Goal: Find contact information: Find contact information

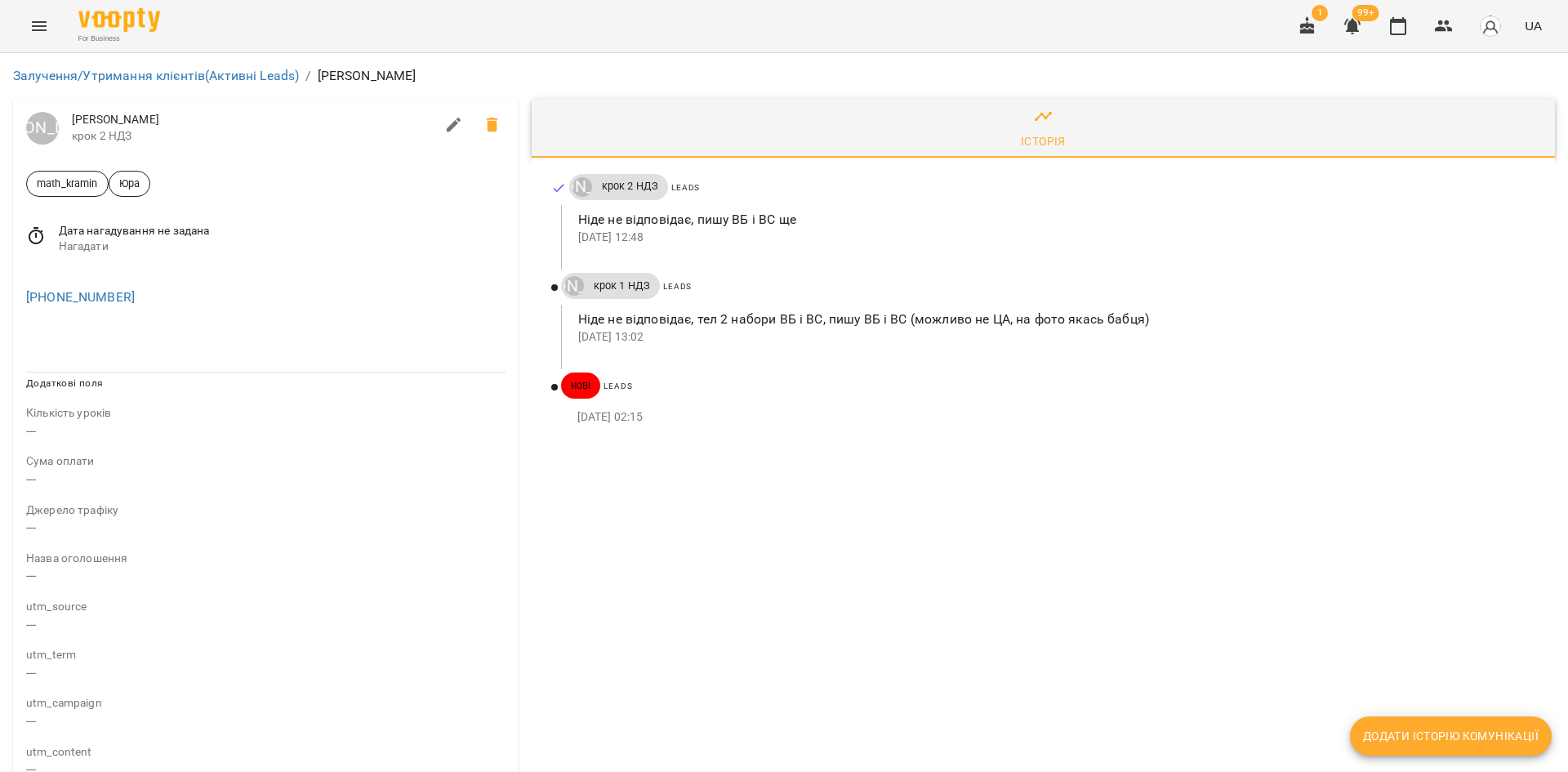
click at [1201, 438] on div "[PERSON_NAME] крок 2 НДЗ Leads Ніде не відповідає, пишу ВБ і ВС ще [DATE] 12:48…" at bounding box center [1043, 304] width 1023 height 292
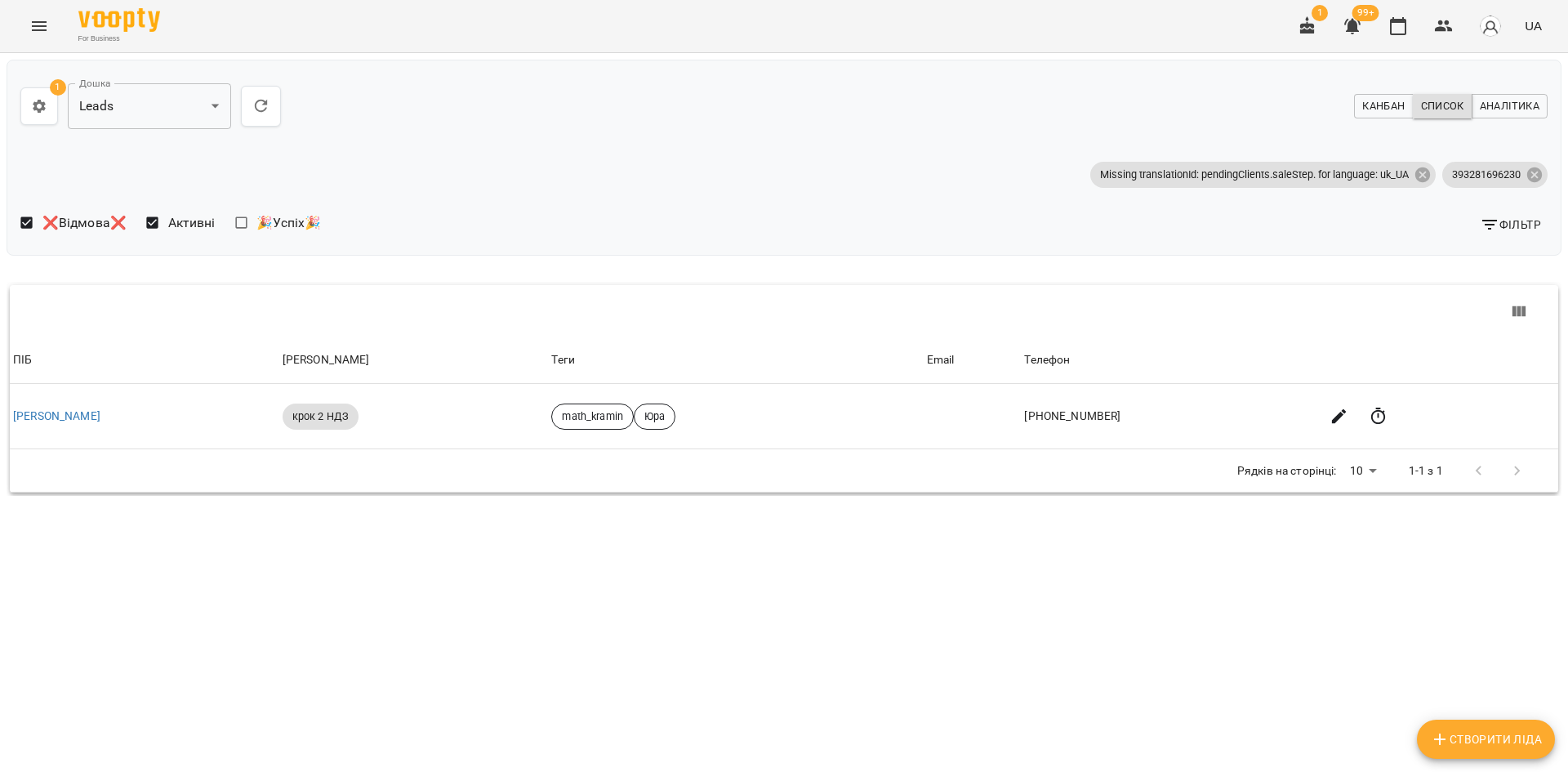
click at [1533, 217] on span "Фільтр" at bounding box center [1510, 225] width 61 height 20
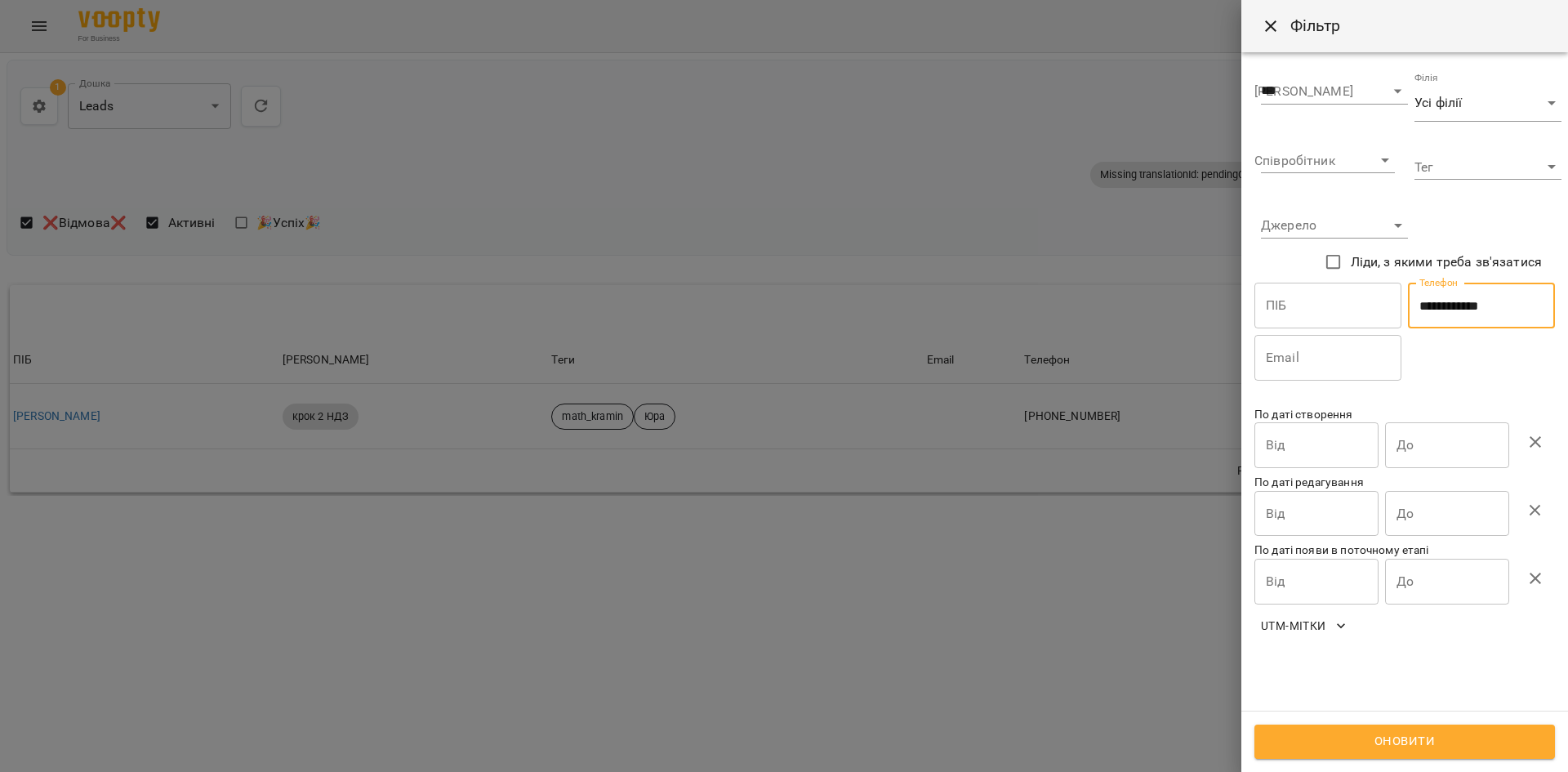
click at [1488, 293] on input "**********" at bounding box center [1481, 305] width 147 height 45
paste input "text"
type input "**********"
click at [1398, 738] on span "Оновити" at bounding box center [1405, 741] width 264 height 21
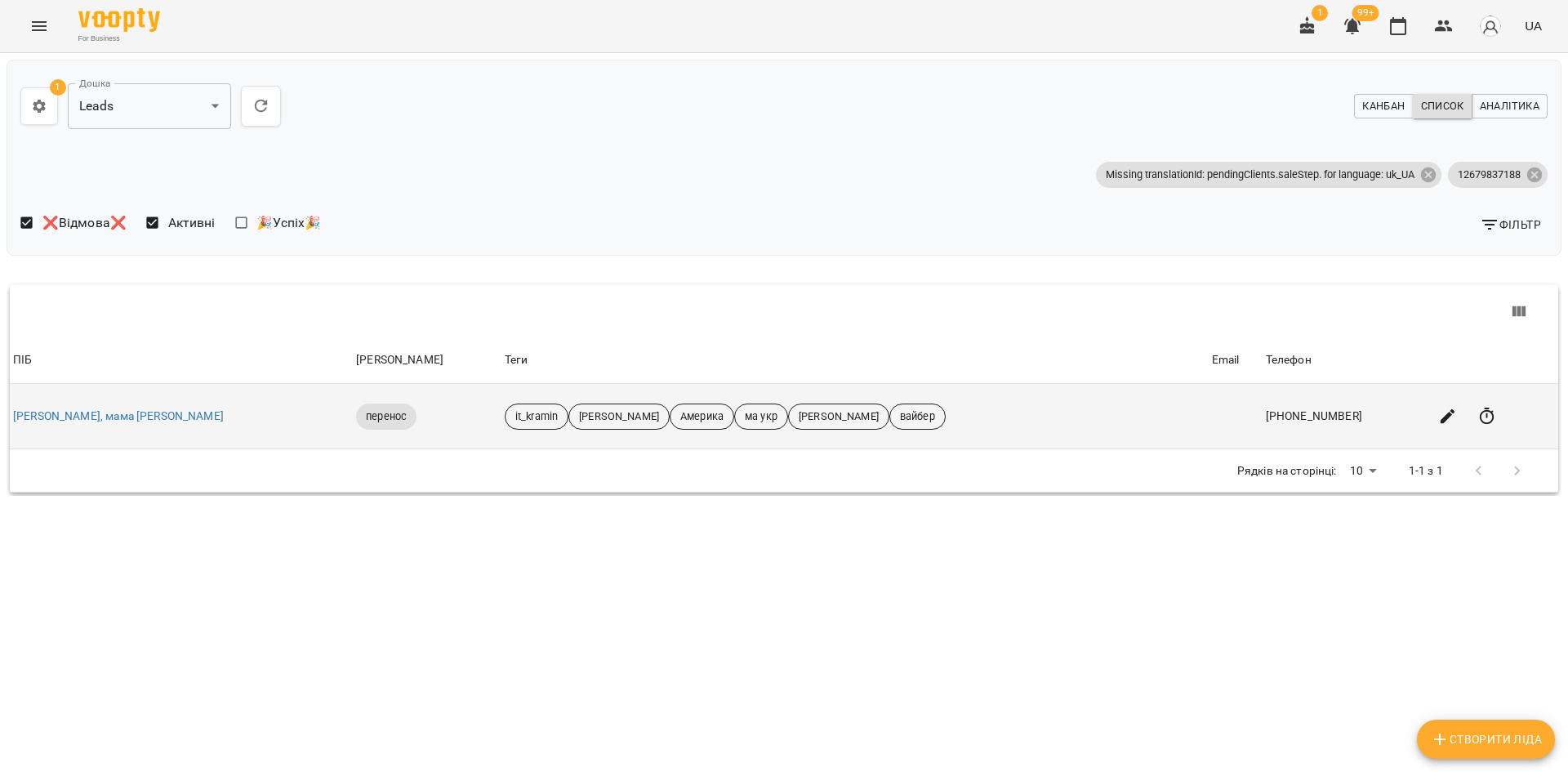
click at [83, 425] on td "Максим, мама Ivanka" at bounding box center [181, 416] width 343 height 65
click at [92, 414] on link "Максим, мама Ivanka" at bounding box center [118, 416] width 211 height 13
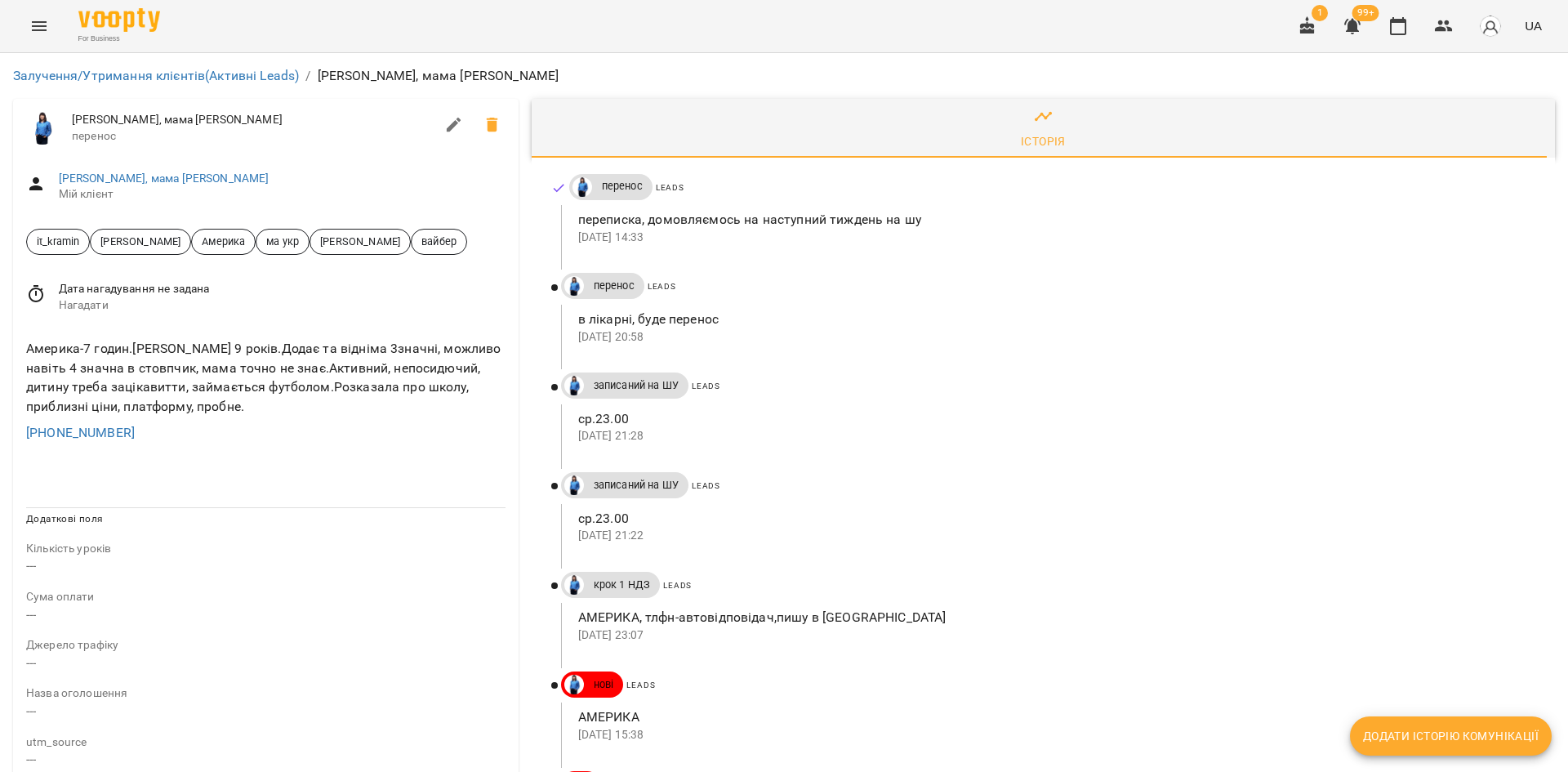
scroll to position [82, 0]
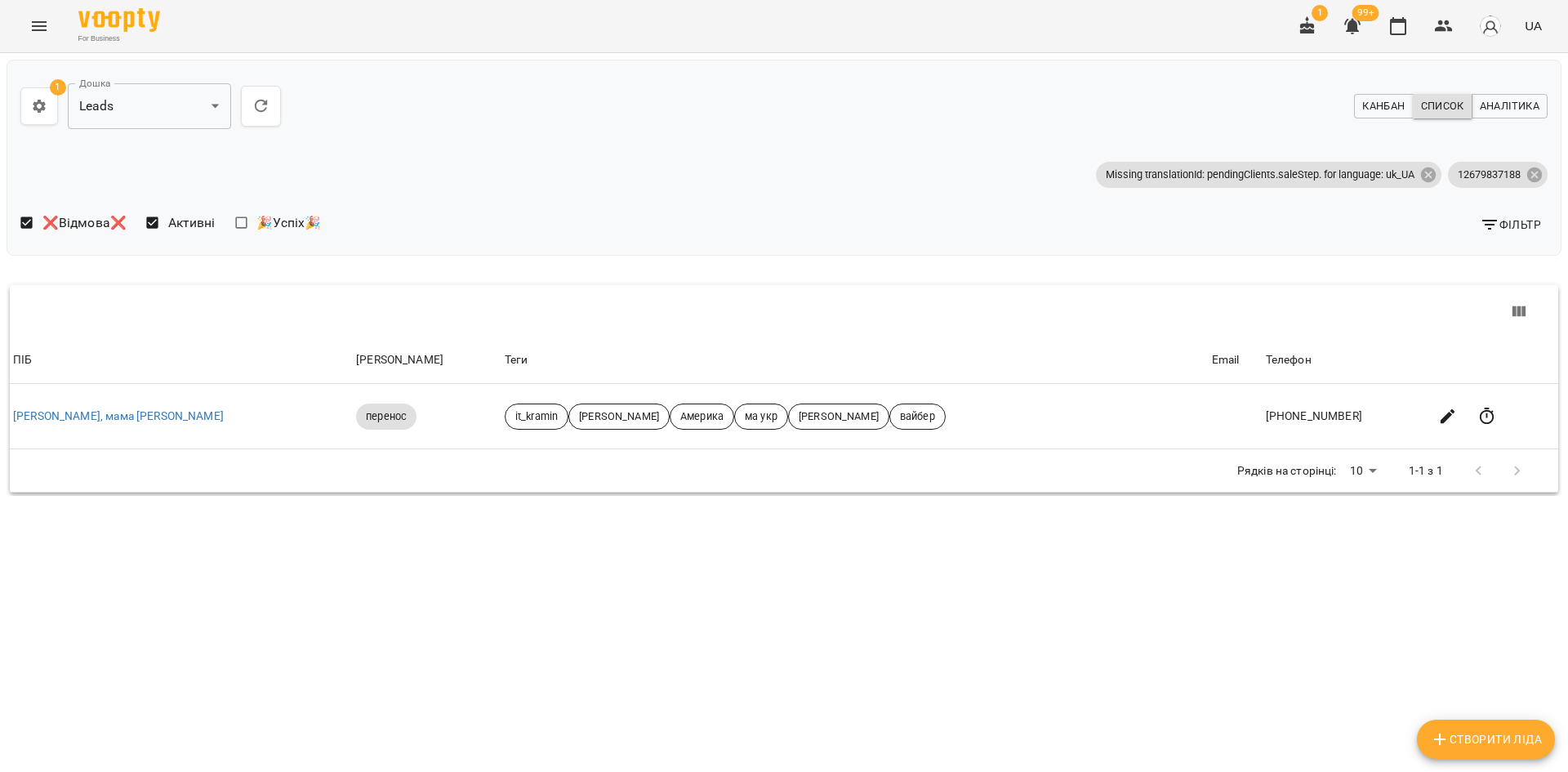
click at [1513, 225] on span "Фільтр" at bounding box center [1510, 225] width 61 height 20
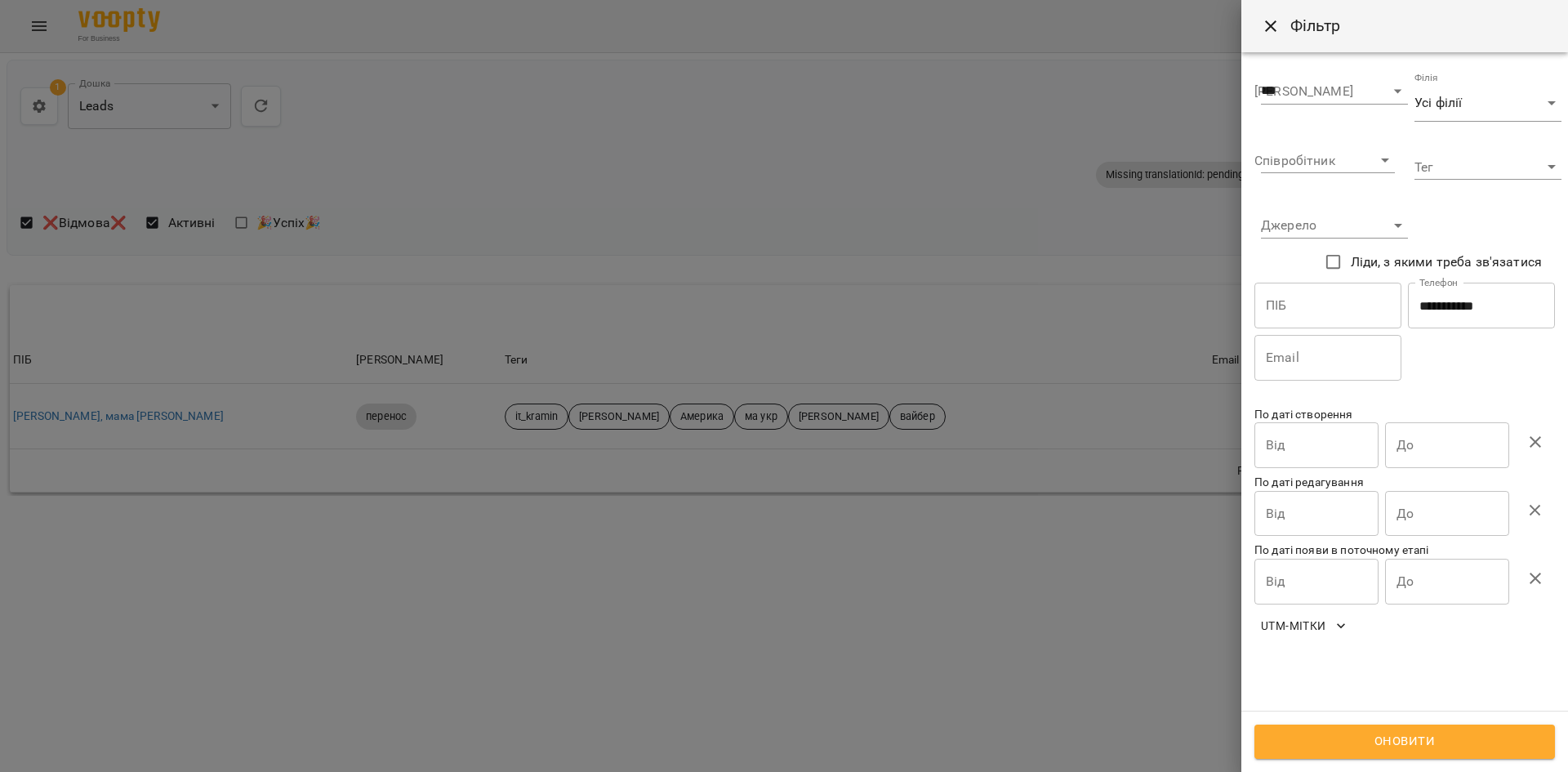
click at [1478, 283] on input "**********" at bounding box center [1481, 305] width 147 height 45
click at [1477, 287] on input "**********" at bounding box center [1481, 305] width 147 height 45
click at [1471, 313] on input "**********" at bounding box center [1481, 305] width 147 height 45
paste input "text"
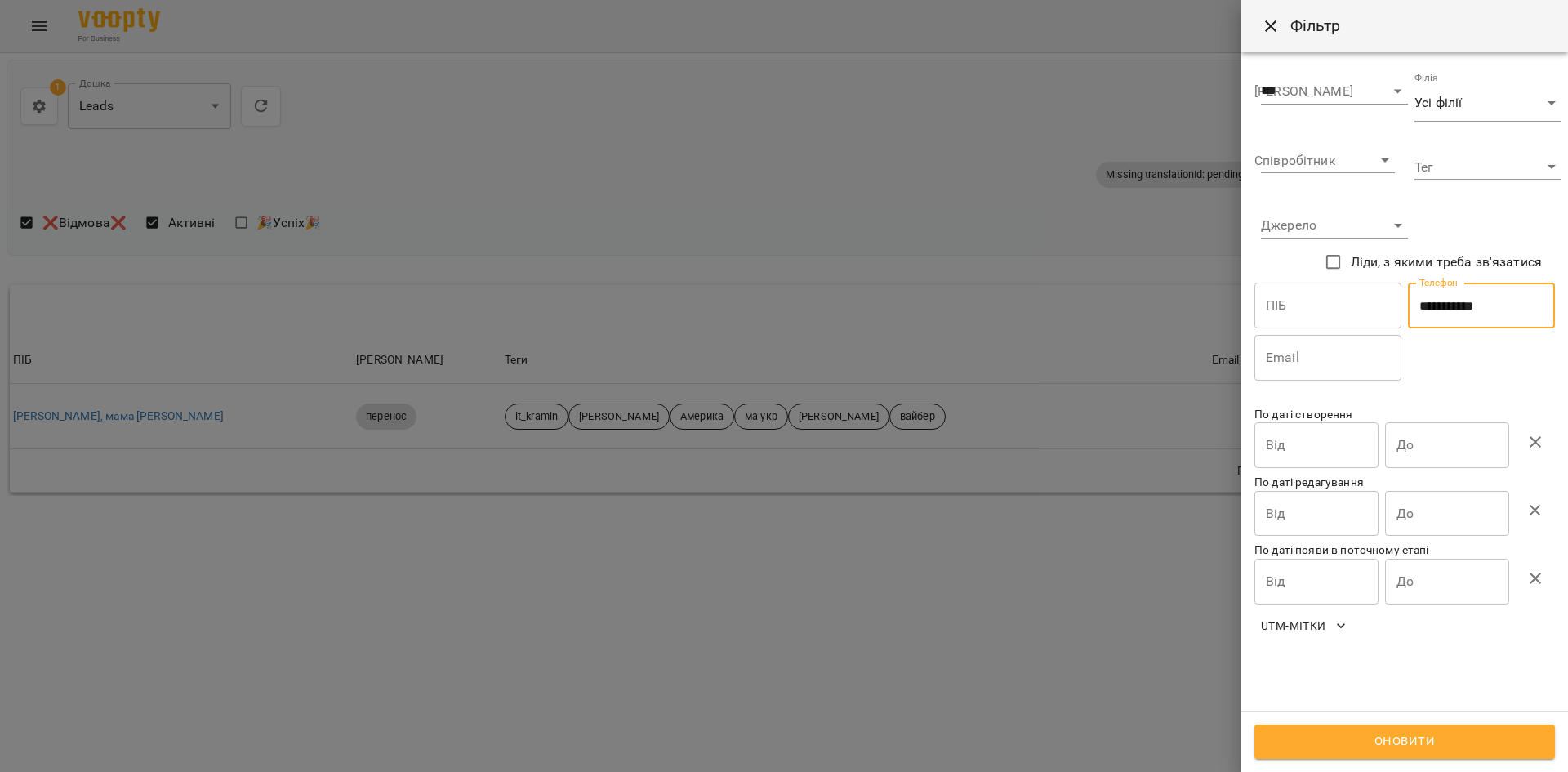
type input "**********"
click at [1367, 729] on button "Оновити" at bounding box center [1405, 741] width 301 height 35
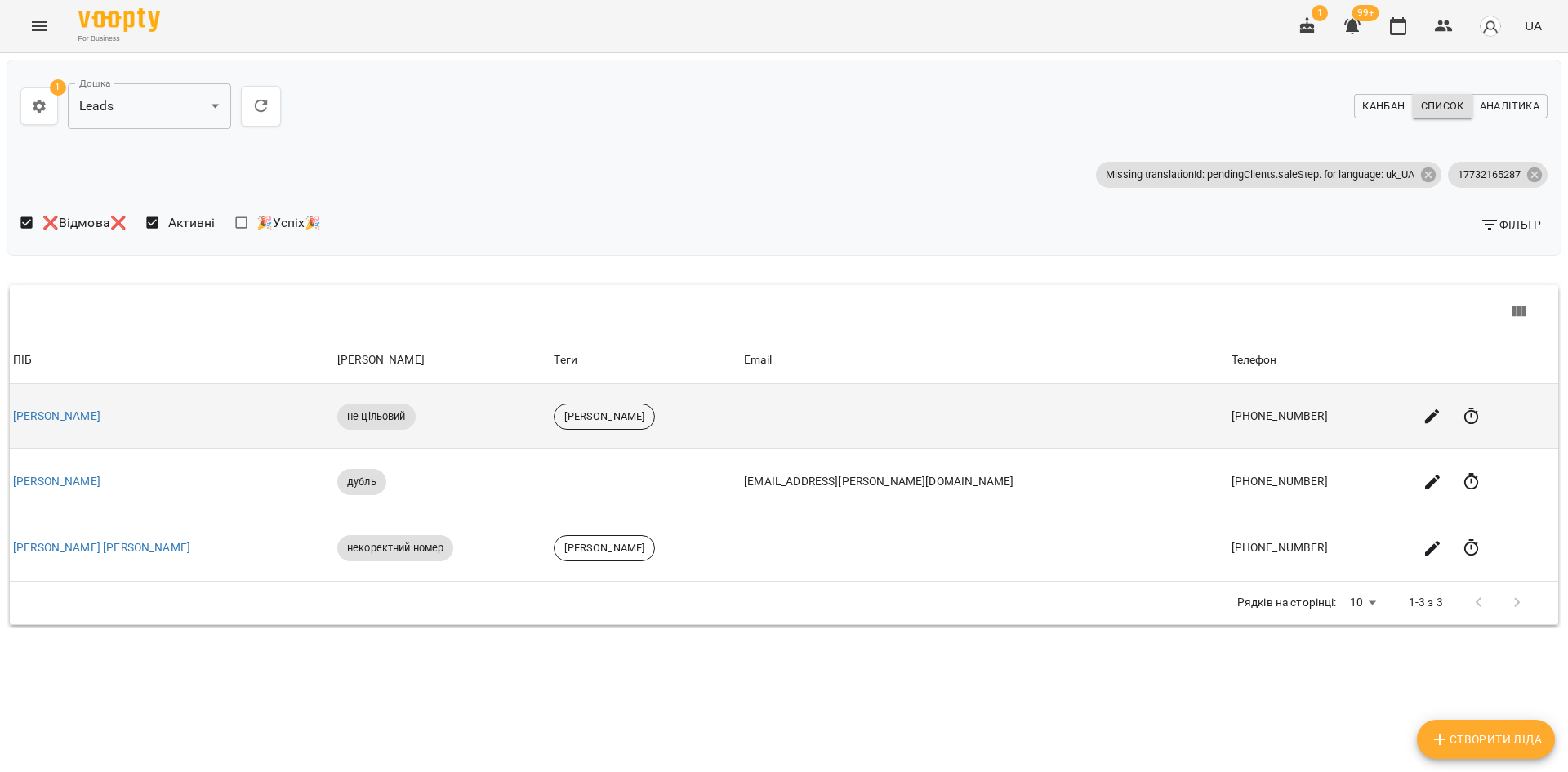
click at [59, 405] on td "OLHARD M." at bounding box center [172, 416] width 324 height 65
click at [58, 411] on link "OLHARD M." at bounding box center [57, 416] width 88 height 13
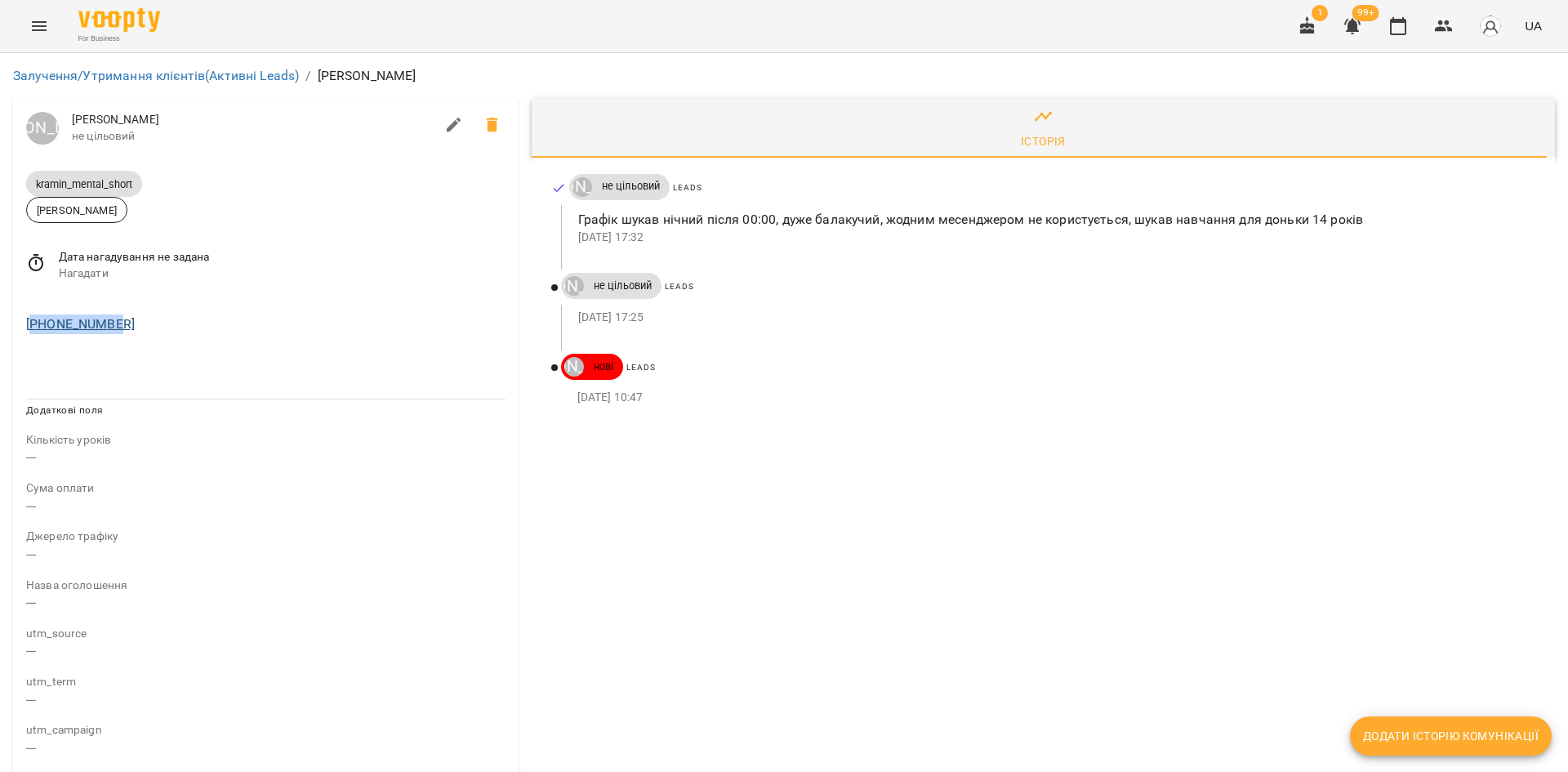
drag, startPoint x: 58, startPoint y: 330, endPoint x: 31, endPoint y: 331, distance: 27.0
click at [31, 331] on div "+17732165287" at bounding box center [266, 324] width 486 height 26
copy link "17732165287"
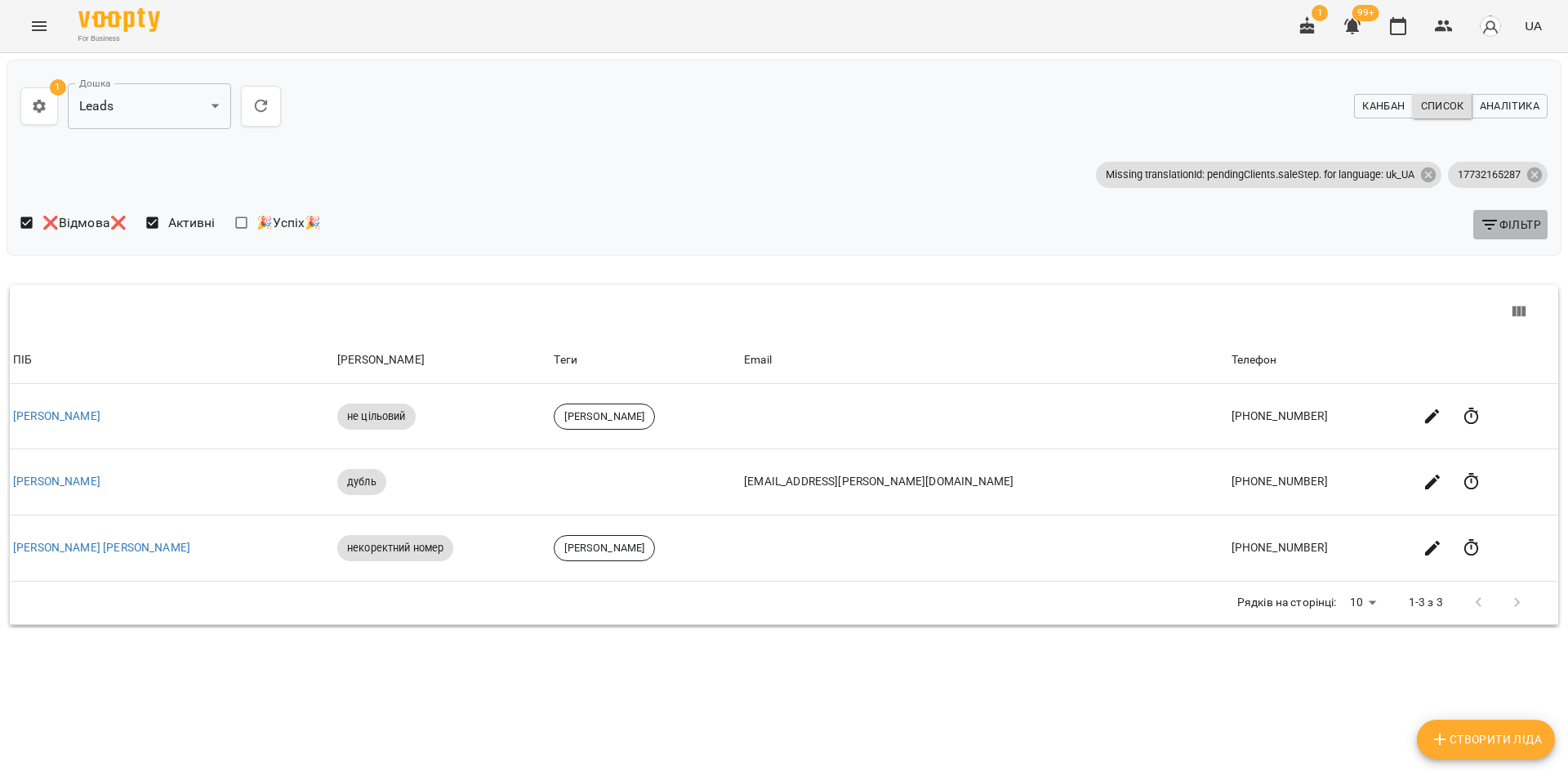
click at [1500, 211] on button "Фільтр" at bounding box center [1510, 225] width 74 height 30
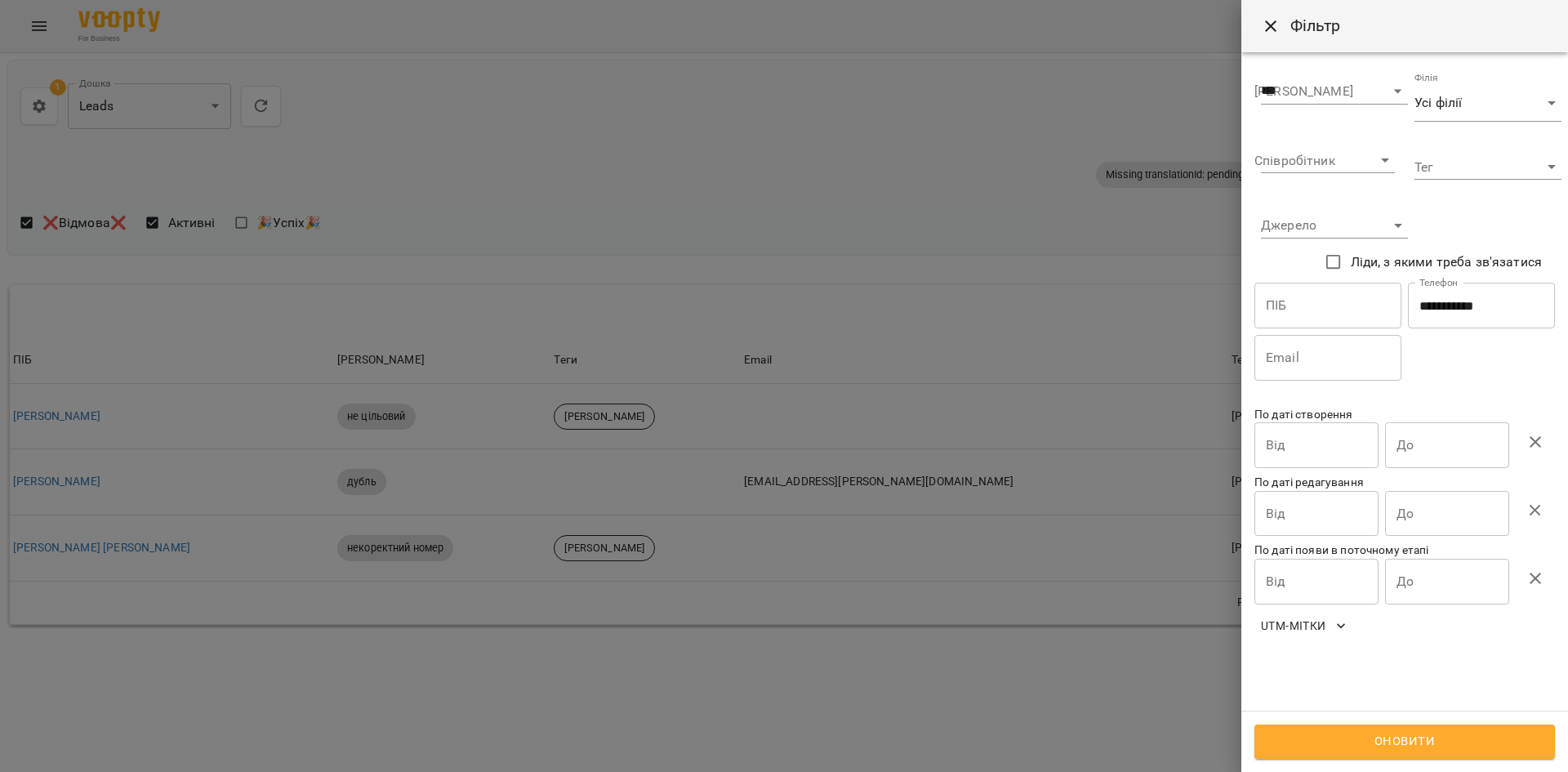
click at [1462, 305] on input "**********" at bounding box center [1481, 305] width 147 height 45
drag, startPoint x: 1462, startPoint y: 305, endPoint x: 1486, endPoint y: 399, distance: 97.0
click at [1462, 306] on input "**********" at bounding box center [1481, 305] width 147 height 45
paste input "*"
type input "**********"
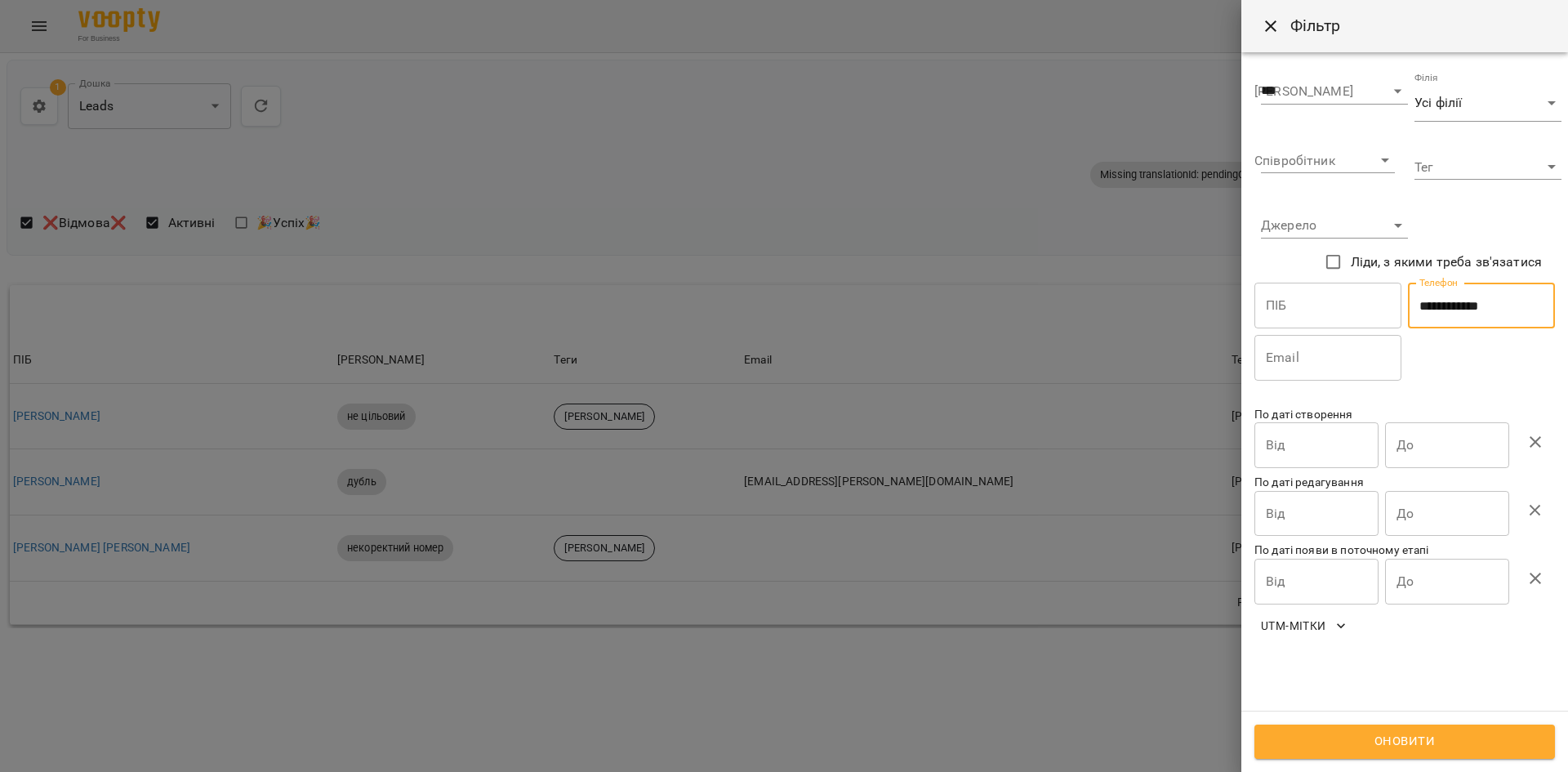
click at [1413, 753] on button "Оновити" at bounding box center [1405, 741] width 301 height 35
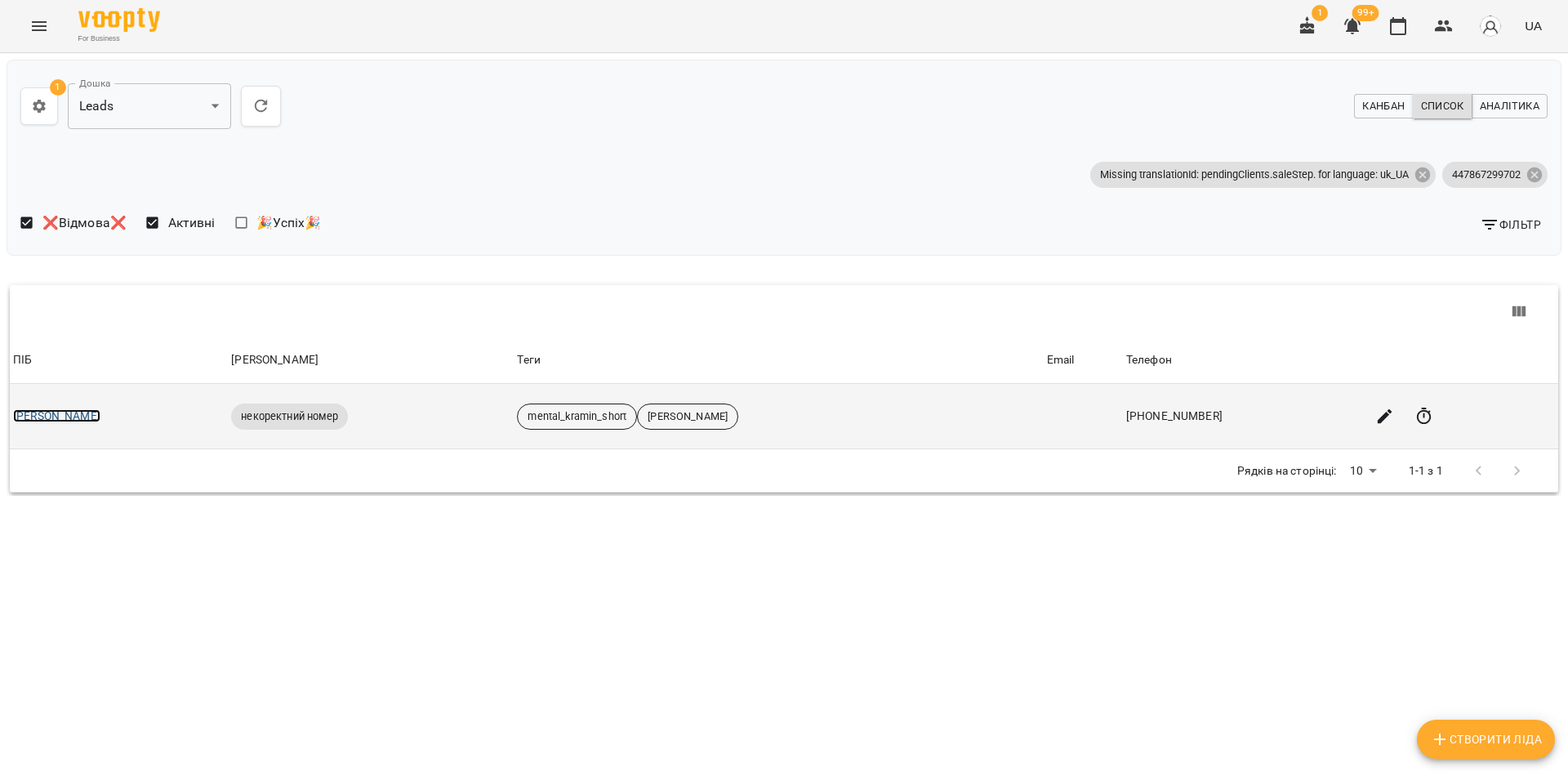
click at [40, 414] on link "Oksana" at bounding box center [57, 416] width 88 height 13
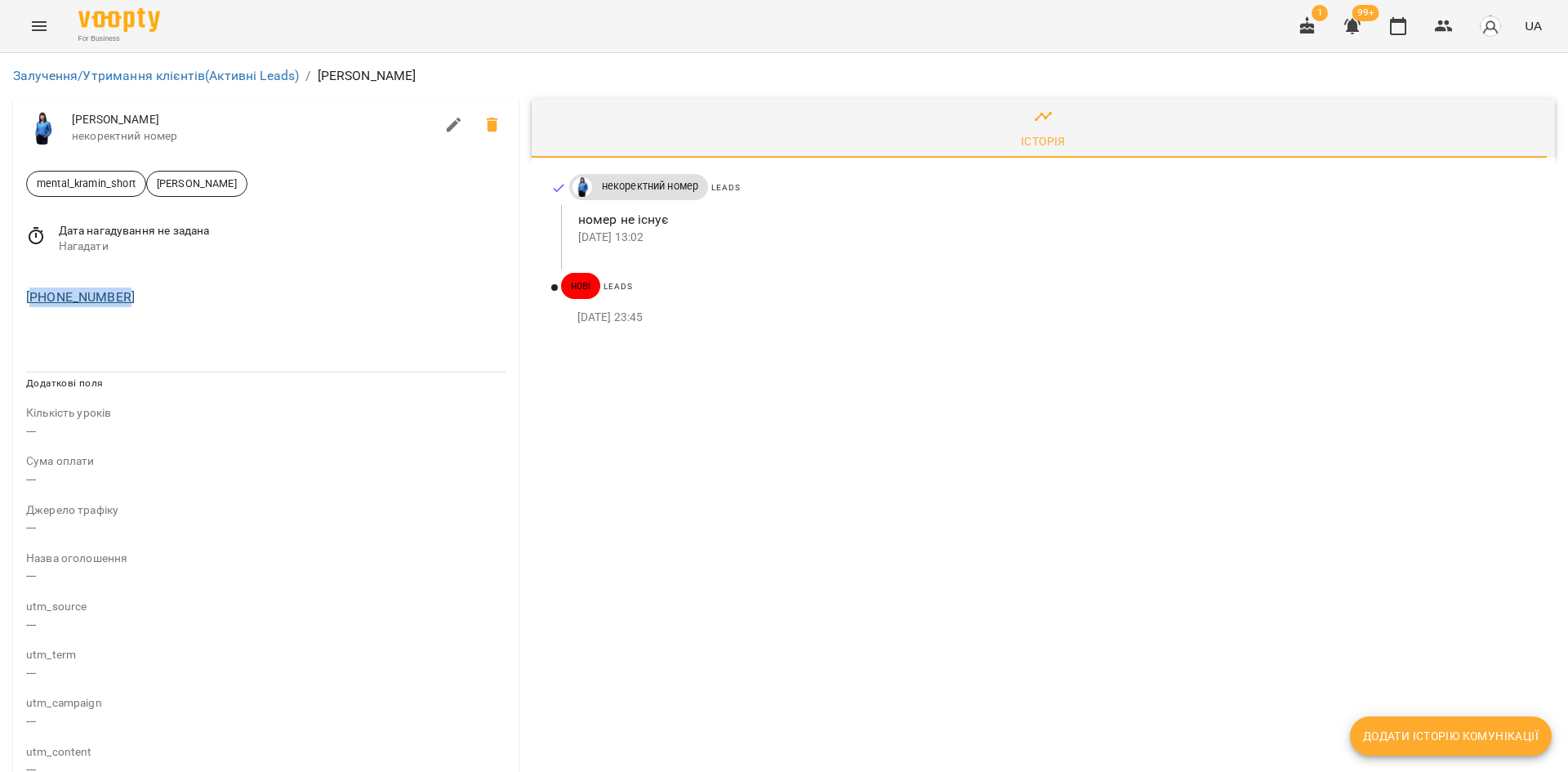
drag, startPoint x: 102, startPoint y: 296, endPoint x: 35, endPoint y: 299, distance: 67.1
click at [35, 299] on div "+447867299702" at bounding box center [266, 297] width 486 height 26
copy link "447867299702"
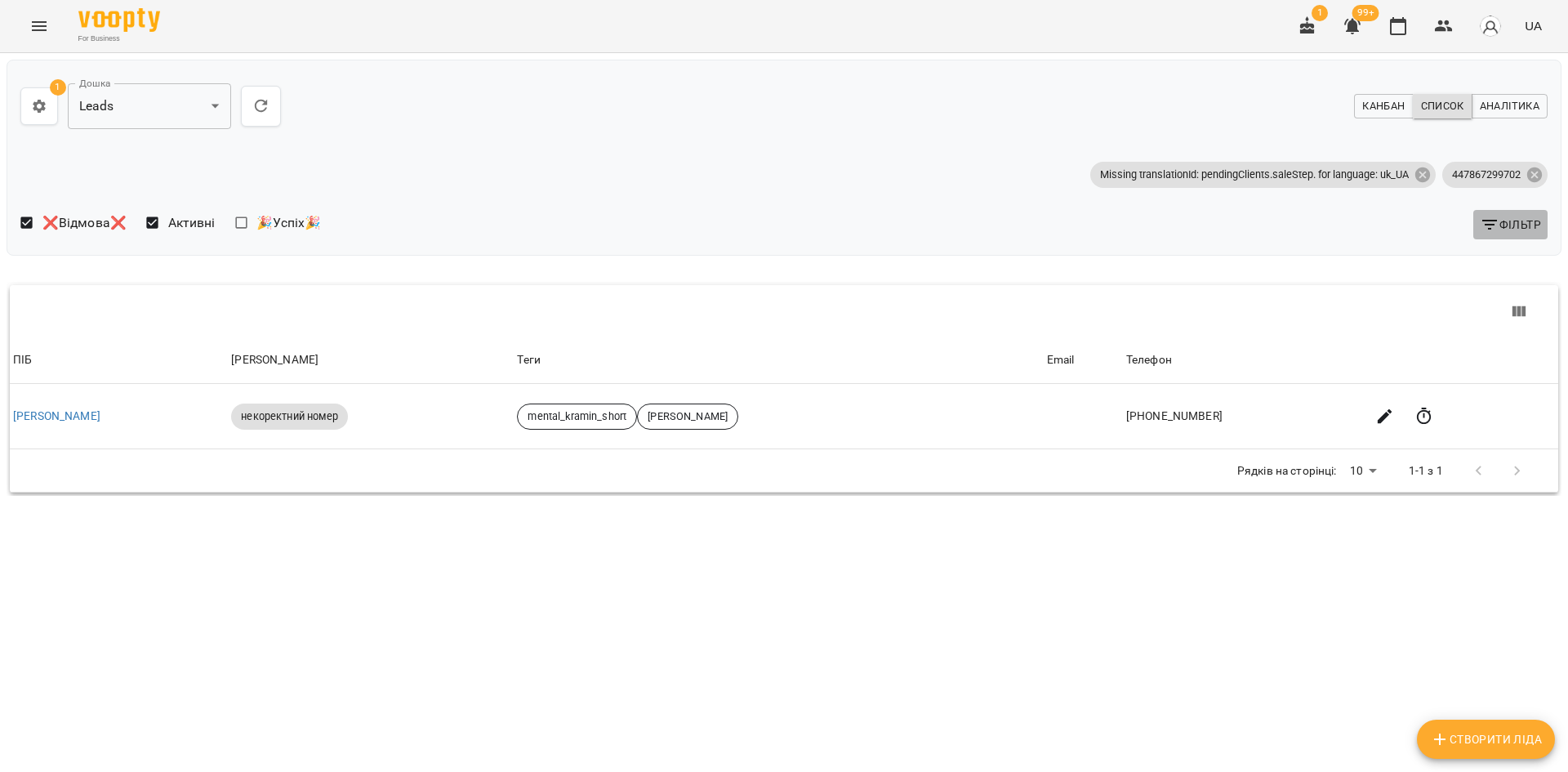
click at [1495, 222] on icon "button" at bounding box center [1490, 225] width 20 height 20
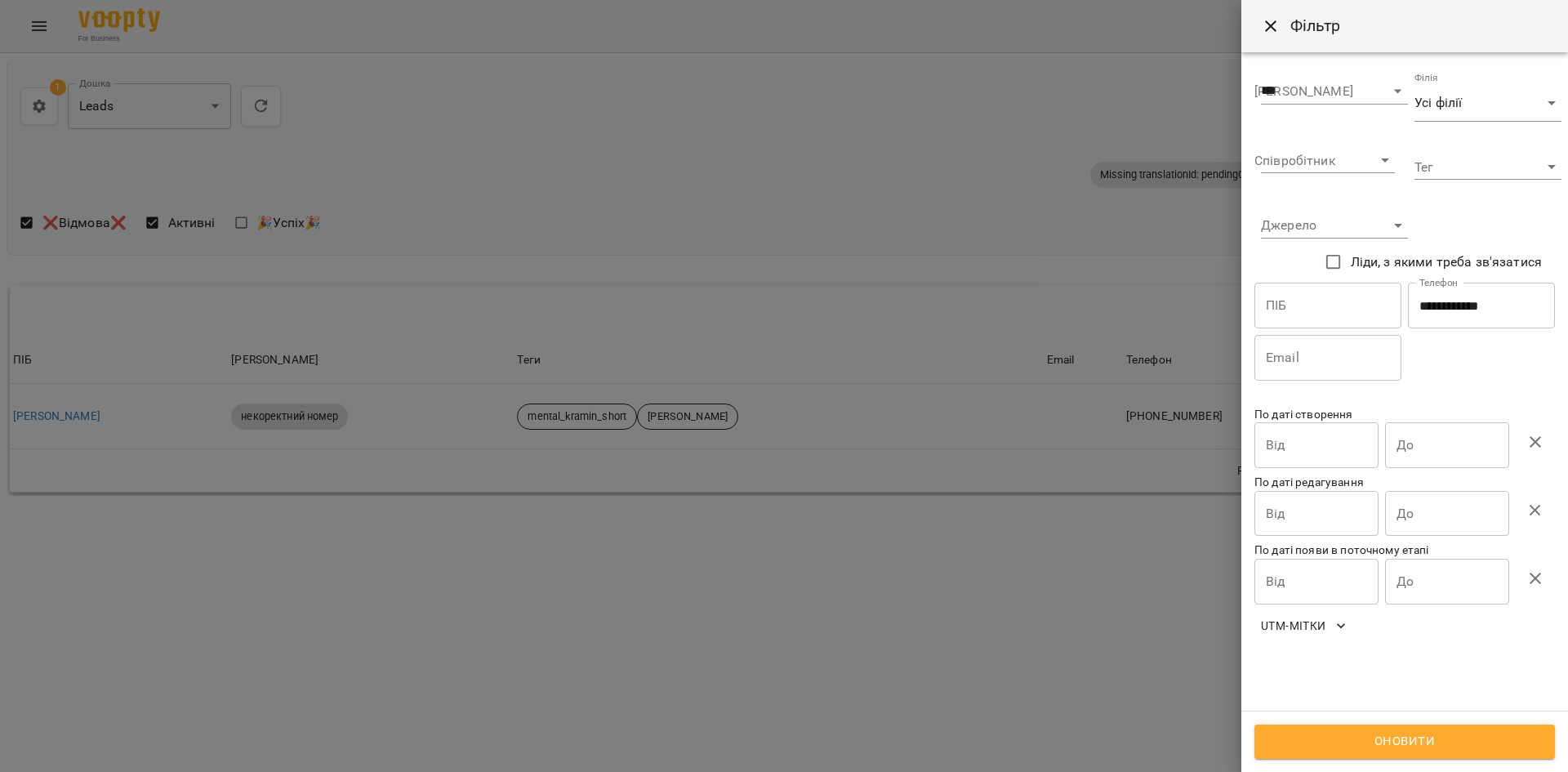
click at [1457, 323] on input "**********" at bounding box center [1481, 305] width 147 height 45
click at [1457, 321] on input "**********" at bounding box center [1481, 305] width 147 height 45
paste input "text"
type input "**********"
click at [1380, 733] on span "Оновити" at bounding box center [1405, 741] width 264 height 21
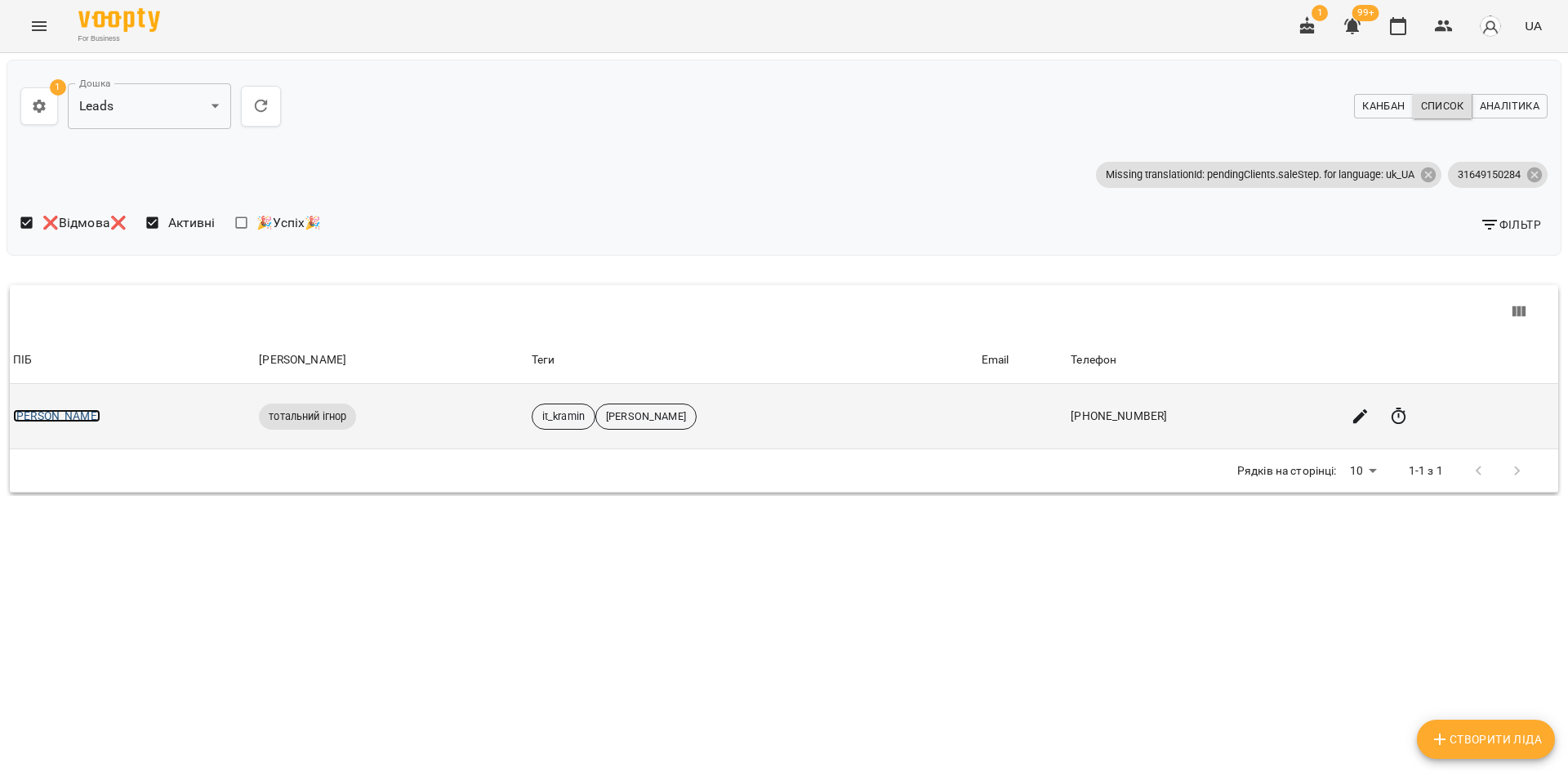
click at [40, 419] on link "Сергей" at bounding box center [57, 416] width 88 height 13
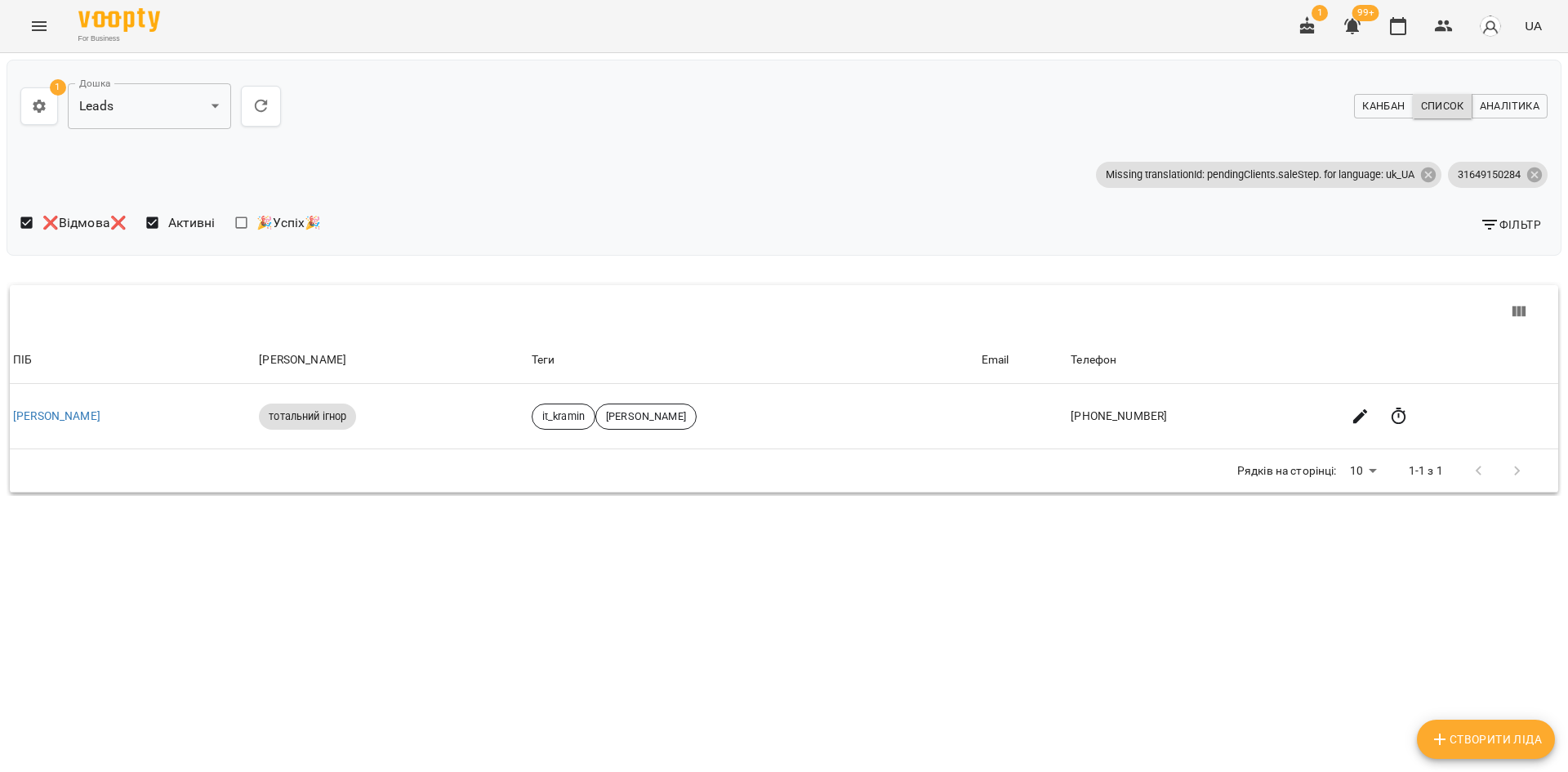
click at [1514, 228] on span "Фільтр" at bounding box center [1510, 225] width 61 height 20
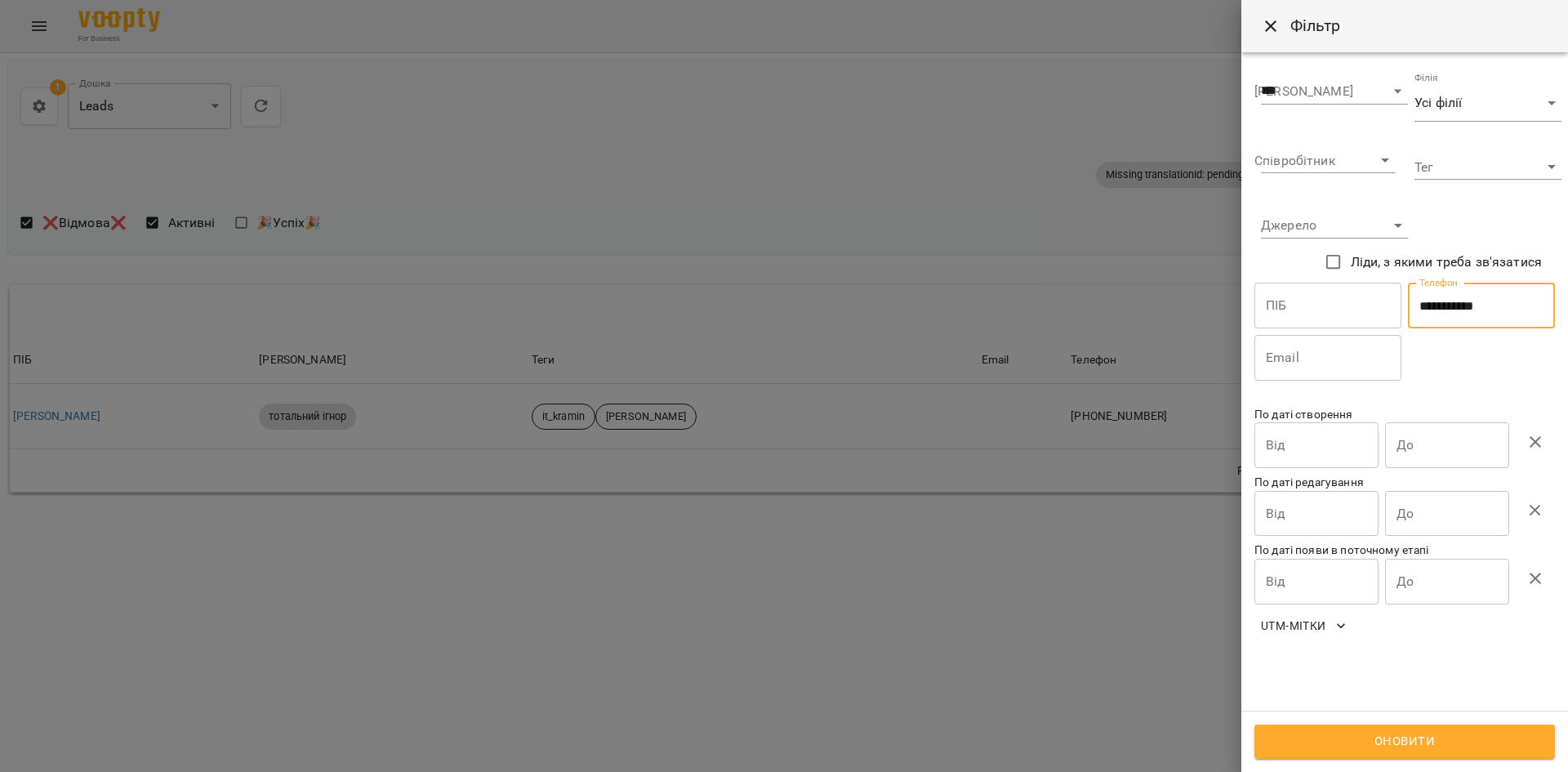
click at [1450, 306] on input "**********" at bounding box center [1481, 305] width 147 height 45
drag, startPoint x: 1450, startPoint y: 306, endPoint x: 1441, endPoint y: 331, distance: 26.6
click at [1450, 307] on input "**********" at bounding box center [1481, 305] width 147 height 45
paste input "*"
type input "**********"
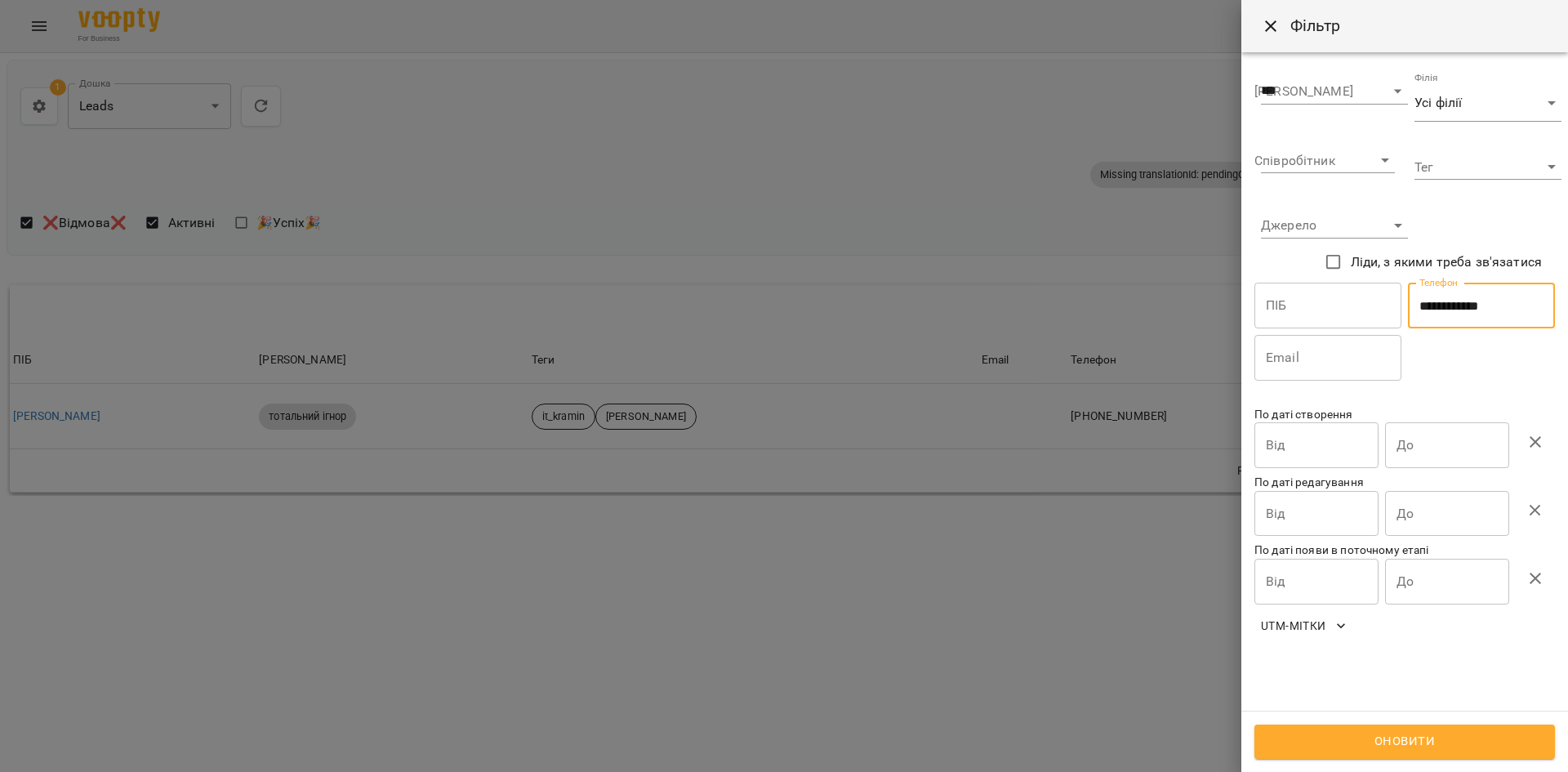
click at [1305, 732] on span "Оновити" at bounding box center [1405, 741] width 264 height 21
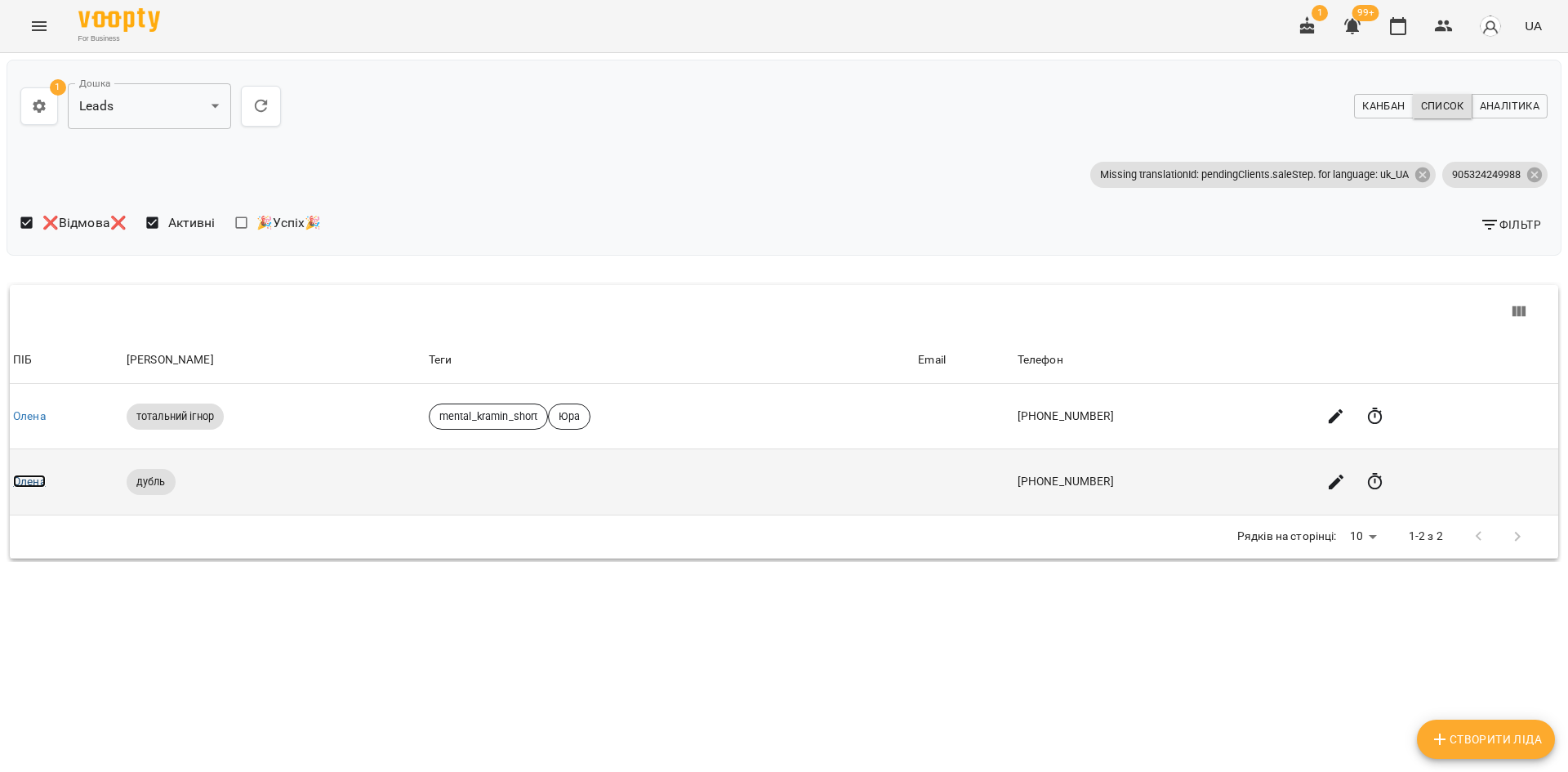
click at [36, 478] on link "Олена" at bounding box center [30, 481] width 33 height 13
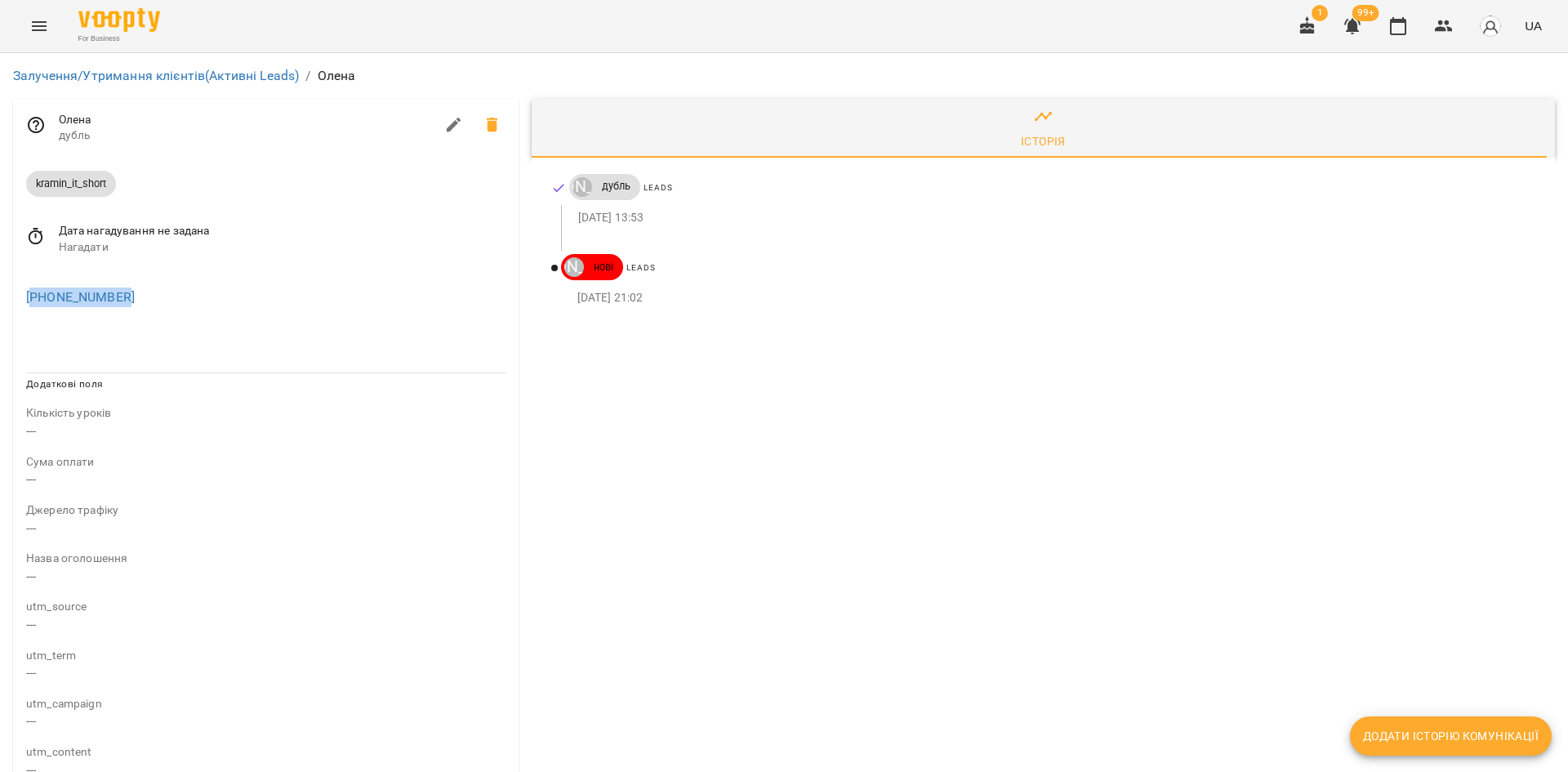
drag, startPoint x: 132, startPoint y: 301, endPoint x: 31, endPoint y: 318, distance: 102.4
click at [31, 318] on div "+905324249988" at bounding box center [266, 293] width 505 height 52
copy link "905324249988"
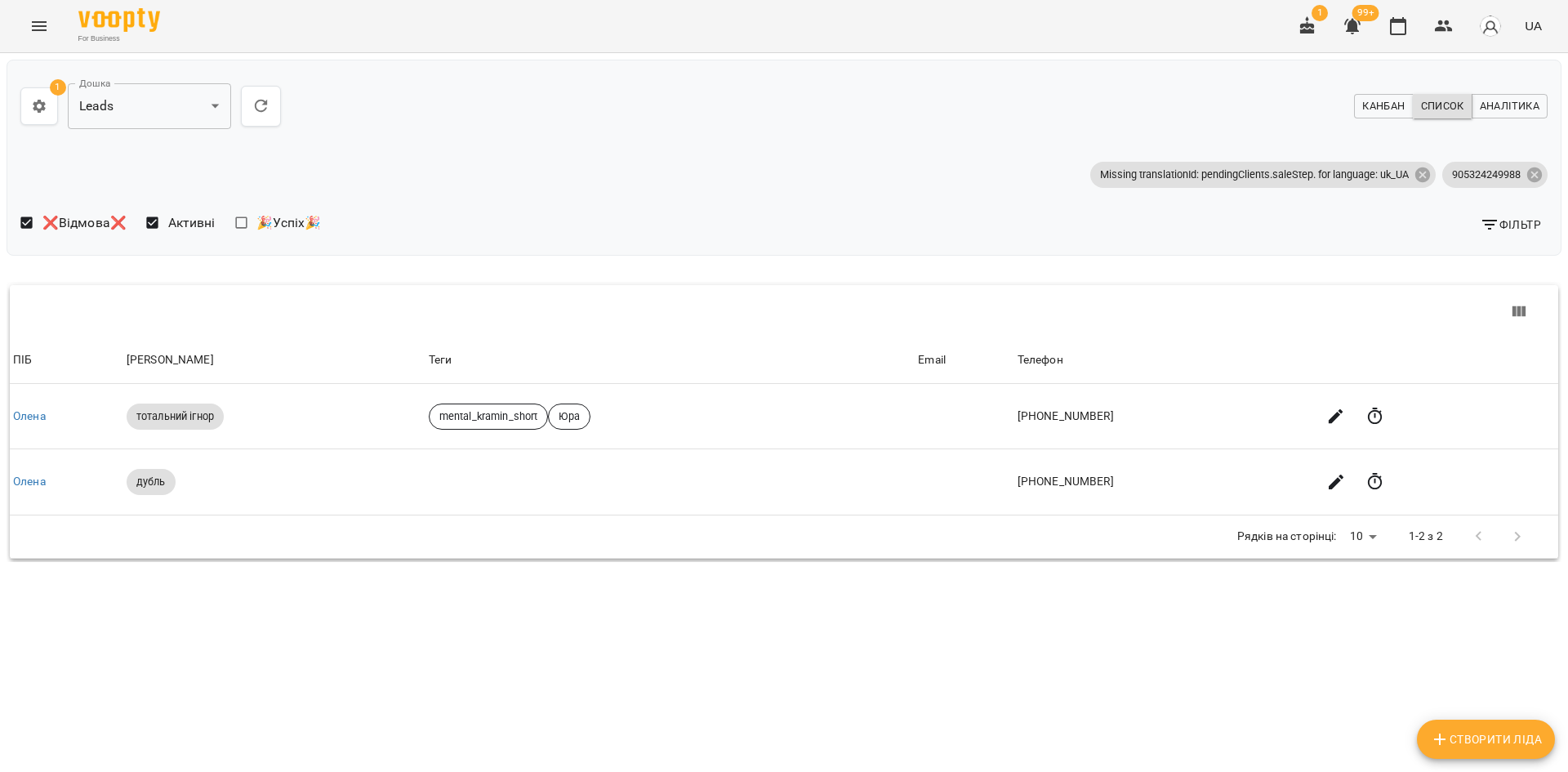
click at [1514, 225] on span "Фільтр" at bounding box center [1510, 225] width 61 height 20
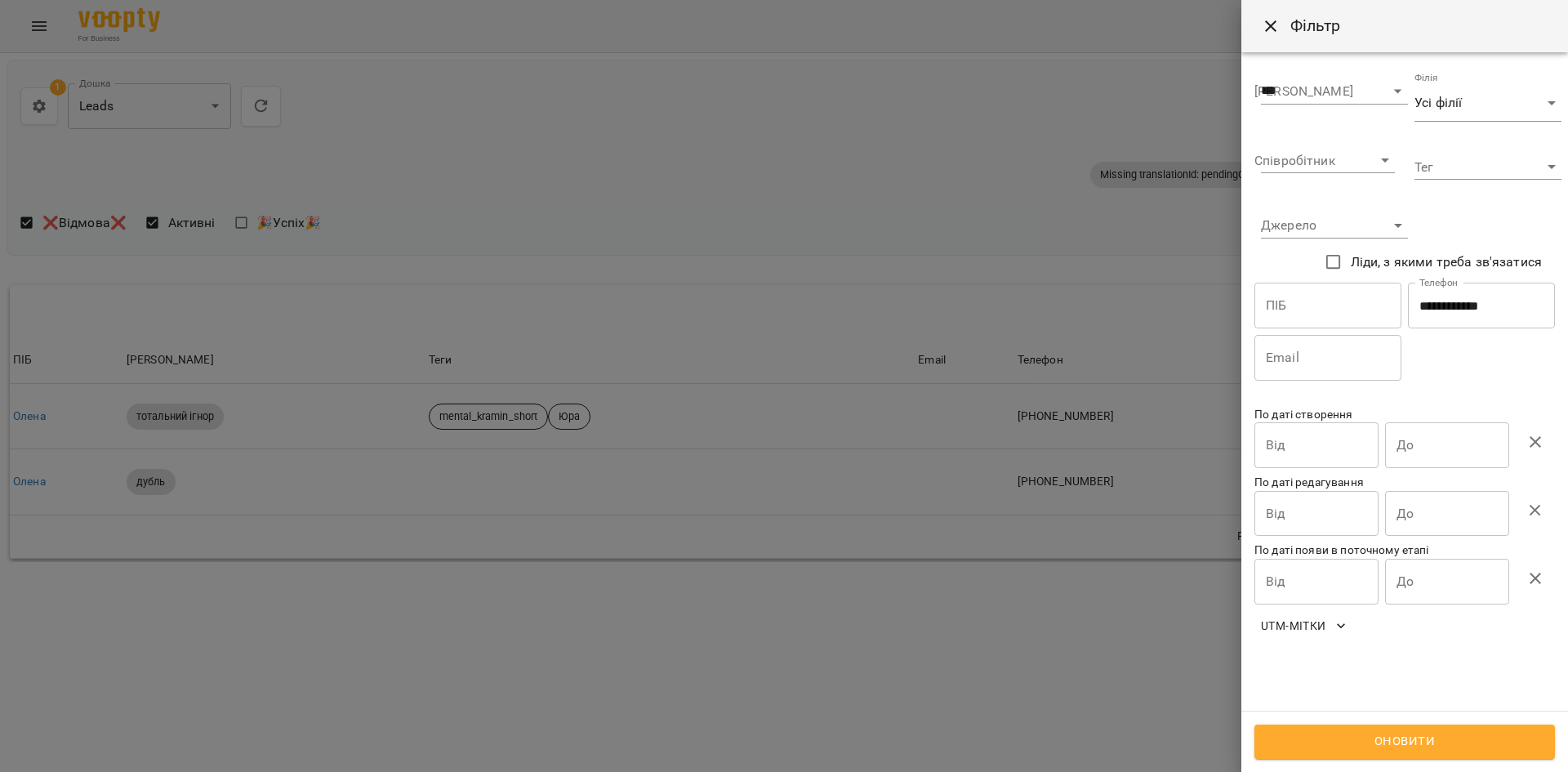
click at [1458, 310] on input "**********" at bounding box center [1481, 305] width 147 height 45
paste input "text"
type input "**********"
click at [1347, 755] on button "Оновити" at bounding box center [1405, 741] width 301 height 35
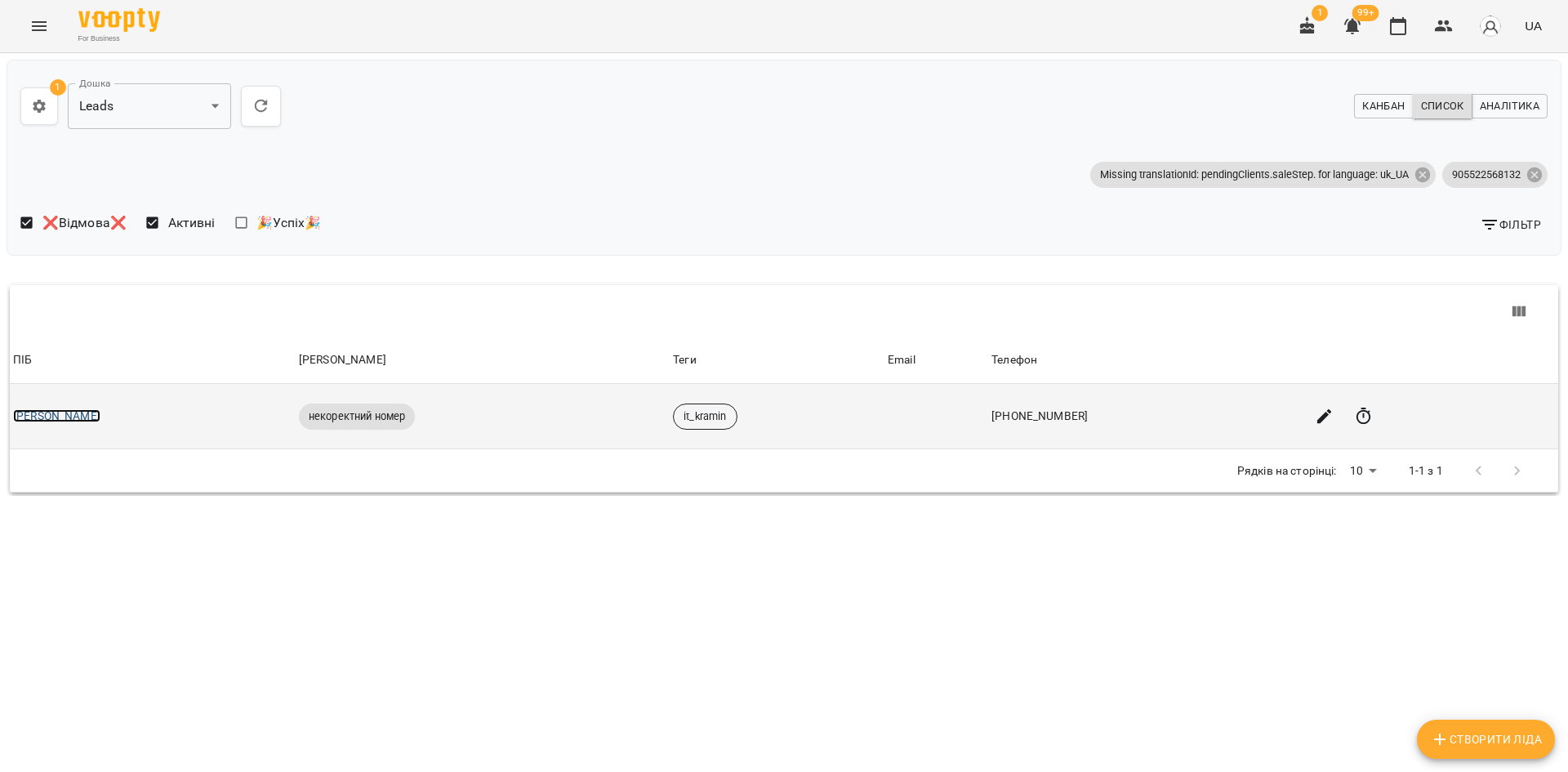
click at [32, 414] on link "Alla" at bounding box center [57, 416] width 88 height 13
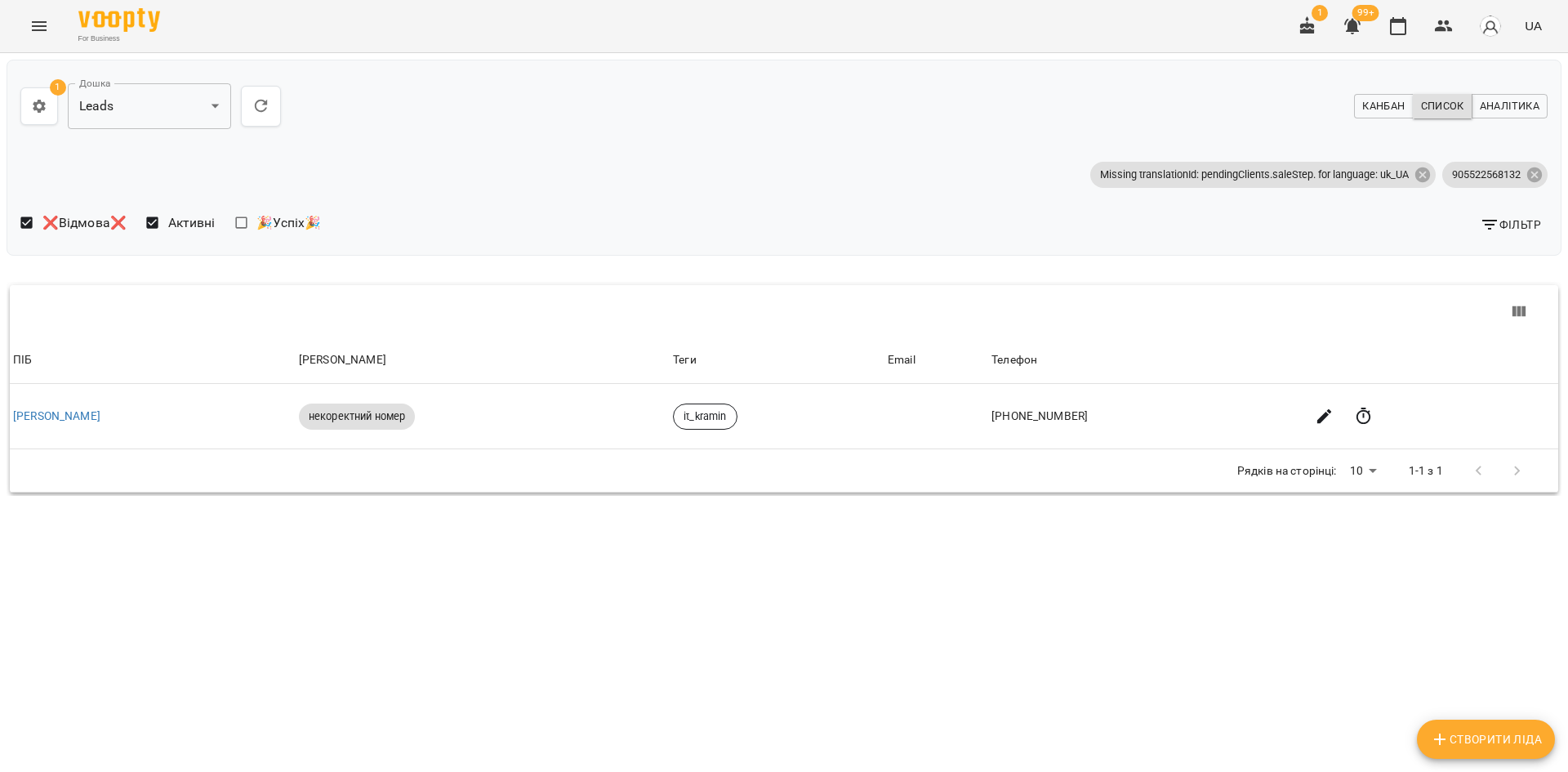
click at [1506, 228] on span "Фільтр" at bounding box center [1510, 225] width 61 height 20
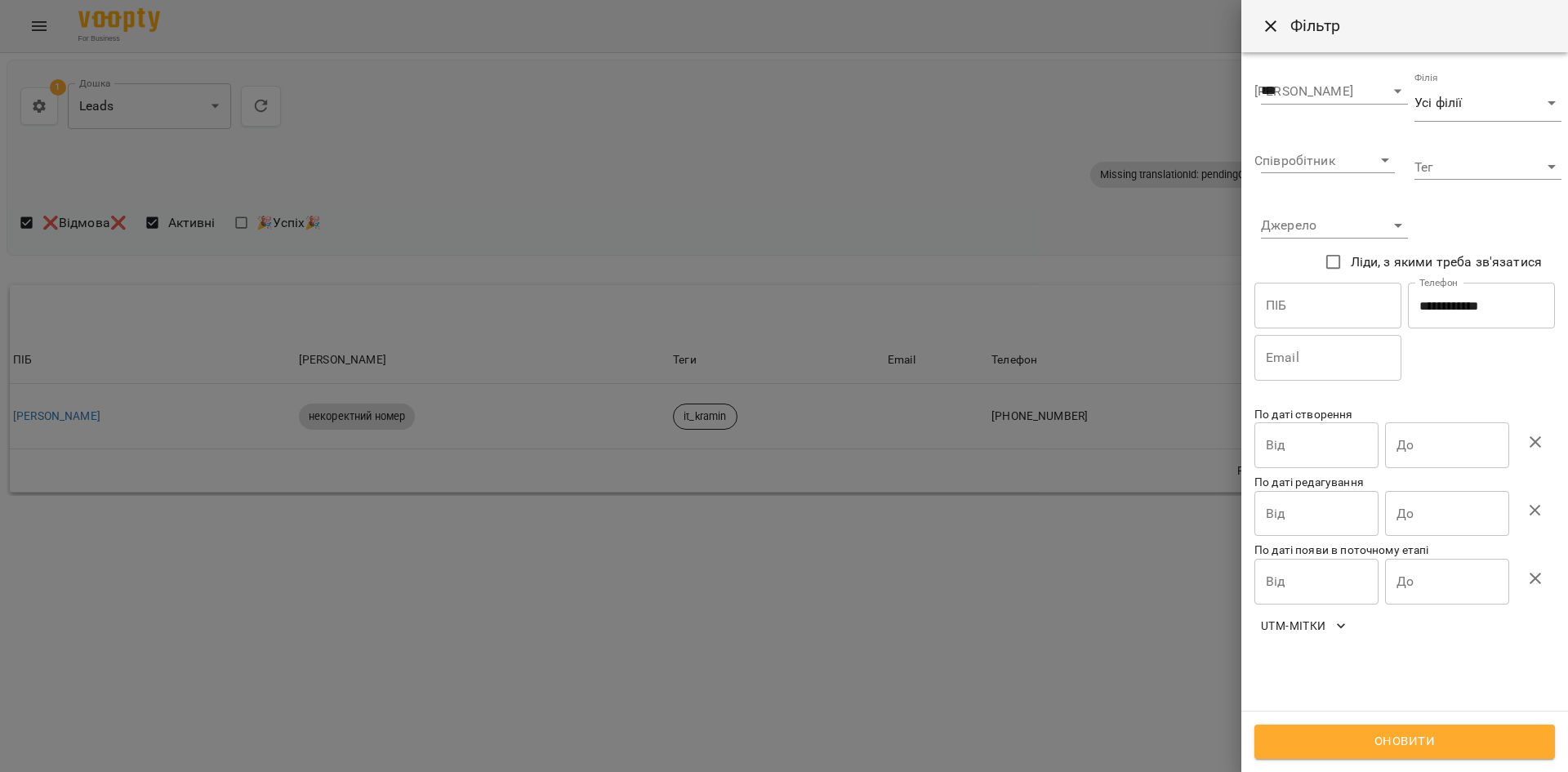
click at [1436, 300] on input "**********" at bounding box center [1481, 305] width 147 height 45
paste input "text"
type input "**********"
click at [1352, 728] on button "Оновити" at bounding box center [1405, 741] width 301 height 35
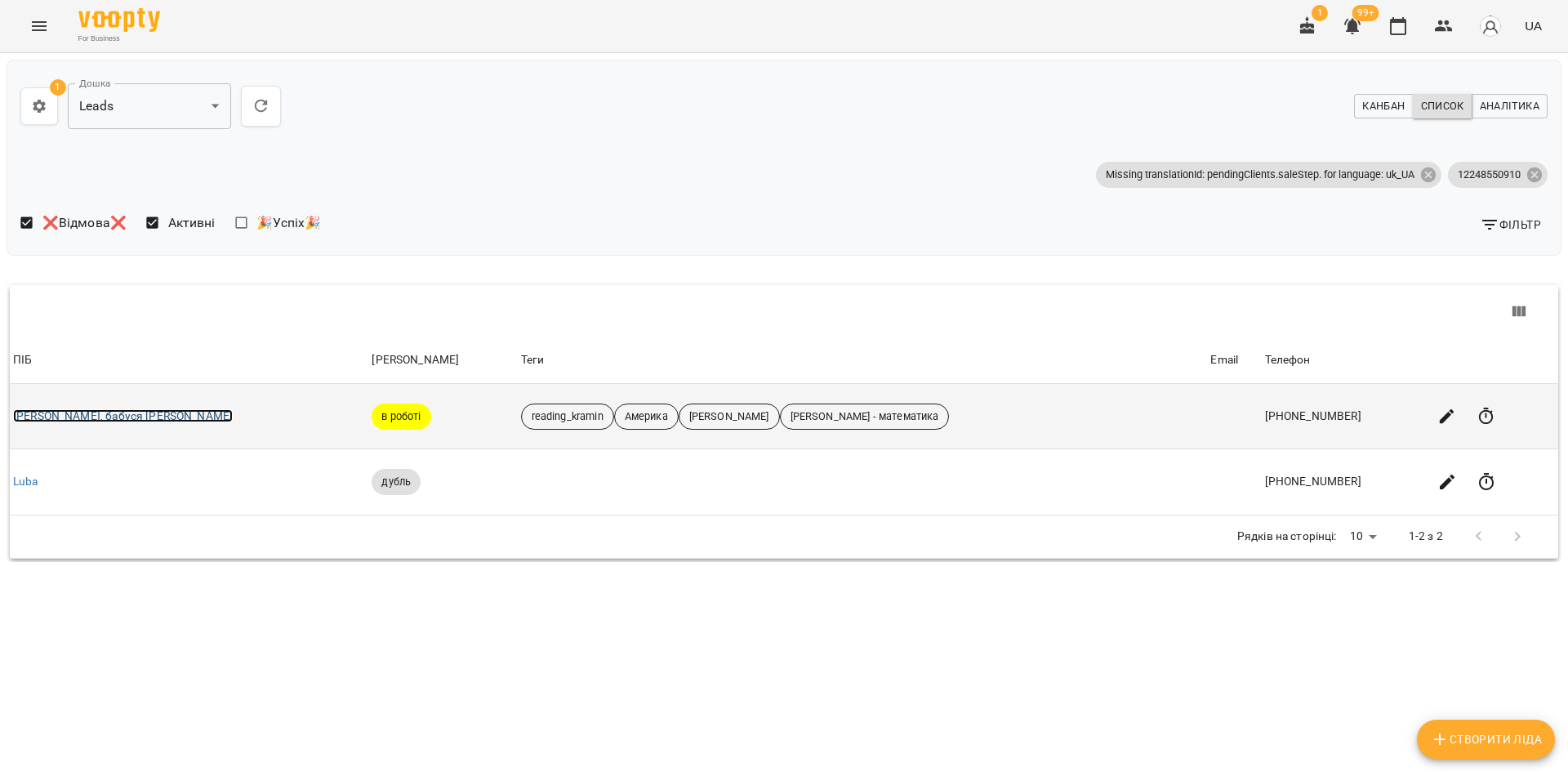
click at [92, 418] on link "Мама Мапія, бабуся Luba Chernetska" at bounding box center [123, 416] width 220 height 13
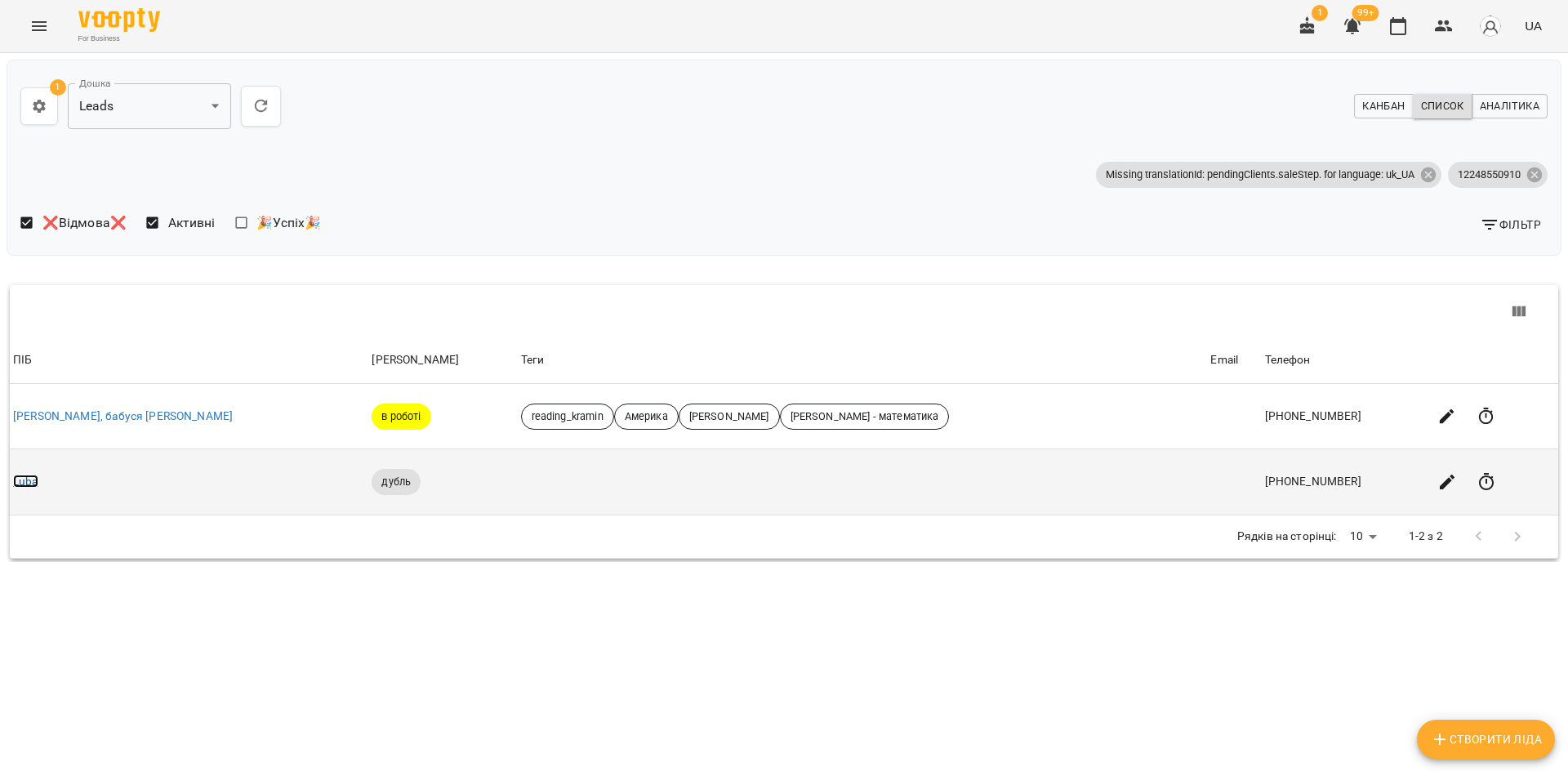
click at [22, 479] on link "Luba" at bounding box center [26, 481] width 26 height 13
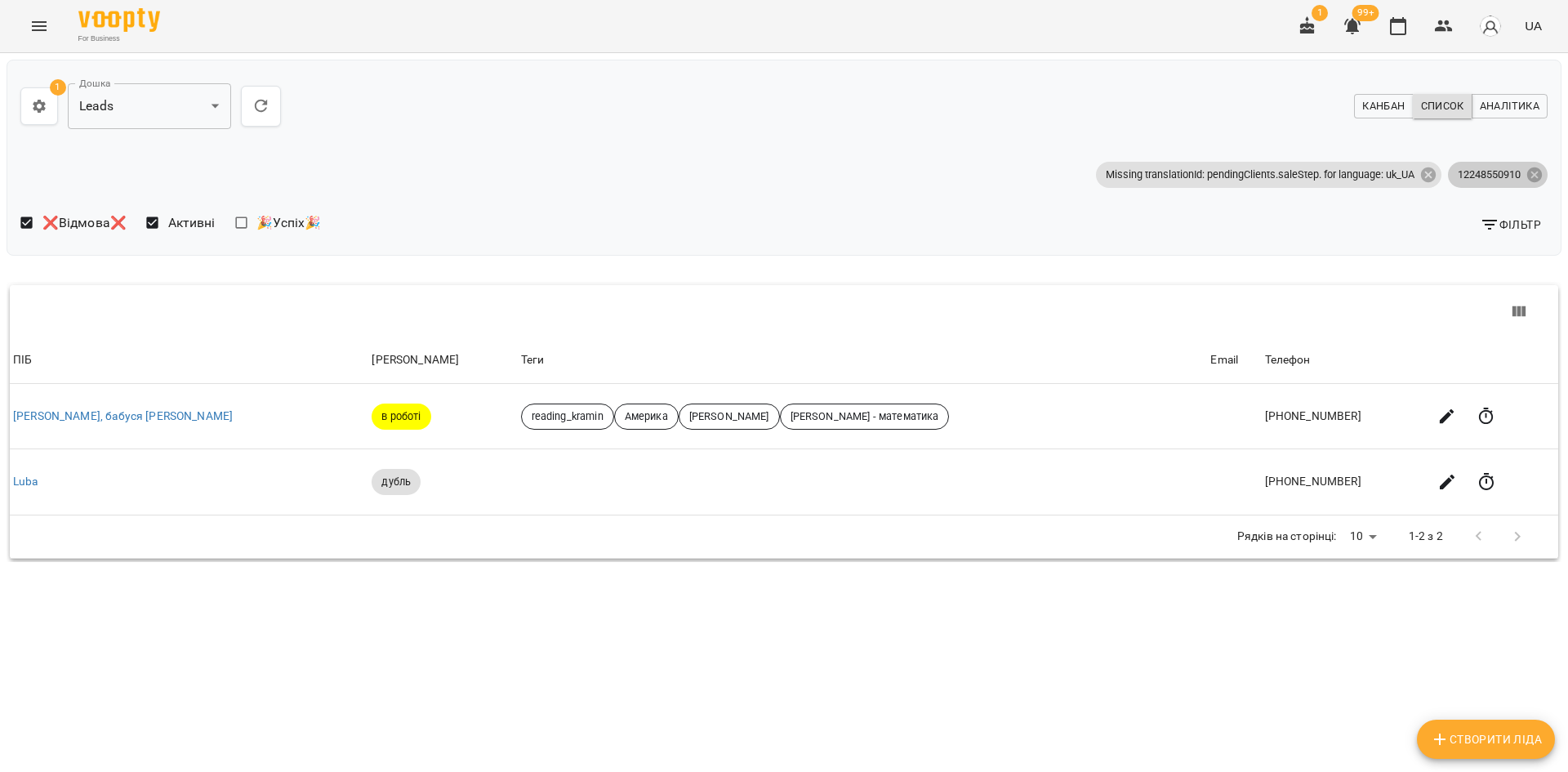
click at [1537, 185] on div "12248550910" at bounding box center [1498, 175] width 100 height 26
click at [1508, 222] on span "Фільтр" at bounding box center [1510, 225] width 61 height 20
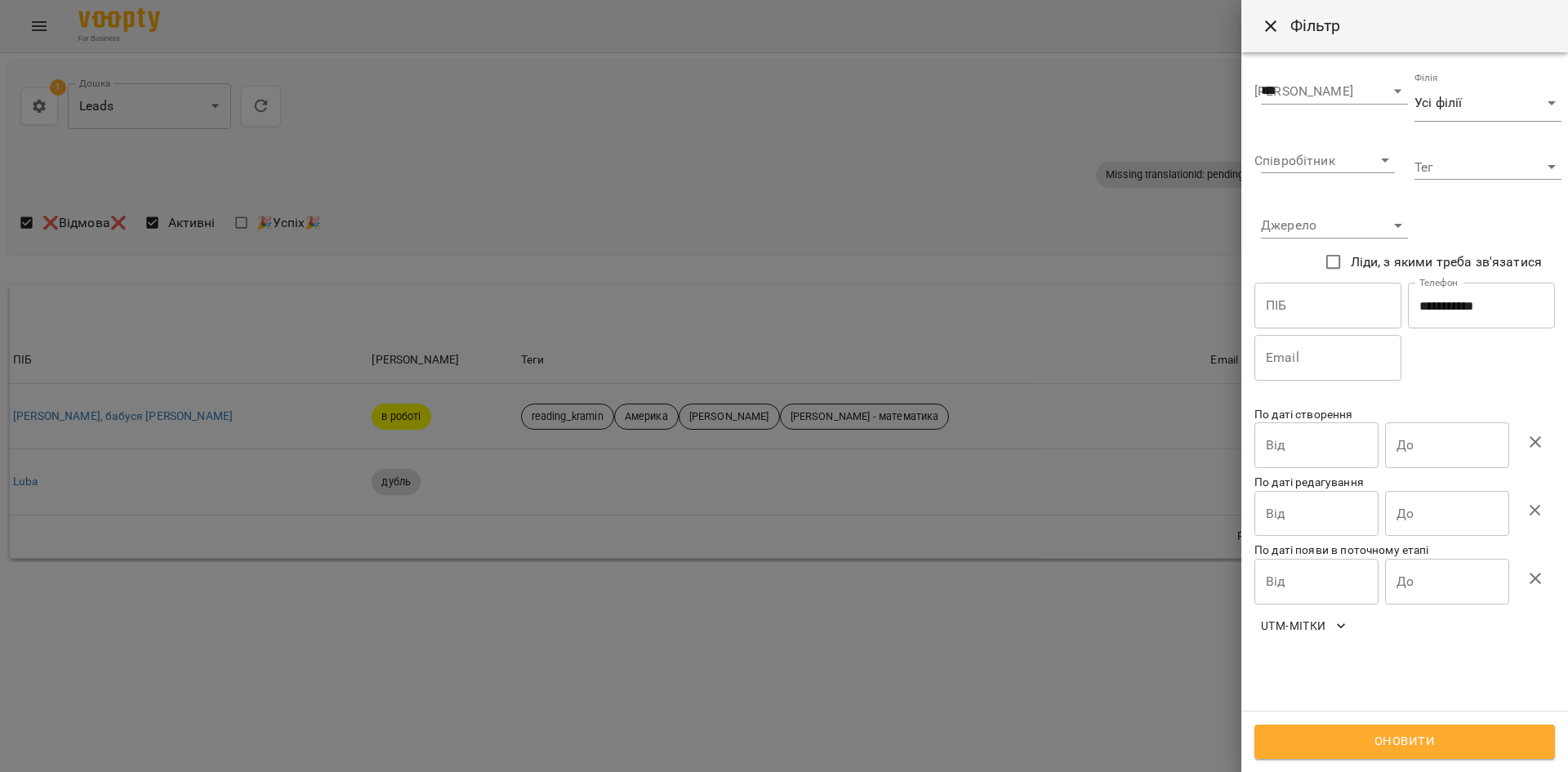
click at [1471, 314] on input "**********" at bounding box center [1481, 305] width 147 height 45
paste input "text"
type input "**********"
click at [1376, 740] on span "Оновити" at bounding box center [1405, 741] width 264 height 21
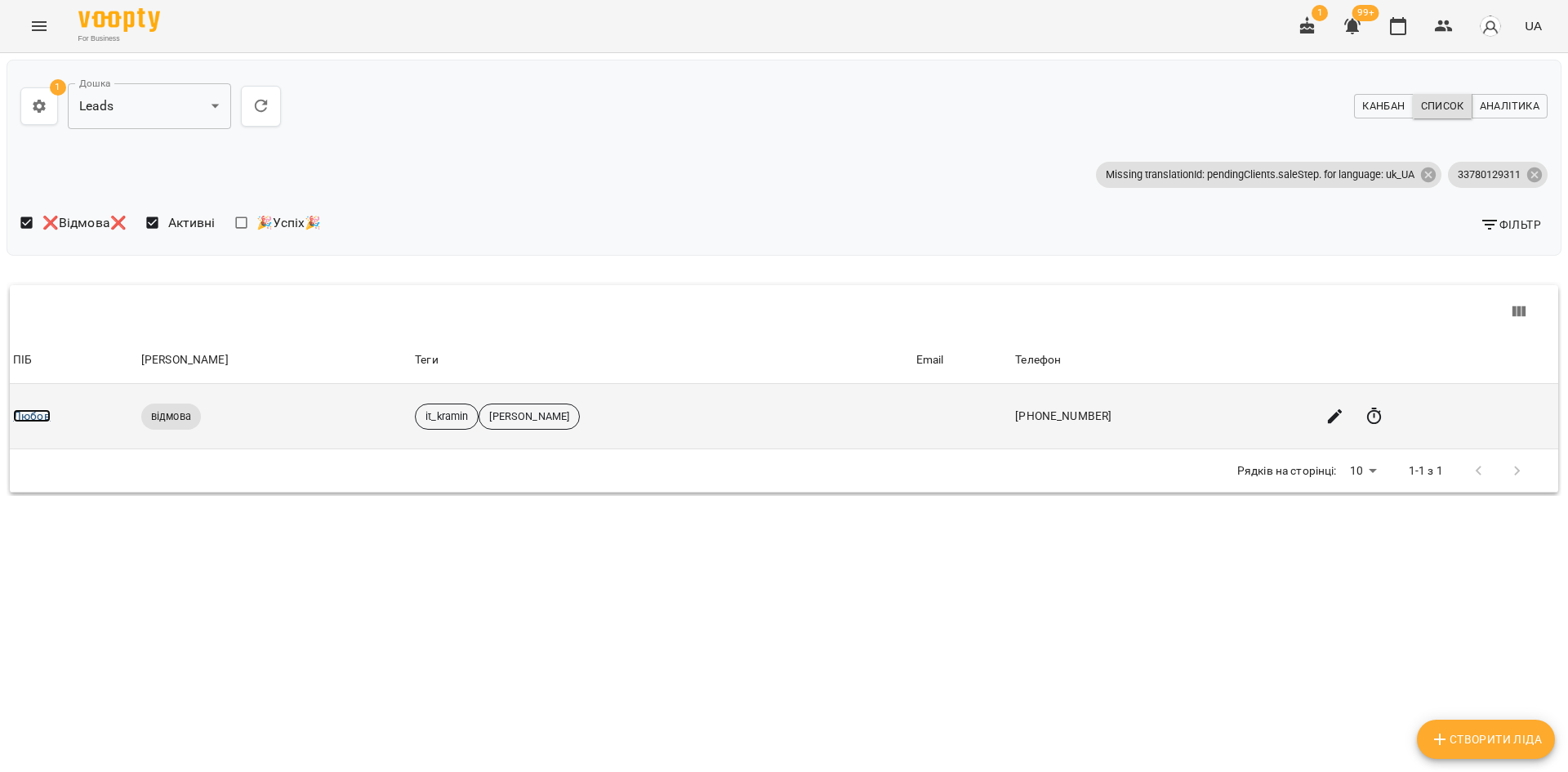
click at [28, 412] on link "Любов" at bounding box center [32, 416] width 38 height 13
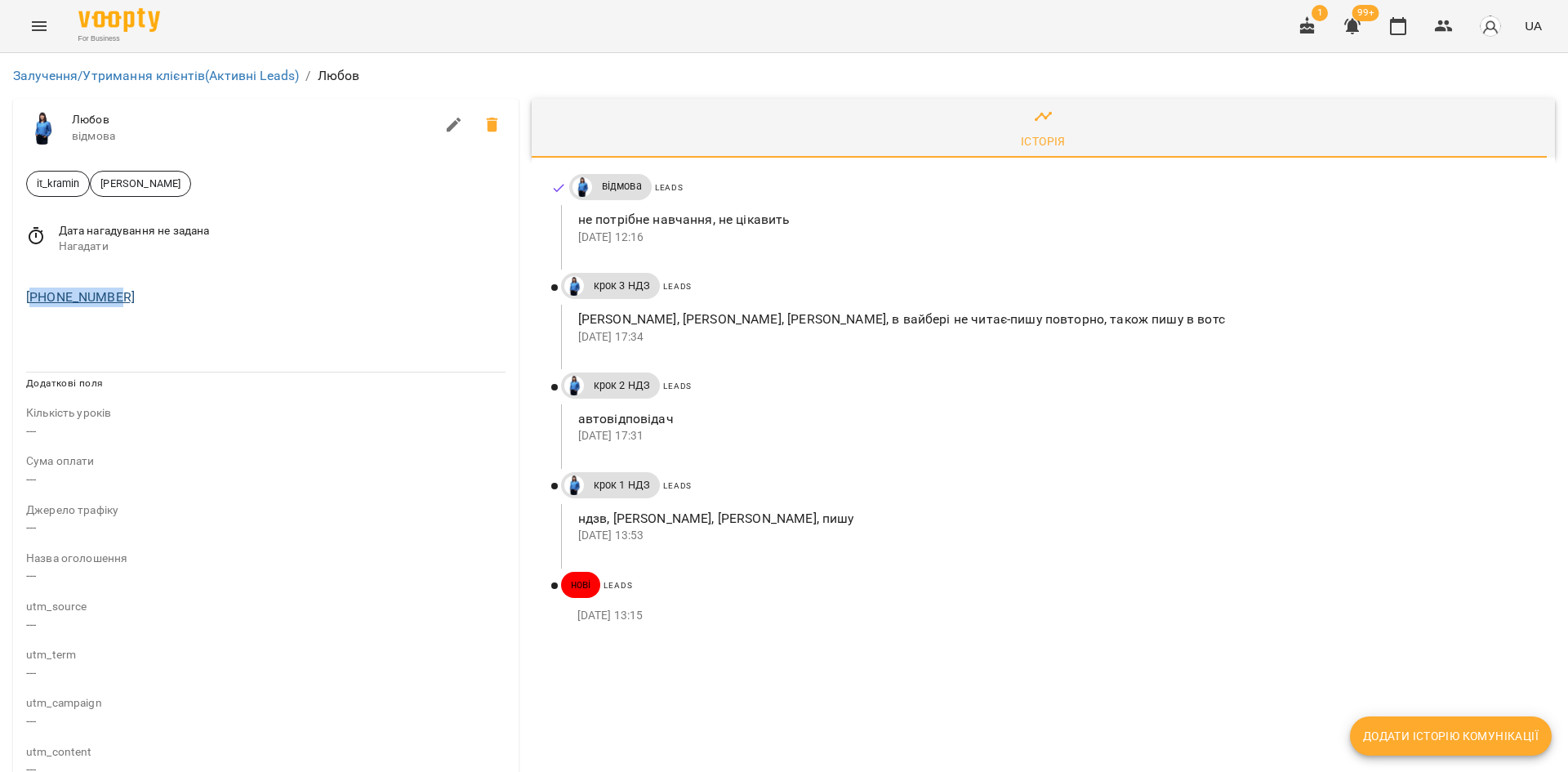
drag, startPoint x: 150, startPoint y: 312, endPoint x: 36, endPoint y: 300, distance: 114.6
click at [36, 300] on div "+33780129311" at bounding box center [266, 293] width 505 height 52
copy link "33780129311"
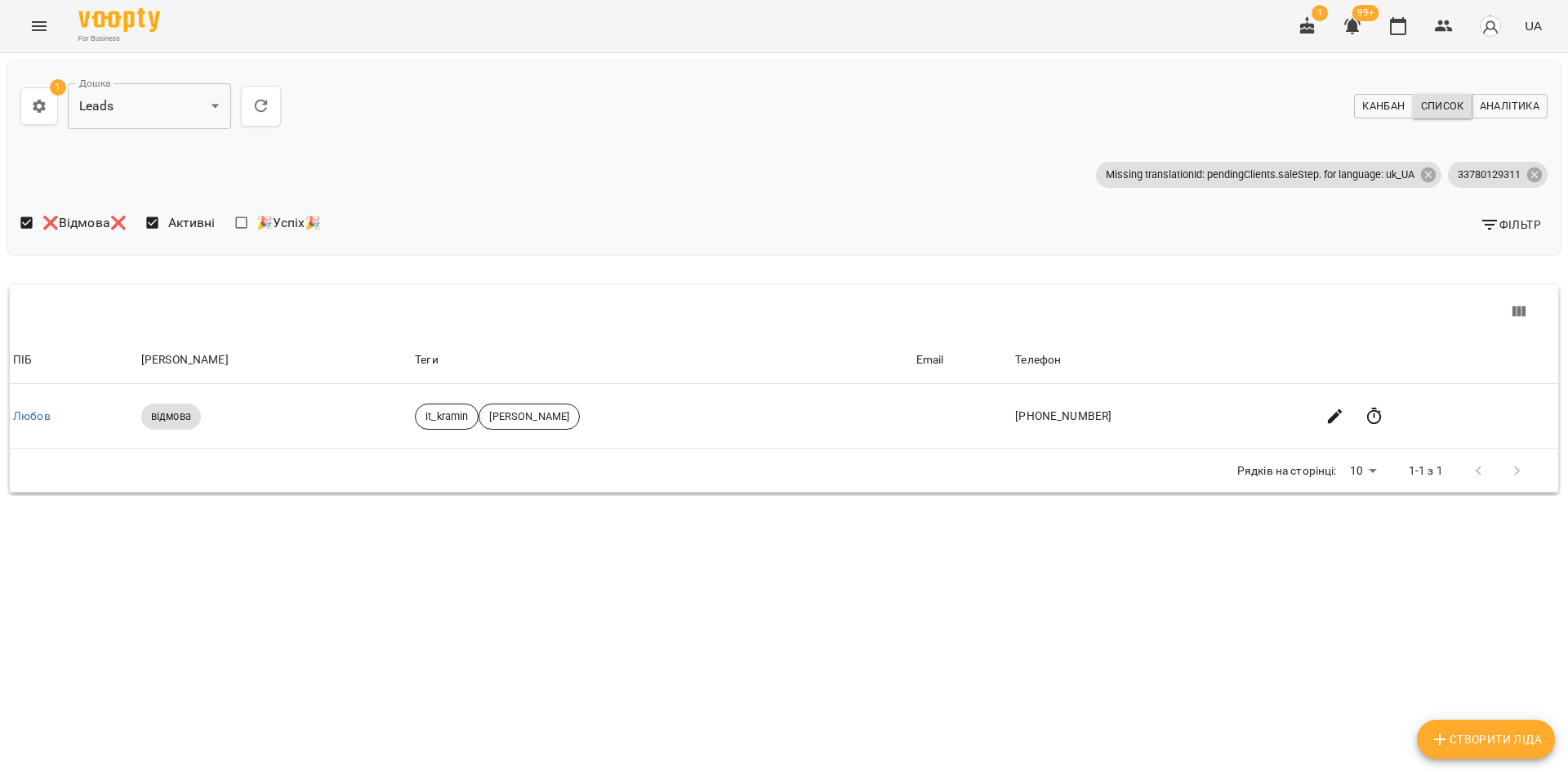
click at [1521, 216] on span "Фільтр" at bounding box center [1510, 225] width 61 height 20
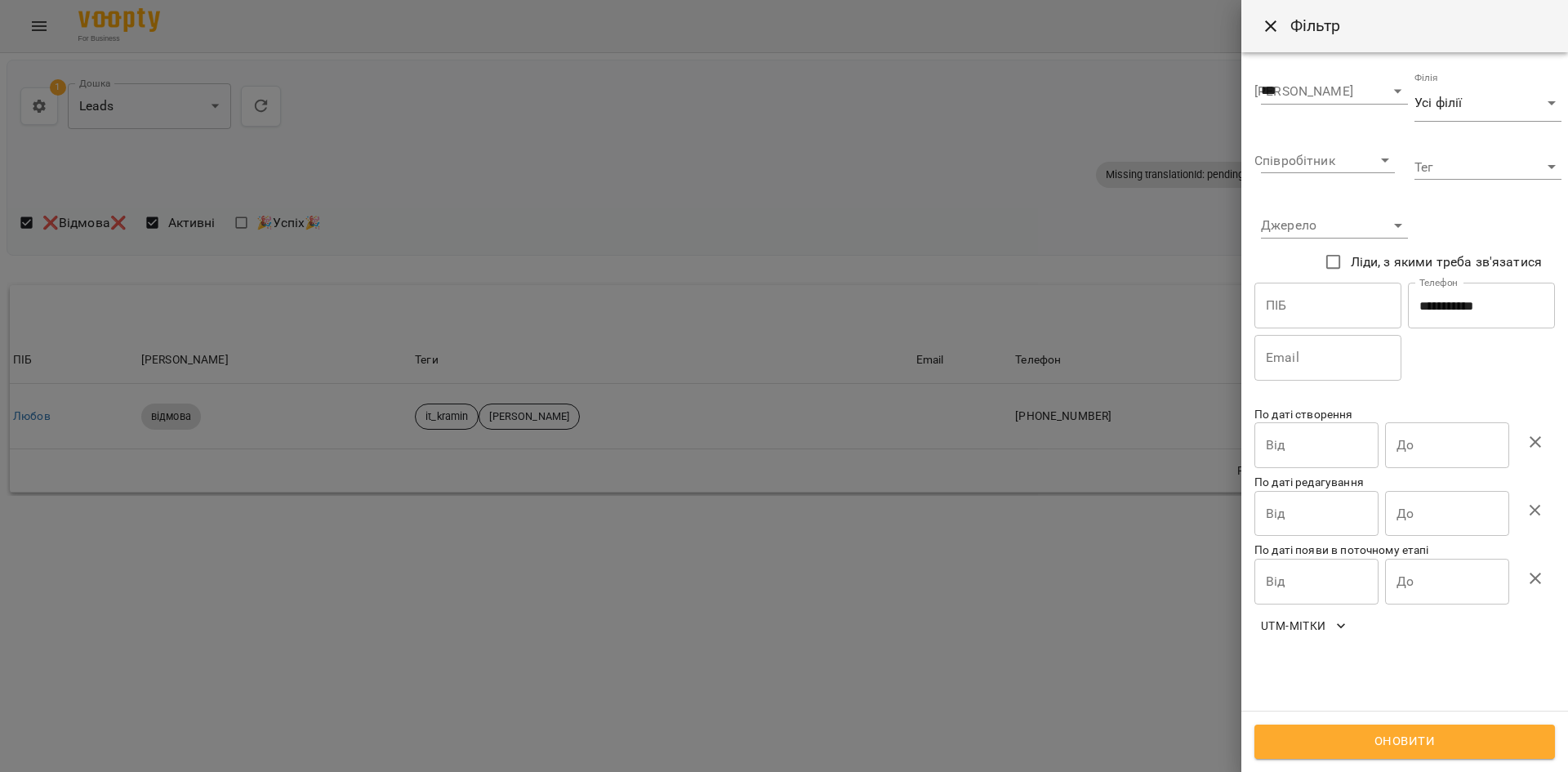
click at [1480, 301] on input "**********" at bounding box center [1481, 305] width 147 height 45
drag, startPoint x: 1480, startPoint y: 301, endPoint x: 1480, endPoint y: 366, distance: 65.0
click at [1480, 302] on input "**********" at bounding box center [1481, 305] width 147 height 45
paste input "text"
type input "**********"
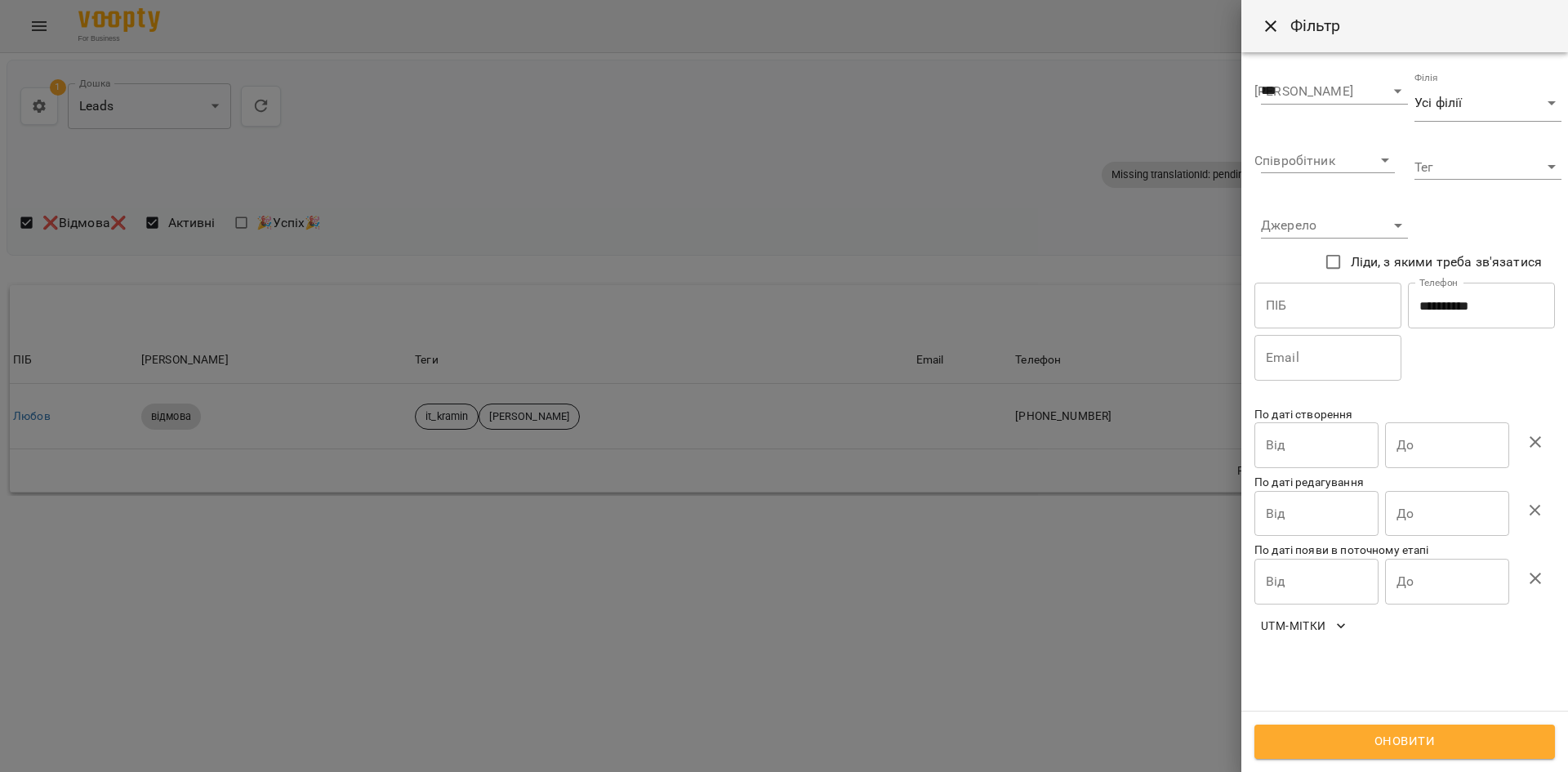
click at [1404, 760] on div "Оновити" at bounding box center [1405, 741] width 327 height 61
click at [1403, 746] on span "Оновити" at bounding box center [1405, 741] width 264 height 21
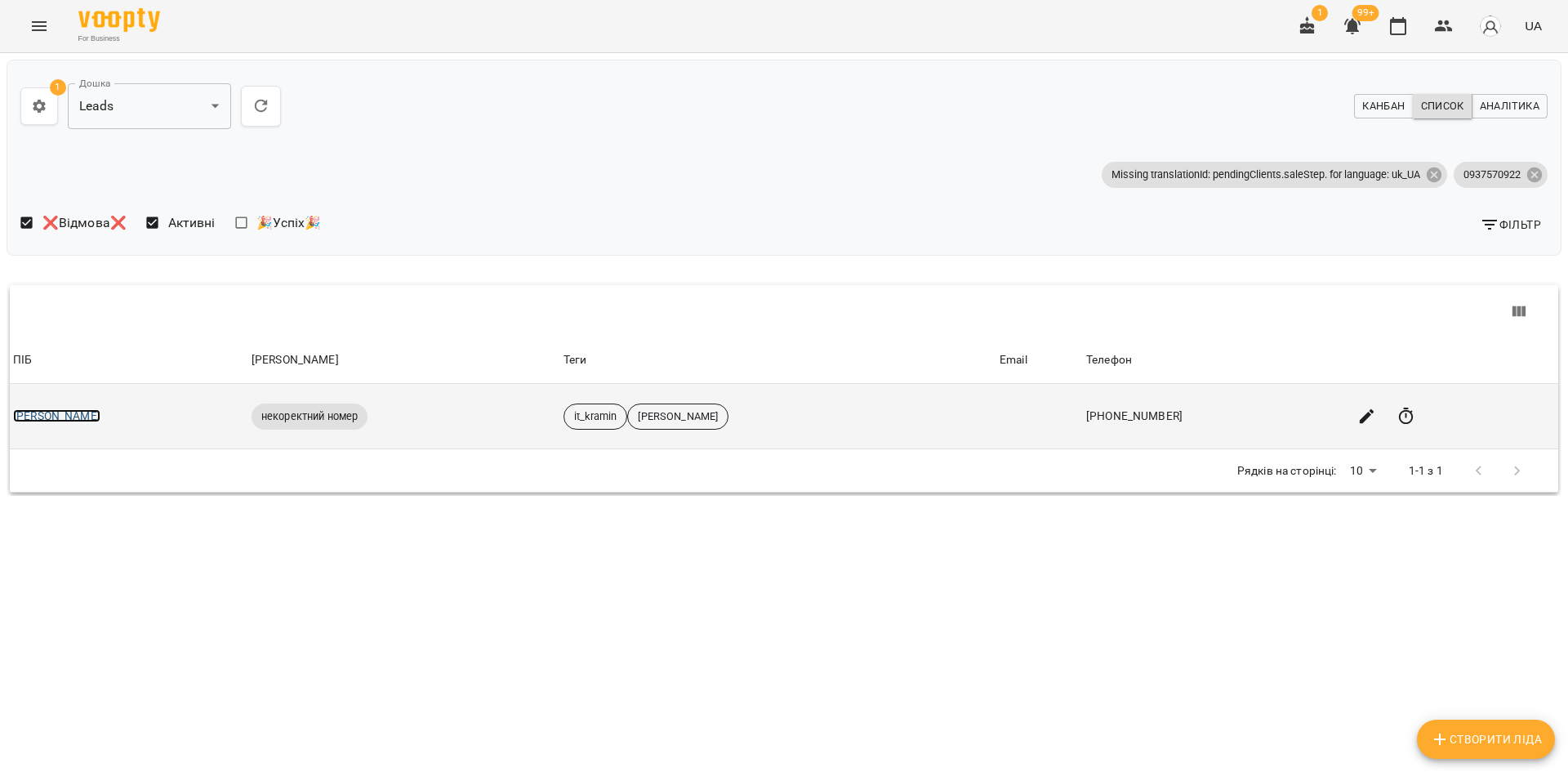
click at [62, 414] on link "Мирослава" at bounding box center [57, 416] width 88 height 13
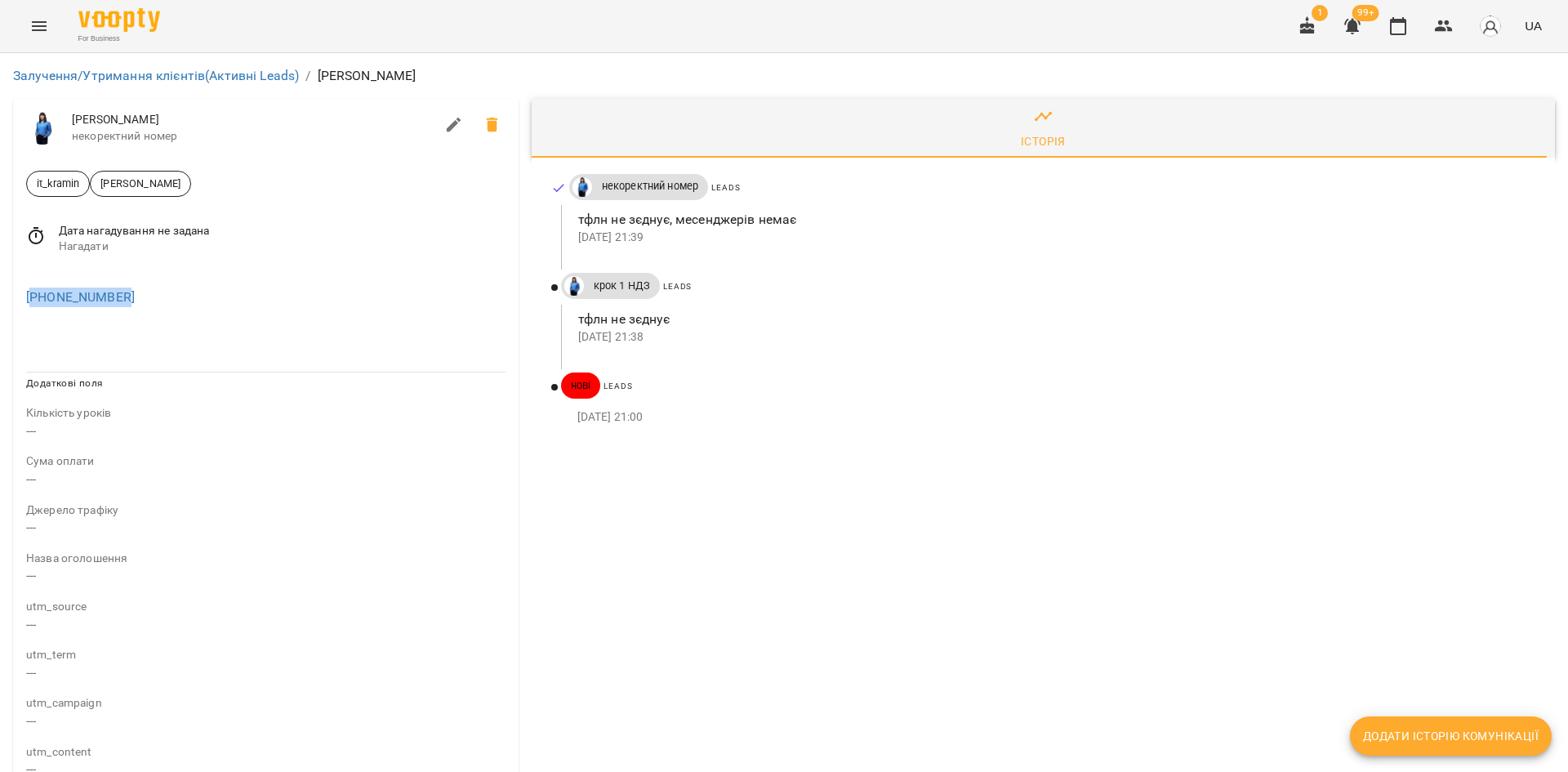
drag, startPoint x: 127, startPoint y: 292, endPoint x: 36, endPoint y: 308, distance: 92.4
click at [36, 308] on div "+380937570922" at bounding box center [266, 297] width 486 height 26
copy link "380937570922"
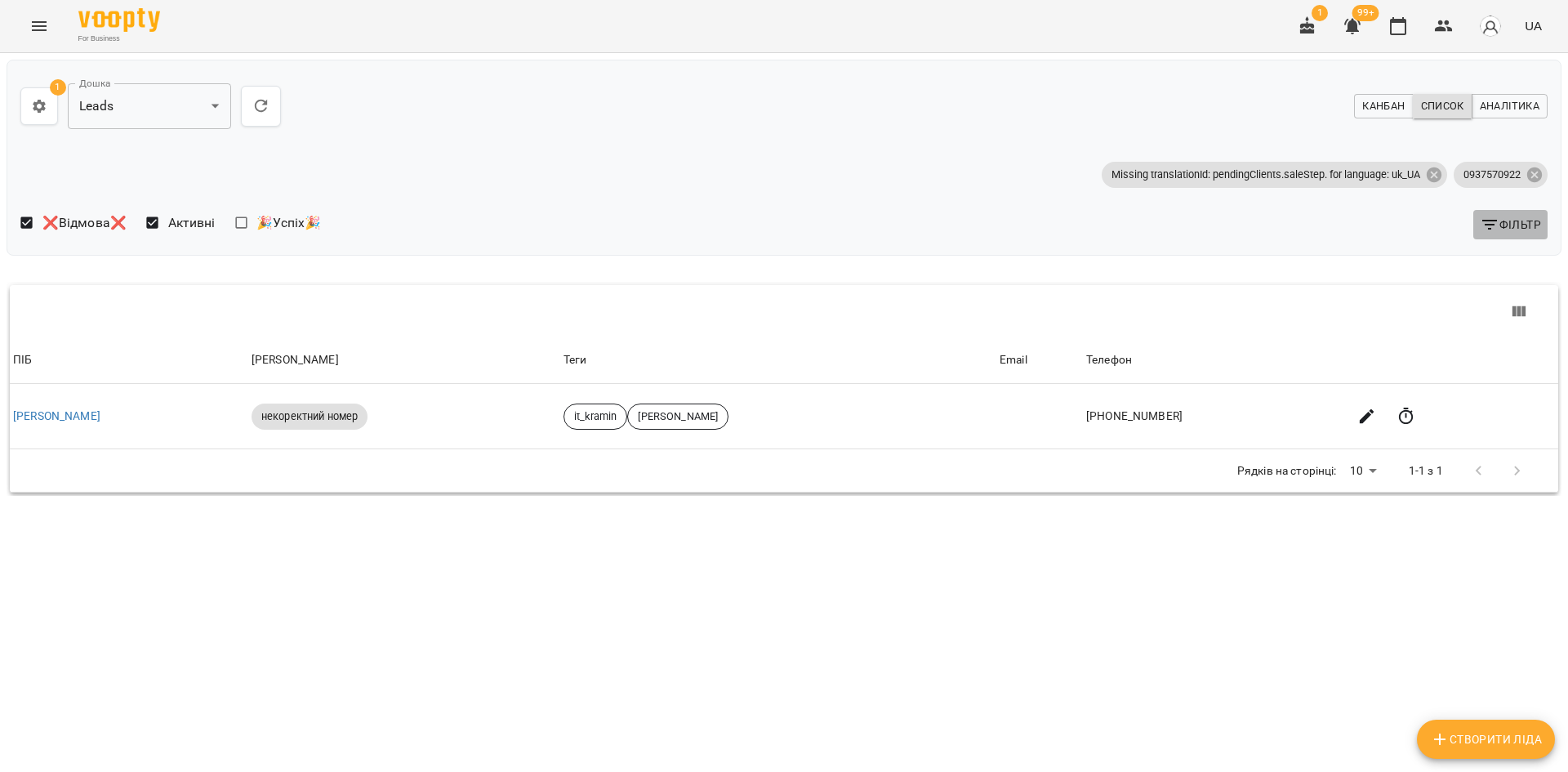
click at [1512, 218] on span "Фільтр" at bounding box center [1510, 225] width 61 height 20
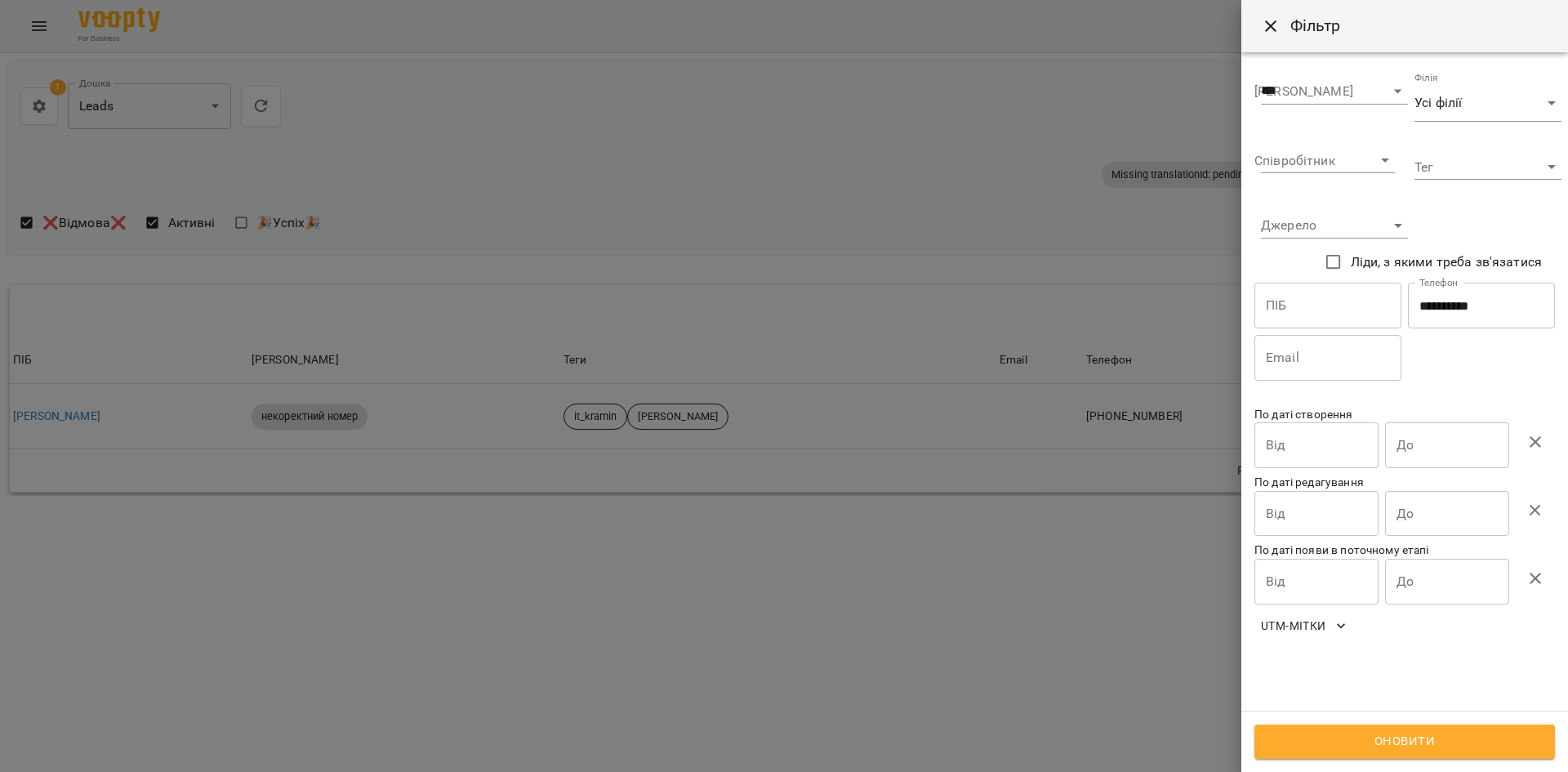
click at [1488, 293] on input "**********" at bounding box center [1481, 305] width 147 height 45
paste input "**"
drag, startPoint x: 1437, startPoint y: 304, endPoint x: 1318, endPoint y: 348, distance: 126.9
click at [1331, 320] on div "**********" at bounding box center [1405, 331] width 307 height 104
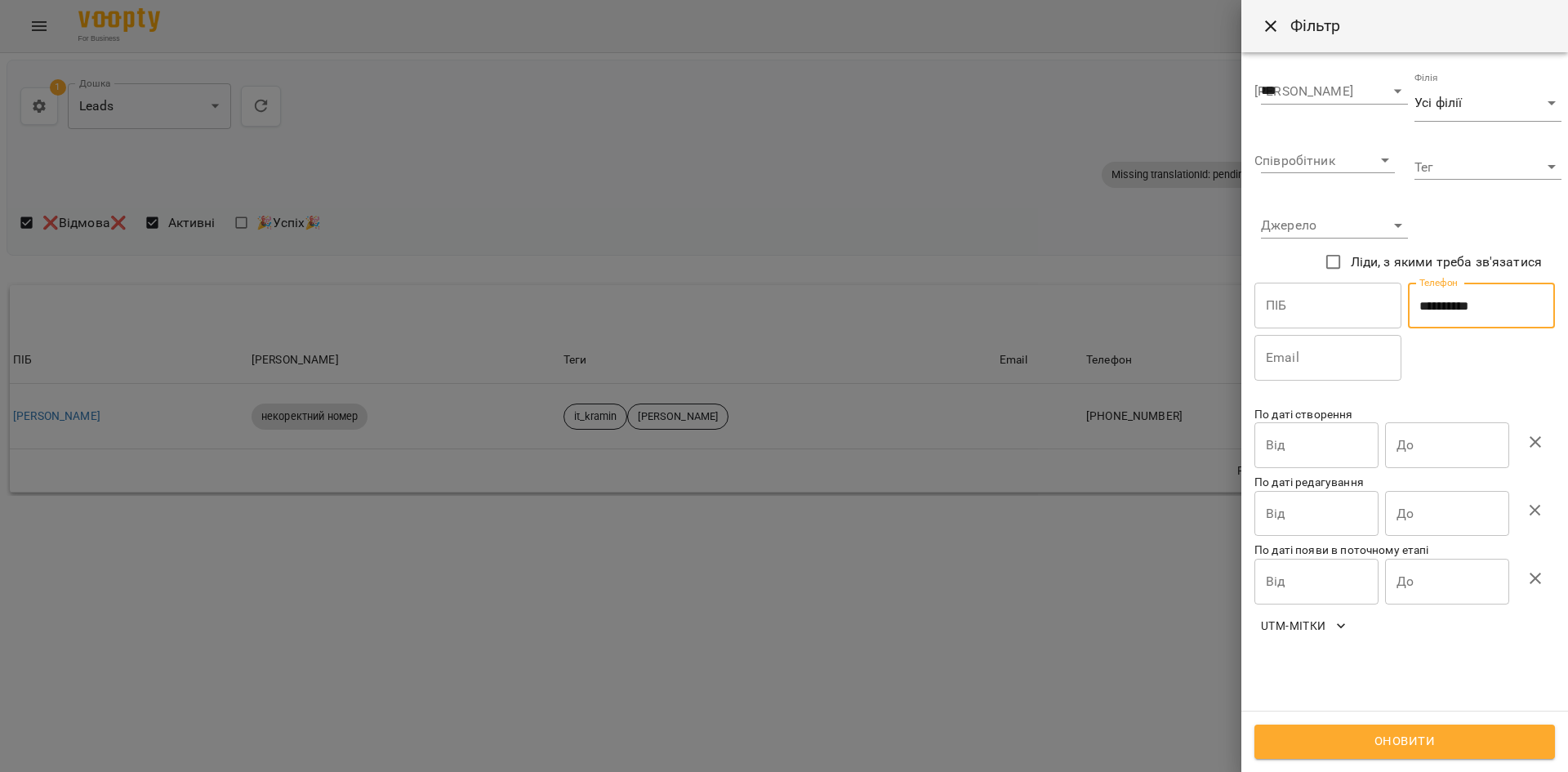
type input "**********"
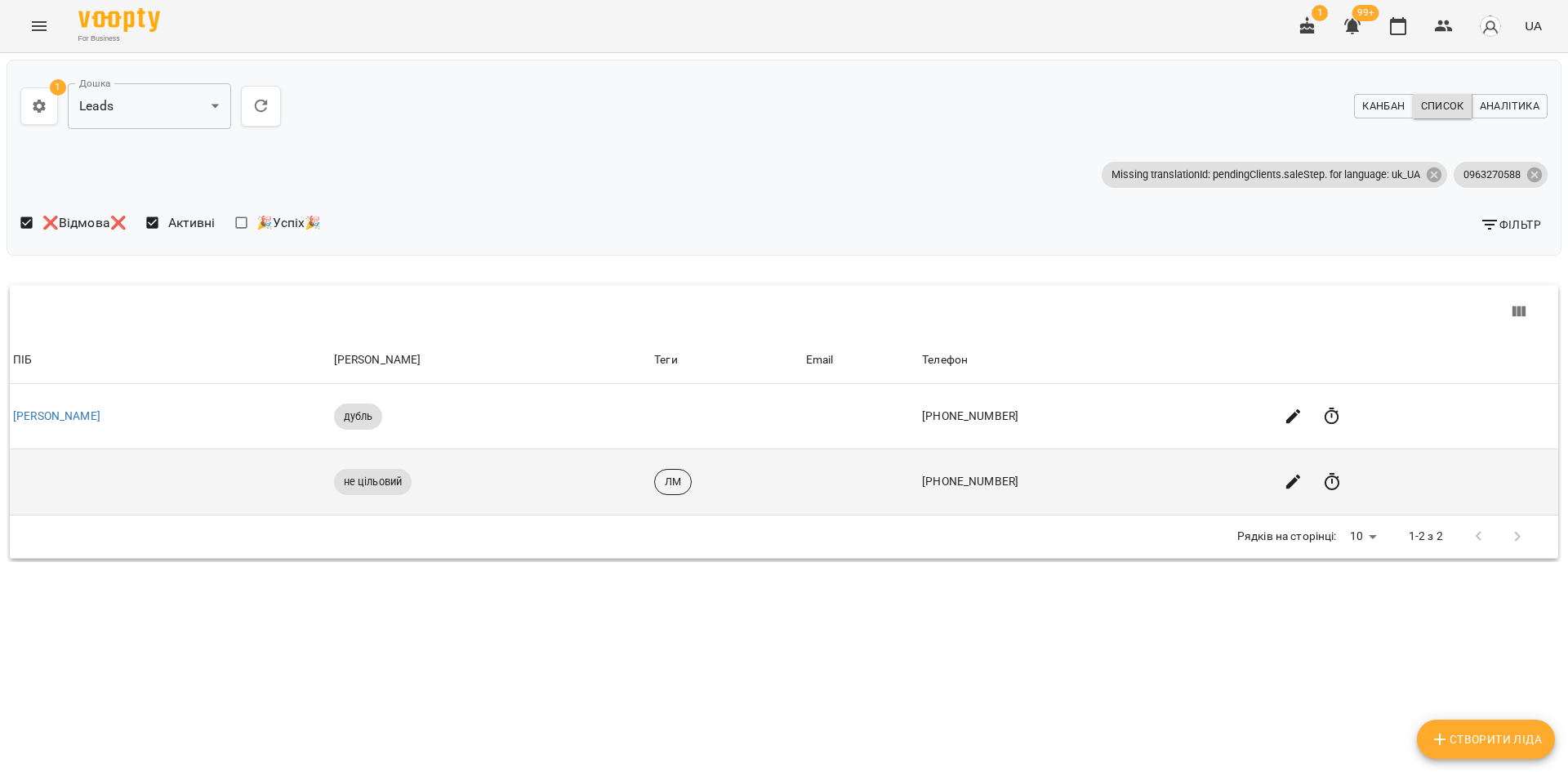
click at [143, 482] on td at bounding box center [170, 482] width 321 height 66
click at [64, 483] on td at bounding box center [170, 482] width 321 height 66
drag, startPoint x: 595, startPoint y: 515, endPoint x: 654, endPoint y: 498, distance: 61.4
click at [596, 516] on div "Рядків на сторінці: 10 ** 1-2 з 2" at bounding box center [784, 536] width 1509 height 42
drag, startPoint x: 656, startPoint y: 497, endPoint x: 690, endPoint y: 494, distance: 34.1
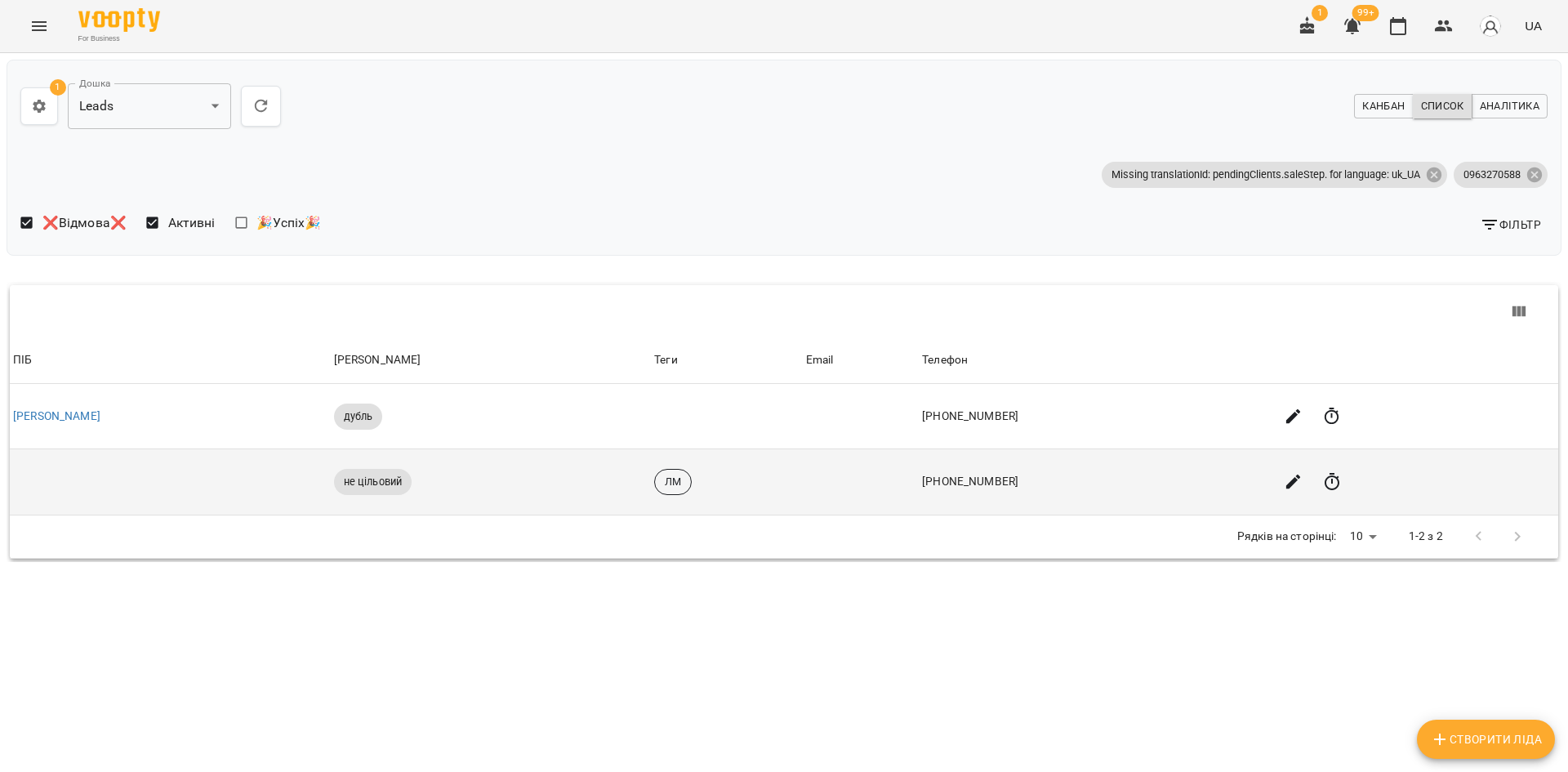
click at [660, 496] on td "ЛМ" at bounding box center [726, 482] width 151 height 66
click at [733, 486] on td "ЛМ" at bounding box center [726, 482] width 151 height 66
click at [686, 488] on span "ЛМ" at bounding box center [673, 482] width 36 height 15
click at [662, 487] on span "ЛМ" at bounding box center [673, 482] width 36 height 15
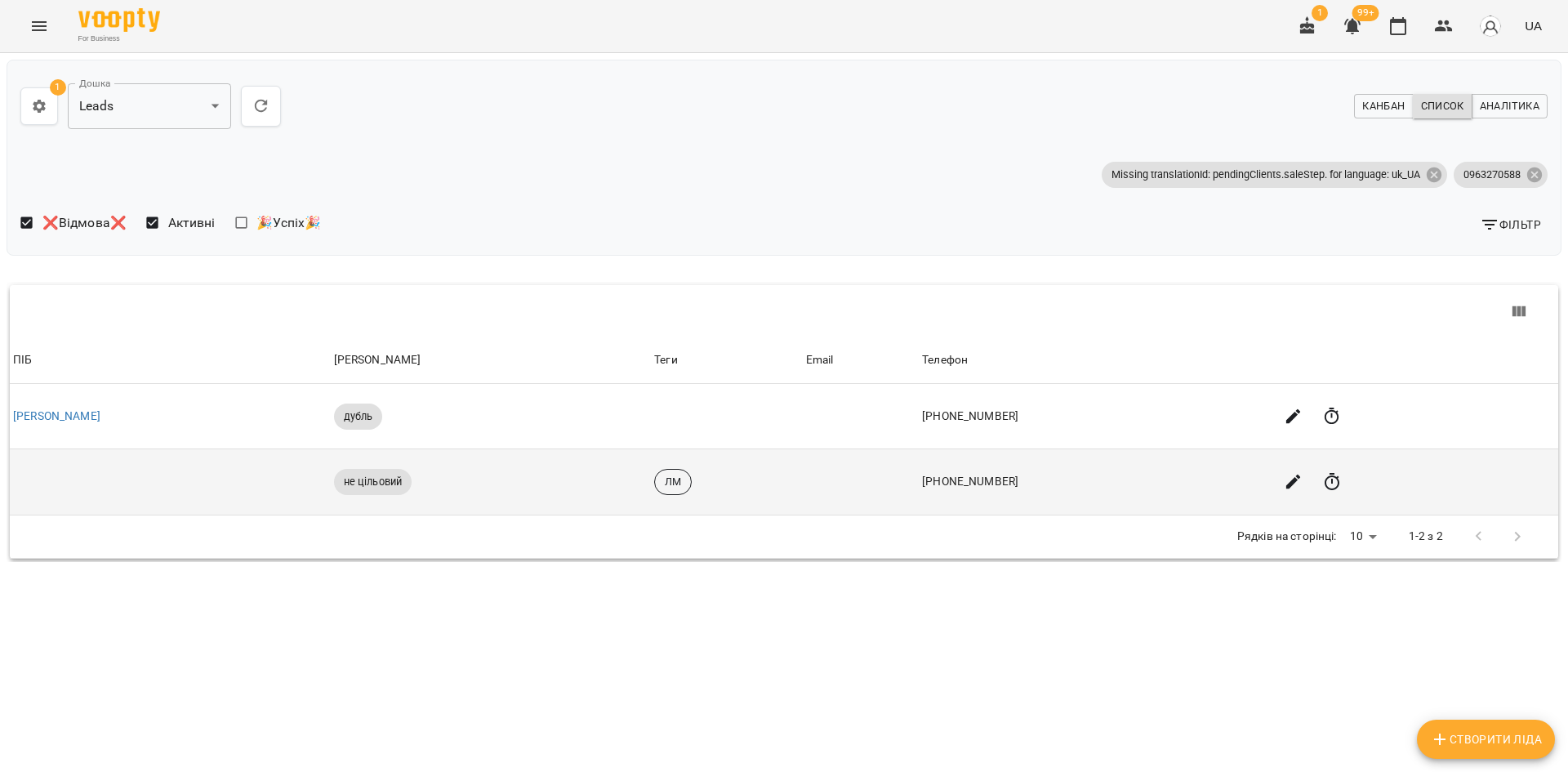
click at [493, 490] on div "не цільовий" at bounding box center [491, 482] width 315 height 26
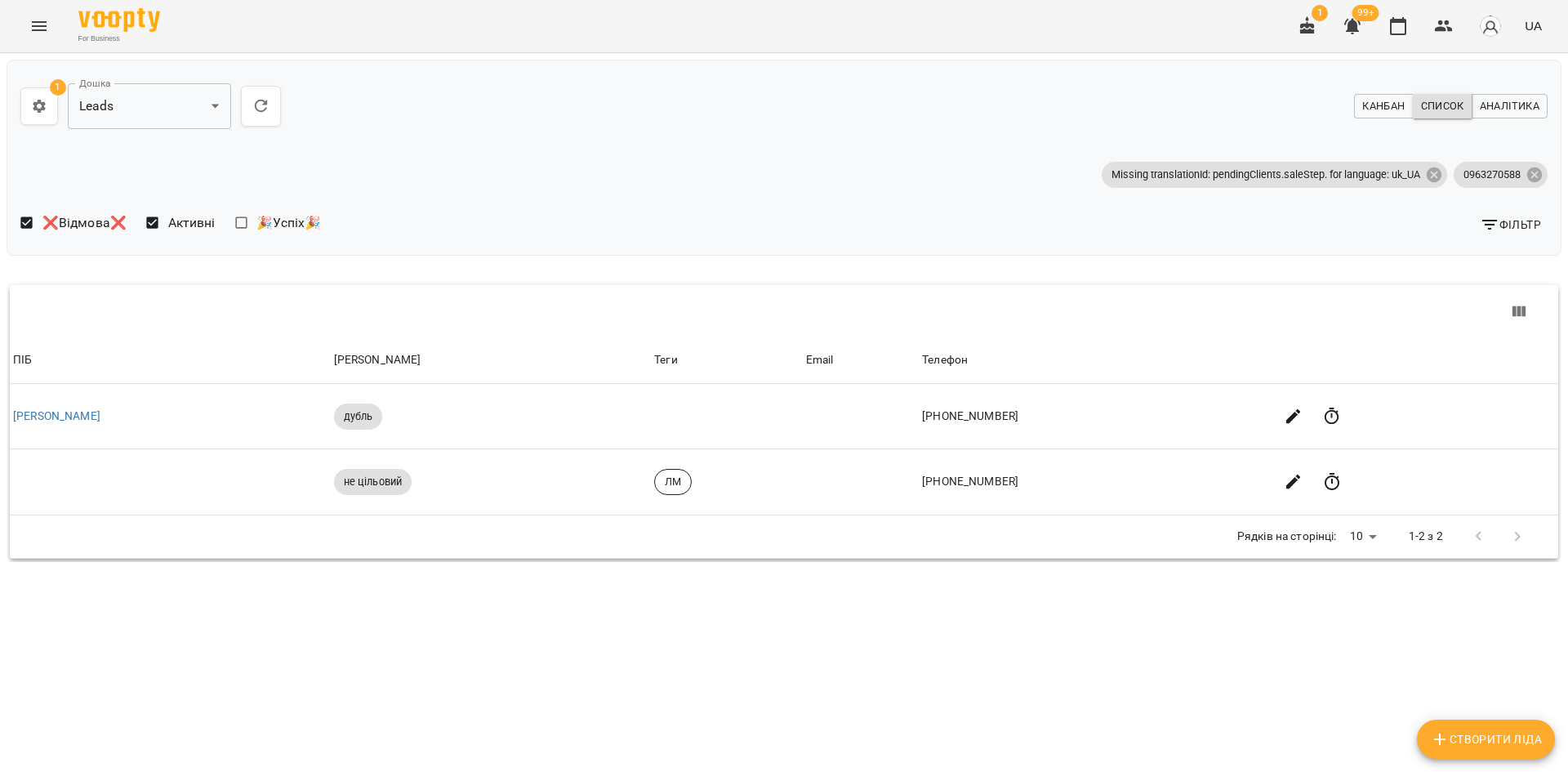
drag, startPoint x: 99, startPoint y: 498, endPoint x: 0, endPoint y: 490, distance: 99.3
click at [21, 494] on td at bounding box center [170, 482] width 321 height 66
drag, startPoint x: 0, startPoint y: 490, endPoint x: 14, endPoint y: 483, distance: 15.7
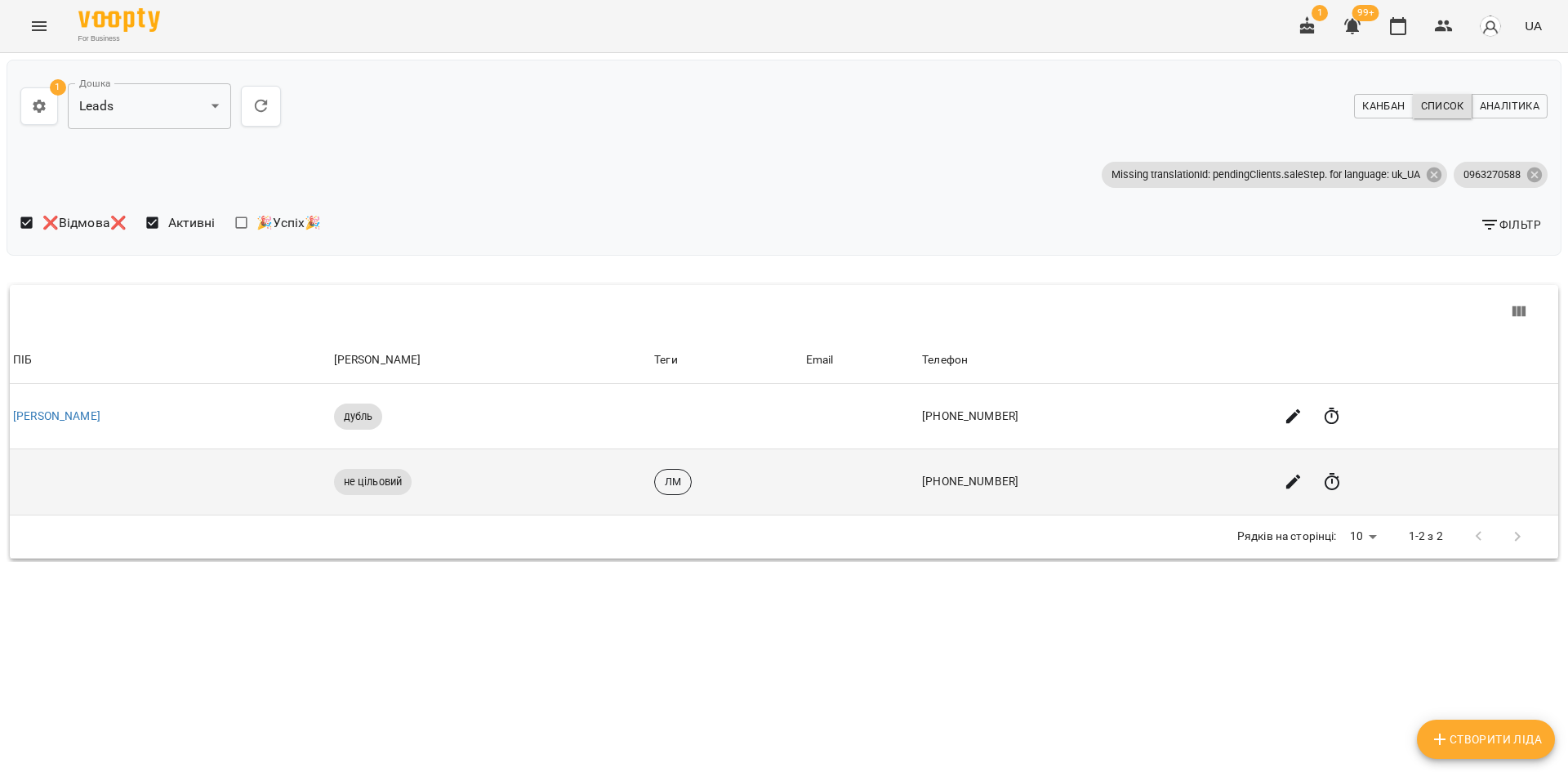
click at [0, 490] on div "**********" at bounding box center [784, 359] width 1575 height 620
click at [73, 488] on td at bounding box center [170, 482] width 321 height 66
click at [72, 488] on td at bounding box center [170, 482] width 321 height 66
click at [940, 481] on td "+380963270588" at bounding box center [1095, 482] width 352 height 66
click at [675, 485] on span "ЛМ" at bounding box center [673, 482] width 36 height 15
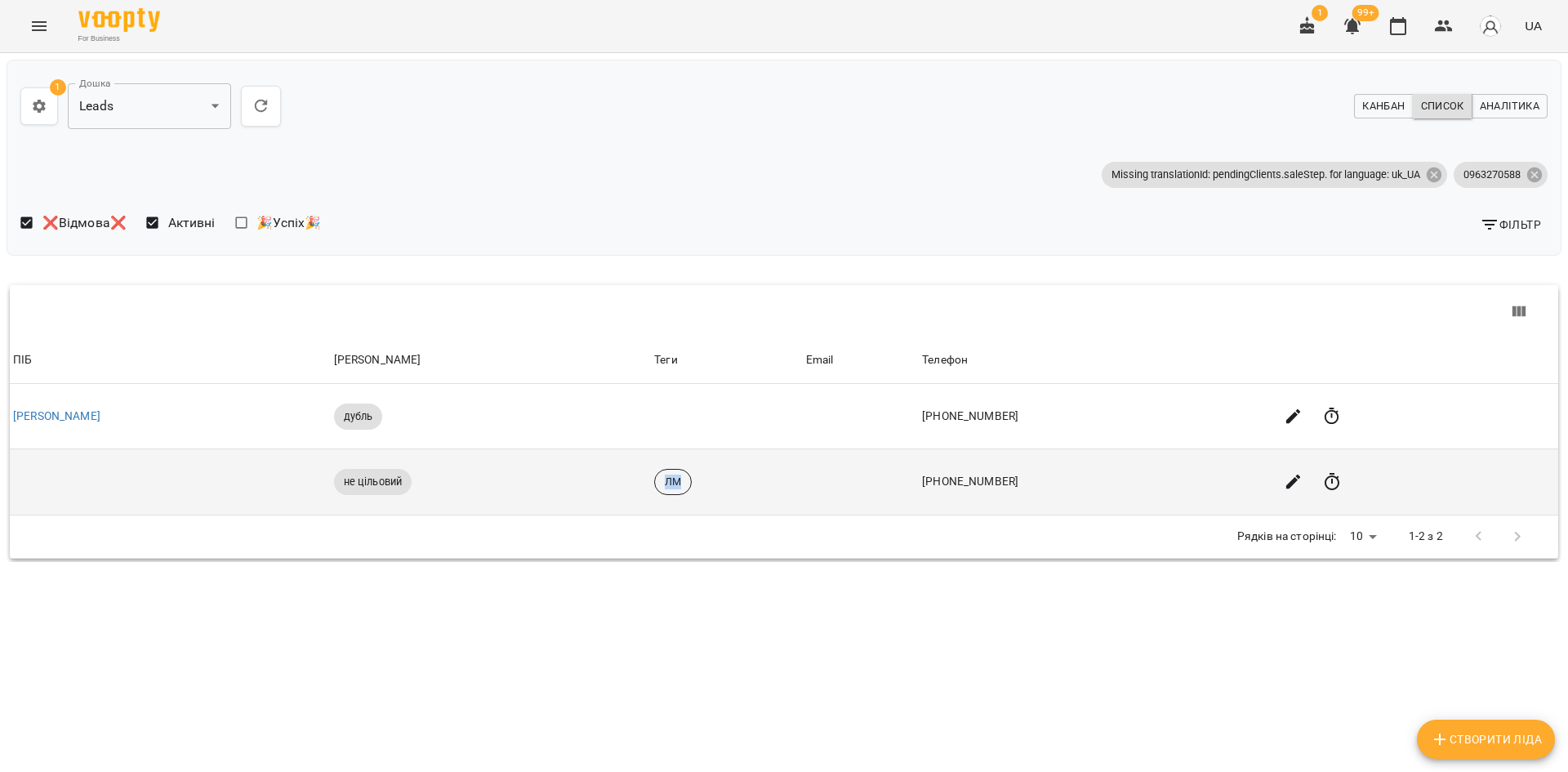
click at [675, 485] on span "ЛМ" at bounding box center [673, 482] width 36 height 15
click at [676, 485] on span "ЛМ" at bounding box center [673, 482] width 36 height 15
drag, startPoint x: 867, startPoint y: 483, endPoint x: 1086, endPoint y: 484, distance: 219.0
click at [869, 483] on td at bounding box center [860, 482] width 116 height 66
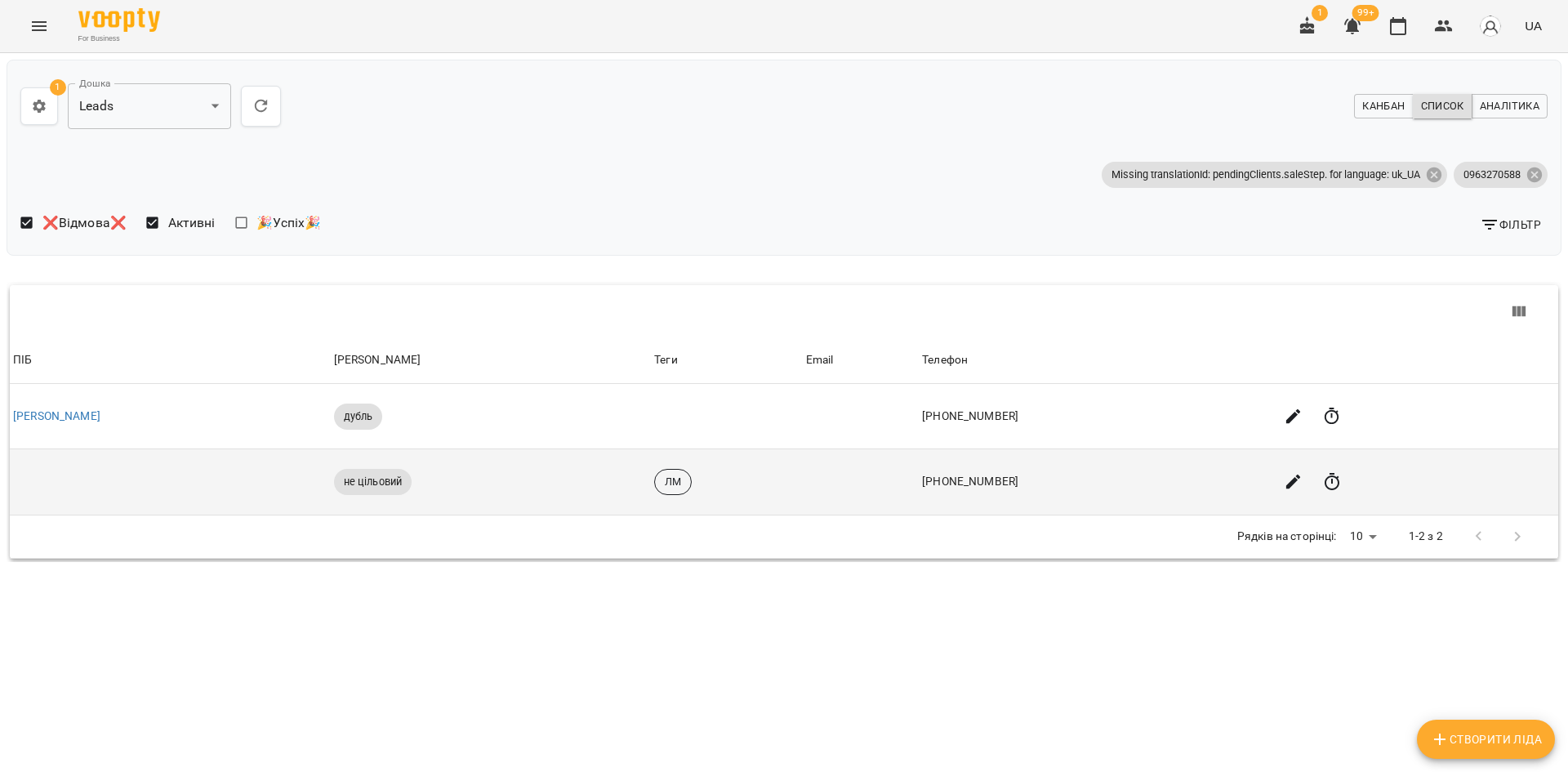
click at [1093, 482] on td "+380963270588" at bounding box center [1095, 482] width 352 height 66
click at [1205, 482] on td "+380963270588" at bounding box center [1095, 482] width 352 height 66
click at [1127, 489] on td "+380963270588" at bounding box center [1095, 482] width 352 height 66
click at [1019, 491] on td "+380963270588" at bounding box center [1095, 482] width 352 height 66
drag, startPoint x: 789, startPoint y: 495, endPoint x: 354, endPoint y: 494, distance: 435.0
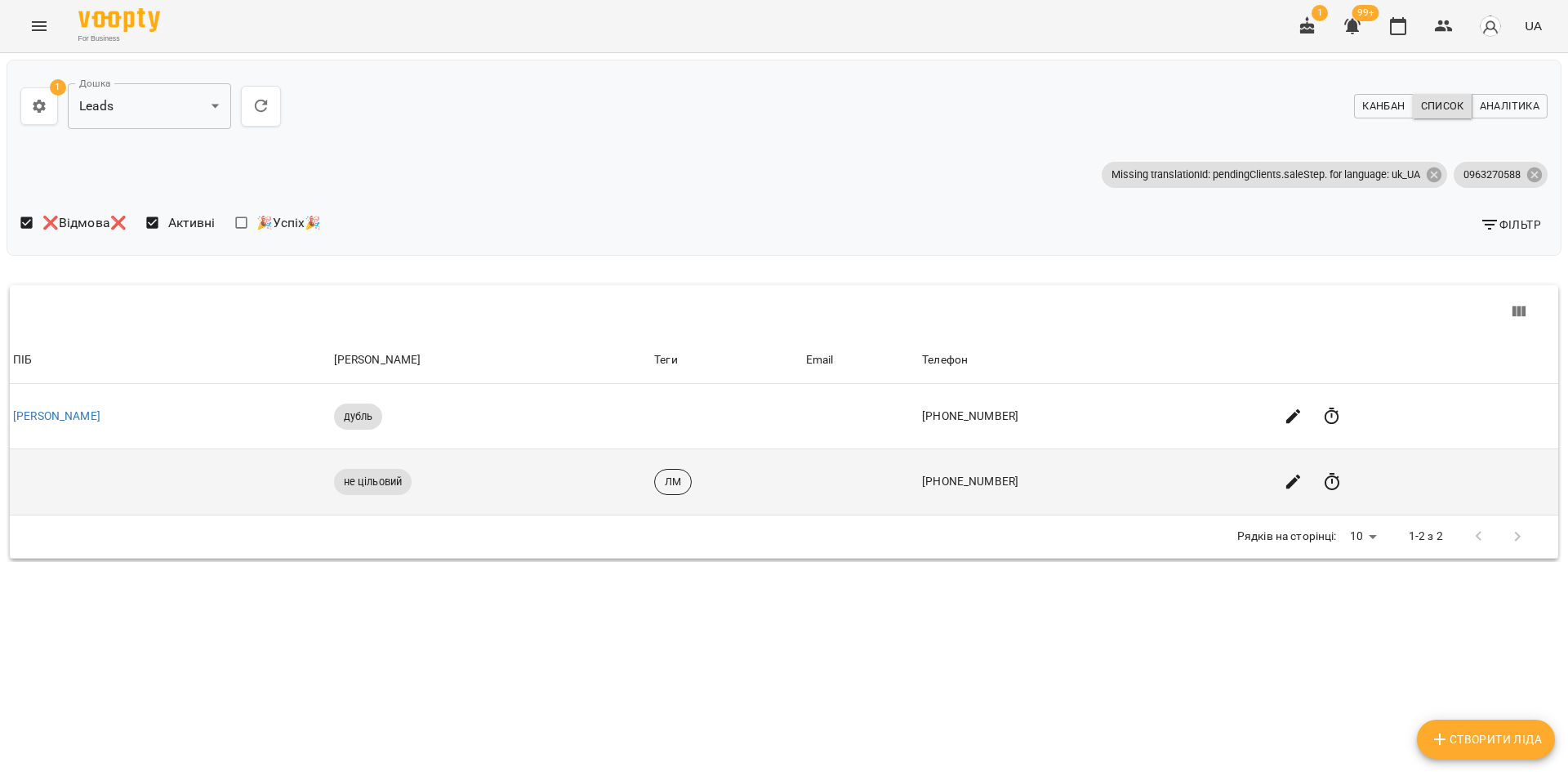
click at [767, 495] on td "ЛМ" at bounding box center [726, 482] width 151 height 66
click at [266, 494] on td at bounding box center [170, 482] width 321 height 66
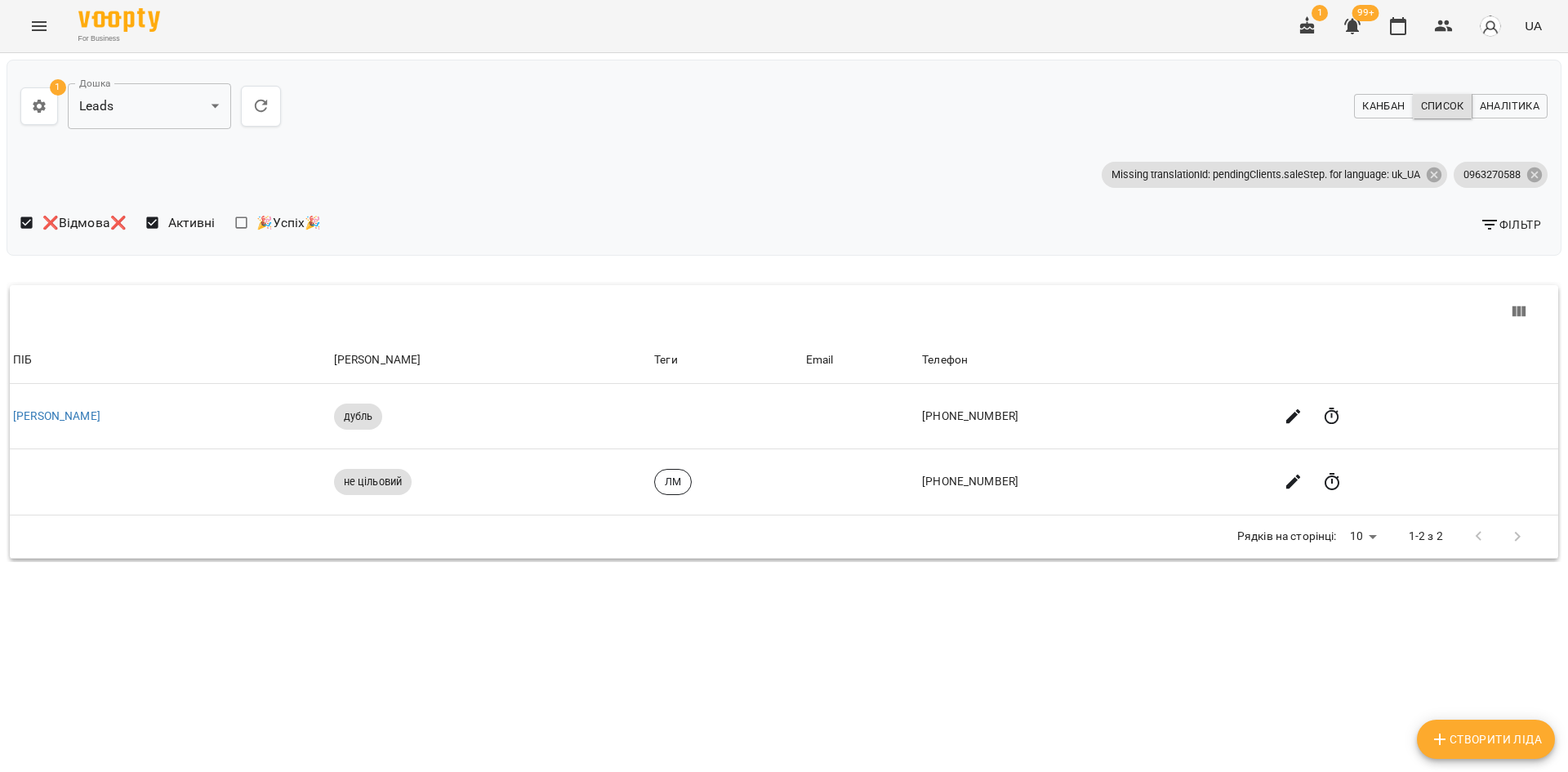
click at [0, 492] on div "**********" at bounding box center [784, 359] width 1575 height 620
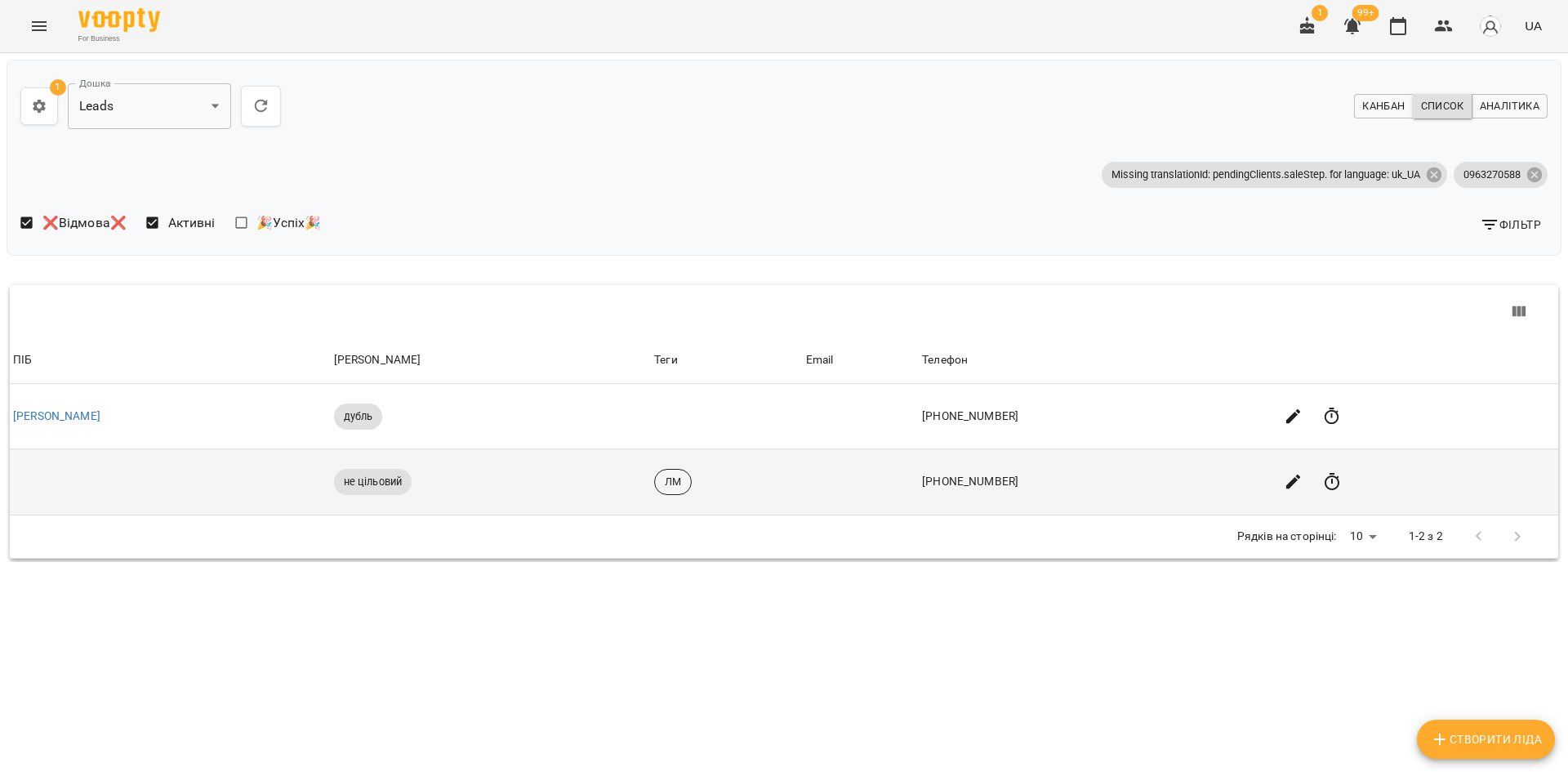
click at [20, 467] on td at bounding box center [170, 482] width 321 height 66
drag, startPoint x: 21, startPoint y: 467, endPoint x: 25, endPoint y: 459, distance: 8.9
click at [21, 465] on td at bounding box center [170, 482] width 321 height 66
click at [44, 479] on td at bounding box center [170, 482] width 321 height 66
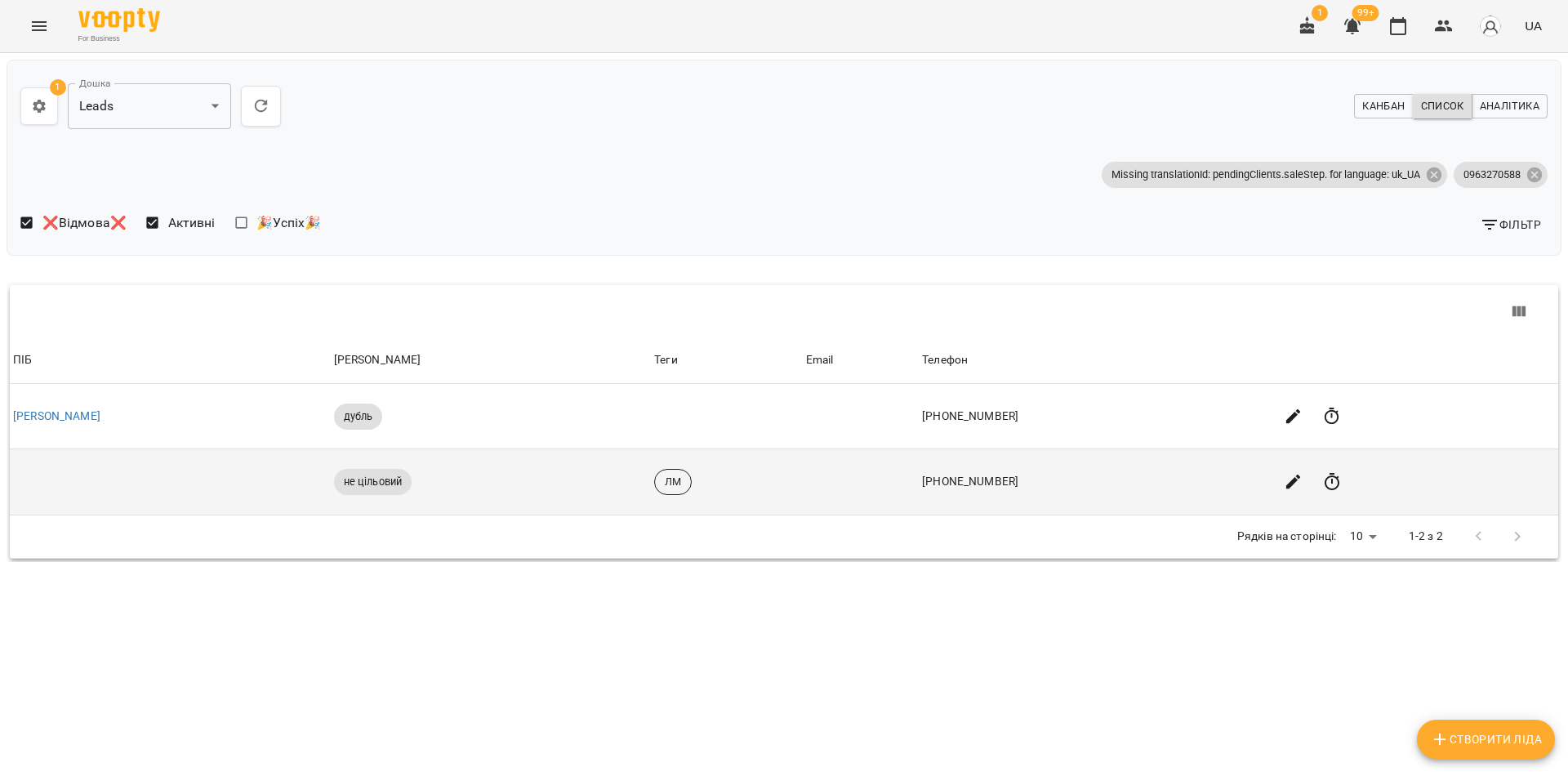
click at [44, 479] on td at bounding box center [170, 482] width 321 height 66
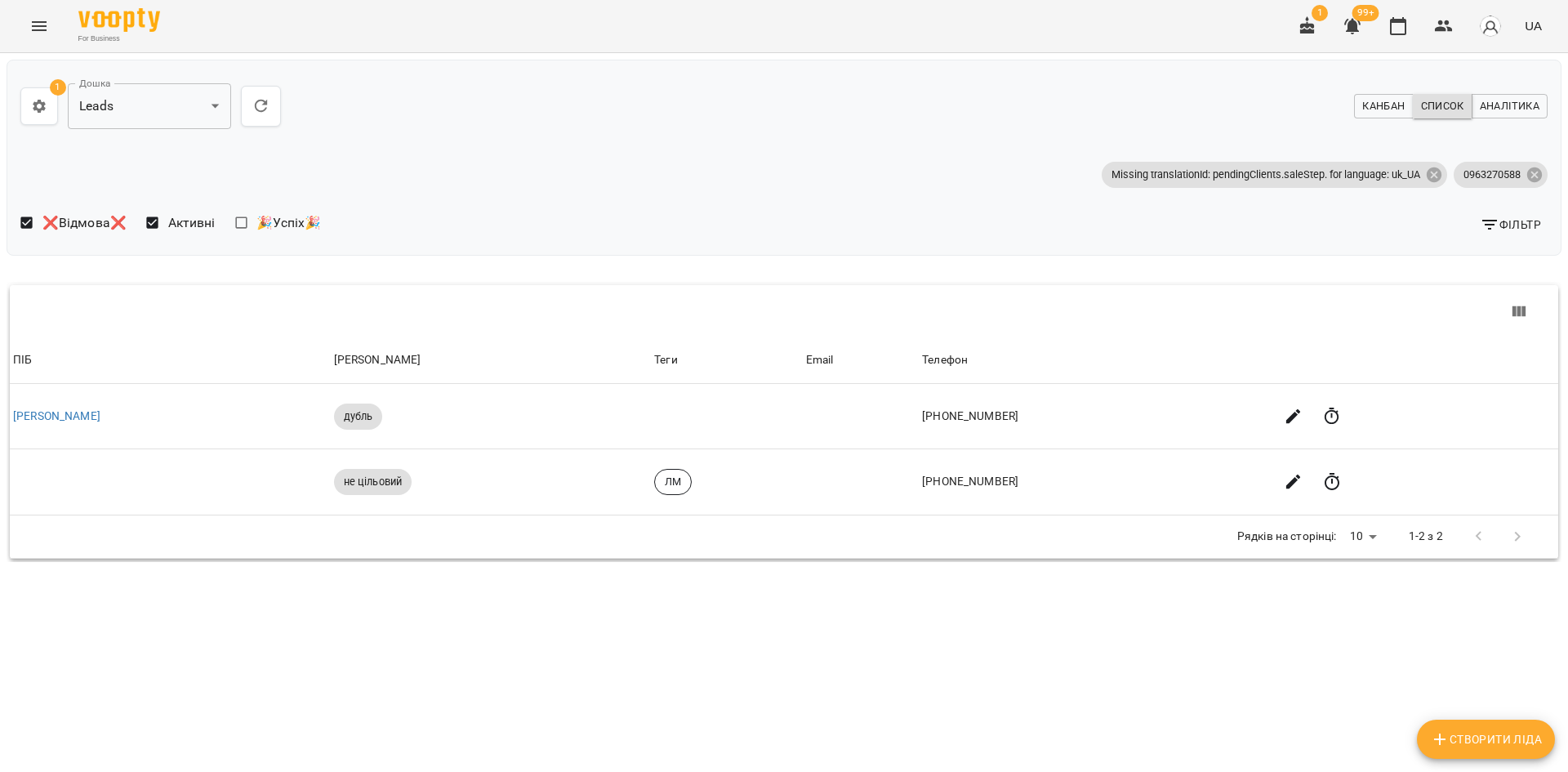
click at [74, 224] on span "❌Відмова❌" at bounding box center [84, 223] width 84 height 20
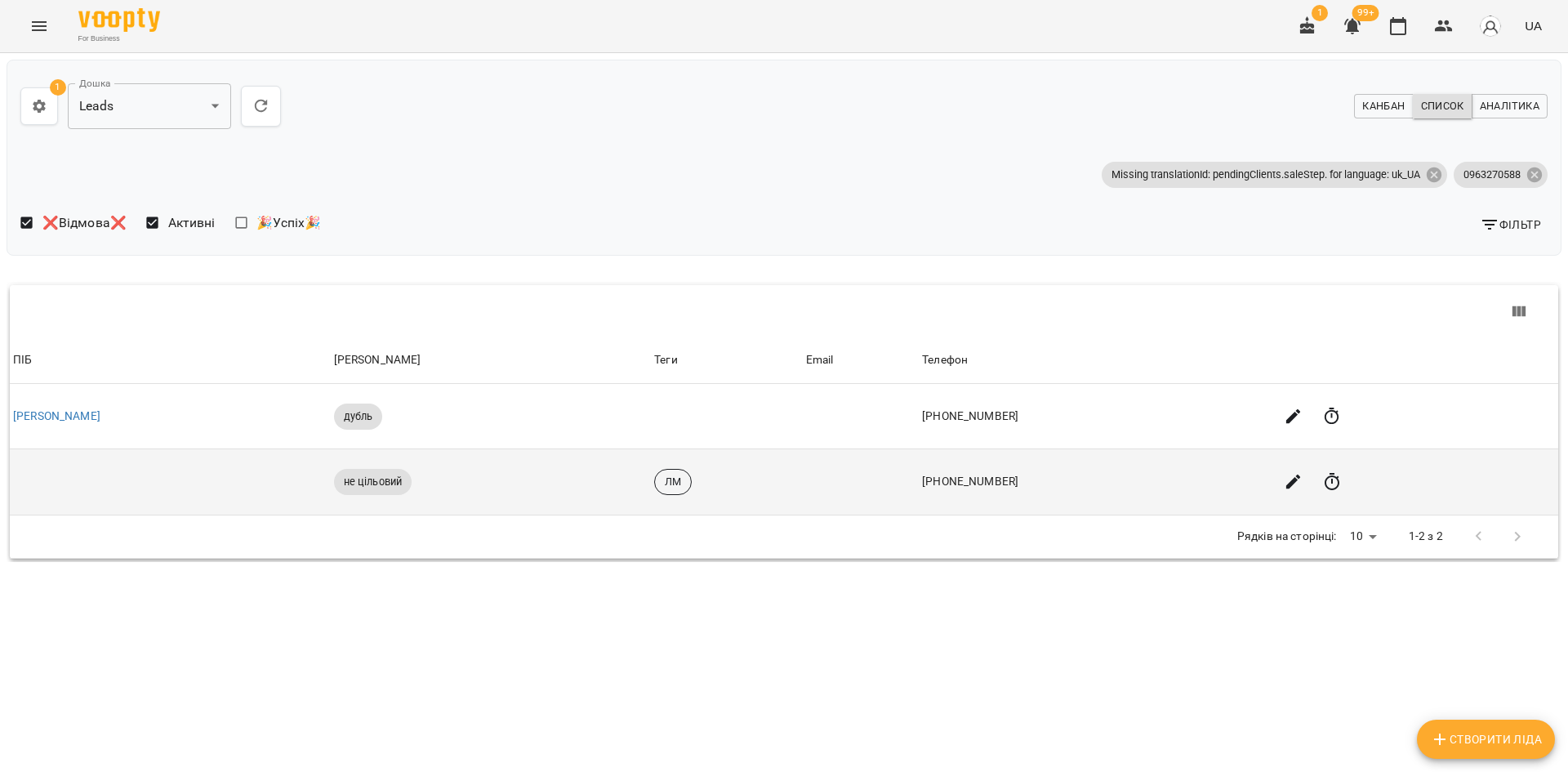
click at [99, 481] on td at bounding box center [170, 482] width 321 height 66
drag, startPoint x: 99, startPoint y: 481, endPoint x: 69, endPoint y: 483, distance: 30.1
click at [96, 482] on td at bounding box center [170, 482] width 321 height 66
click at [50, 481] on td at bounding box center [170, 482] width 321 height 66
click at [49, 481] on td at bounding box center [170, 482] width 321 height 66
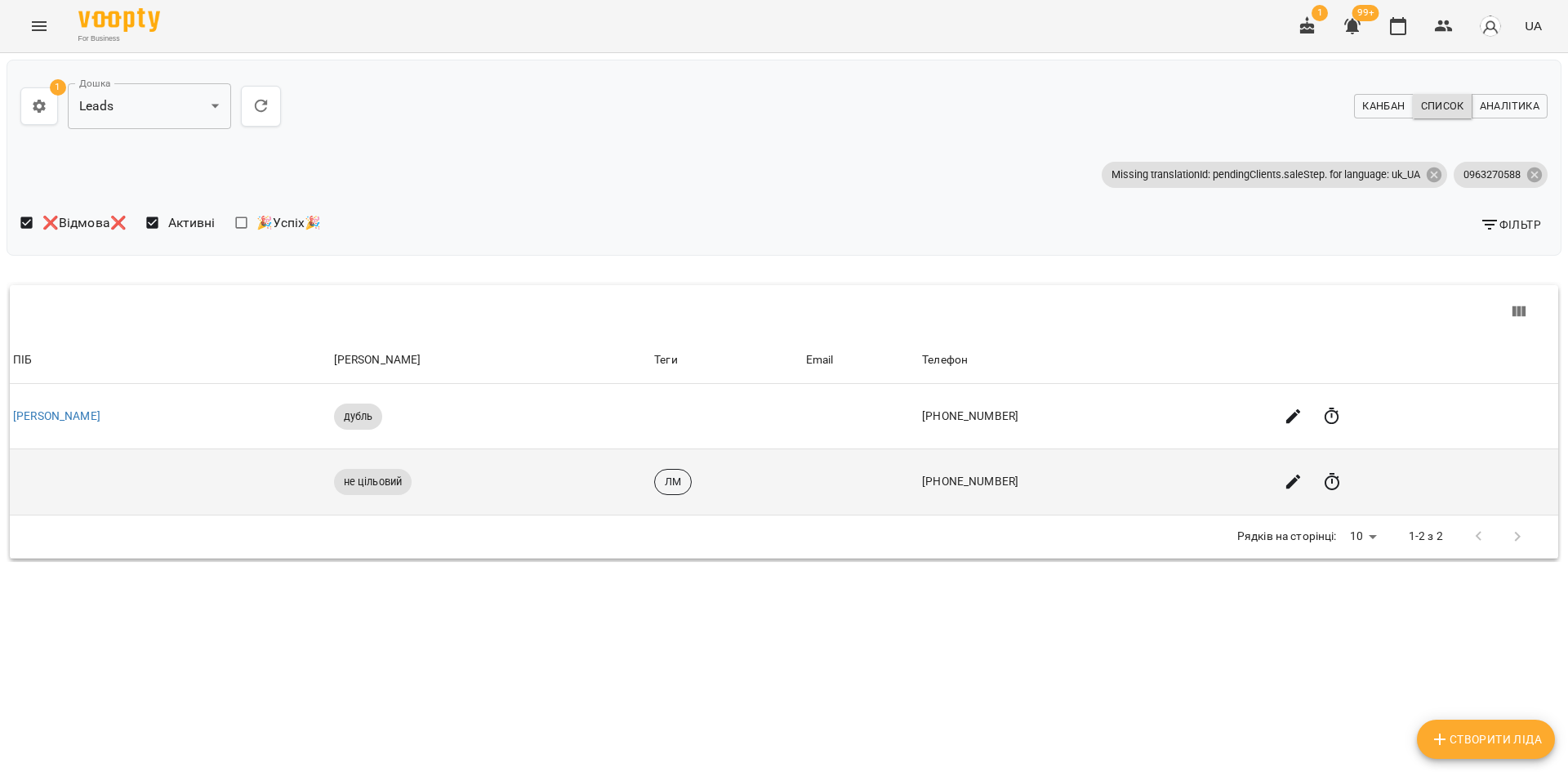
drag, startPoint x: 68, startPoint y: 521, endPoint x: 31, endPoint y: 478, distance: 56.7
click at [64, 519] on div "Рядків на сторінці: 10 ** 1-2 з 2" at bounding box center [784, 536] width 1509 height 42
click at [31, 478] on td at bounding box center [170, 482] width 321 height 66
drag, startPoint x: 31, startPoint y: 478, endPoint x: 28, endPoint y: 453, distance: 25.2
click at [30, 471] on td at bounding box center [170, 482] width 321 height 66
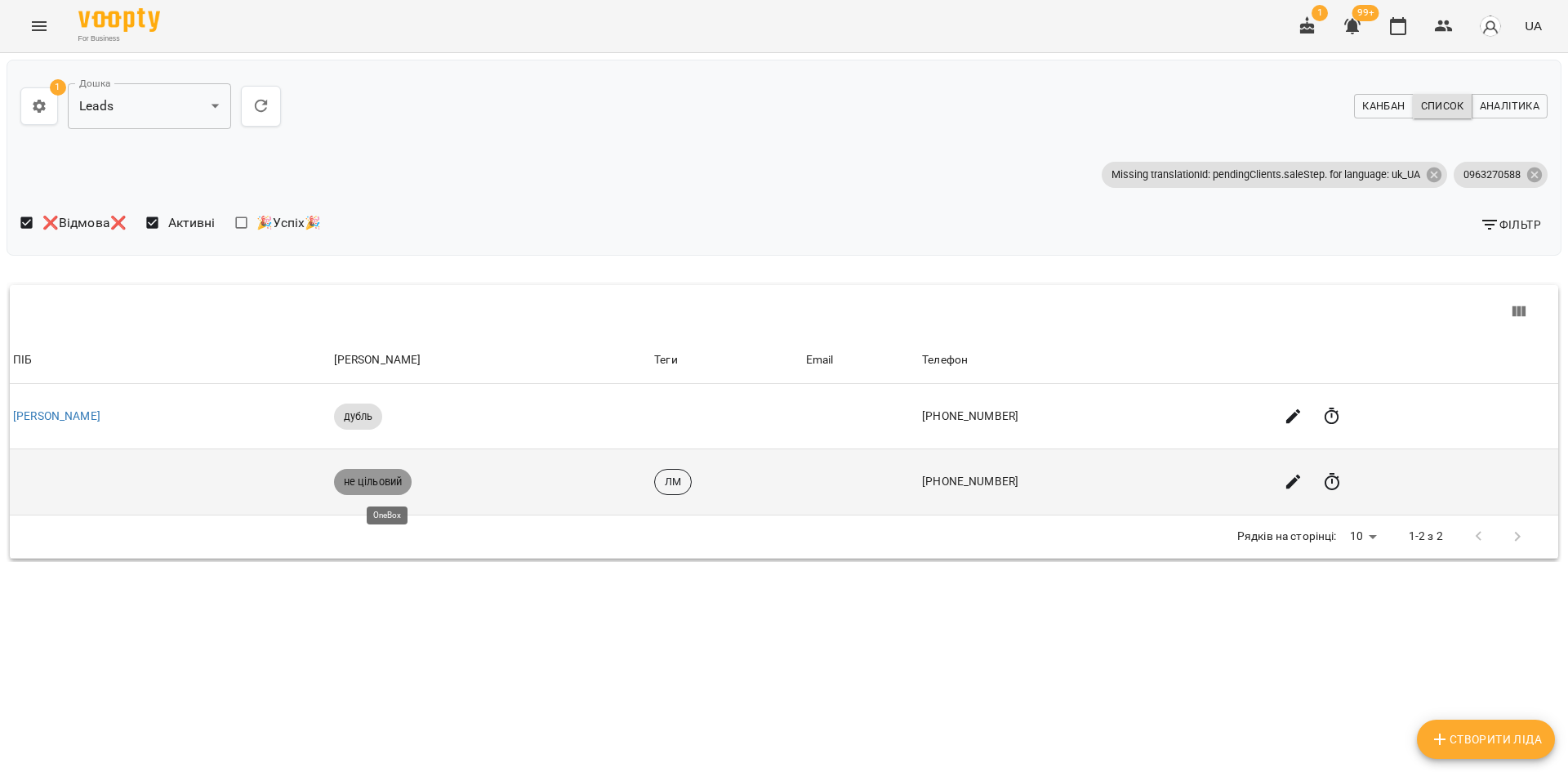
click at [370, 481] on span "не цільовий" at bounding box center [373, 482] width 78 height 15
click at [393, 486] on span "не цільовий" at bounding box center [373, 482] width 78 height 15
click at [688, 478] on span "ЛМ" at bounding box center [673, 482] width 36 height 15
click at [996, 486] on td "+380963270588" at bounding box center [1095, 482] width 352 height 66
click at [1286, 485] on icon "button" at bounding box center [1294, 482] width 15 height 15
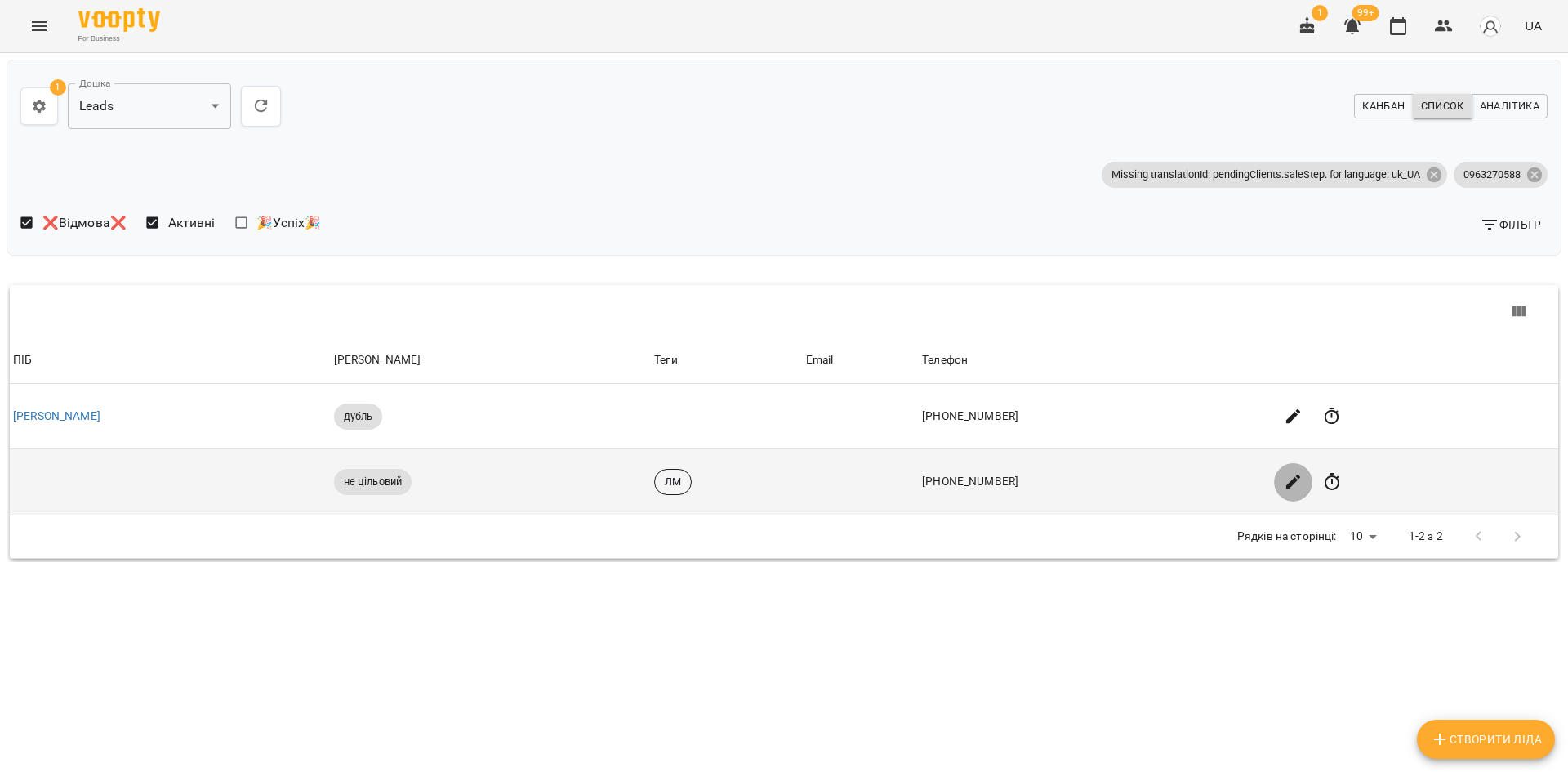
select select "**"
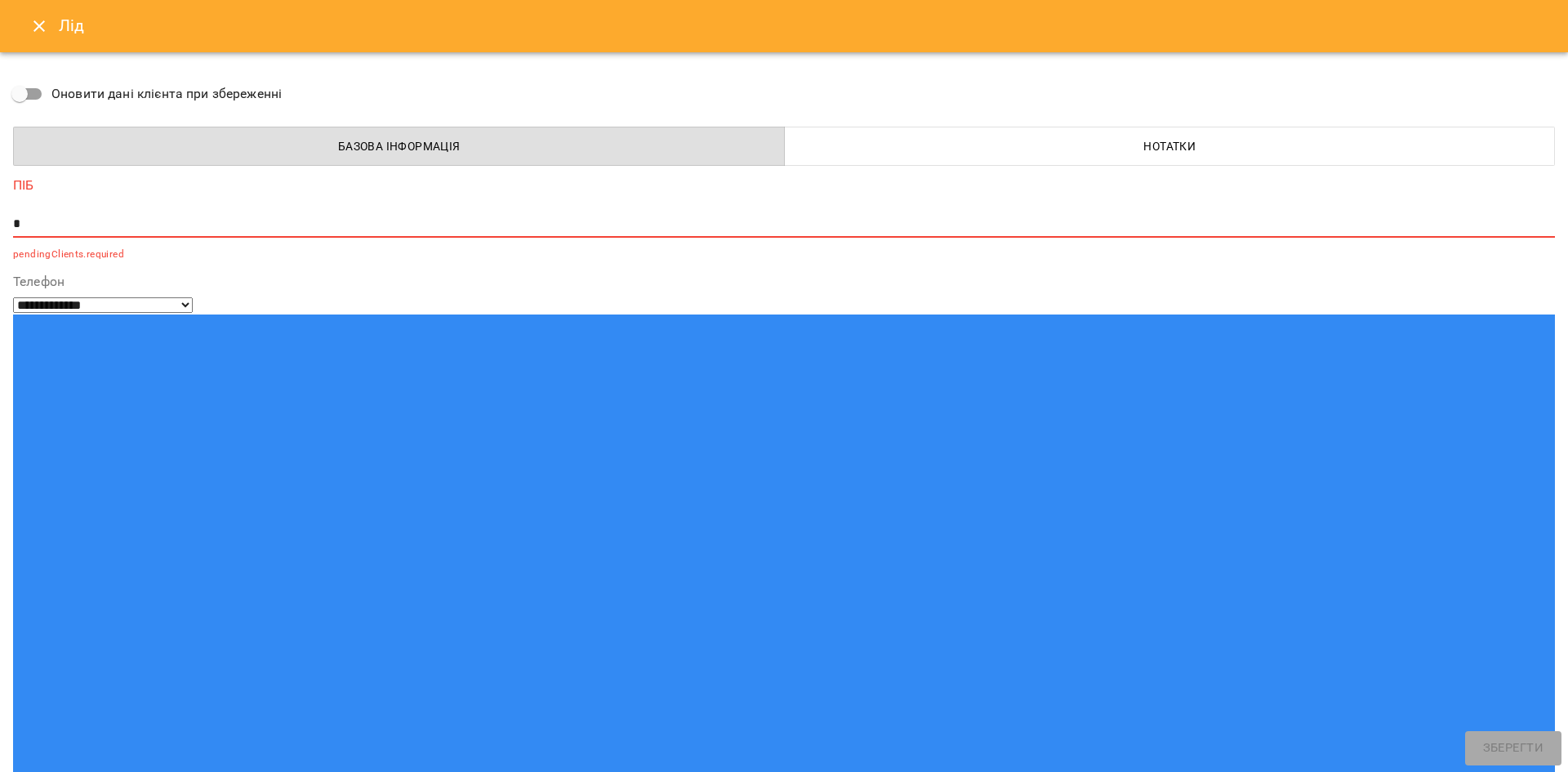
type input "**********"
click at [36, 17] on icon "Close" at bounding box center [40, 26] width 20 height 20
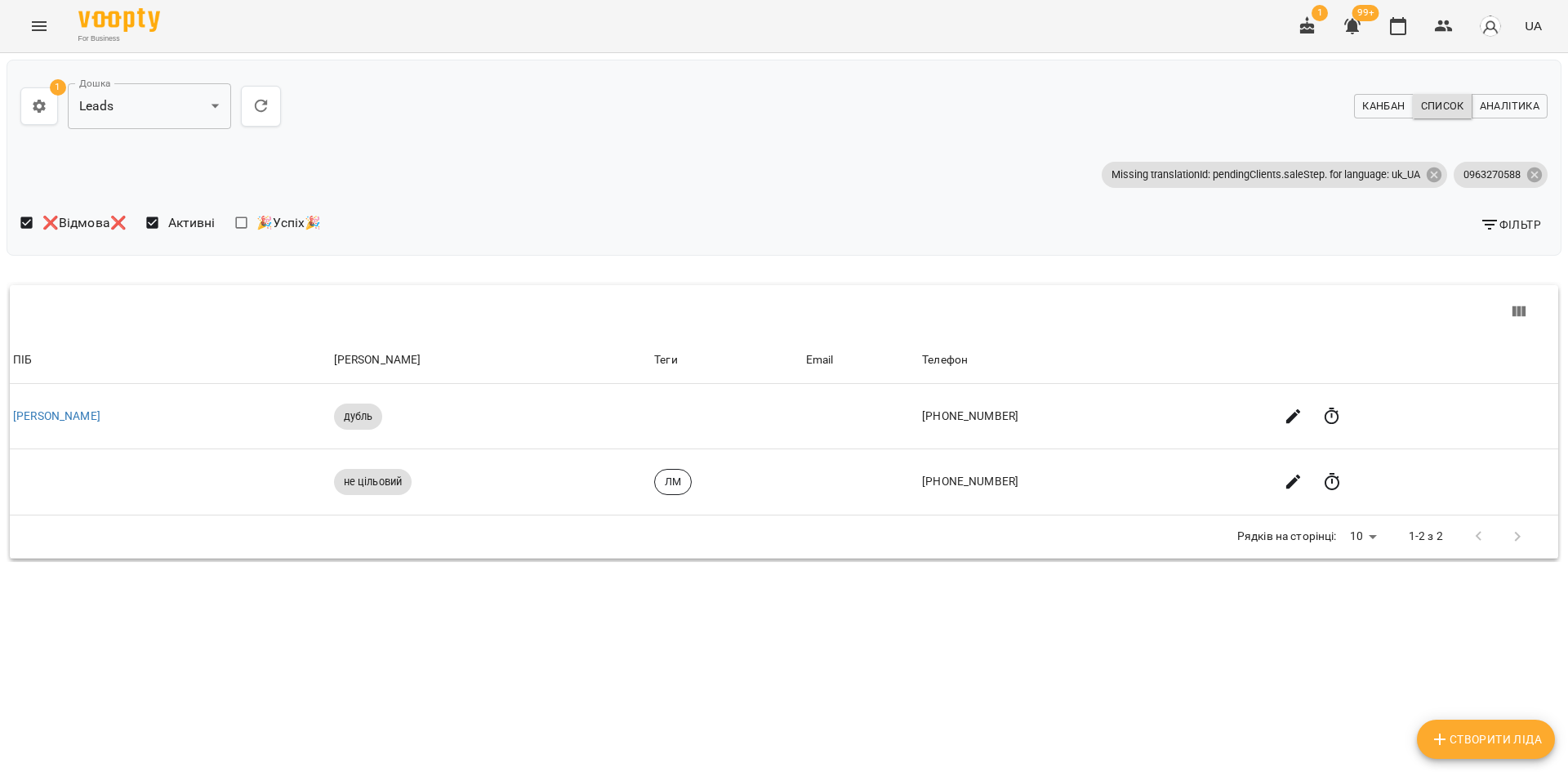
click at [1509, 538] on div at bounding box center [1499, 536] width 78 height 39
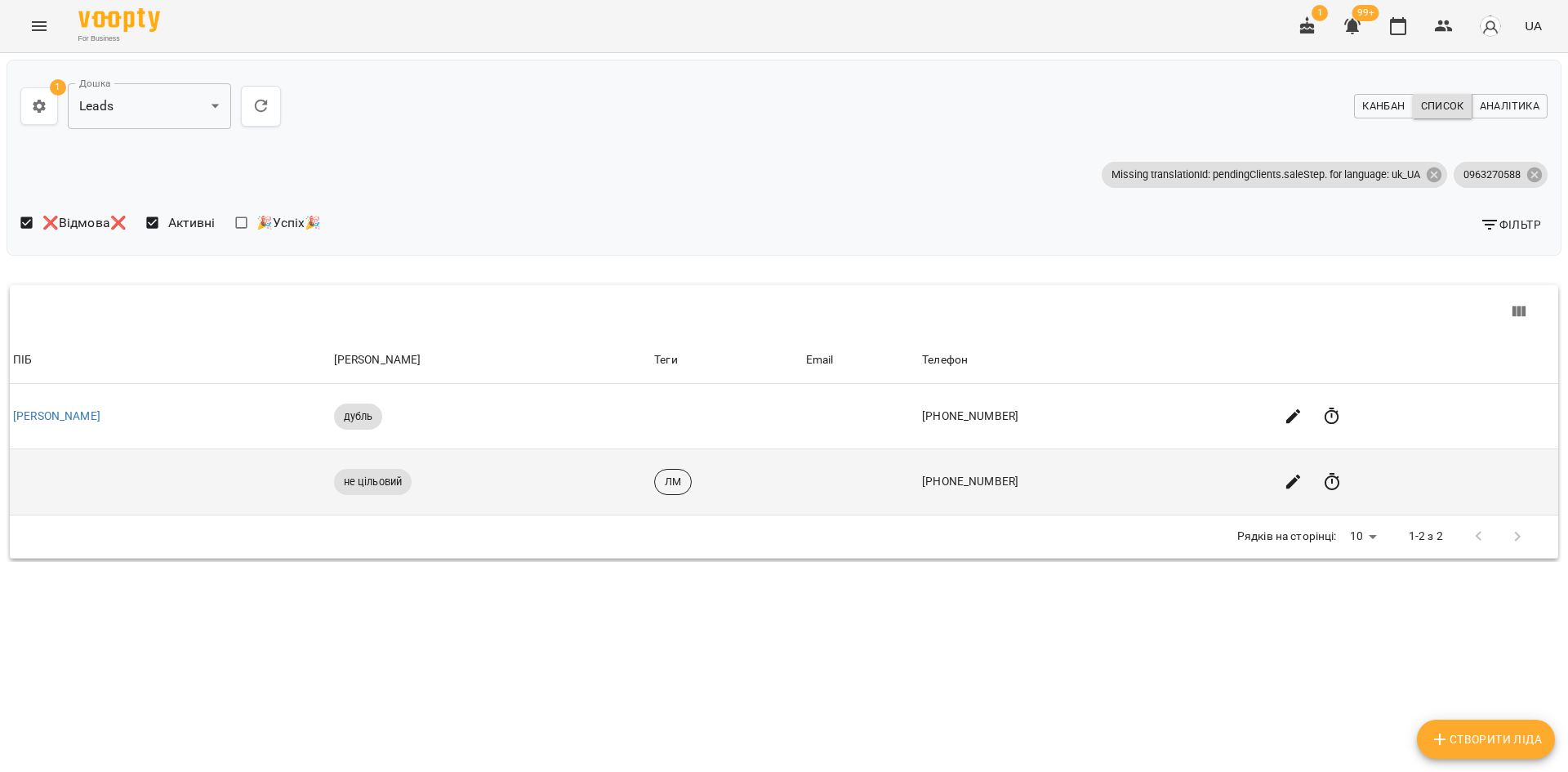
drag, startPoint x: 12, startPoint y: 477, endPoint x: 22, endPoint y: 475, distance: 10.2
click at [13, 476] on td at bounding box center [170, 482] width 321 height 66
drag, startPoint x: 28, startPoint y: 473, endPoint x: 49, endPoint y: 459, distance: 25.2
click at [29, 473] on td at bounding box center [170, 482] width 321 height 66
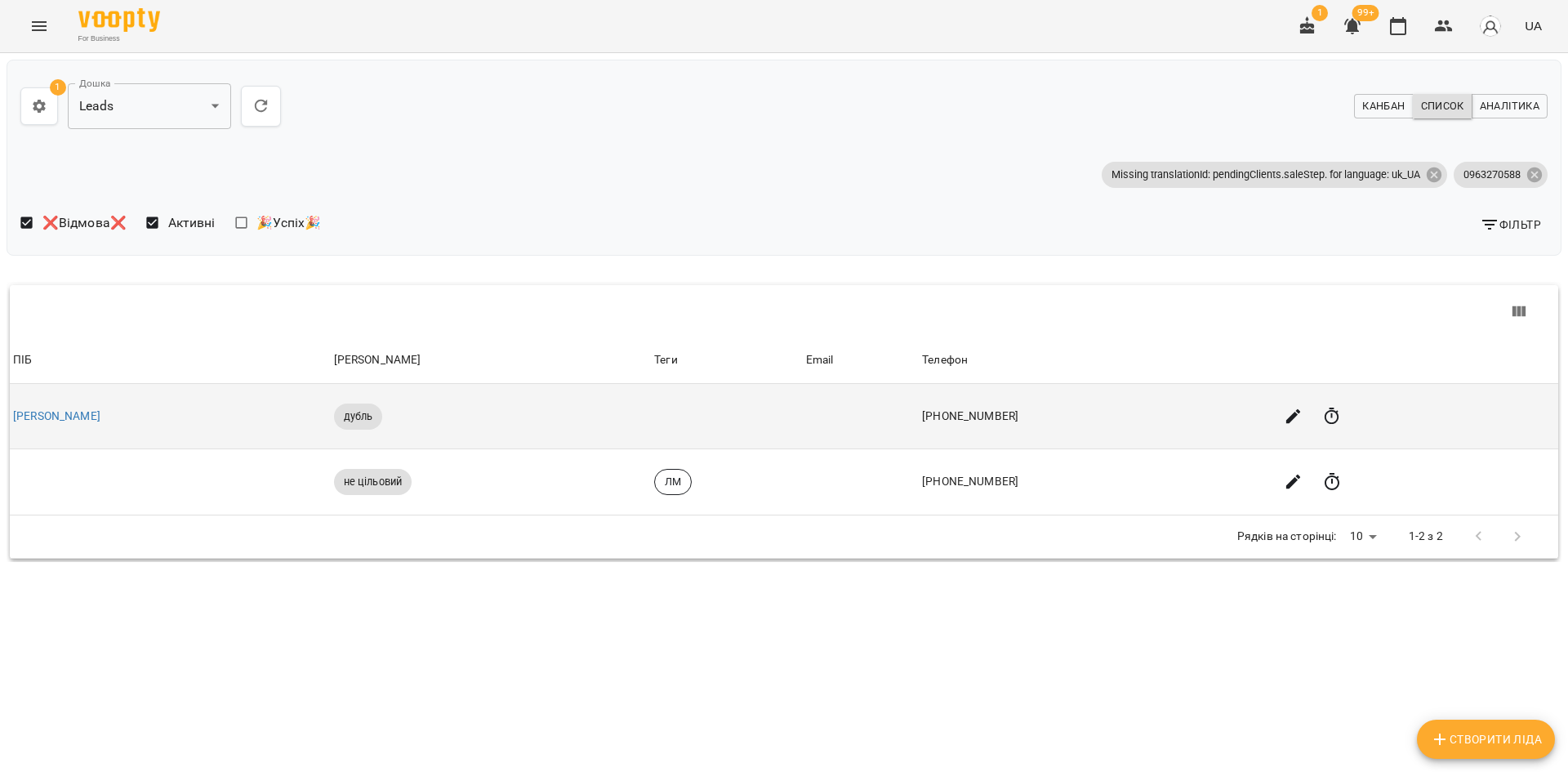
click at [54, 439] on td "Якименко Надія" at bounding box center [170, 416] width 321 height 65
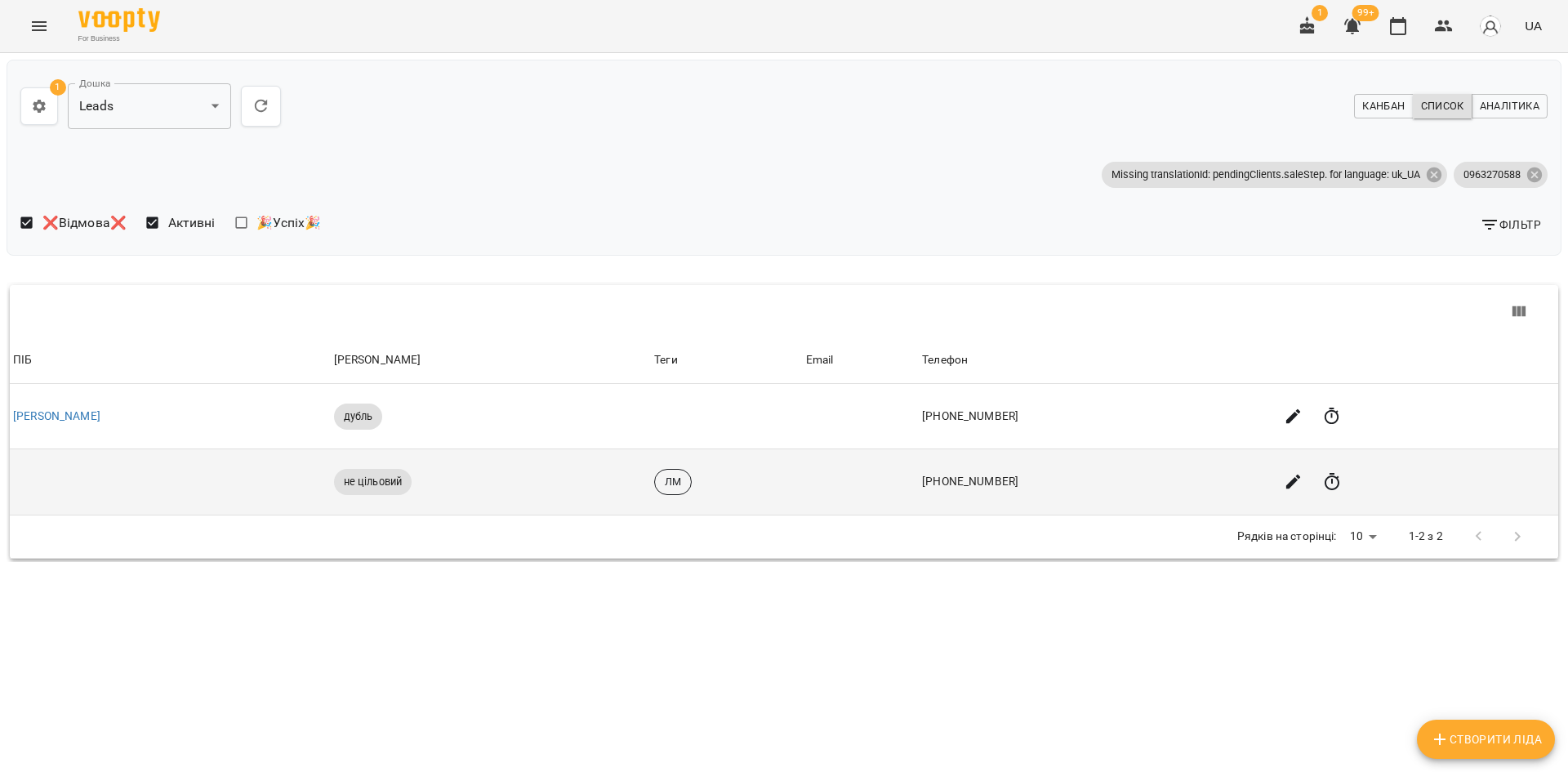
click at [62, 481] on td at bounding box center [170, 482] width 321 height 66
click at [73, 490] on td at bounding box center [170, 482] width 321 height 66
drag, startPoint x: 73, startPoint y: 490, endPoint x: 343, endPoint y: 497, distance: 270.1
click at [75, 490] on td at bounding box center [170, 482] width 321 height 66
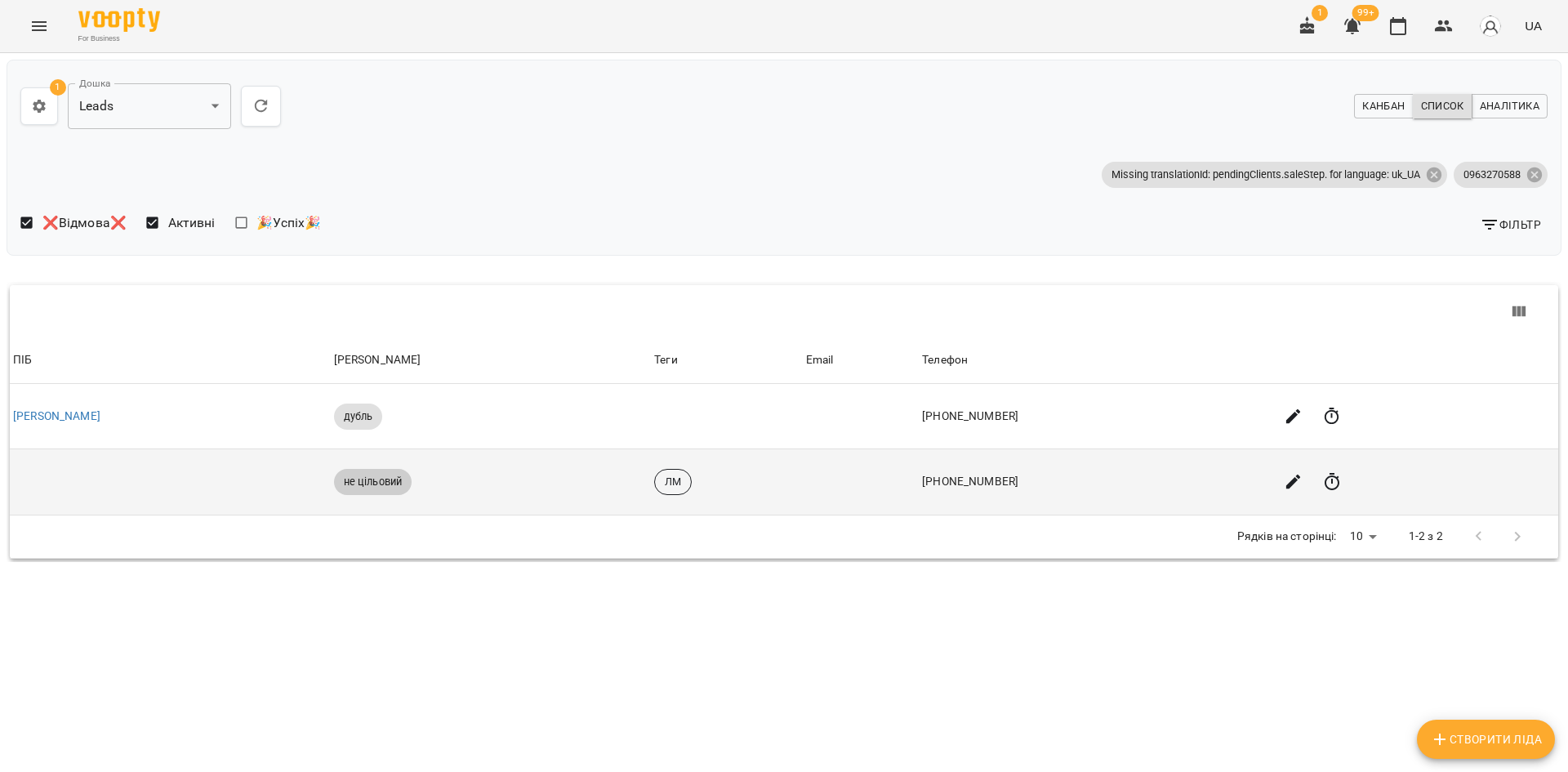
click at [368, 481] on span "не цільовий" at bounding box center [373, 482] width 78 height 15
click at [671, 476] on span "ЛМ" at bounding box center [673, 482] width 36 height 15
click at [946, 480] on td "+380963270588" at bounding box center [1095, 482] width 352 height 66
click at [997, 484] on td "+380963270588" at bounding box center [1095, 482] width 352 height 66
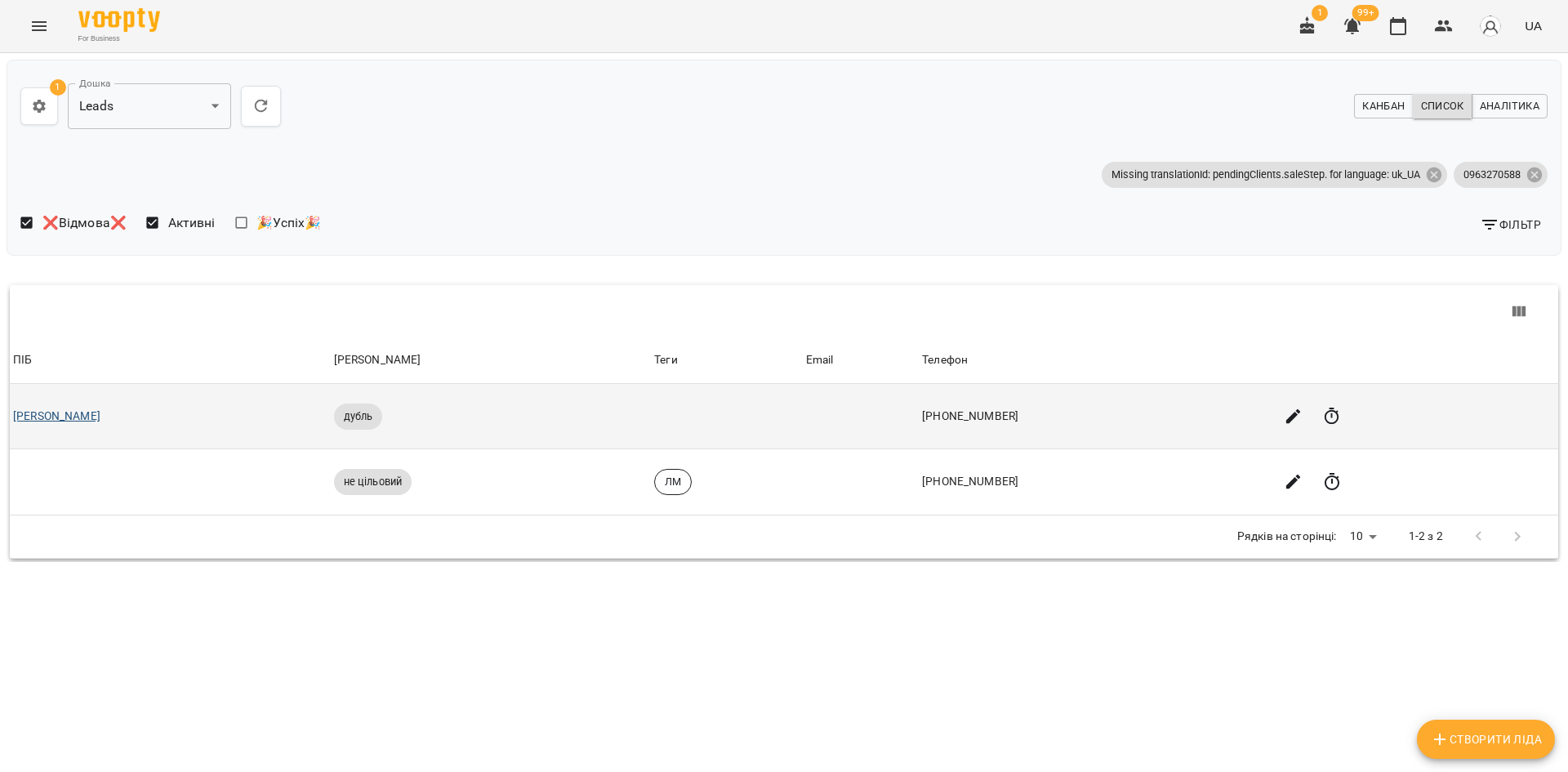
drag, startPoint x: 124, startPoint y: 419, endPoint x: 13, endPoint y: 421, distance: 111.0
click at [13, 421] on td "Якименко Надія" at bounding box center [170, 416] width 321 height 65
copy link "Якименко Надія"
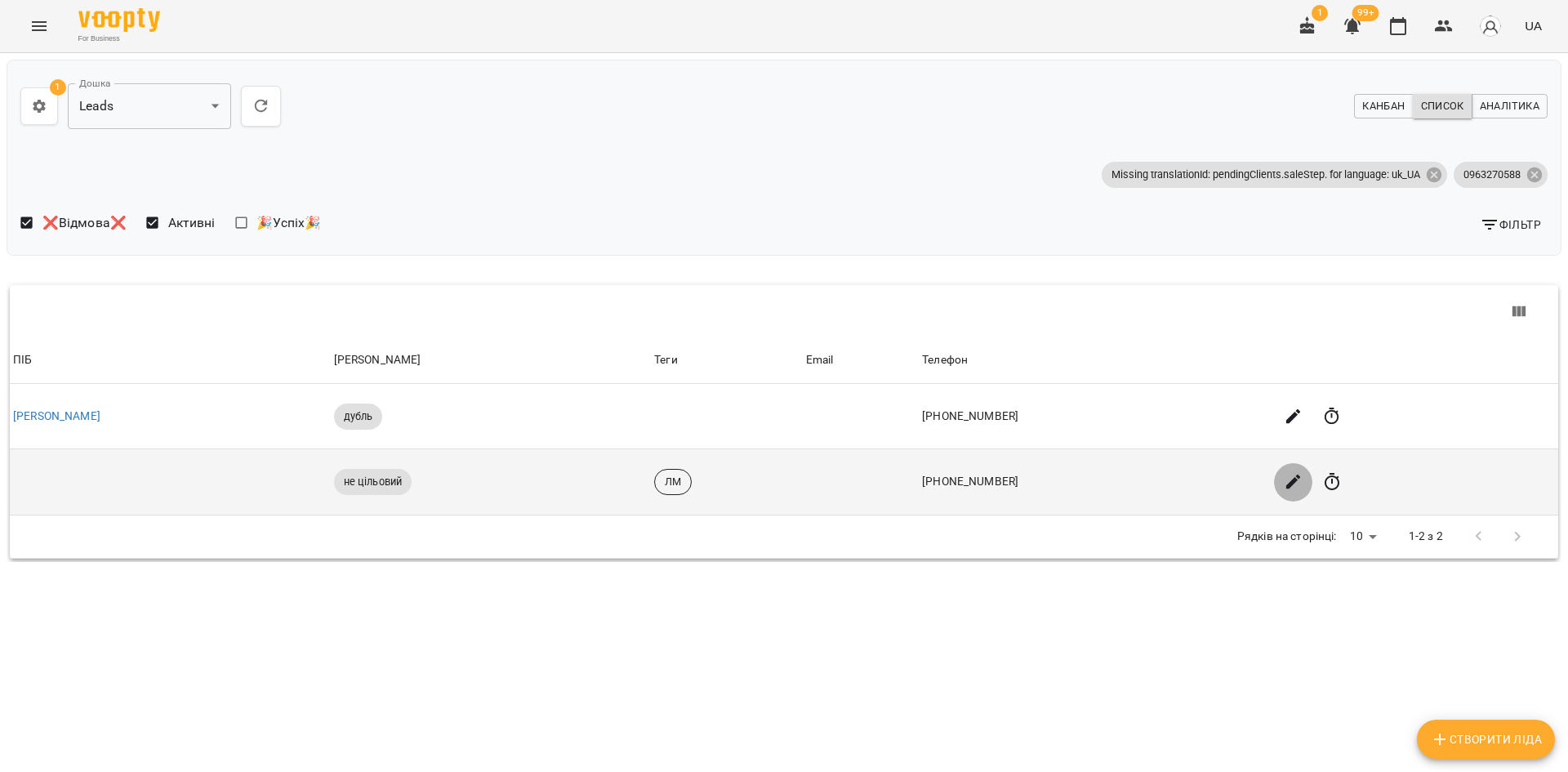
click at [1274, 491] on button "button" at bounding box center [1293, 481] width 39 height 39
select select "**"
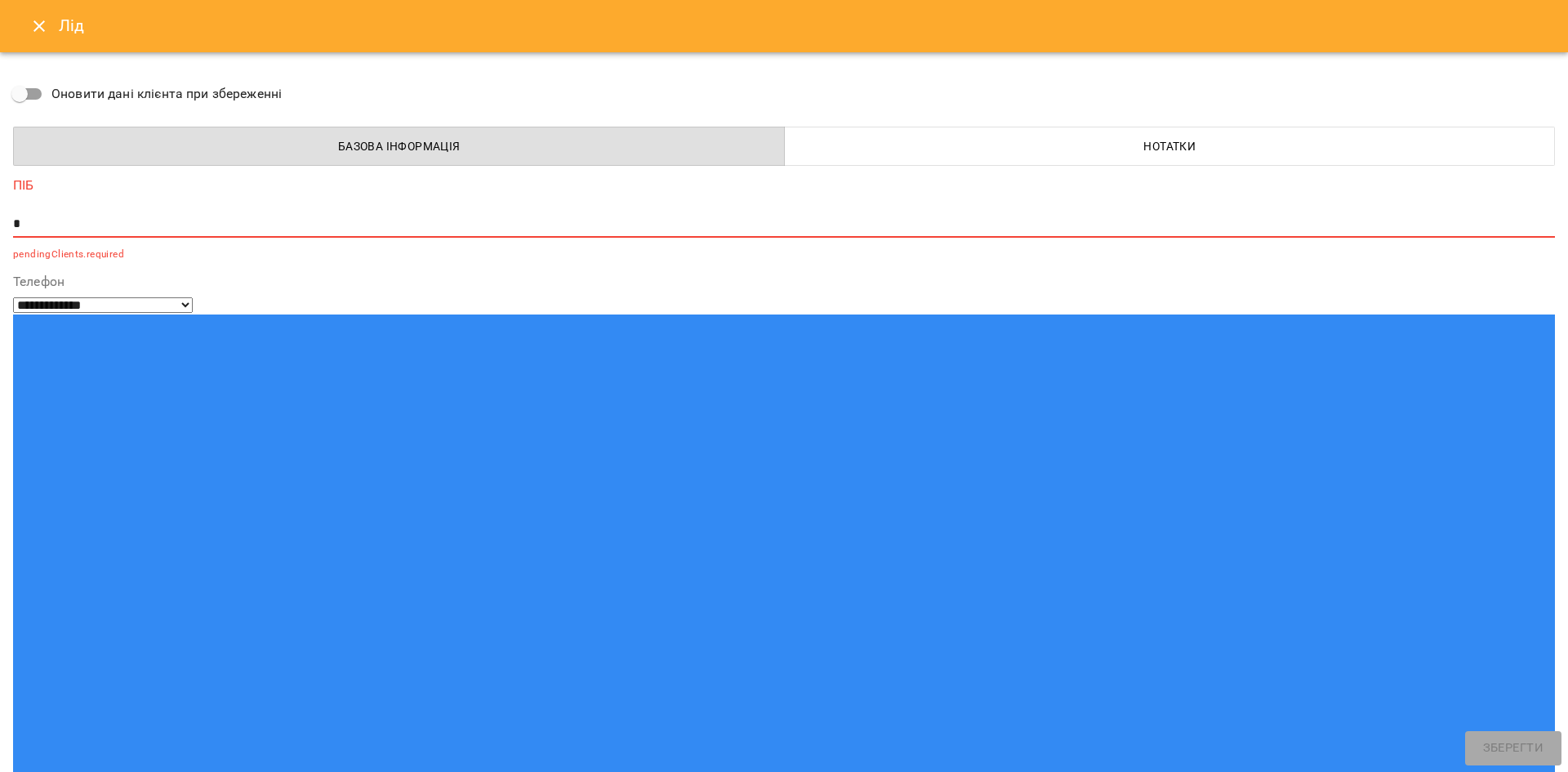
type input "**********"
click at [92, 212] on div "*" at bounding box center [784, 225] width 1542 height 26
paste textarea "**********"
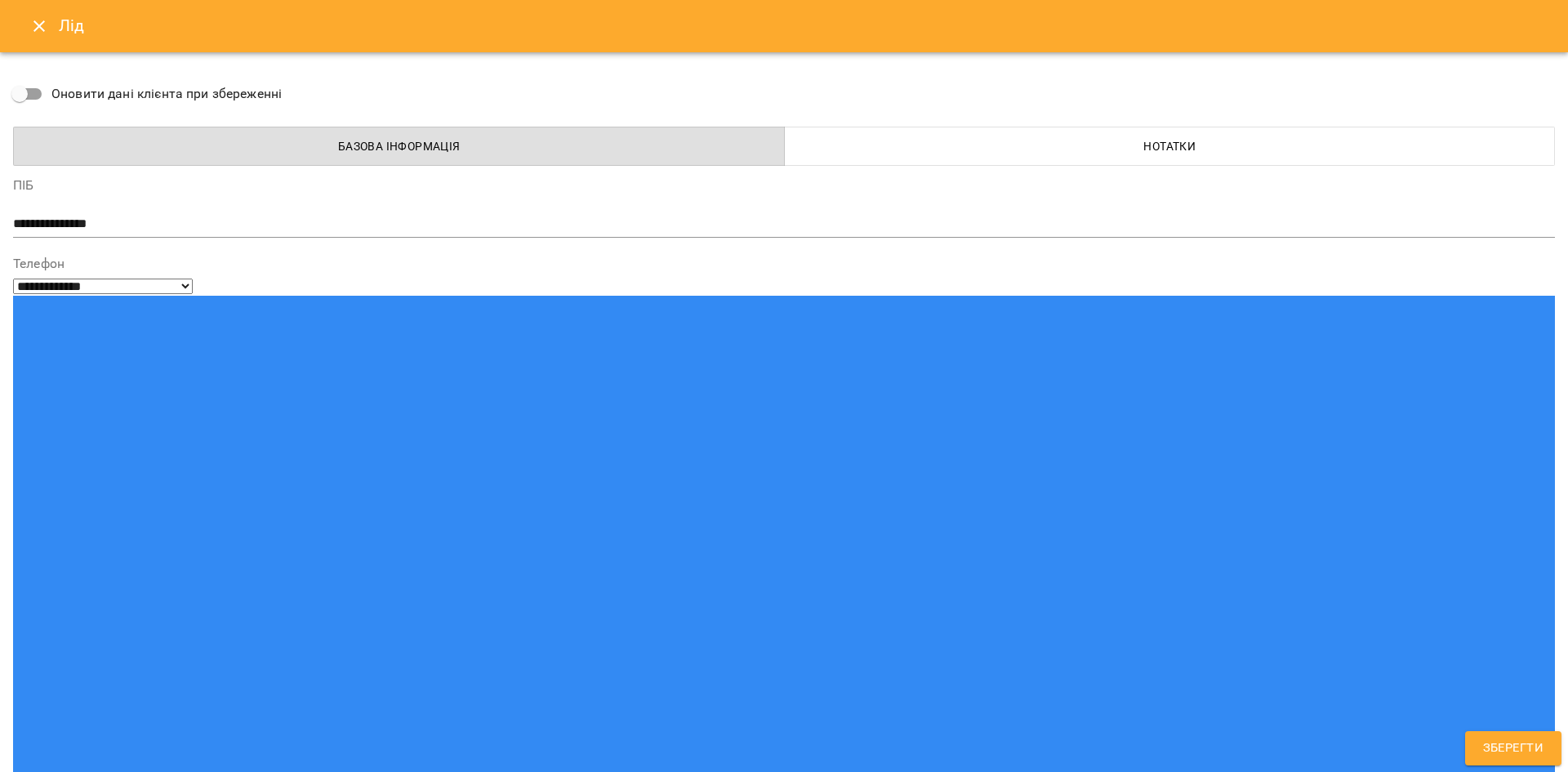
type textarea "**********"
click at [1492, 758] on span "Зберегти" at bounding box center [1513, 748] width 60 height 21
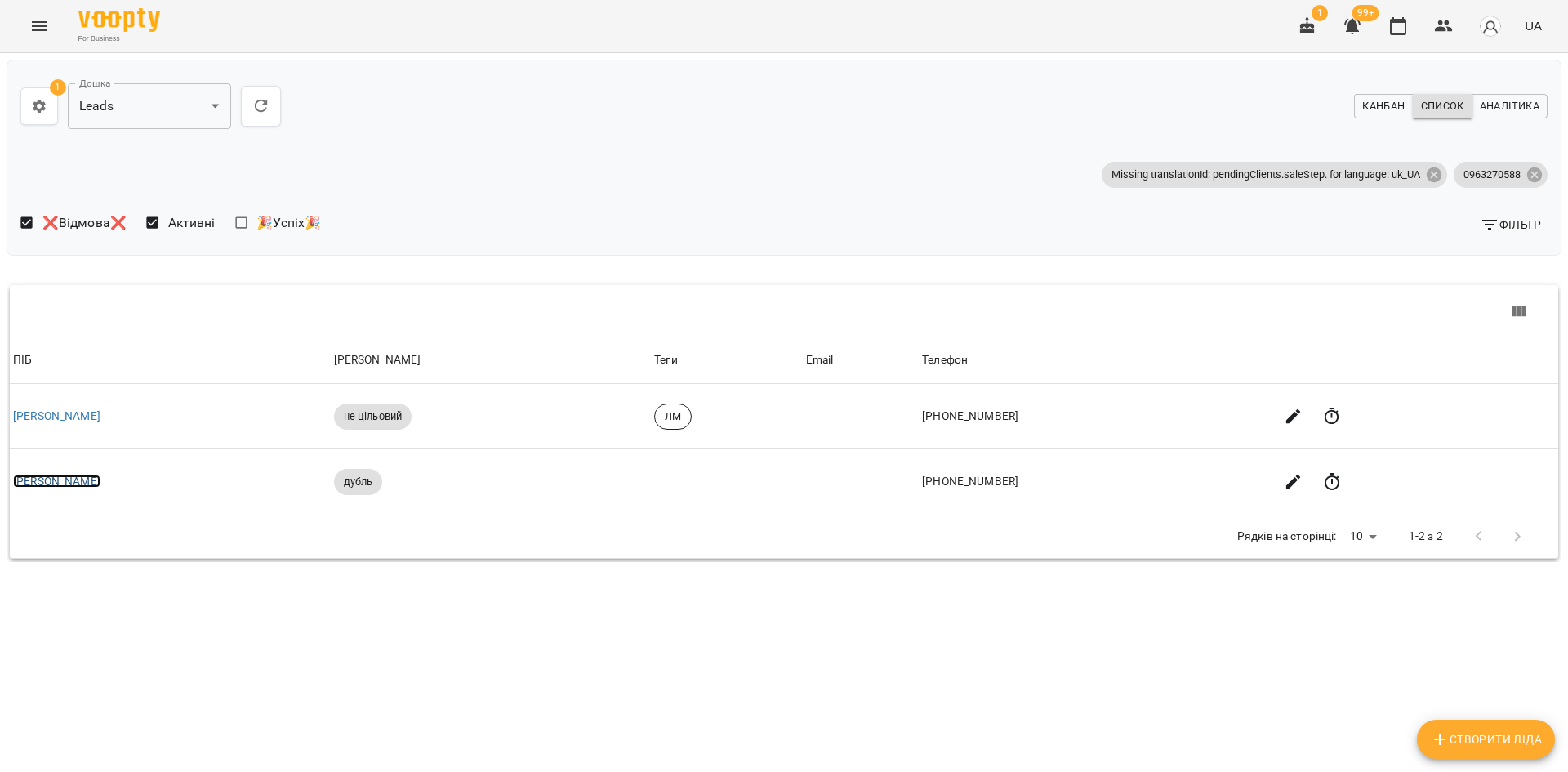
click at [71, 479] on link "Якименко Надія" at bounding box center [57, 481] width 88 height 13
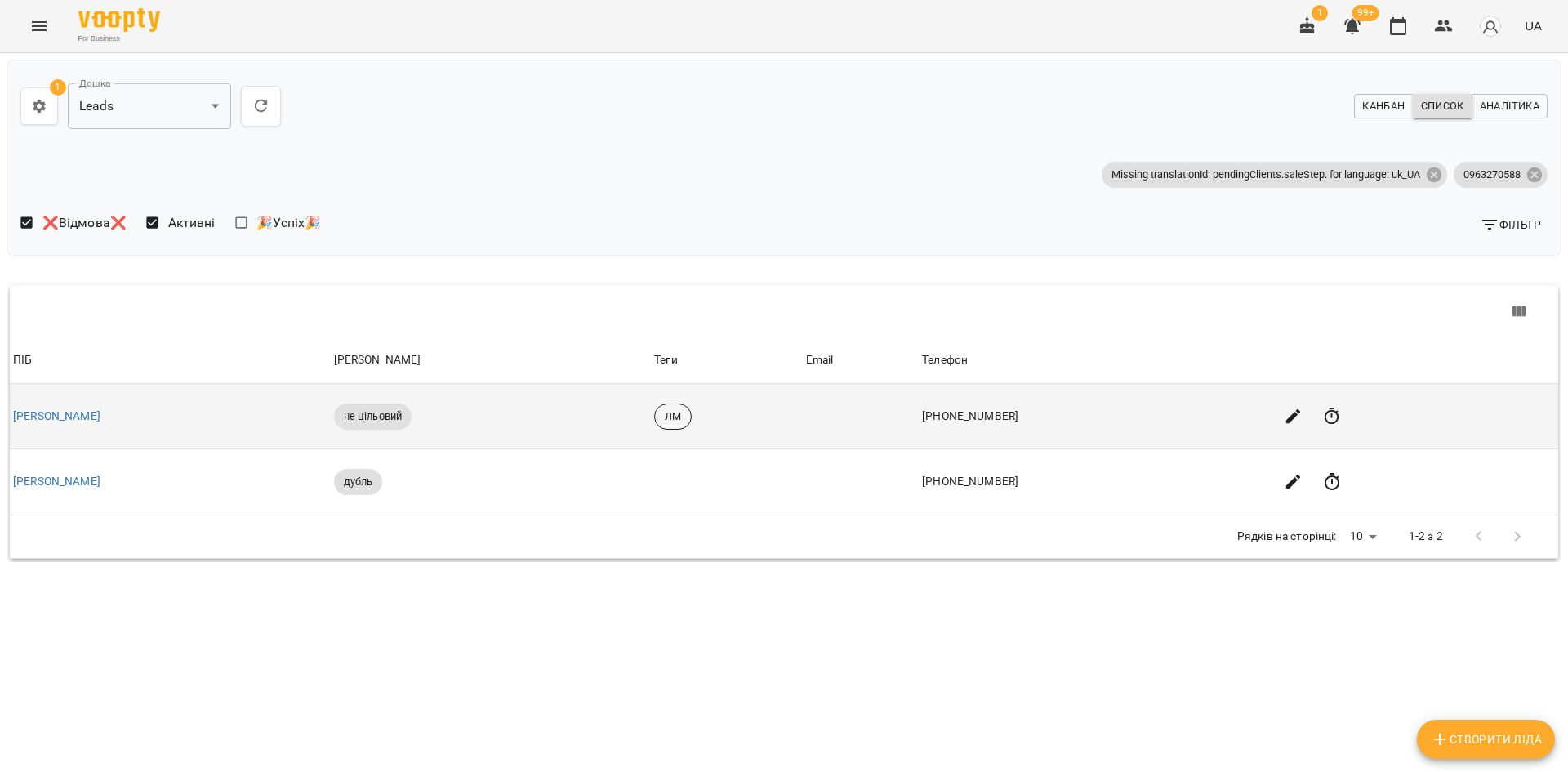
click at [80, 407] on td "Якименко Надія" at bounding box center [170, 416] width 321 height 65
click at [82, 414] on link "Якименко Надія" at bounding box center [57, 416] width 88 height 13
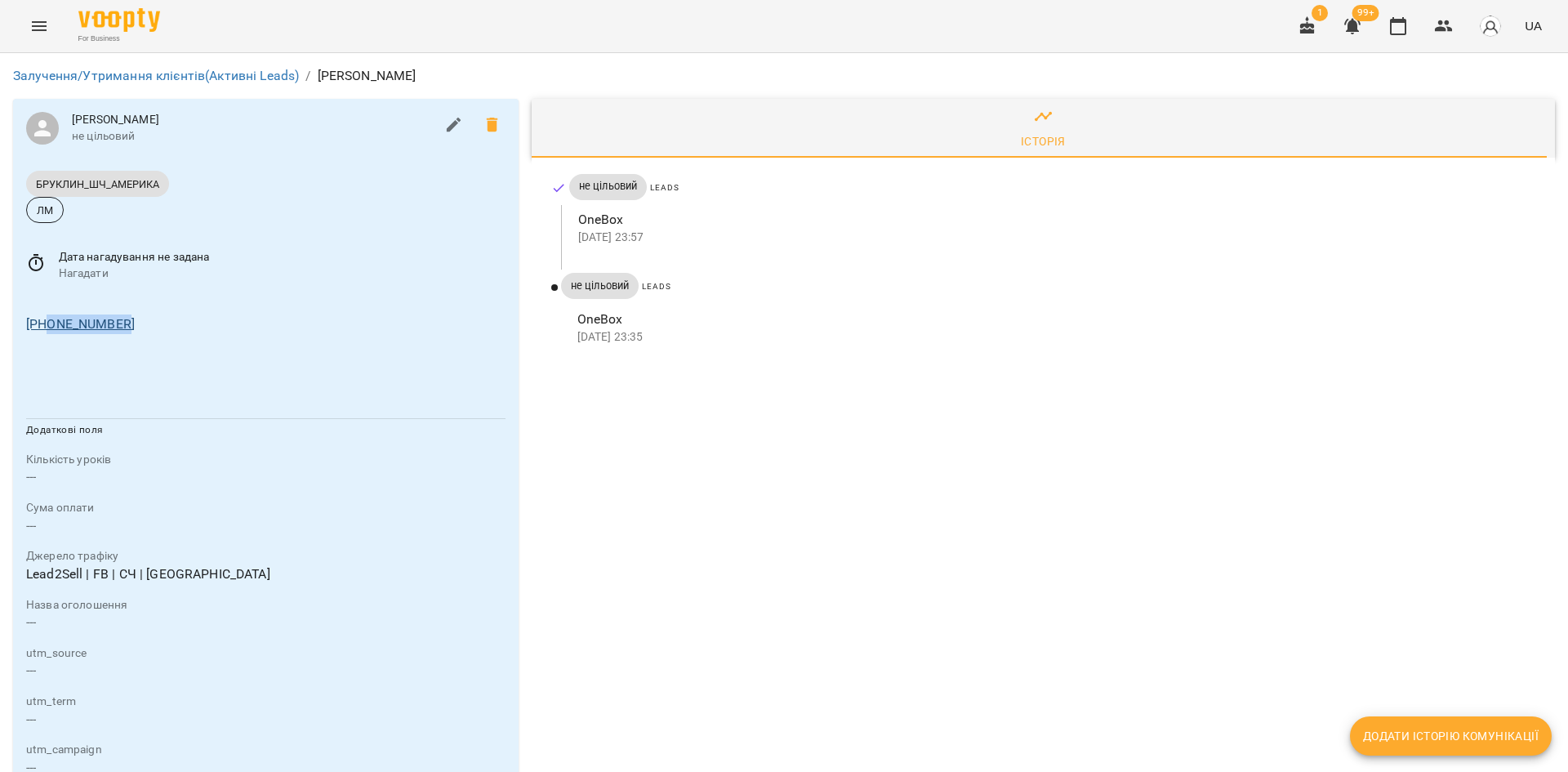
drag, startPoint x: 150, startPoint y: 324, endPoint x: 46, endPoint y: 320, distance: 104.1
click at [46, 320] on div "+380963270588" at bounding box center [266, 324] width 486 height 26
copy link "0963270588"
click at [620, 222] on p "OneBox" at bounding box center [1053, 220] width 950 height 20
drag, startPoint x: 118, startPoint y: 324, endPoint x: 47, endPoint y: 329, distance: 71.2
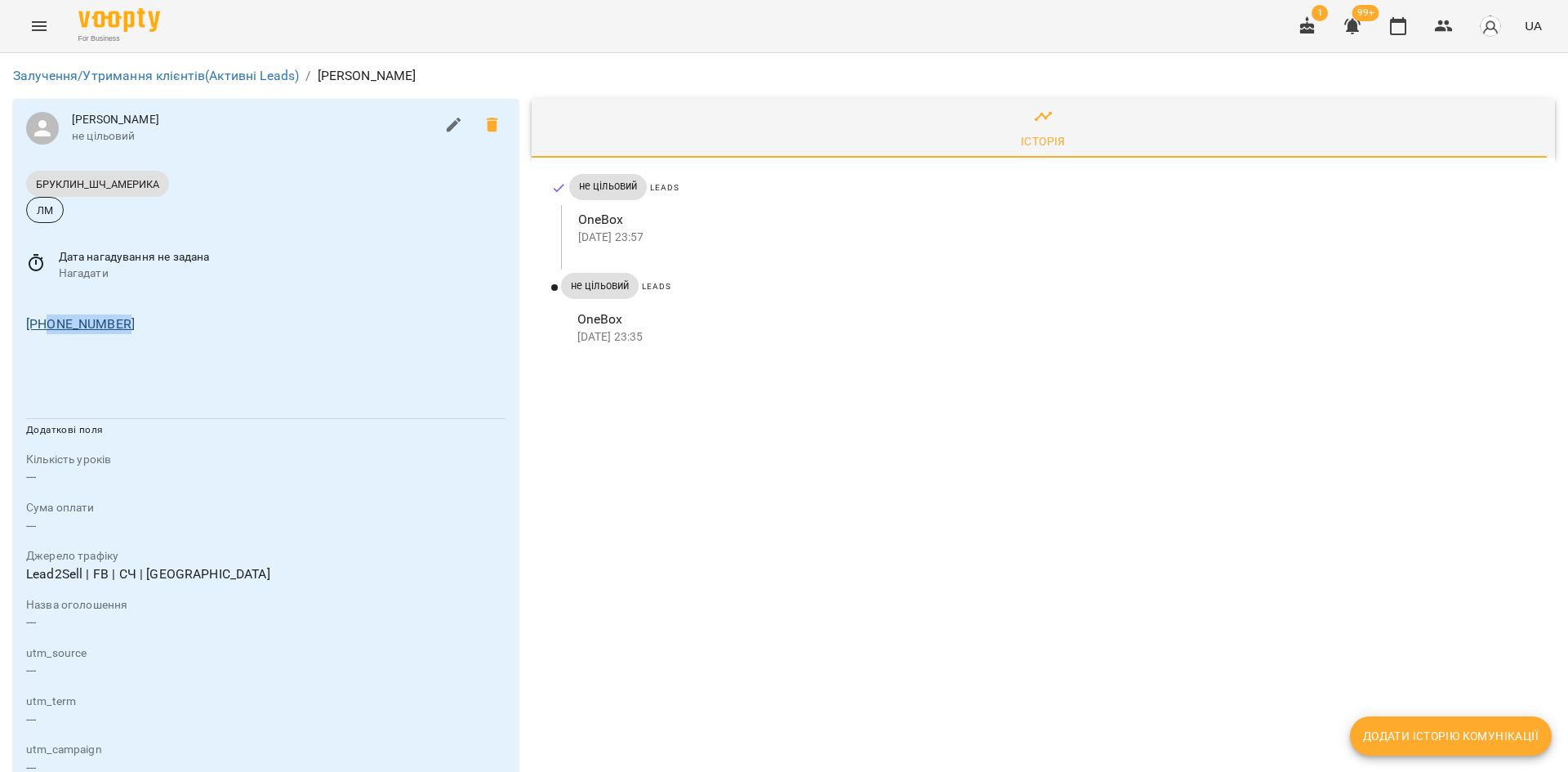
click at [47, 329] on div "+380963270588" at bounding box center [266, 324] width 486 height 26
copy link "0963270588"
click at [92, 26] on img at bounding box center [119, 20] width 82 height 24
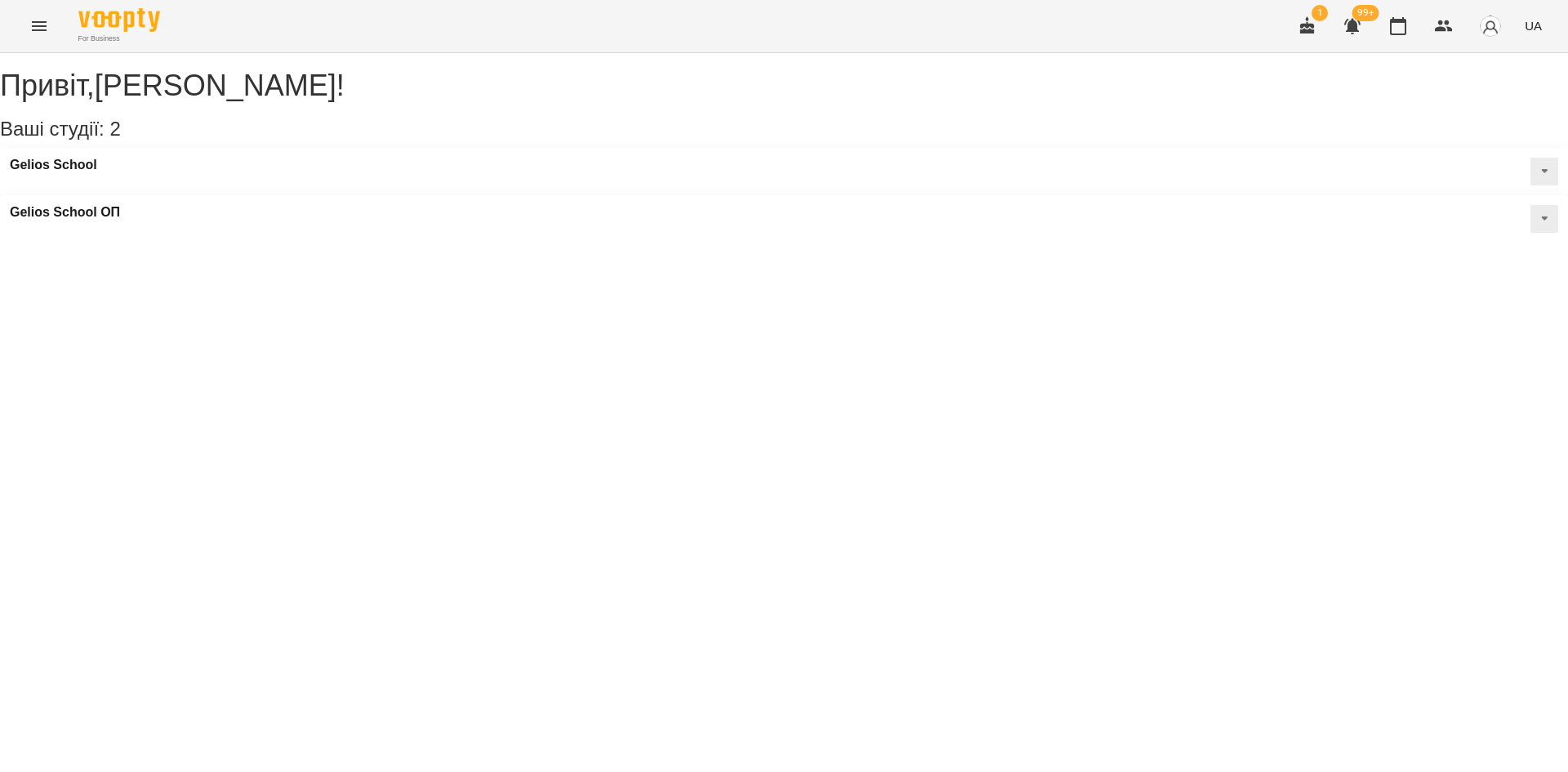
click at [46, 22] on icon "Menu" at bounding box center [40, 26] width 20 height 20
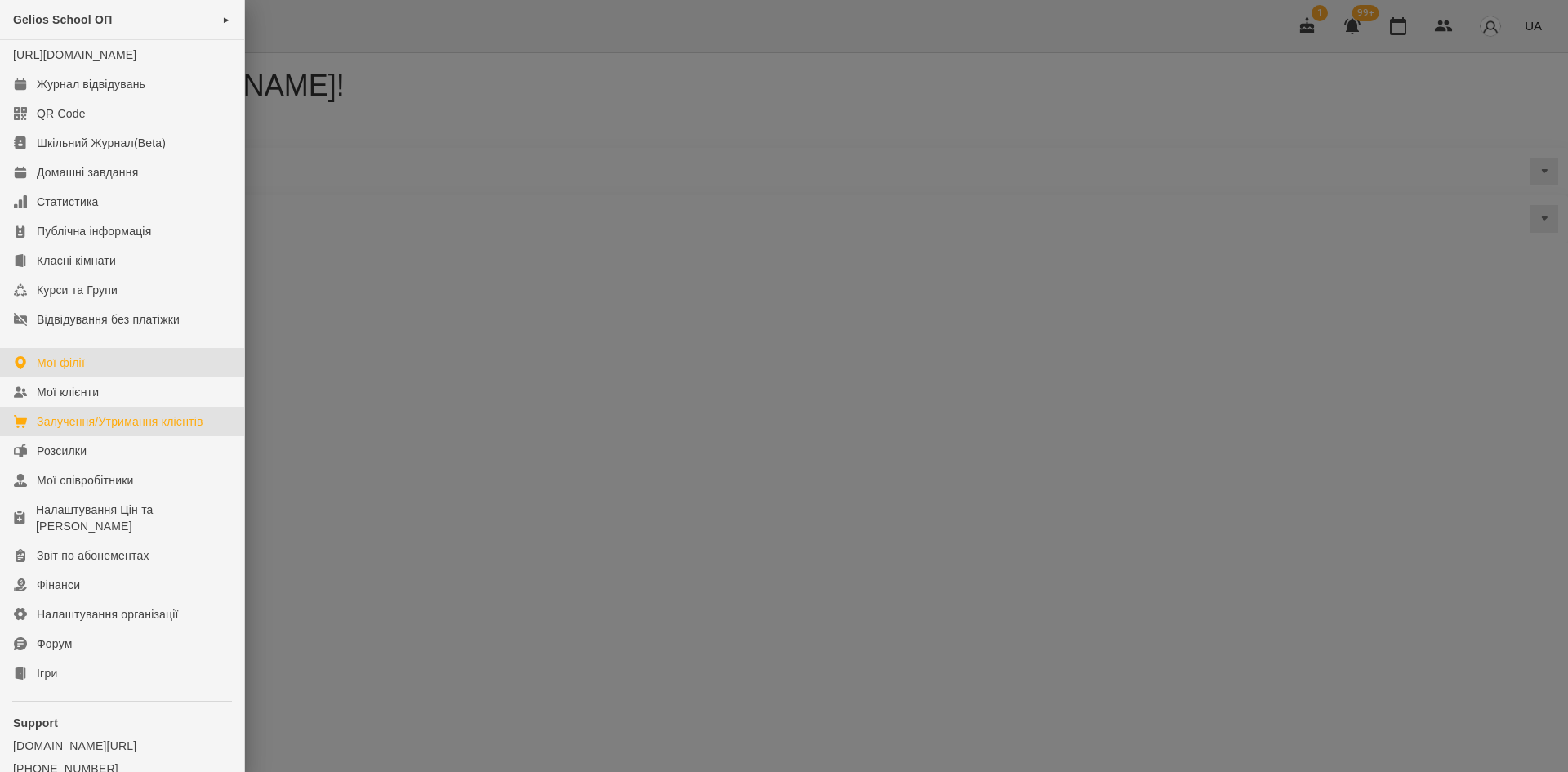
click at [113, 429] on div "Залучення/Утримання клієнтів" at bounding box center [121, 422] width 167 height 17
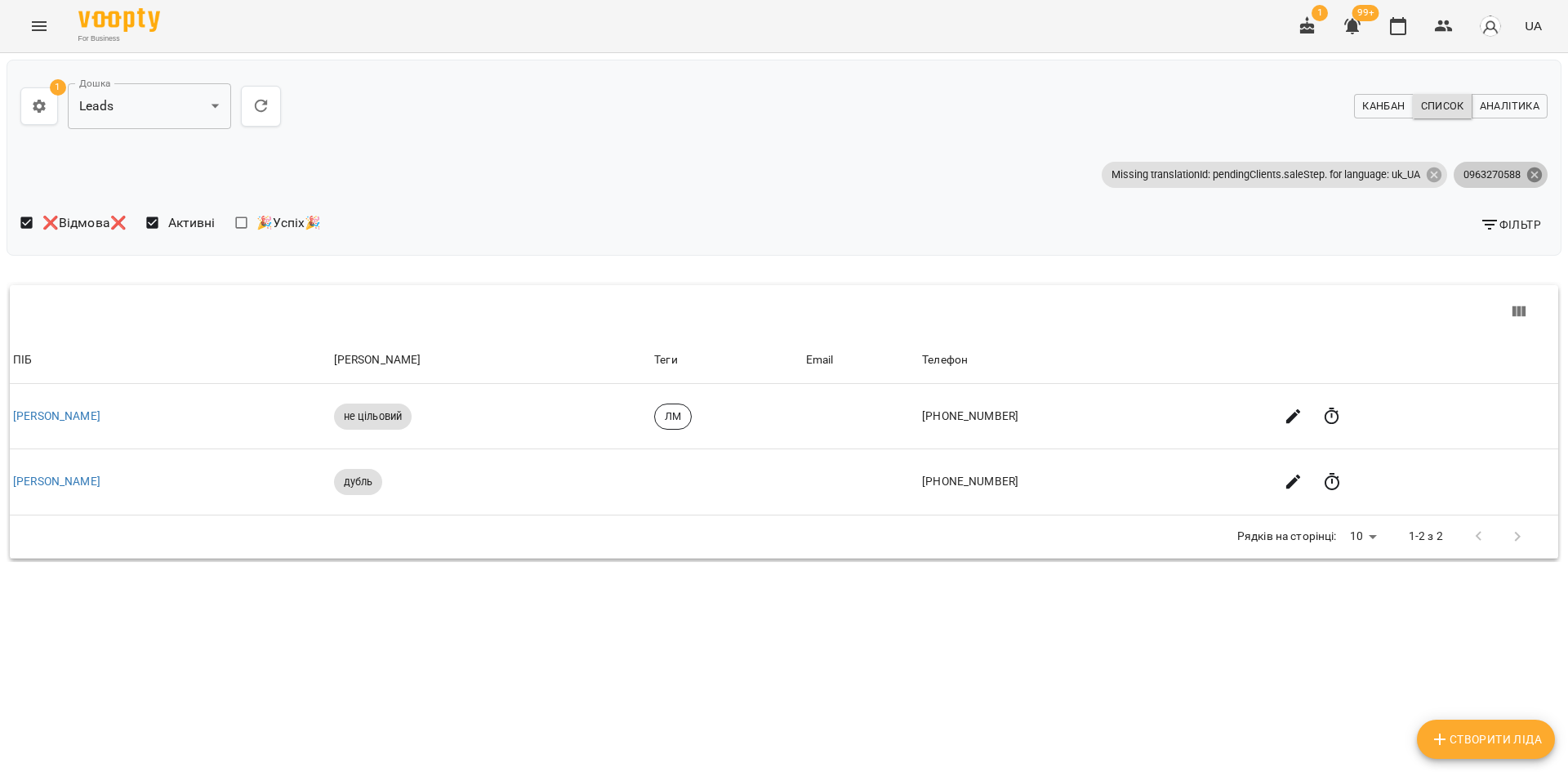
click at [1536, 178] on icon at bounding box center [1535, 174] width 15 height 15
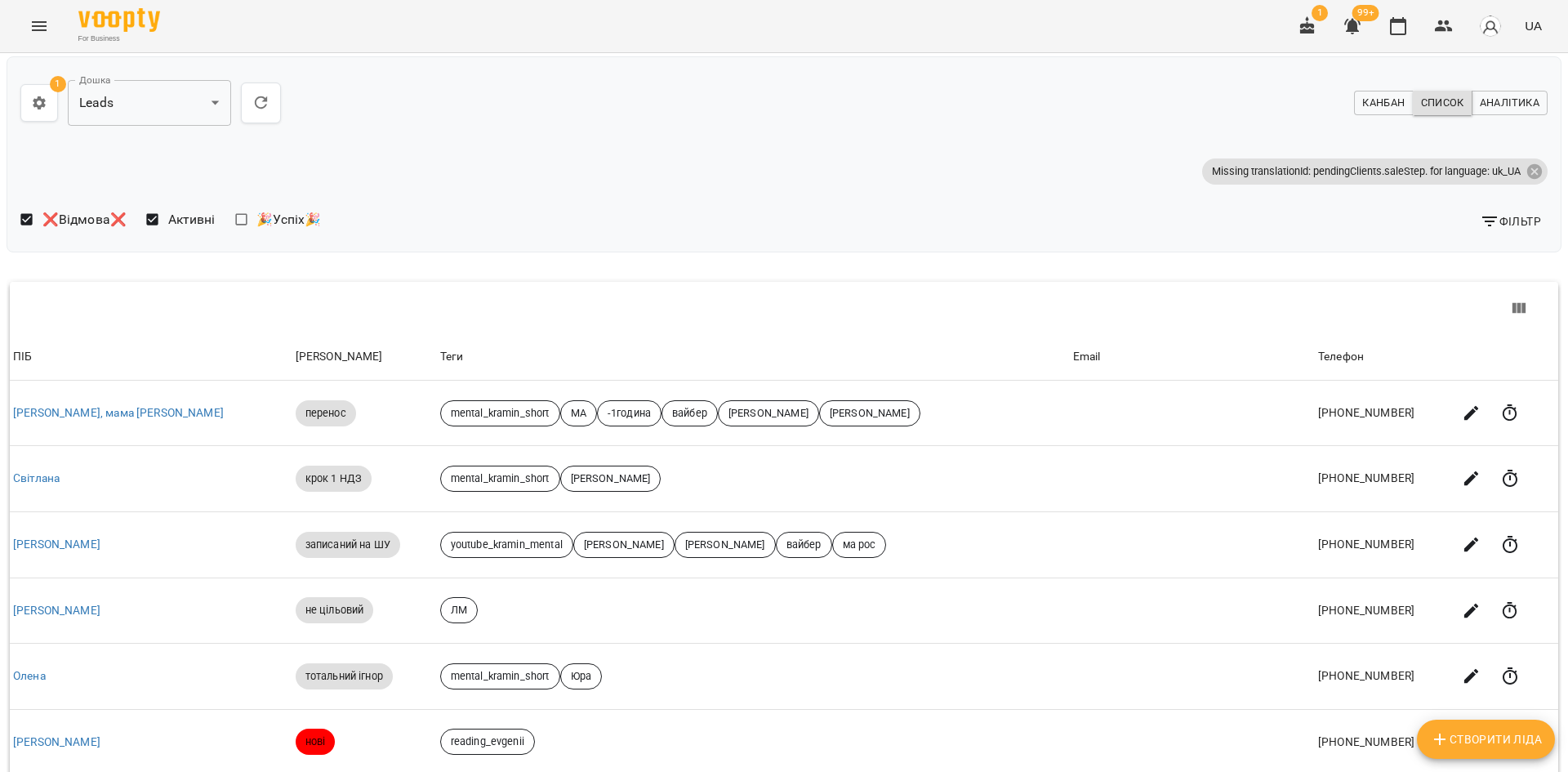
scroll to position [437, 0]
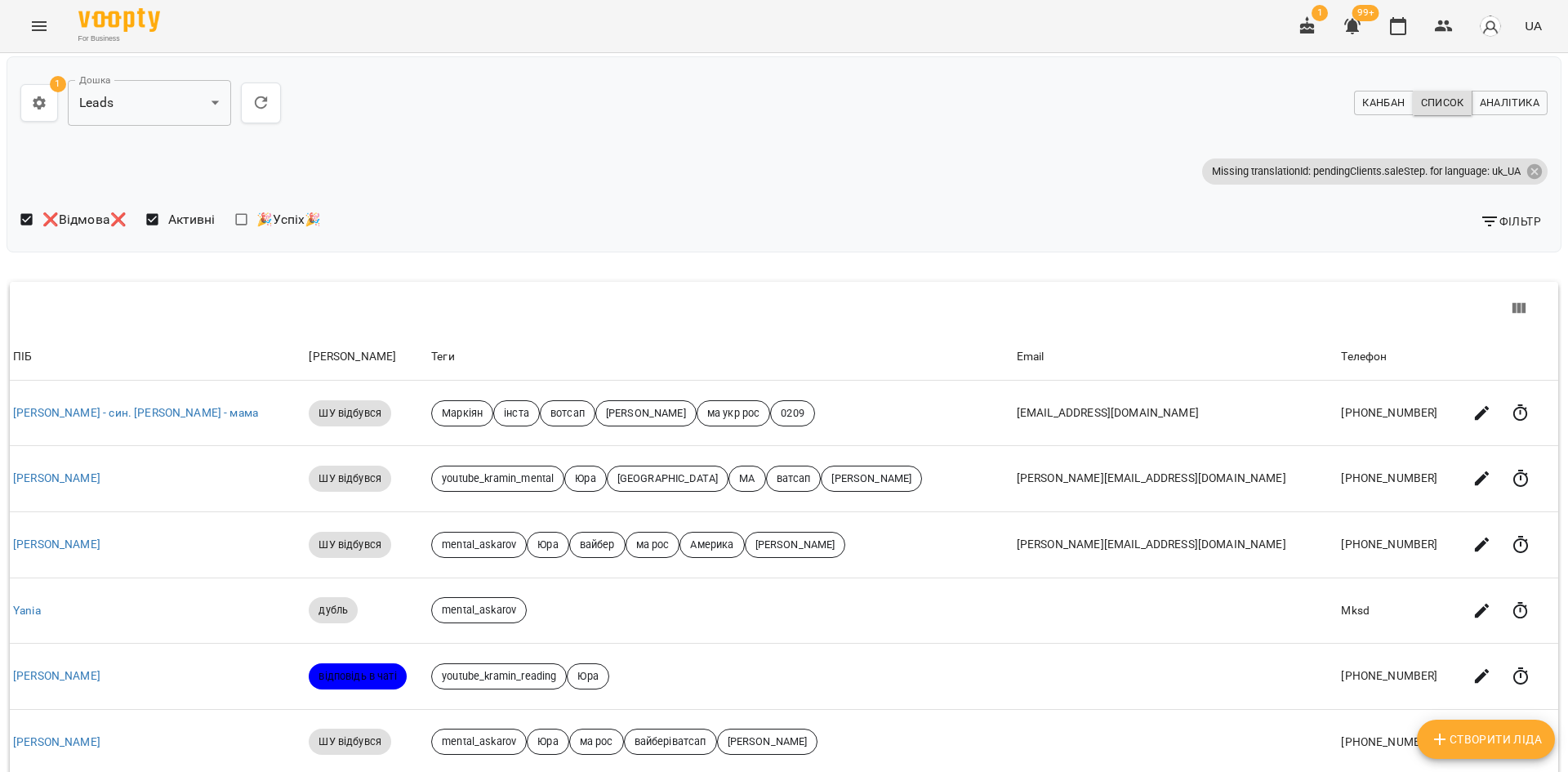
scroll to position [409, 0]
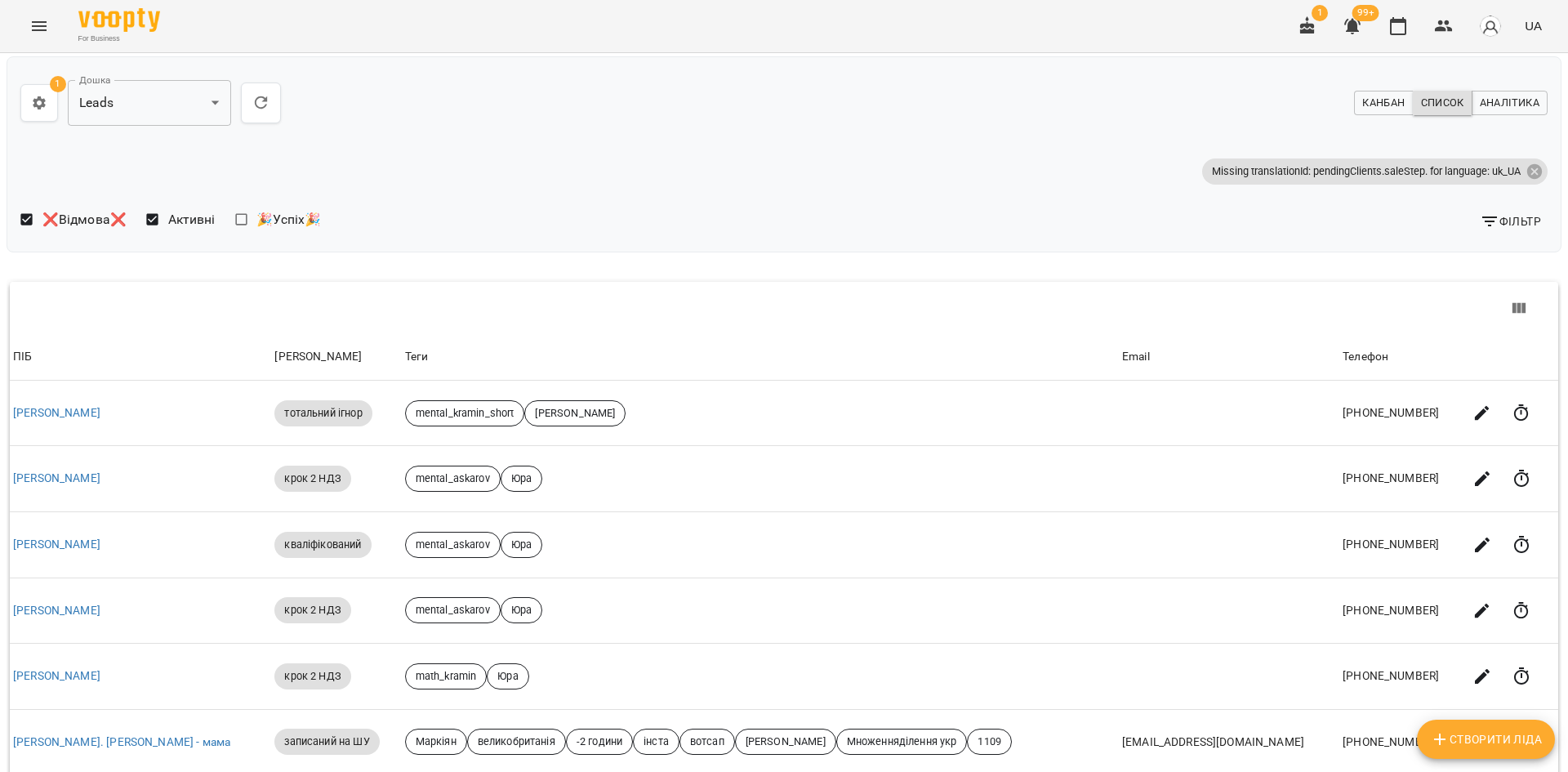
scroll to position [0, 0]
click at [1484, 227] on icon "button" at bounding box center [1490, 225] width 20 height 20
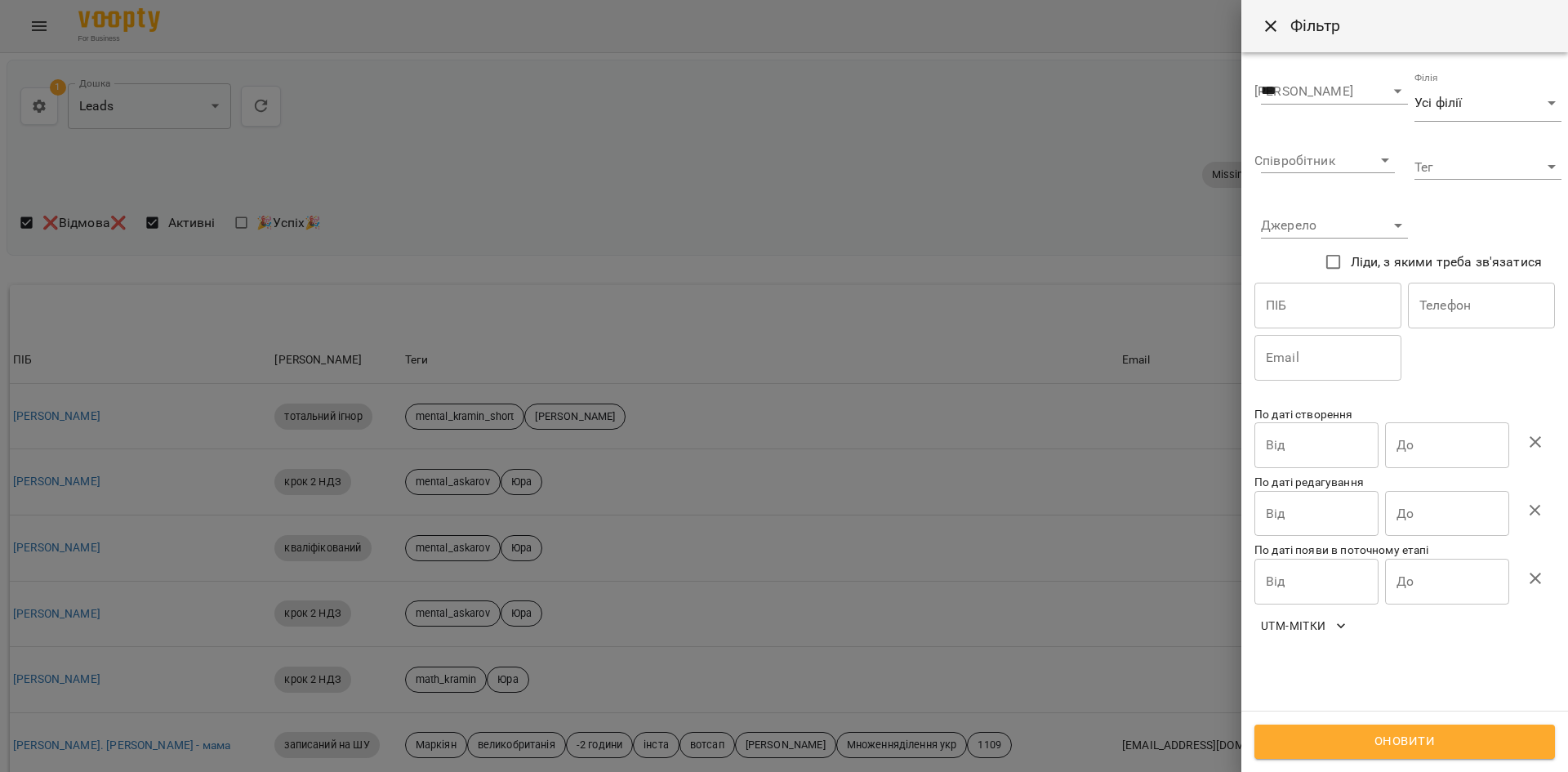
click at [1452, 317] on input "text" at bounding box center [1481, 305] width 147 height 45
paste input "**********"
click at [1418, 309] on input "**********" at bounding box center [1481, 305] width 147 height 45
type input "**********"
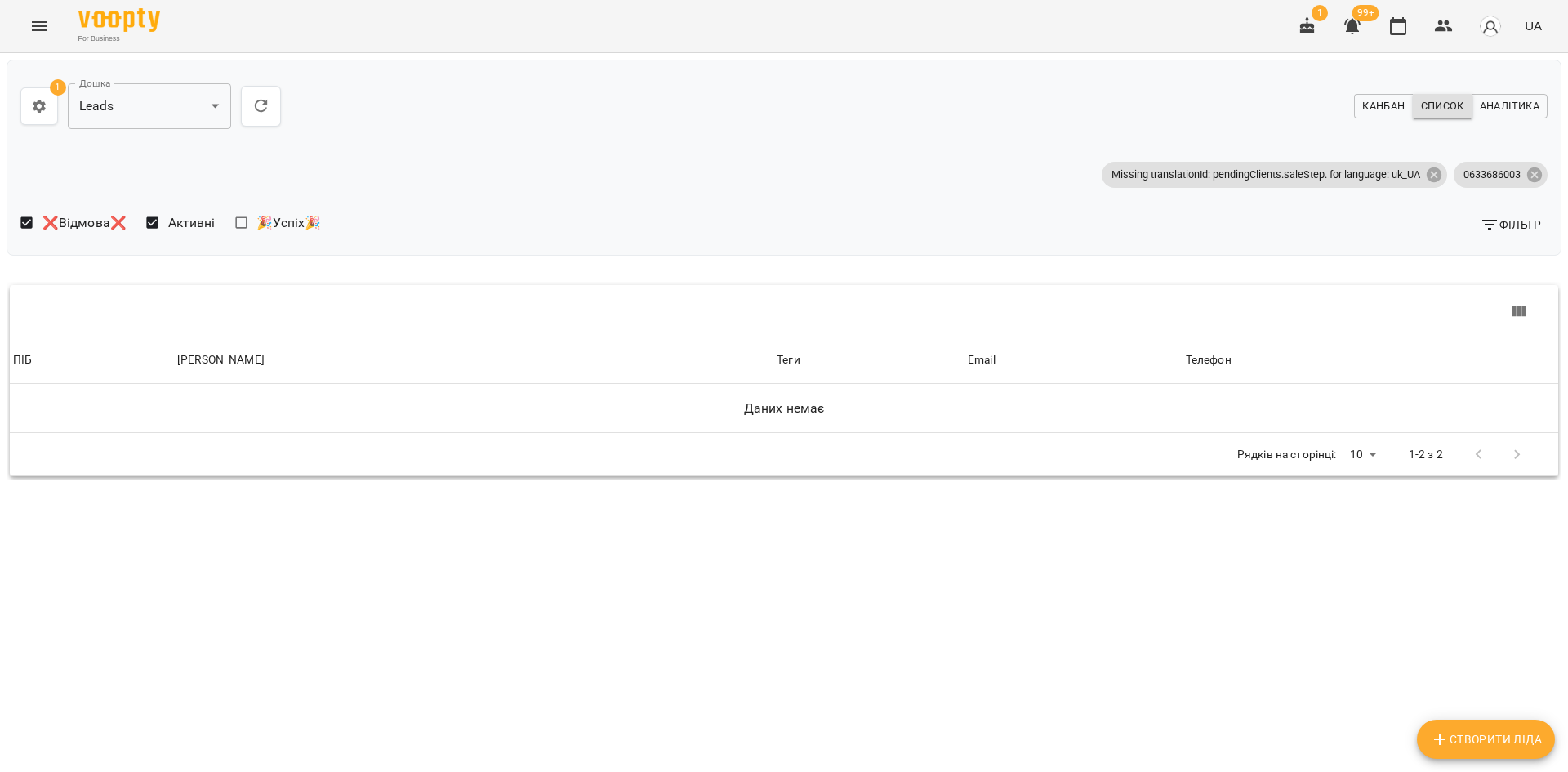
click at [1509, 242] on div "Фільтр" at bounding box center [1169, 224] width 770 height 42
click at [1517, 222] on span "Фільтр" at bounding box center [1510, 225] width 61 height 20
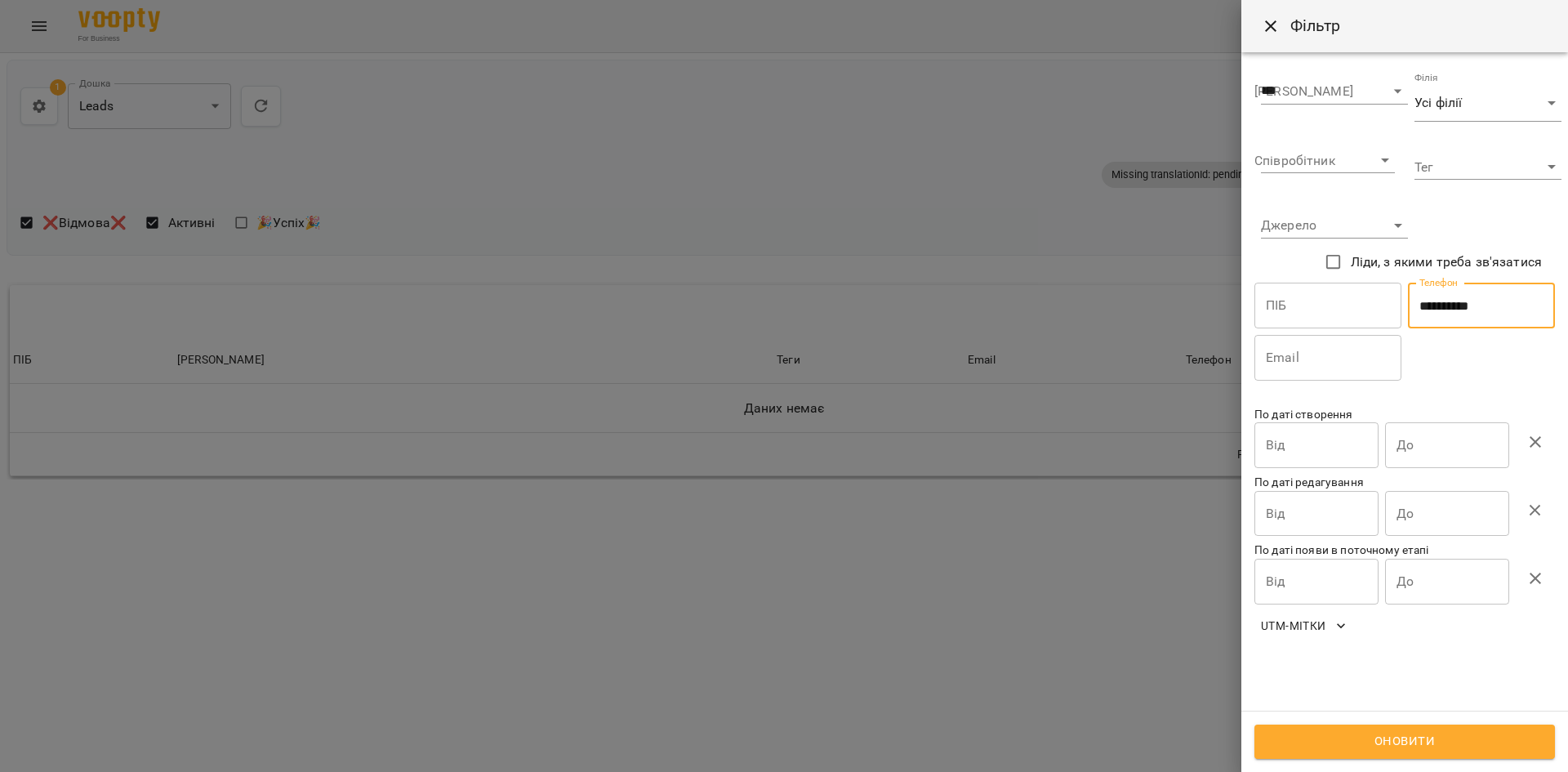
drag, startPoint x: 1504, startPoint y: 317, endPoint x: 1391, endPoint y: 319, distance: 113.0
click at [1393, 315] on div "**********" at bounding box center [1405, 331] width 307 height 104
paste input "**"
type input "**********"
click at [1352, 736] on span "Оновити" at bounding box center [1405, 741] width 264 height 21
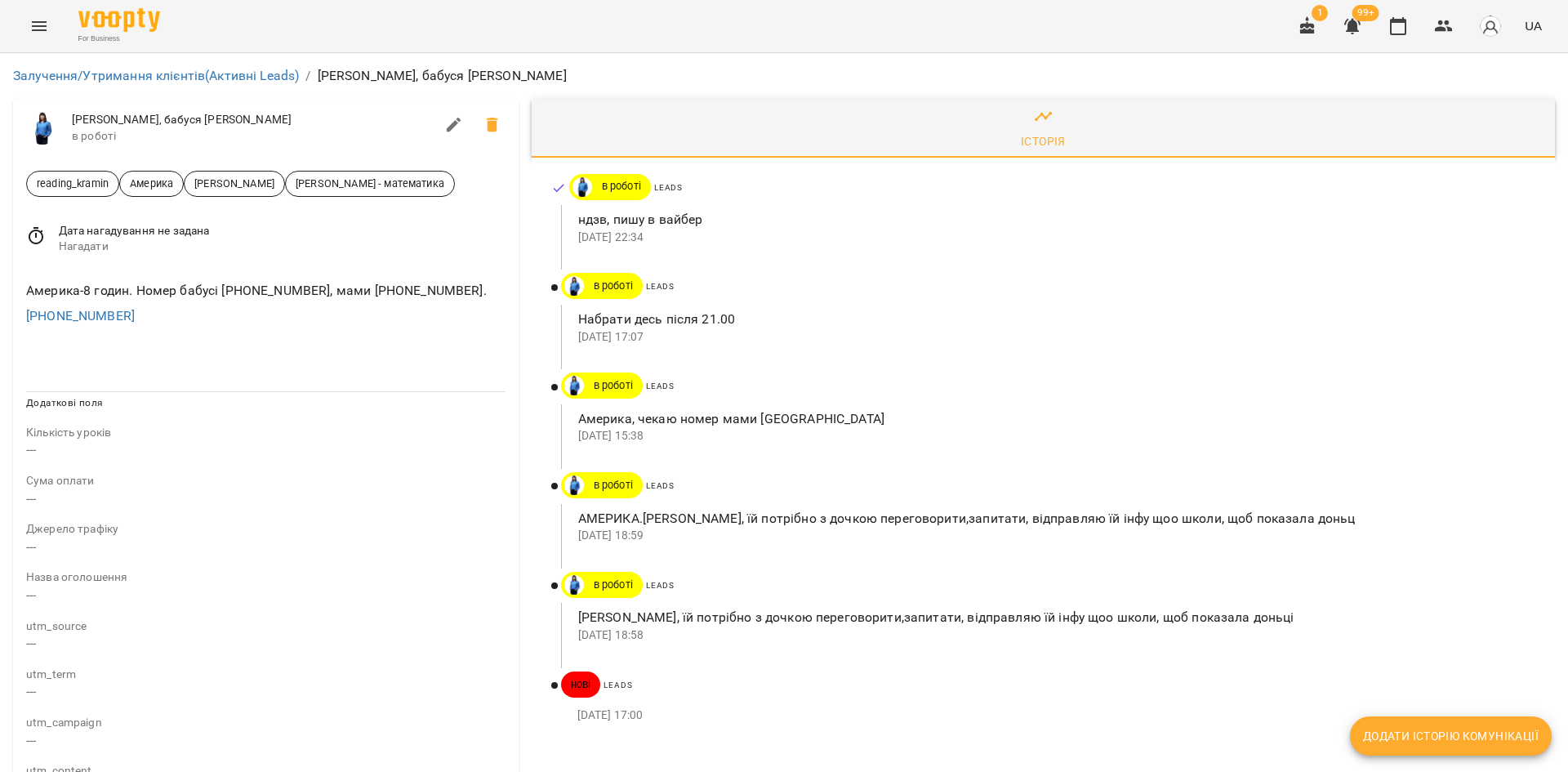
scroll to position [82, 0]
drag, startPoint x: 120, startPoint y: 234, endPoint x: 37, endPoint y: 236, distance: 83.0
click at [37, 303] on div "+12248550910" at bounding box center [266, 316] width 486 height 26
copy link "12248550910"
drag, startPoint x: 457, startPoint y: 209, endPoint x: 396, endPoint y: 220, distance: 62.0
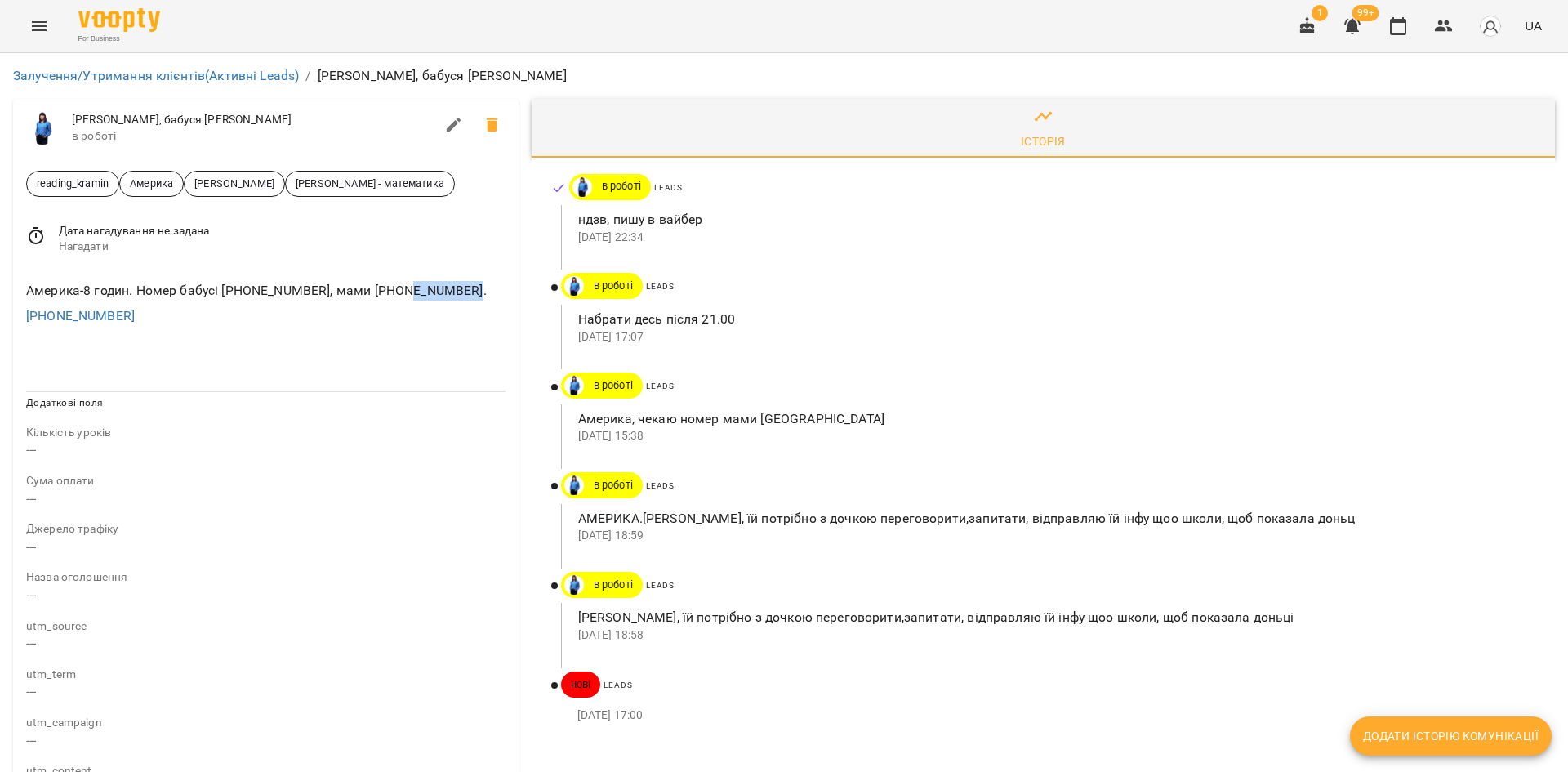
click at [396, 277] on div "Америка-8 годин. Номер бабусі +1 224 855 0910, мами +12244229239." at bounding box center [266, 291] width 486 height 26
click at [365, 303] on div "+12248550910" at bounding box center [266, 316] width 486 height 26
drag, startPoint x: 369, startPoint y: 211, endPoint x: 448, endPoint y: 211, distance: 79.0
click at [448, 277] on div "Америка-8 годин. Номер бабусі +1 224 855 0910, мами +12244229239." at bounding box center [266, 291] width 486 height 26
copy div "12244229239"
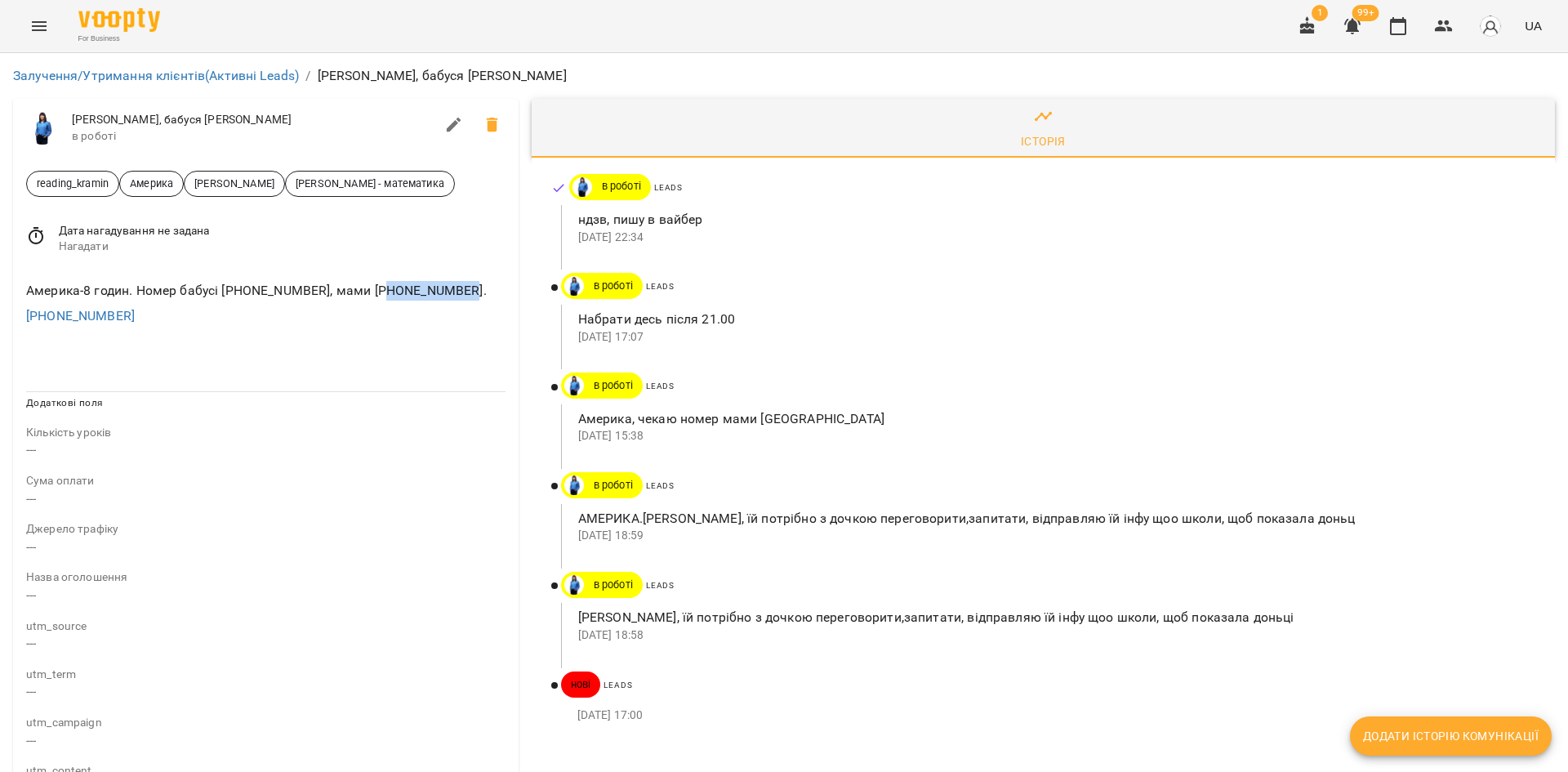
scroll to position [0, 0]
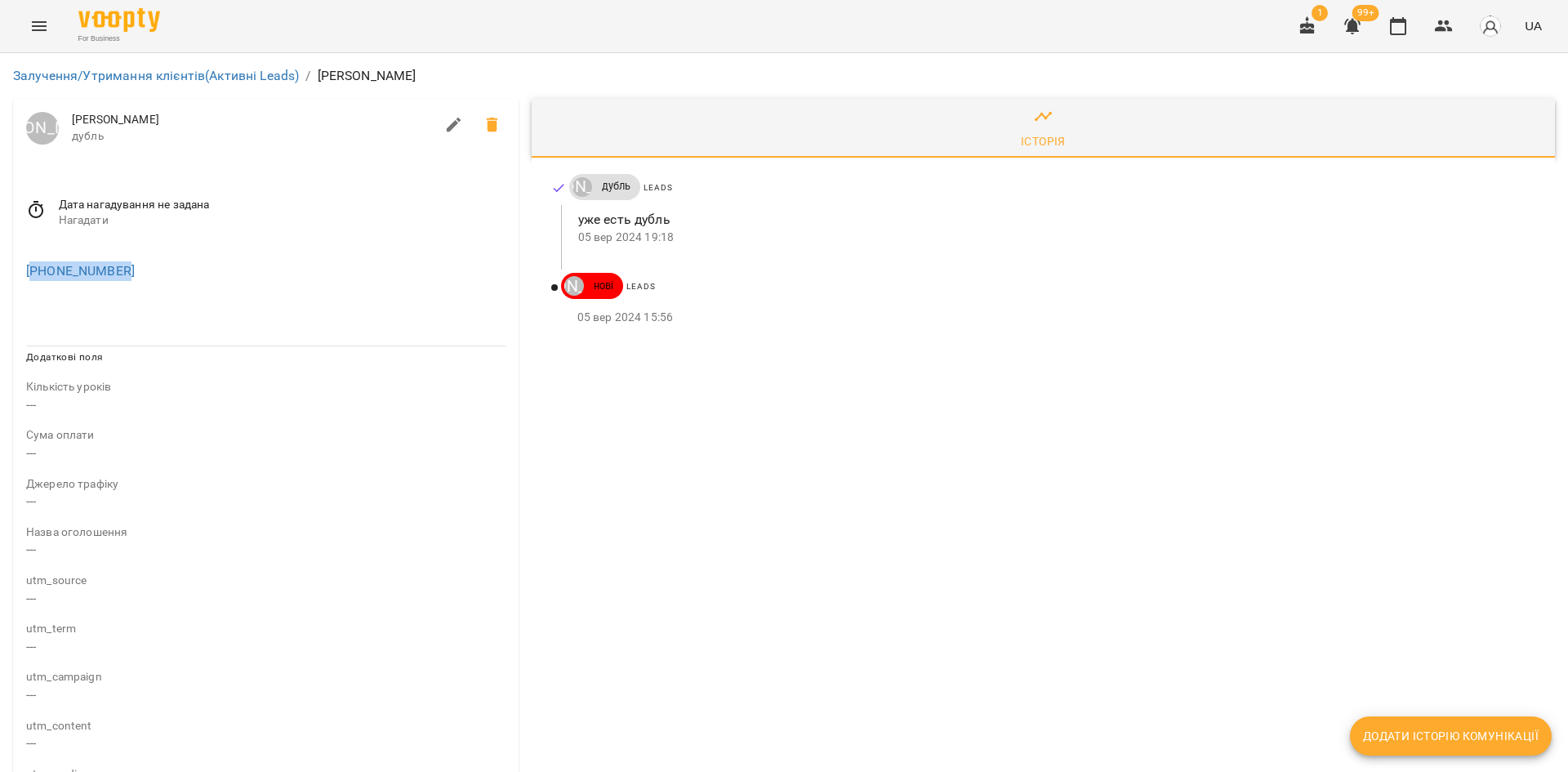
drag, startPoint x: 133, startPoint y: 272, endPoint x: 37, endPoint y: 279, distance: 96.3
click at [37, 279] on div "+380963270588" at bounding box center [266, 272] width 486 height 26
copy link "380963270588"
click at [151, 271] on div "+380963270588" at bounding box center [266, 272] width 486 height 26
drag, startPoint x: 100, startPoint y: 275, endPoint x: 48, endPoint y: 277, distance: 52.0
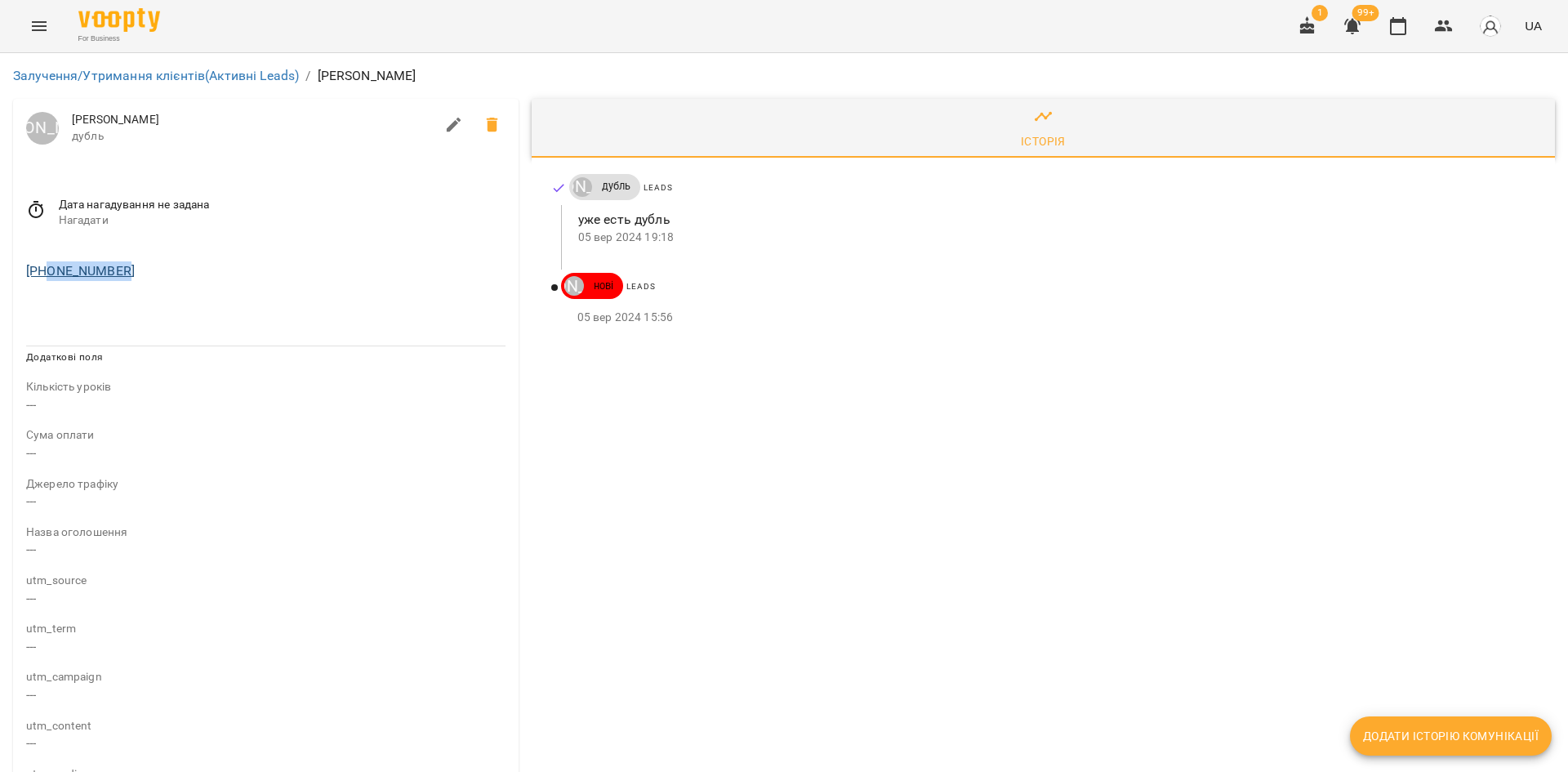
click at [48, 277] on div "+380963270588" at bounding box center [266, 272] width 486 height 26
copy link "0963270588"
click at [91, 39] on span "For Business" at bounding box center [119, 39] width 82 height 11
click at [40, 29] on icon "Menu" at bounding box center [40, 26] width 20 height 20
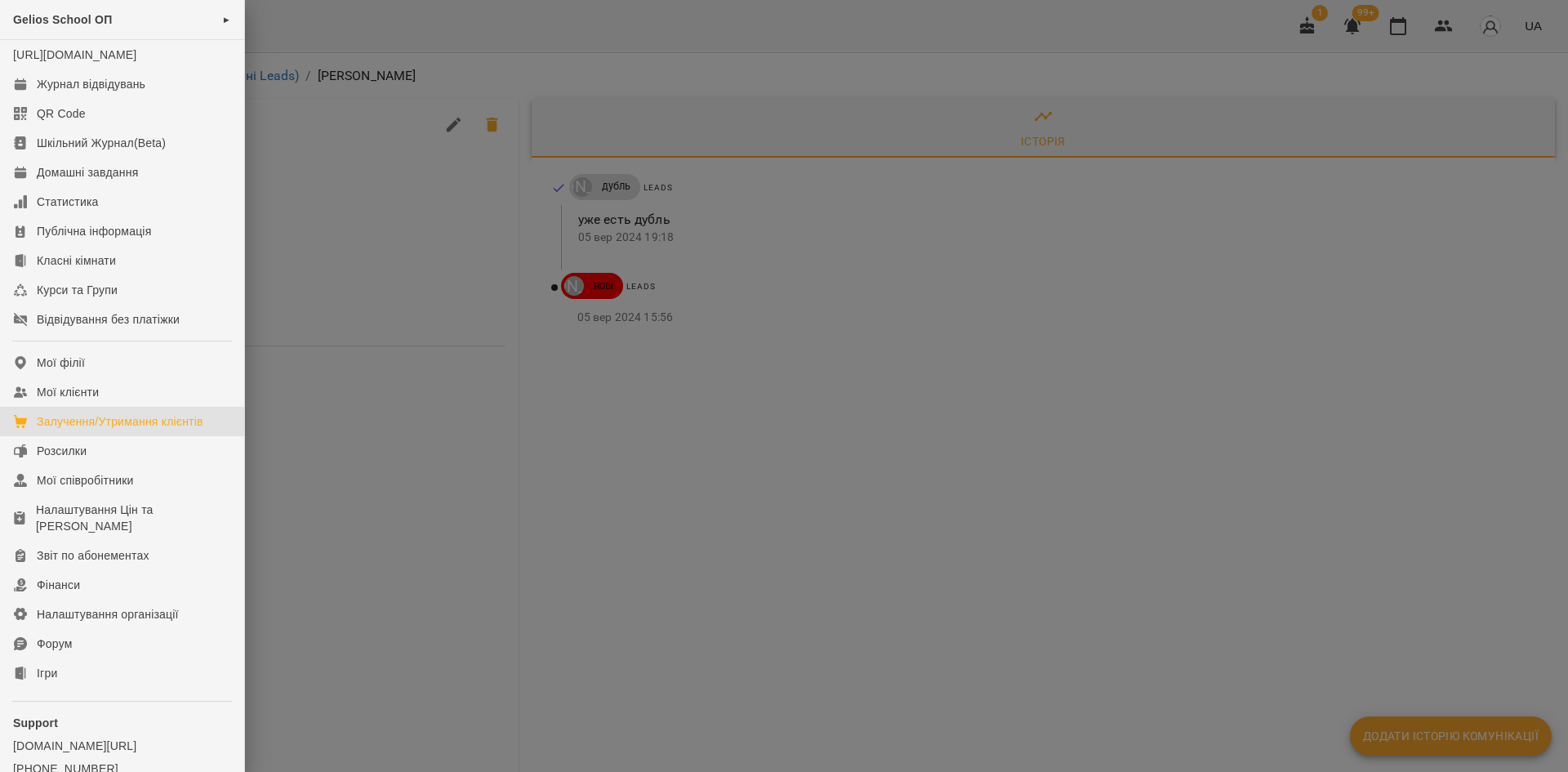
click at [119, 429] on div "Залучення/Утримання клієнтів" at bounding box center [121, 422] width 167 height 17
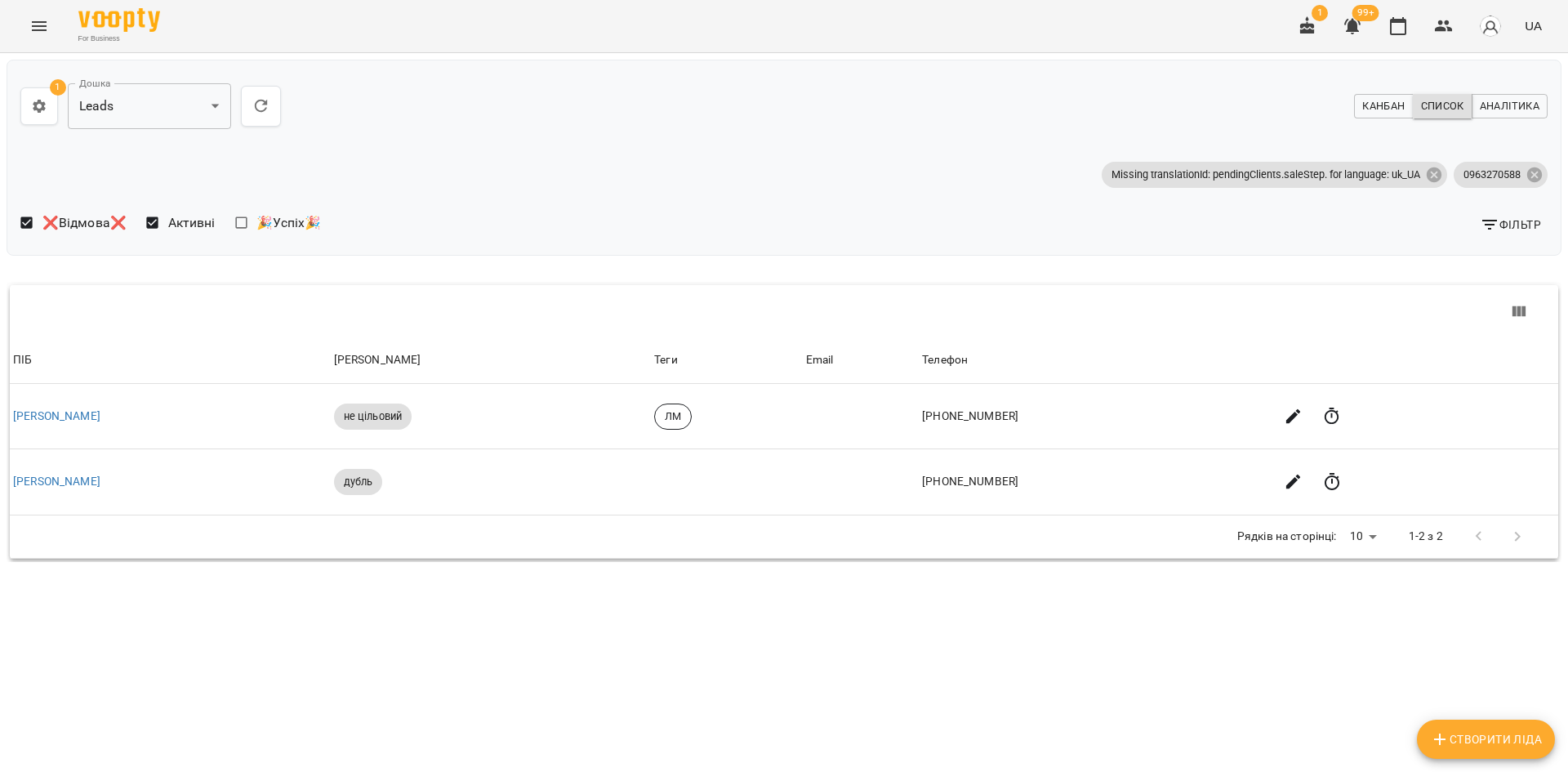
click at [1499, 218] on span "Фільтр" at bounding box center [1510, 225] width 61 height 20
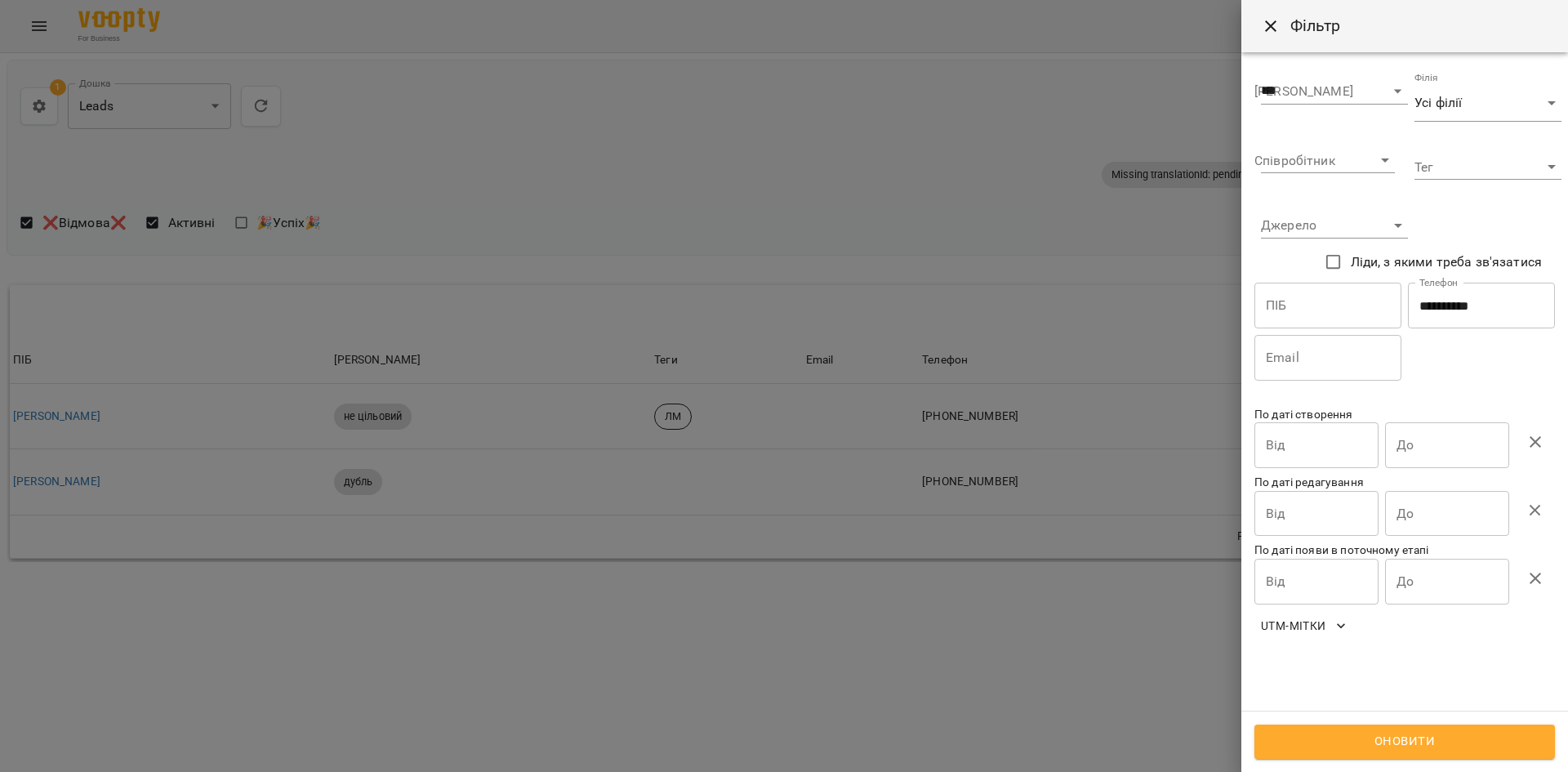
click at [774, 327] on div at bounding box center [784, 386] width 1568 height 772
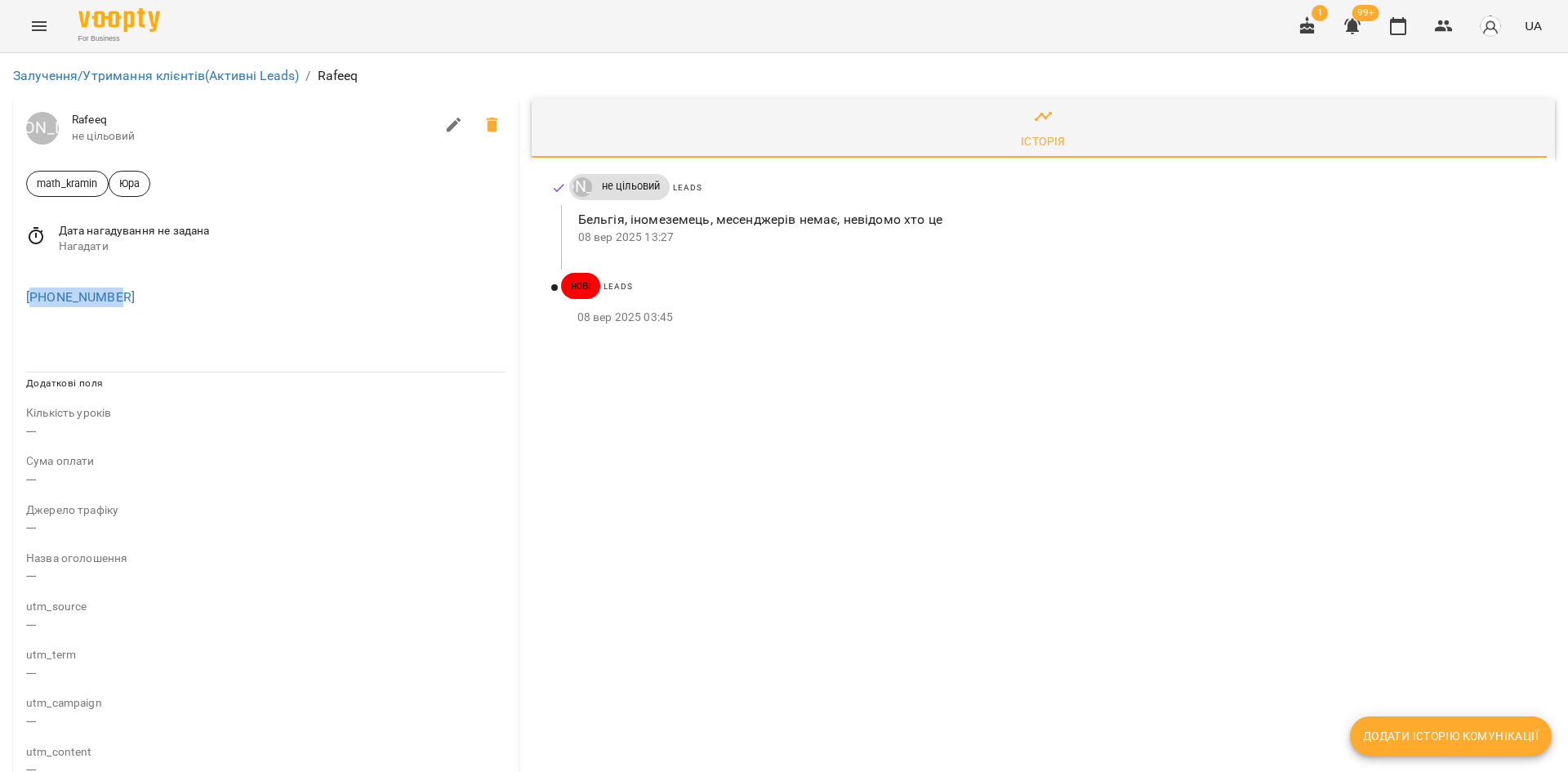
drag, startPoint x: 126, startPoint y: 305, endPoint x: 36, endPoint y: 308, distance: 90.0
click at [36, 308] on div "[PHONE_NUMBER]" at bounding box center [266, 297] width 486 height 26
copy link "32465454092"
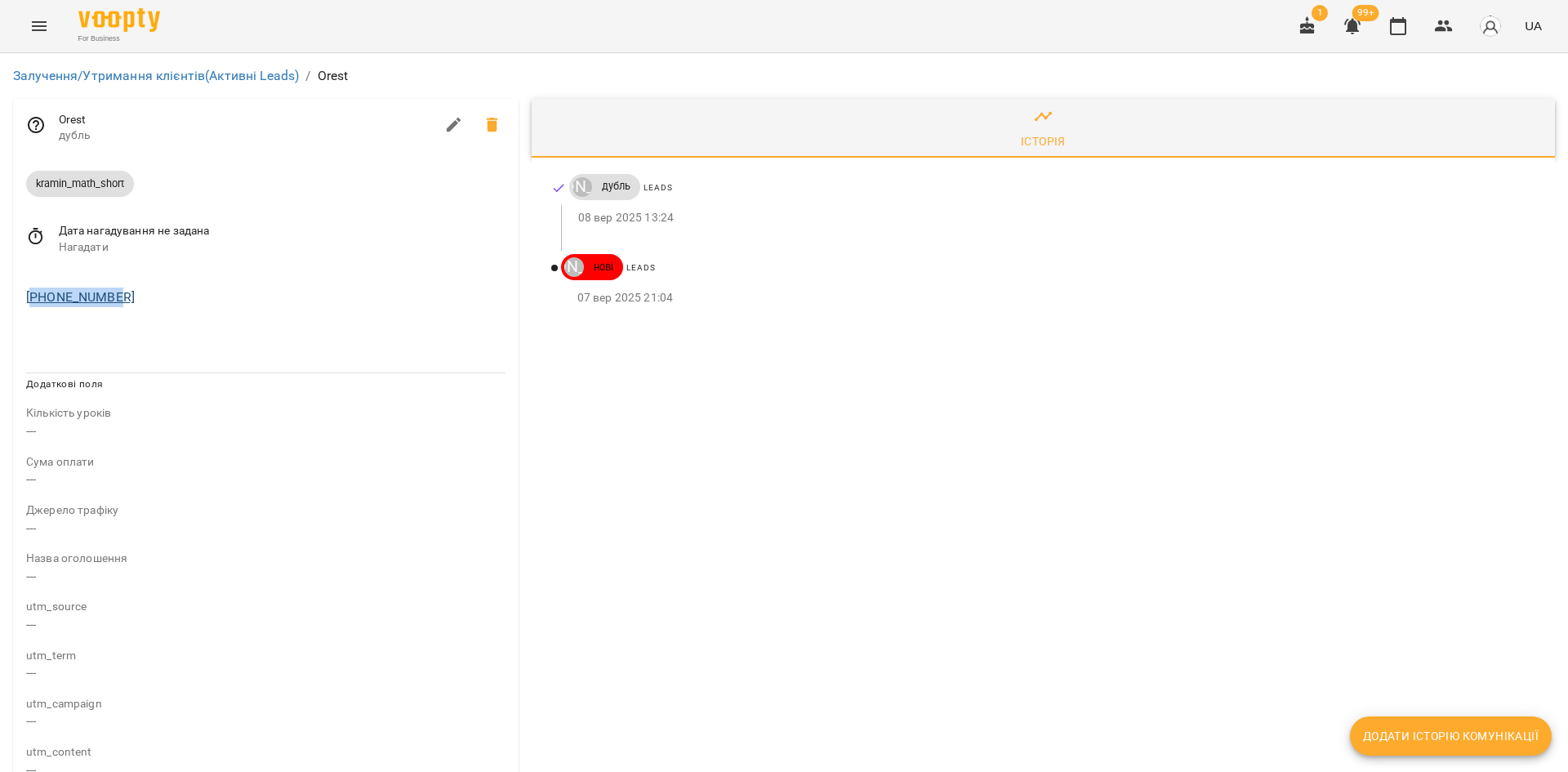
drag, startPoint x: 55, startPoint y: 297, endPoint x: 35, endPoint y: 301, distance: 20.4
click at [35, 301] on div "[PHONE_NUMBER]" at bounding box center [266, 297] width 486 height 26
copy link "16479603177"
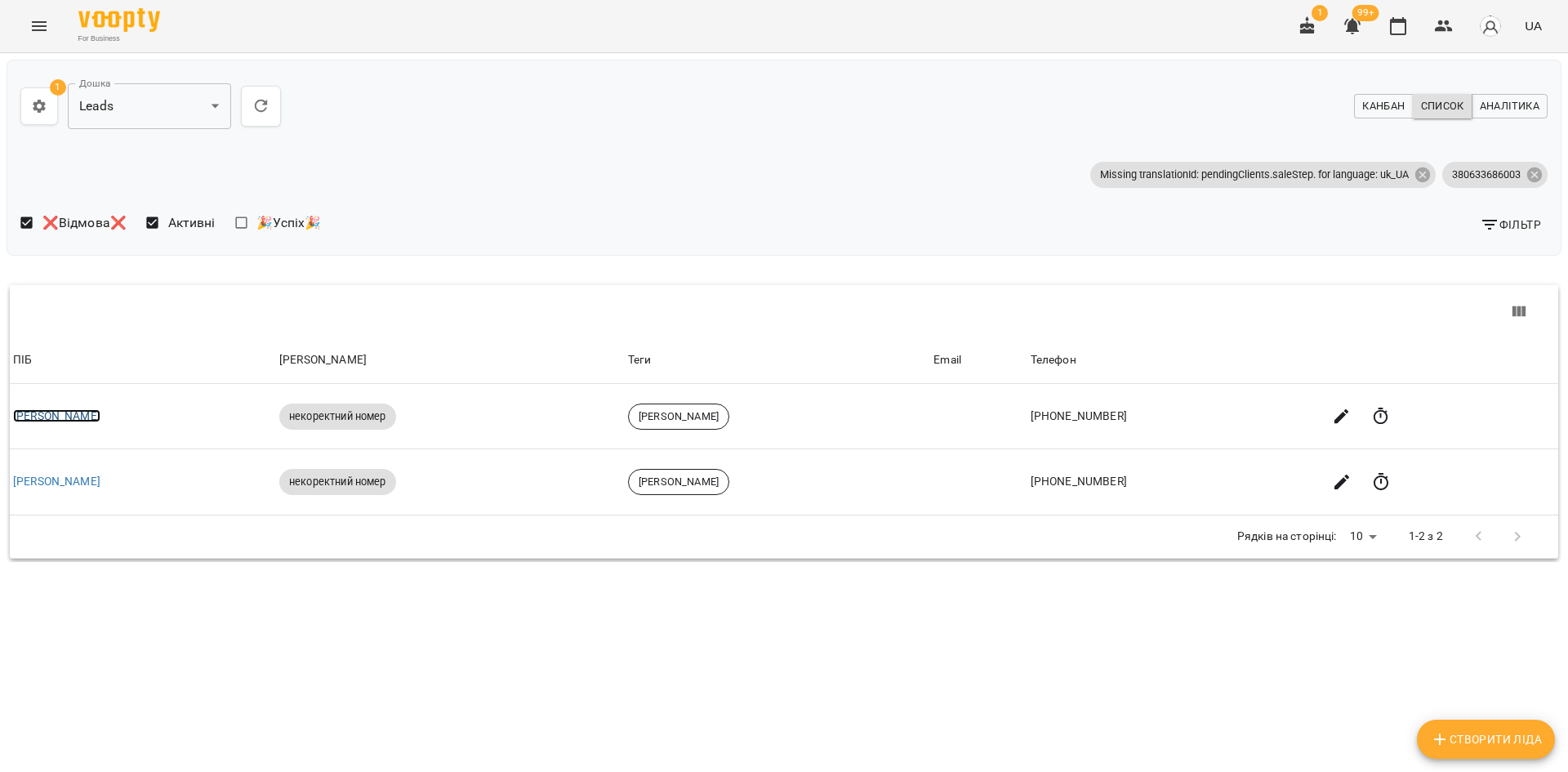
click at [31, 415] on link "[PERSON_NAME]" at bounding box center [57, 416] width 88 height 13
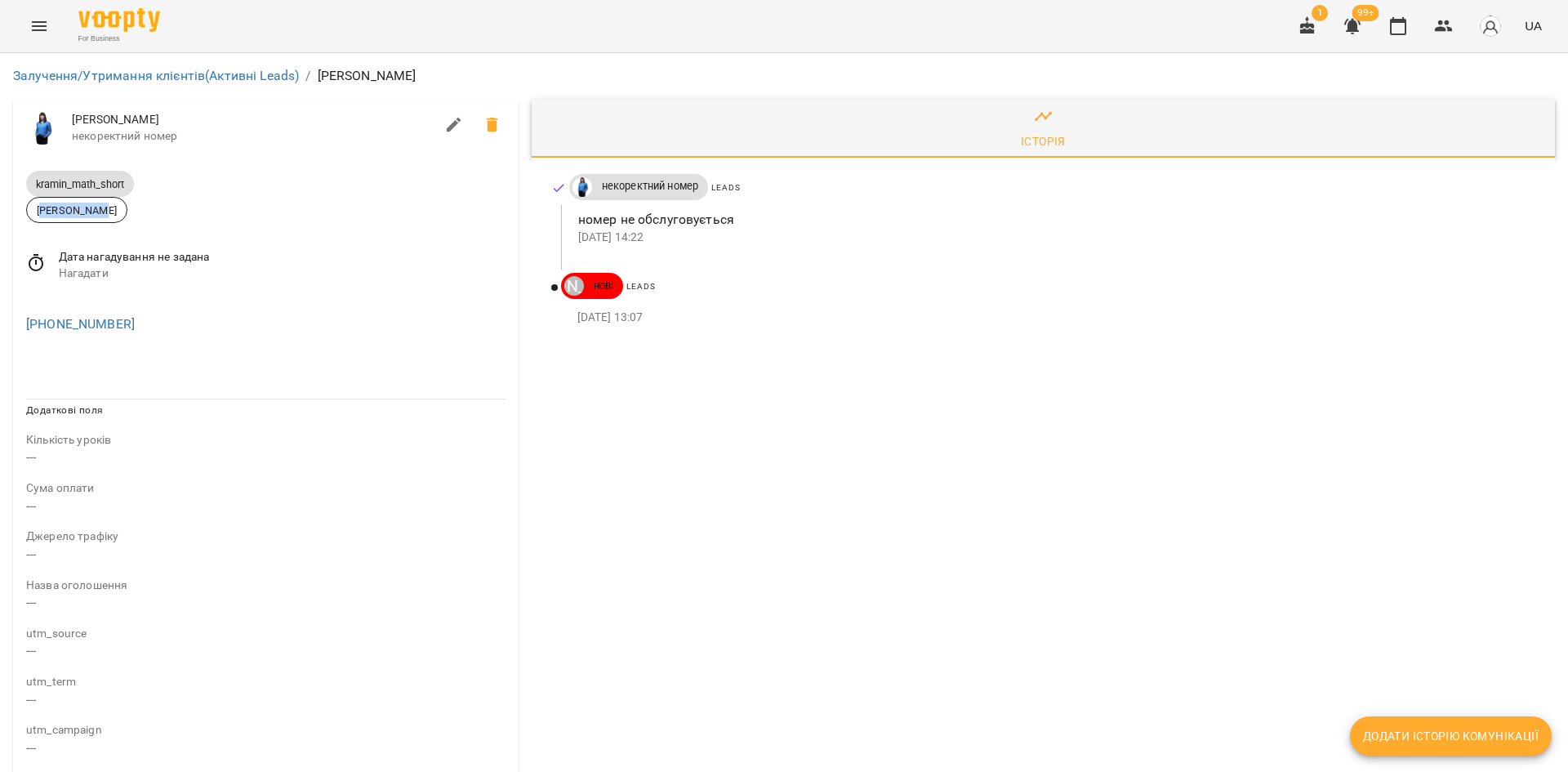
drag, startPoint x: 107, startPoint y: 206, endPoint x: 48, endPoint y: 211, distance: 59.2
click at [40, 211] on span "[PERSON_NAME]" at bounding box center [77, 210] width 100 height 16
drag, startPoint x: 114, startPoint y: 212, endPoint x: 39, endPoint y: 219, distance: 75.3
click at [39, 219] on div "[PERSON_NAME]" at bounding box center [77, 210] width 102 height 26
copy span "[PERSON_NAME]"
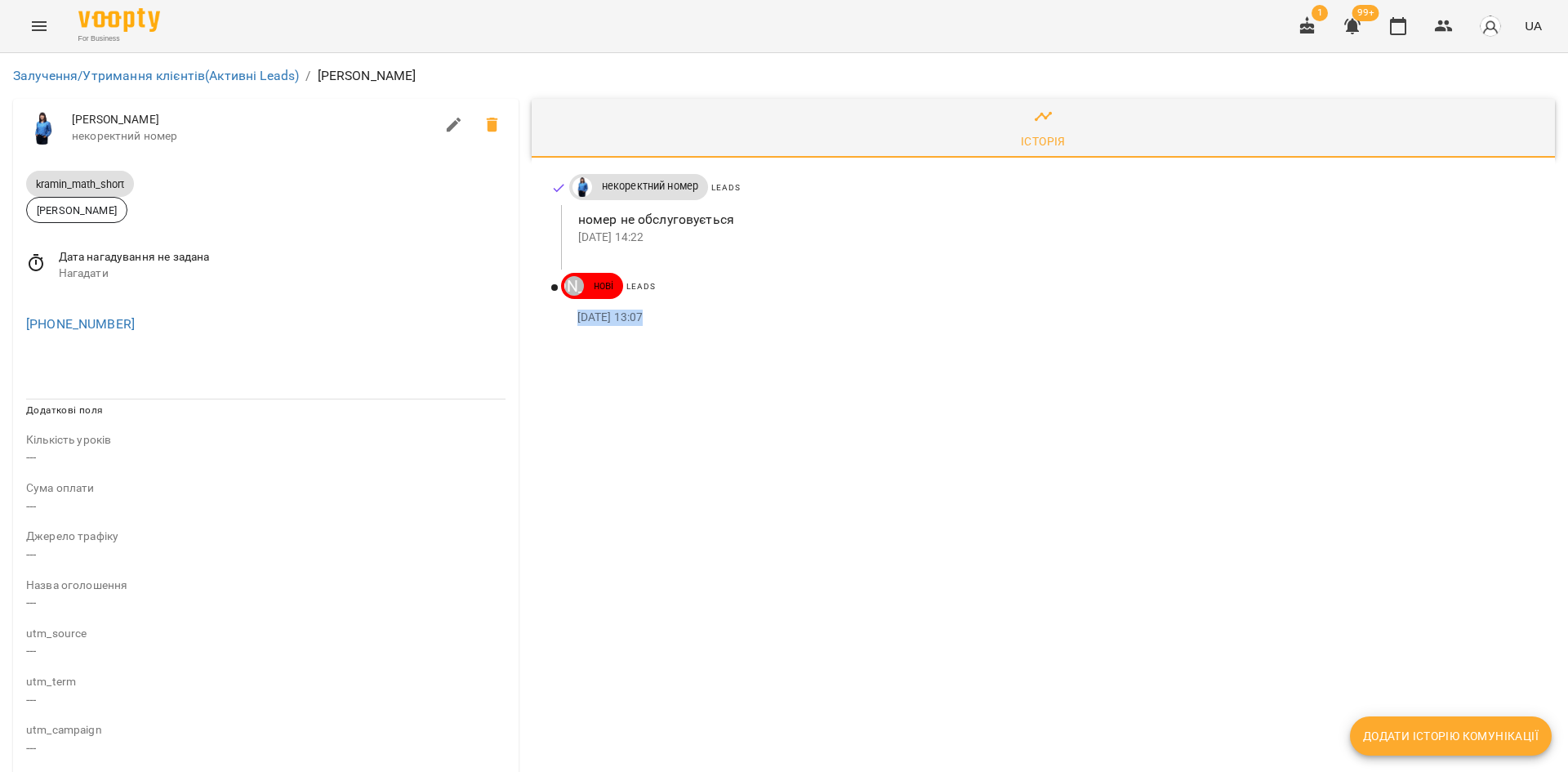
drag, startPoint x: 566, startPoint y: 319, endPoint x: 639, endPoint y: 320, distance: 73.0
click at [639, 320] on div "[DATE] 13:07" at bounding box center [1049, 318] width 974 height 26
copy p "04 вер 2025"
drag, startPoint x: 599, startPoint y: 188, endPoint x: 695, endPoint y: 186, distance: 96.0
click at [695, 186] on span "некоректний номер" at bounding box center [650, 187] width 116 height 15
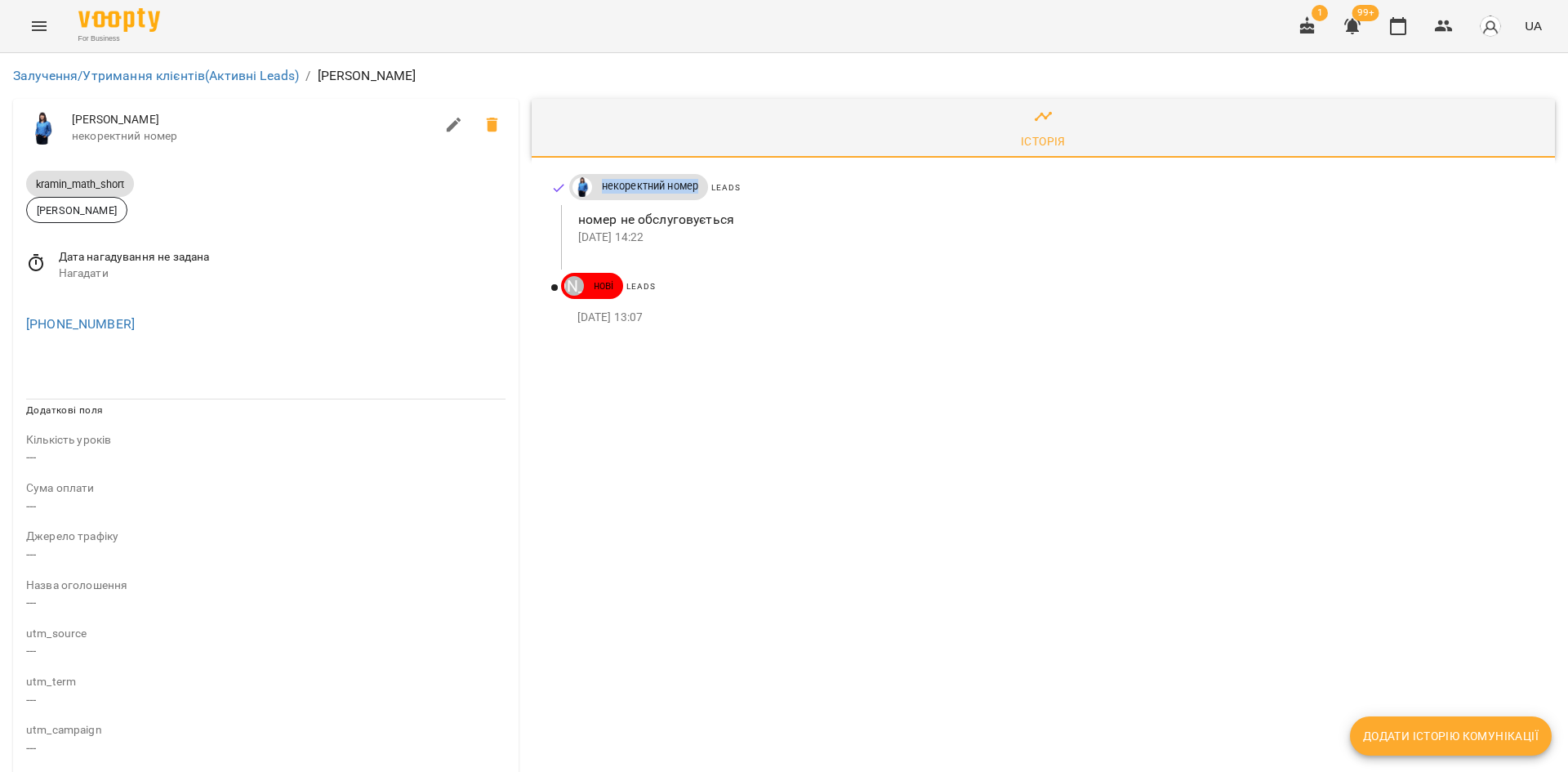
copy span "некоректний номер"
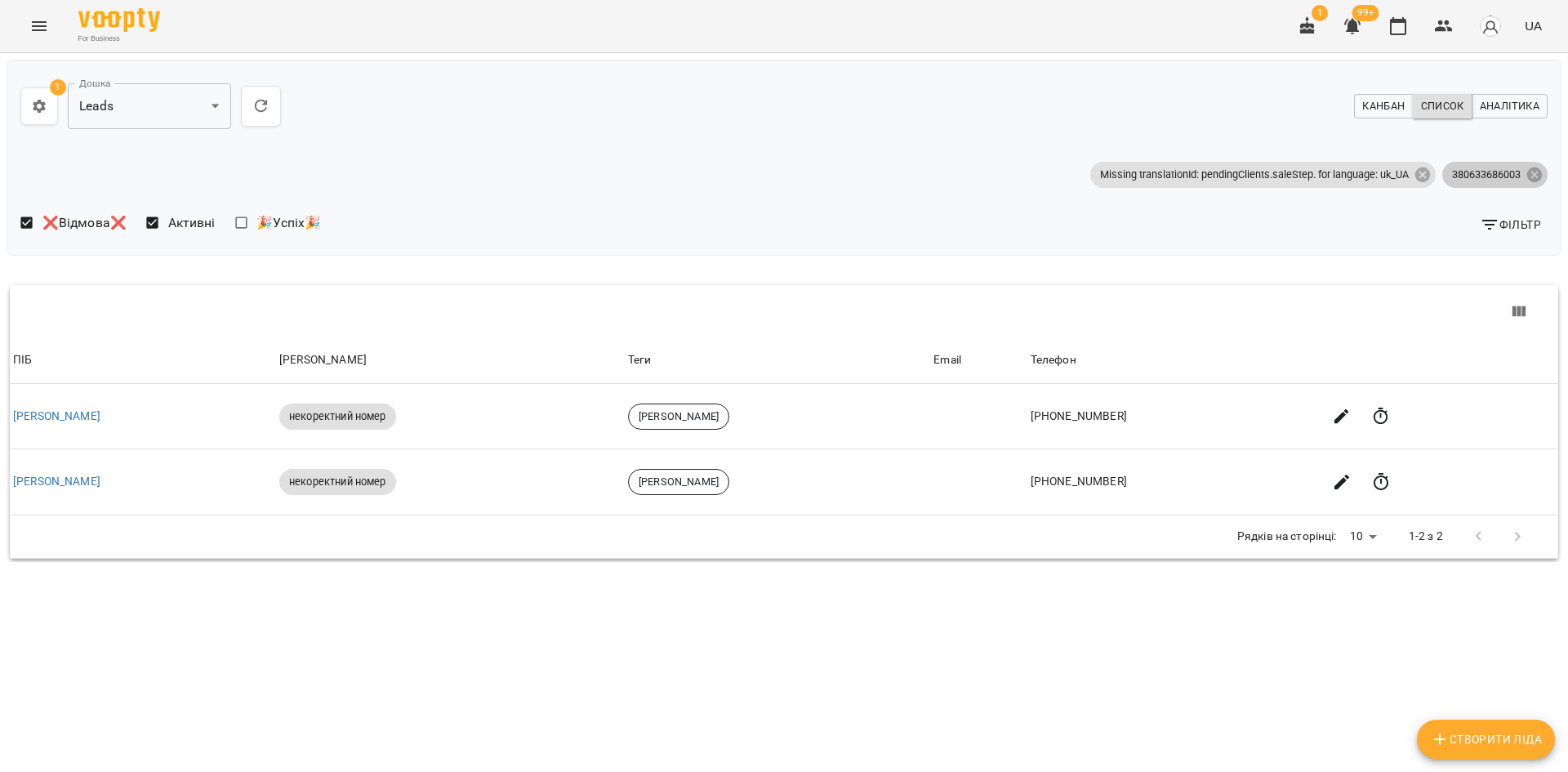
drag, startPoint x: 1528, startPoint y: 174, endPoint x: 1523, endPoint y: 226, distance: 52.2
click at [1523, 225] on div "**********" at bounding box center [784, 157] width 1555 height 196
click at [1523, 226] on span "Фільтр" at bounding box center [1510, 225] width 61 height 20
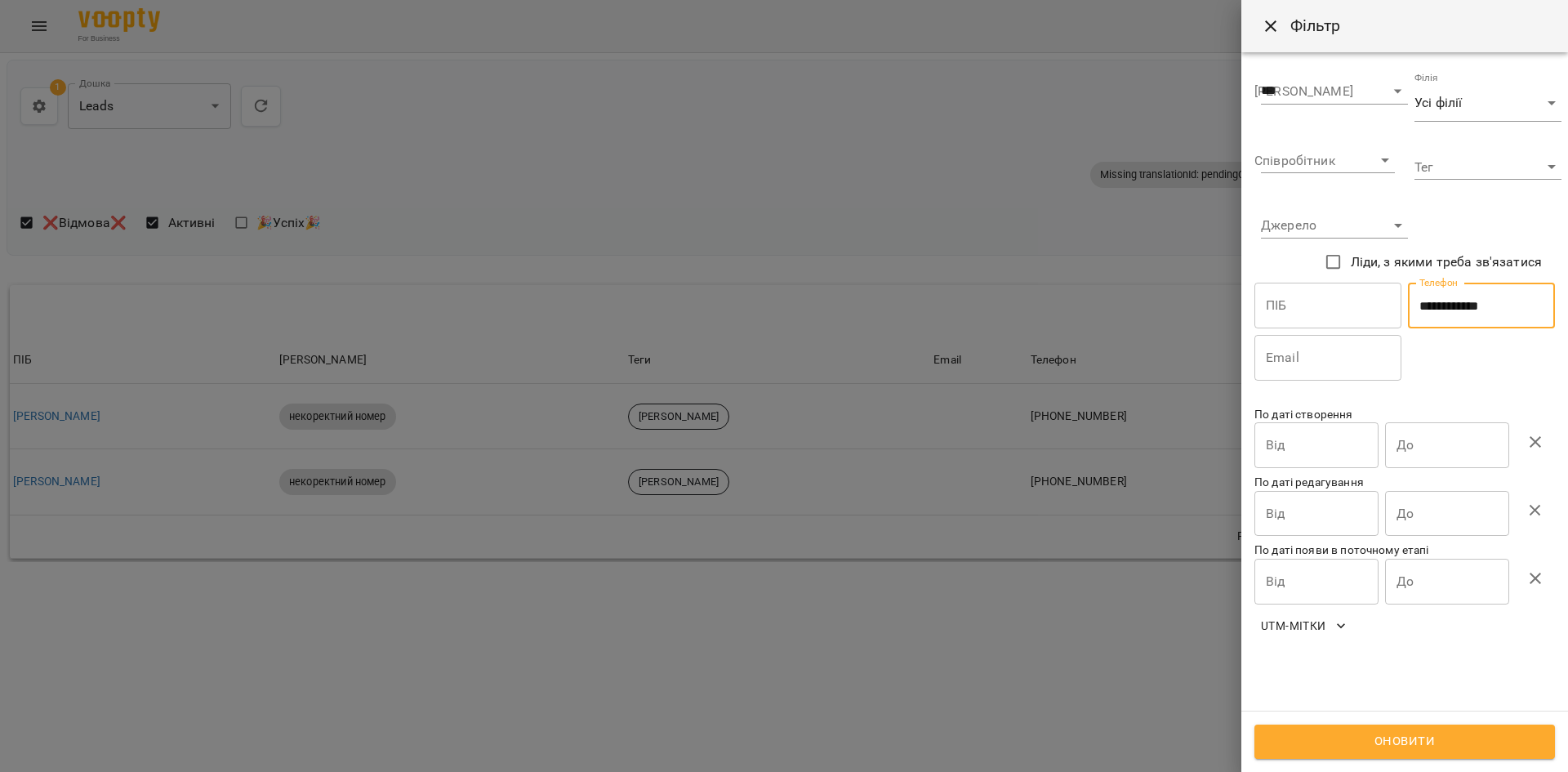
click at [1495, 298] on input "**********" at bounding box center [1481, 305] width 147 height 45
paste input "text"
type input "**********"
click at [1374, 743] on span "Оновити" at bounding box center [1405, 741] width 264 height 21
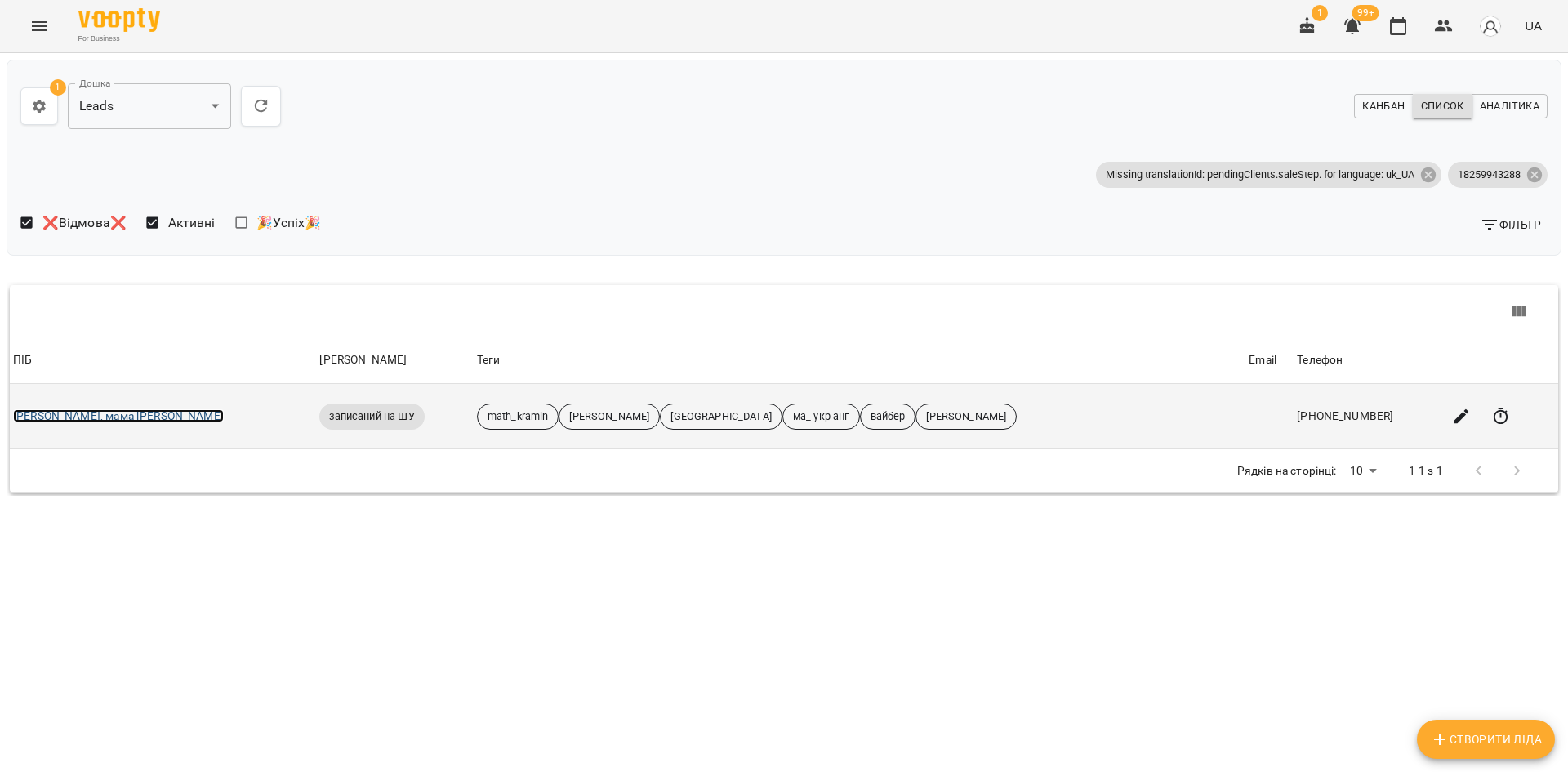
click at [74, 419] on link "[PERSON_NAME], мама [PERSON_NAME]" at bounding box center [118, 416] width 211 height 13
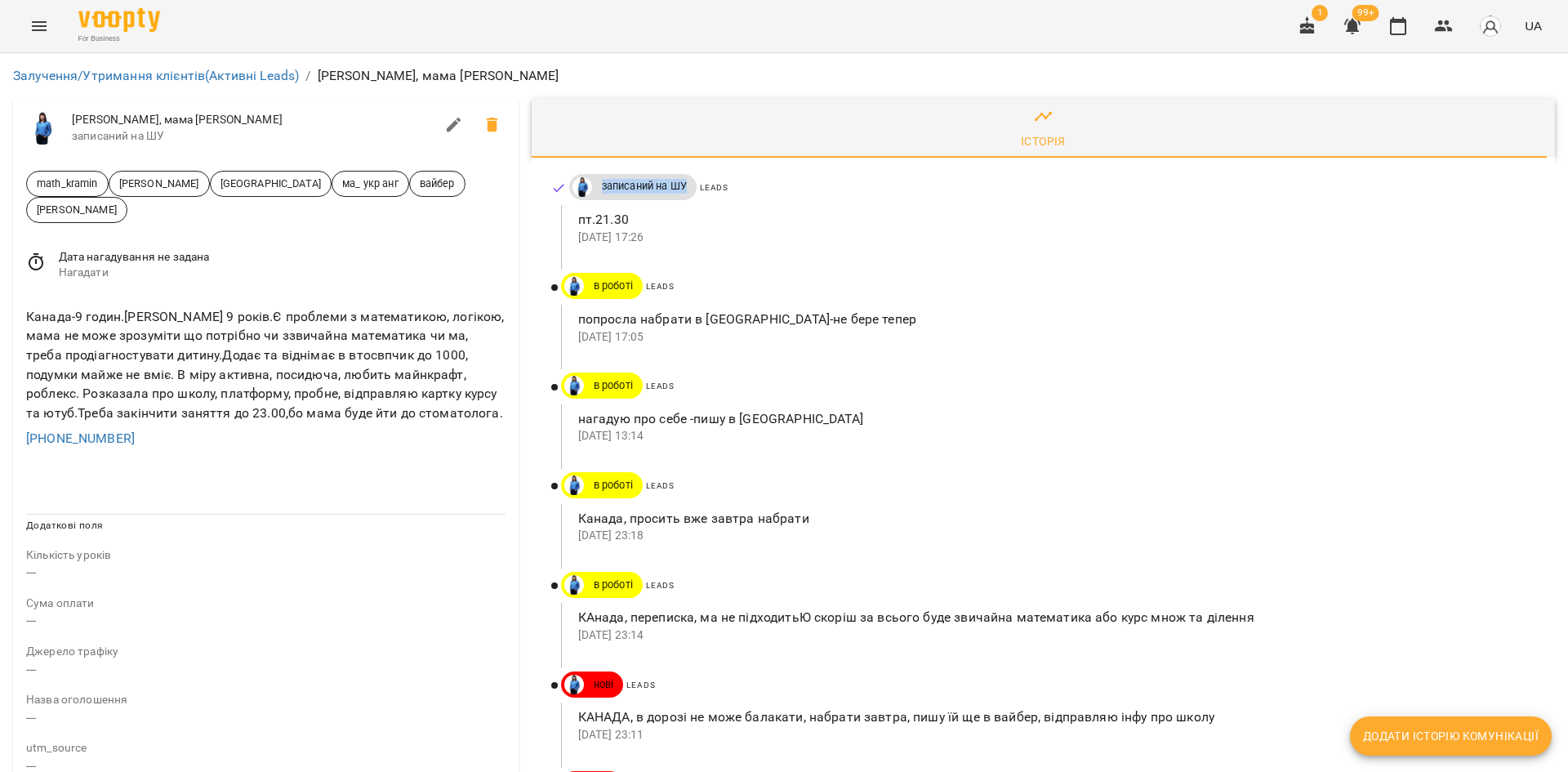
drag, startPoint x: 682, startPoint y: 186, endPoint x: 593, endPoint y: 191, distance: 89.1
click at [593, 191] on span "записаний на ШУ" at bounding box center [644, 187] width 105 height 15
copy span "записаний на ШУ"
drag, startPoint x: 574, startPoint y: 585, endPoint x: 635, endPoint y: 590, distance: 61.2
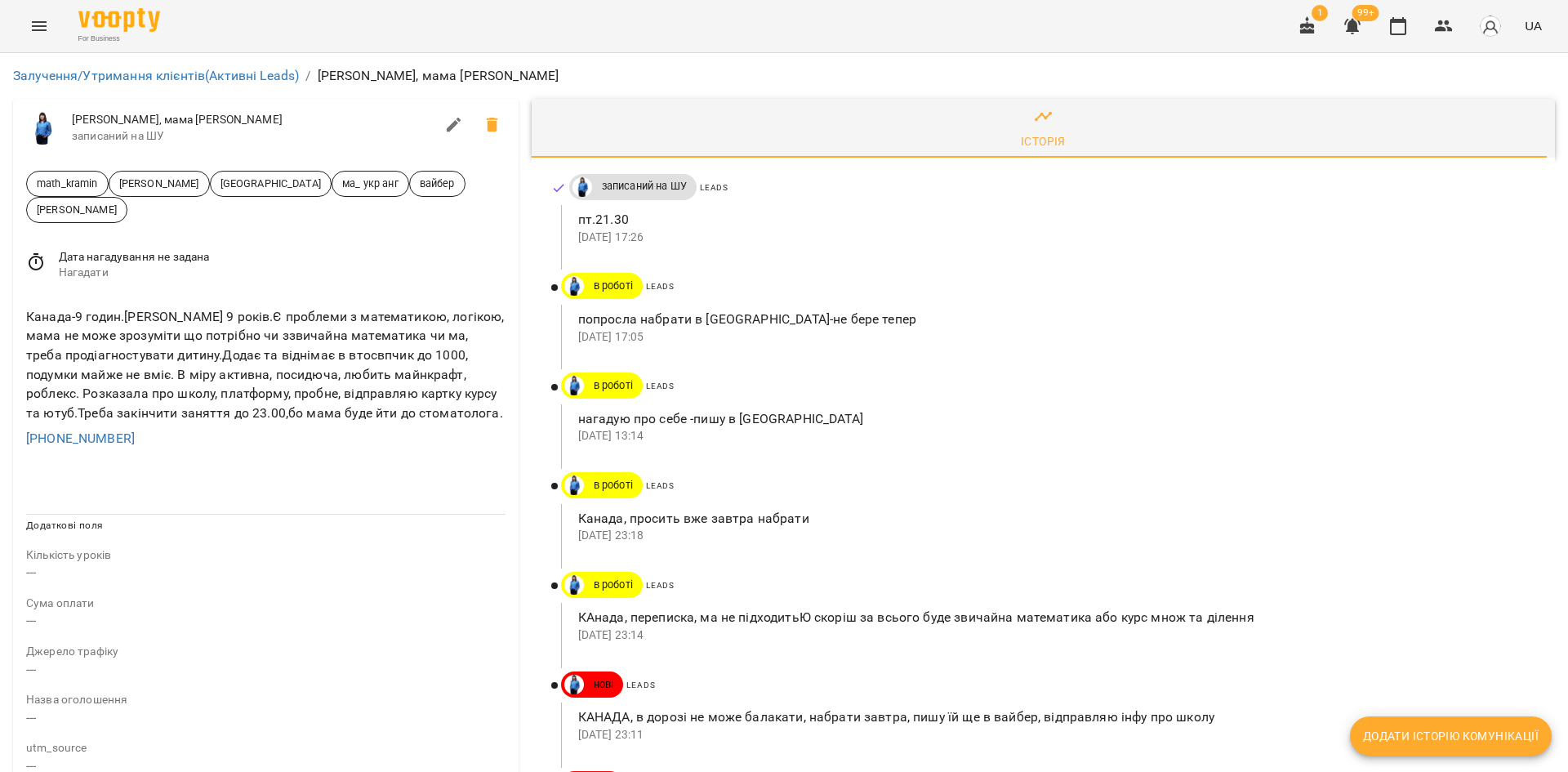
copy p "04 вер 2025"
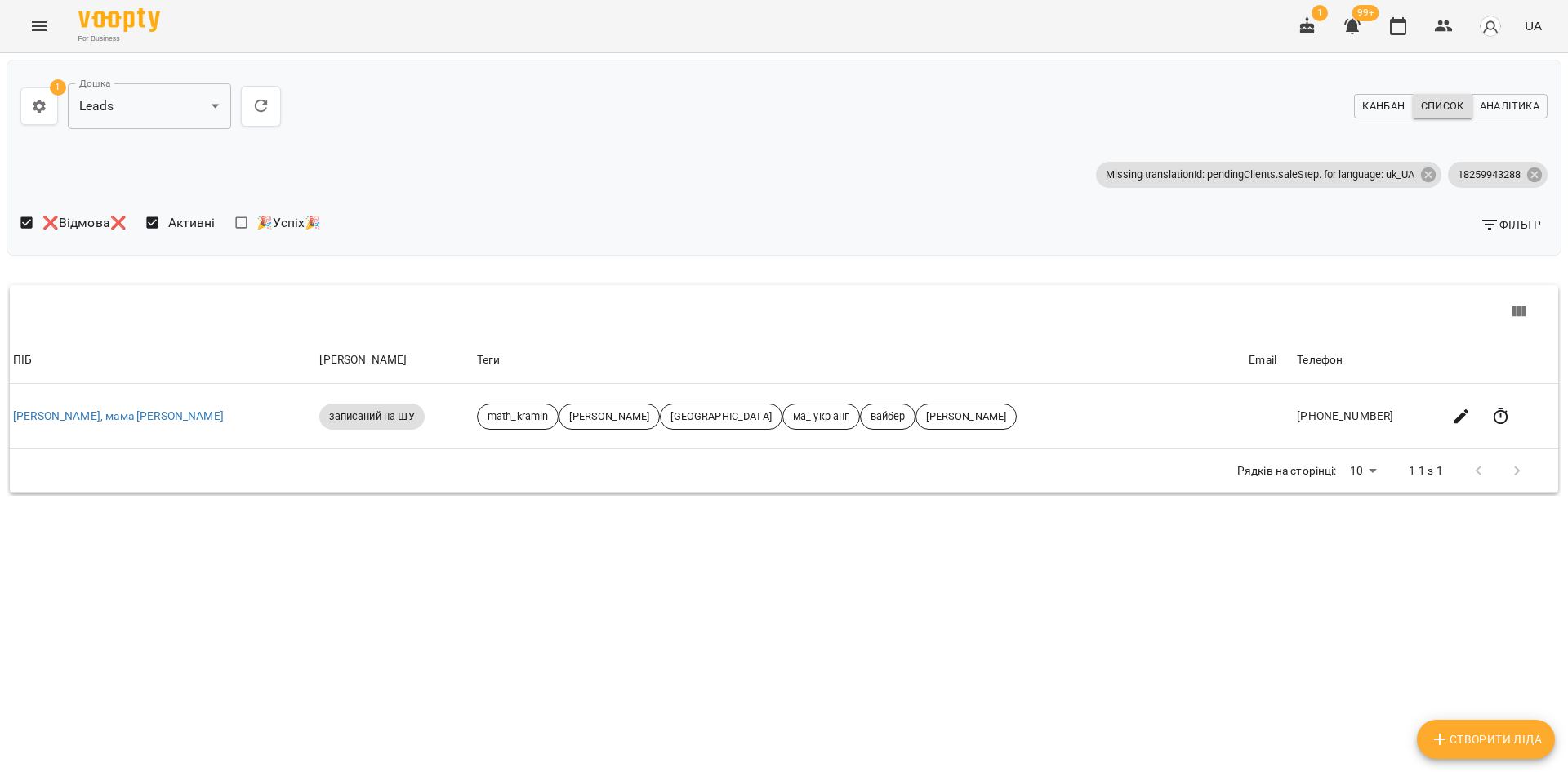
click at [1532, 226] on span "Фільтр" at bounding box center [1510, 225] width 61 height 20
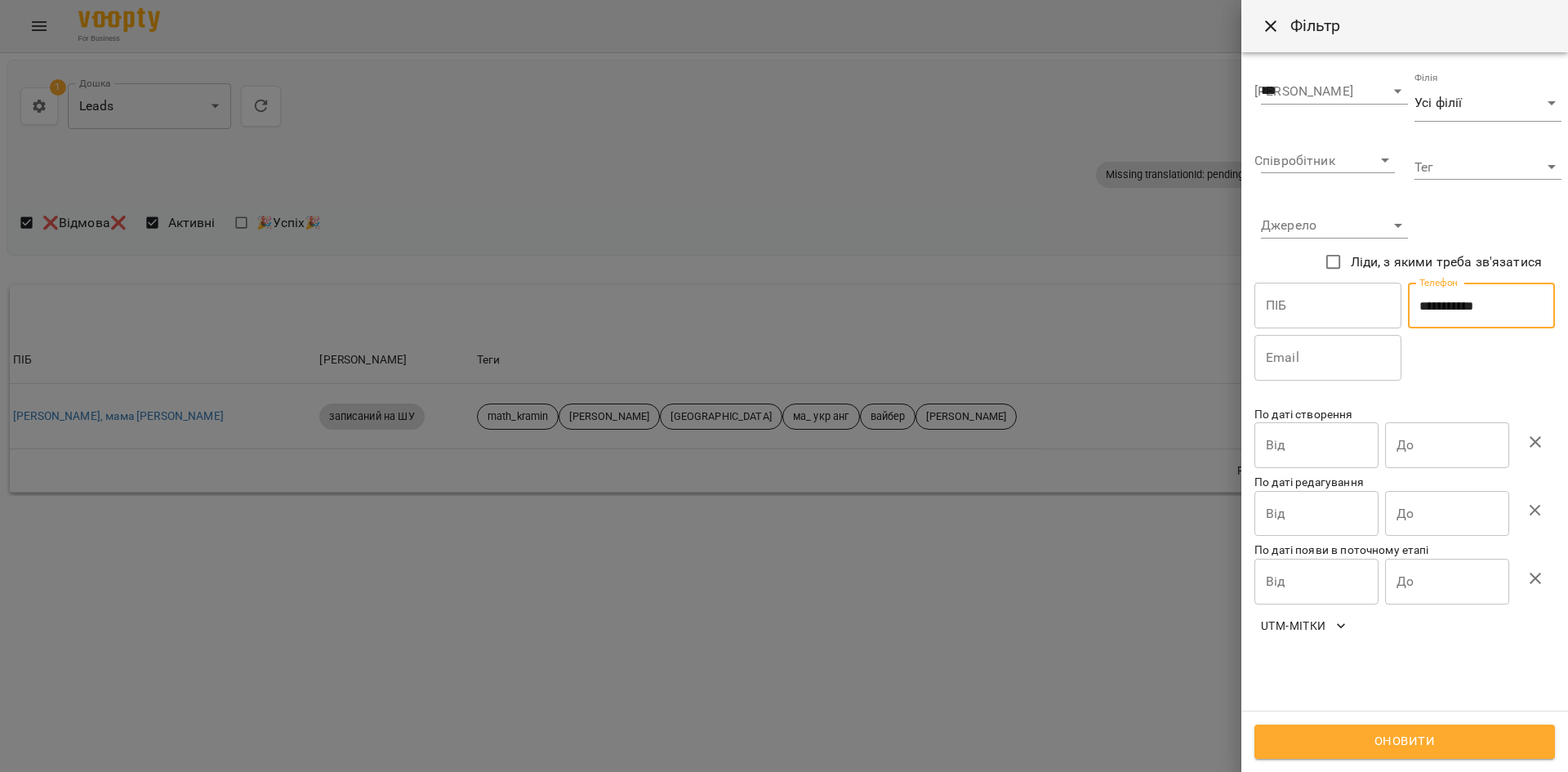
click at [1476, 306] on input "**********" at bounding box center [1481, 305] width 147 height 45
paste input "*"
type input "**********"
click at [1366, 718] on div "Оновити" at bounding box center [1405, 741] width 327 height 61
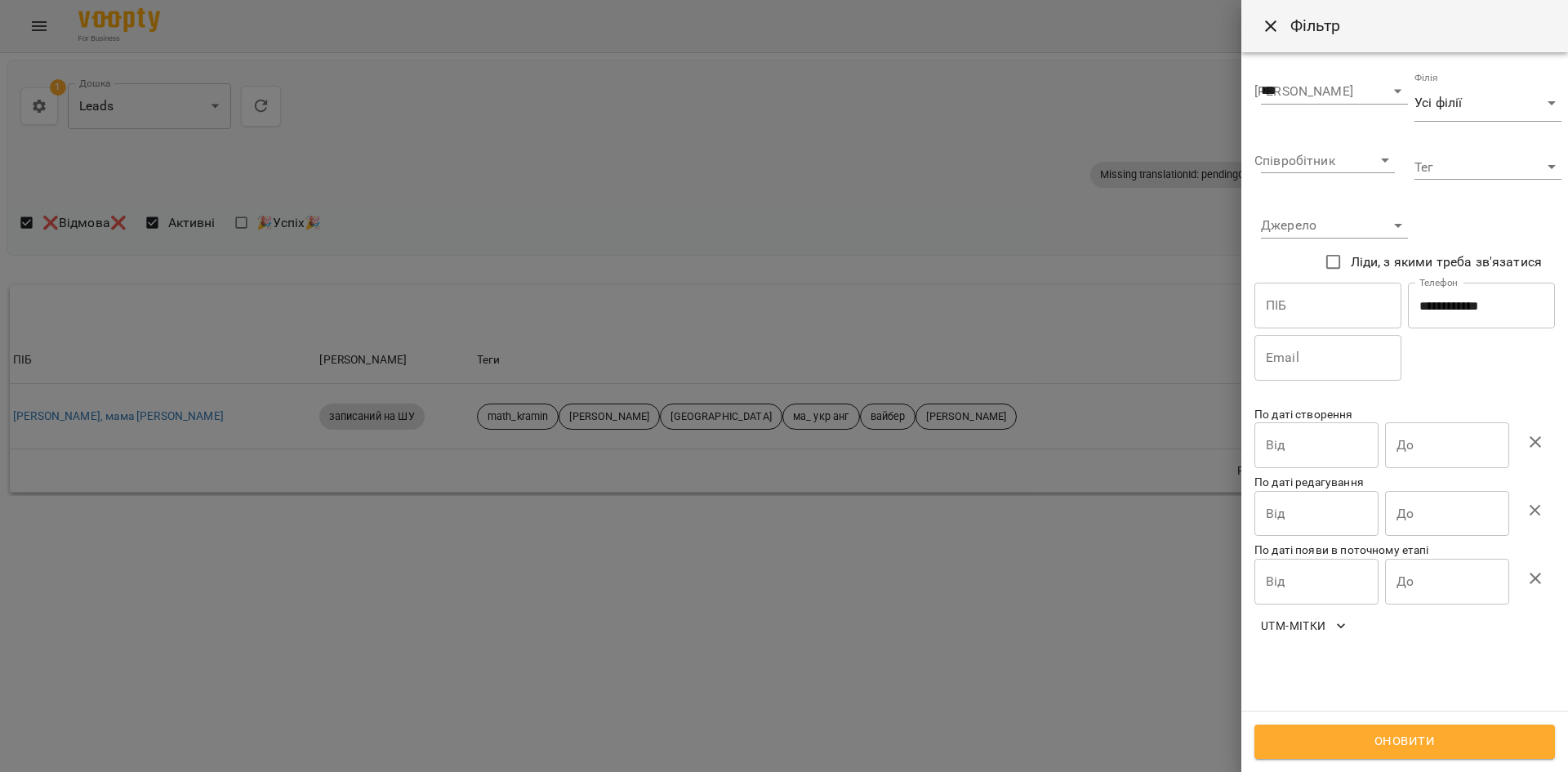
click at [1363, 737] on span "Оновити" at bounding box center [1405, 741] width 264 height 21
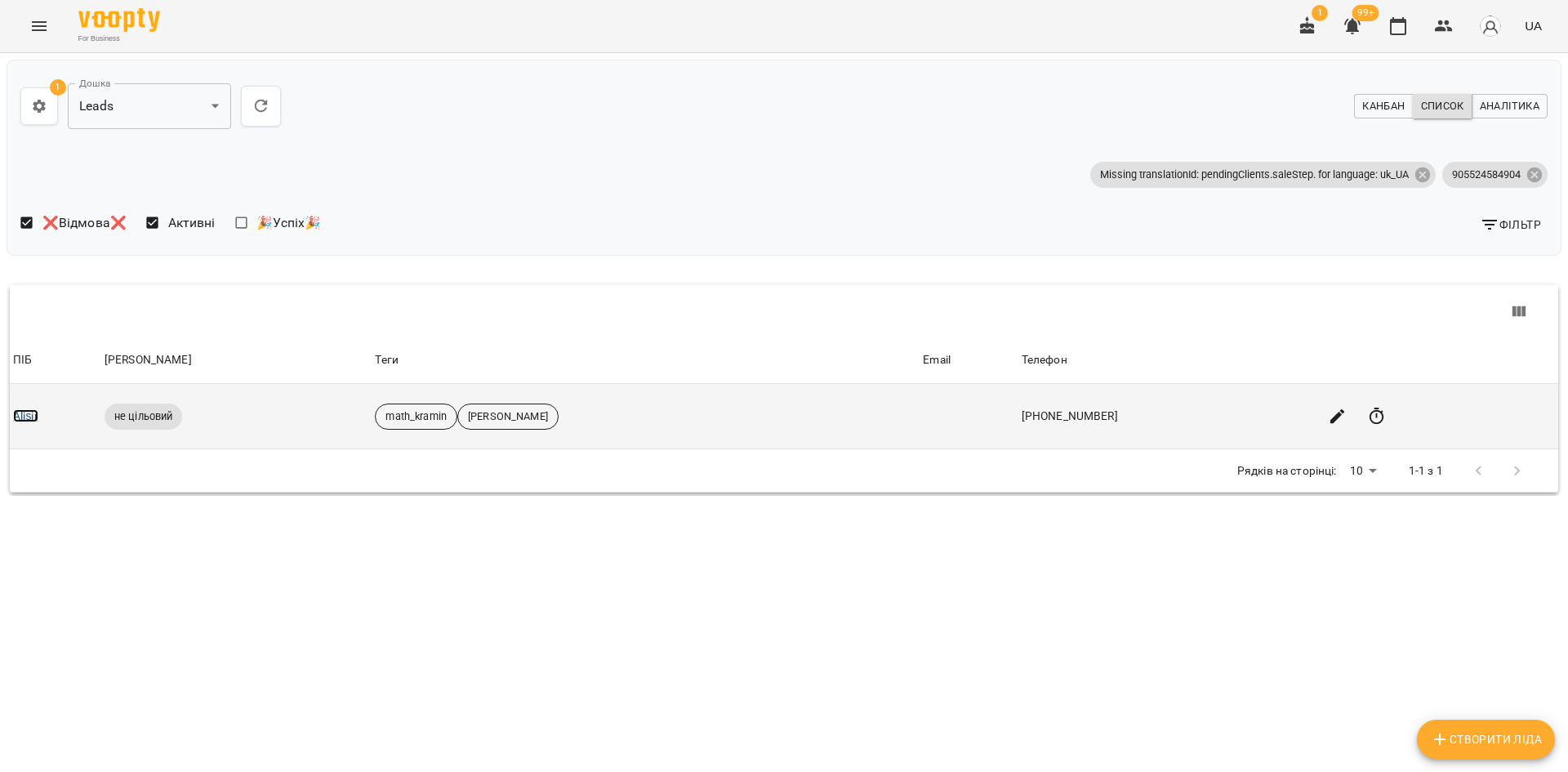
click at [29, 419] on link "Alişir" at bounding box center [26, 416] width 26 height 13
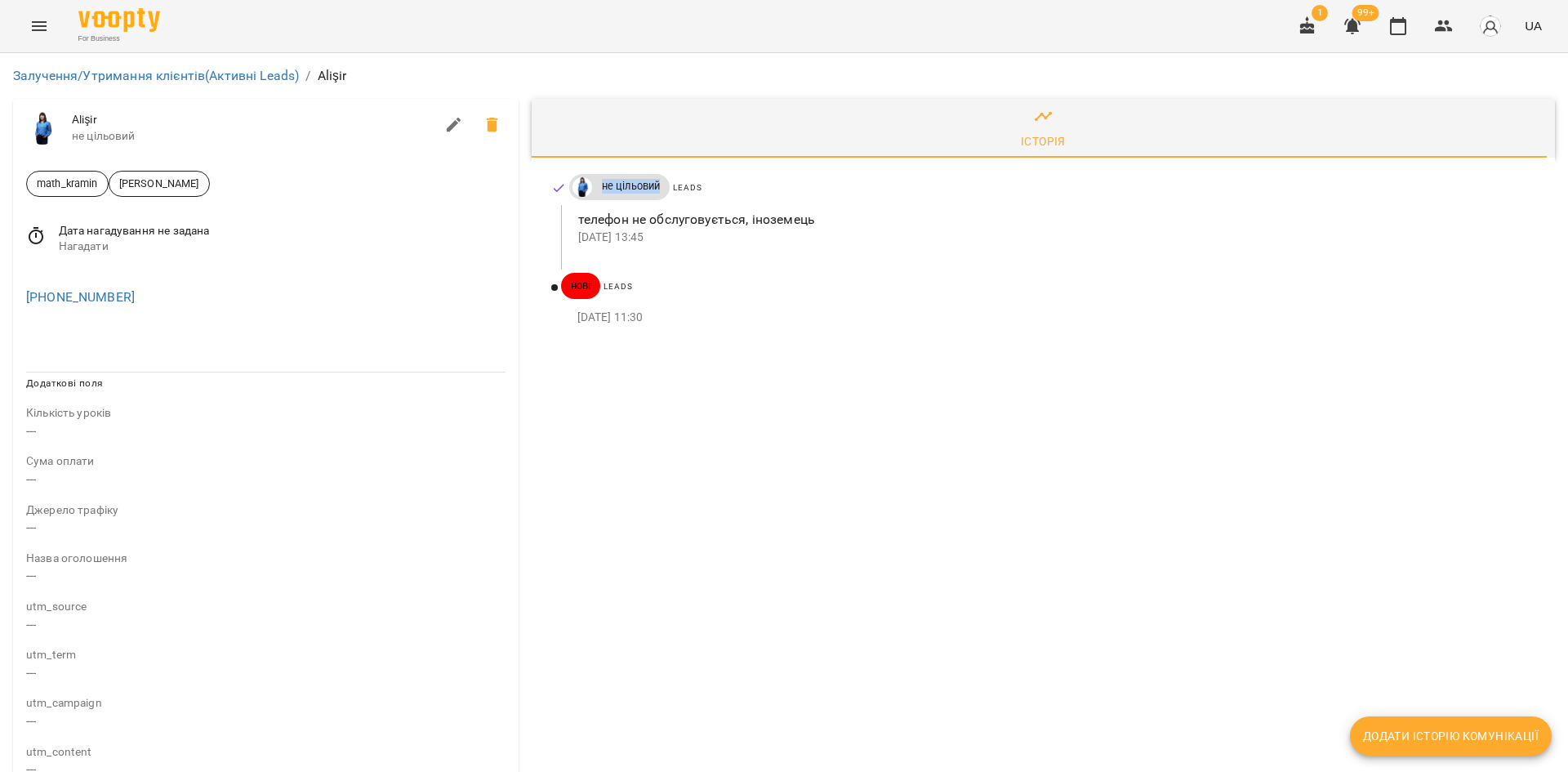
drag, startPoint x: 592, startPoint y: 186, endPoint x: 655, endPoint y: 197, distance: 64.0
click at [655, 197] on div "не цільовий" at bounding box center [619, 187] width 102 height 26
copy span "не цільовий"
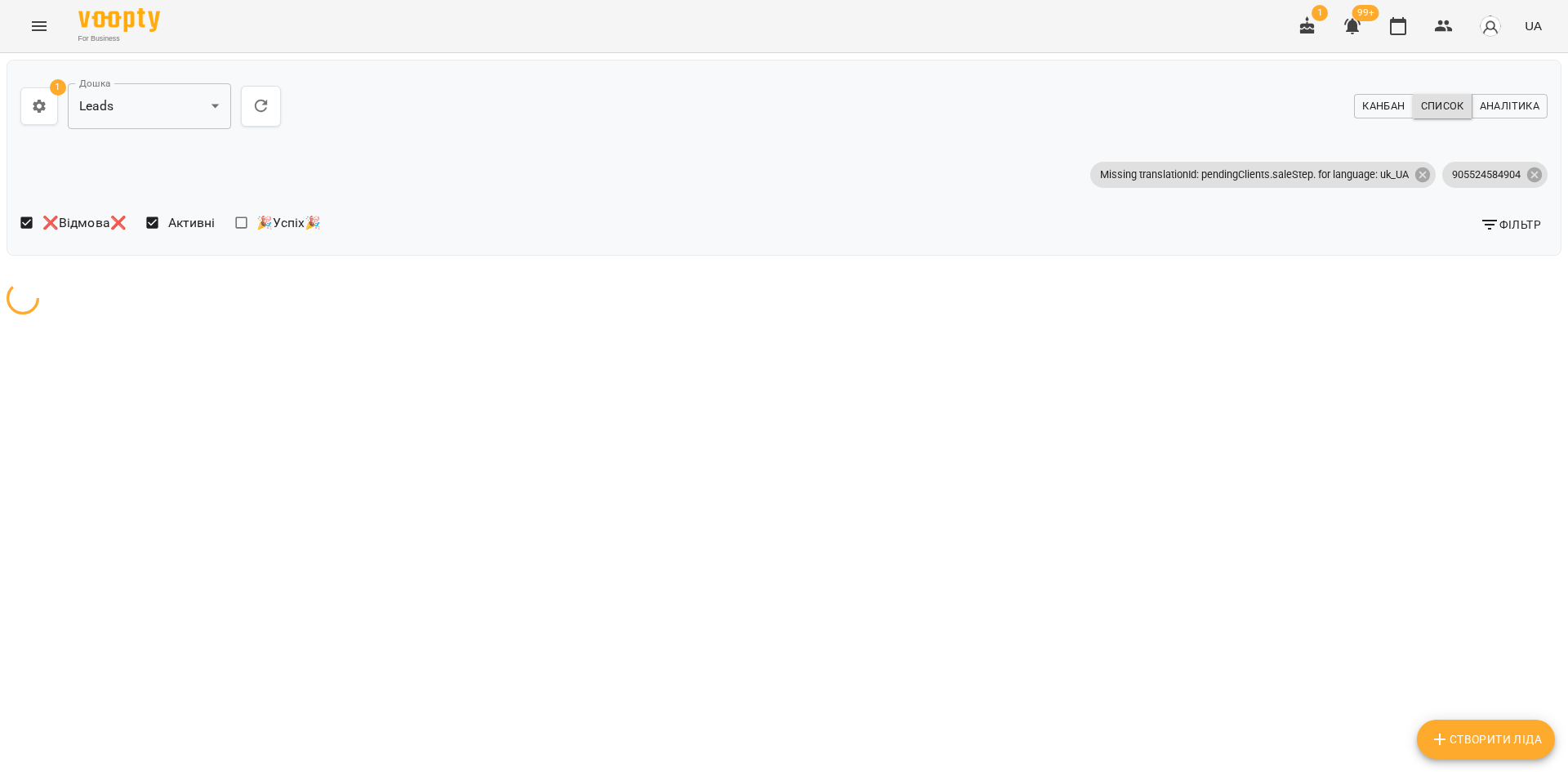
click at [1521, 218] on span "Фільтр" at bounding box center [1510, 225] width 61 height 20
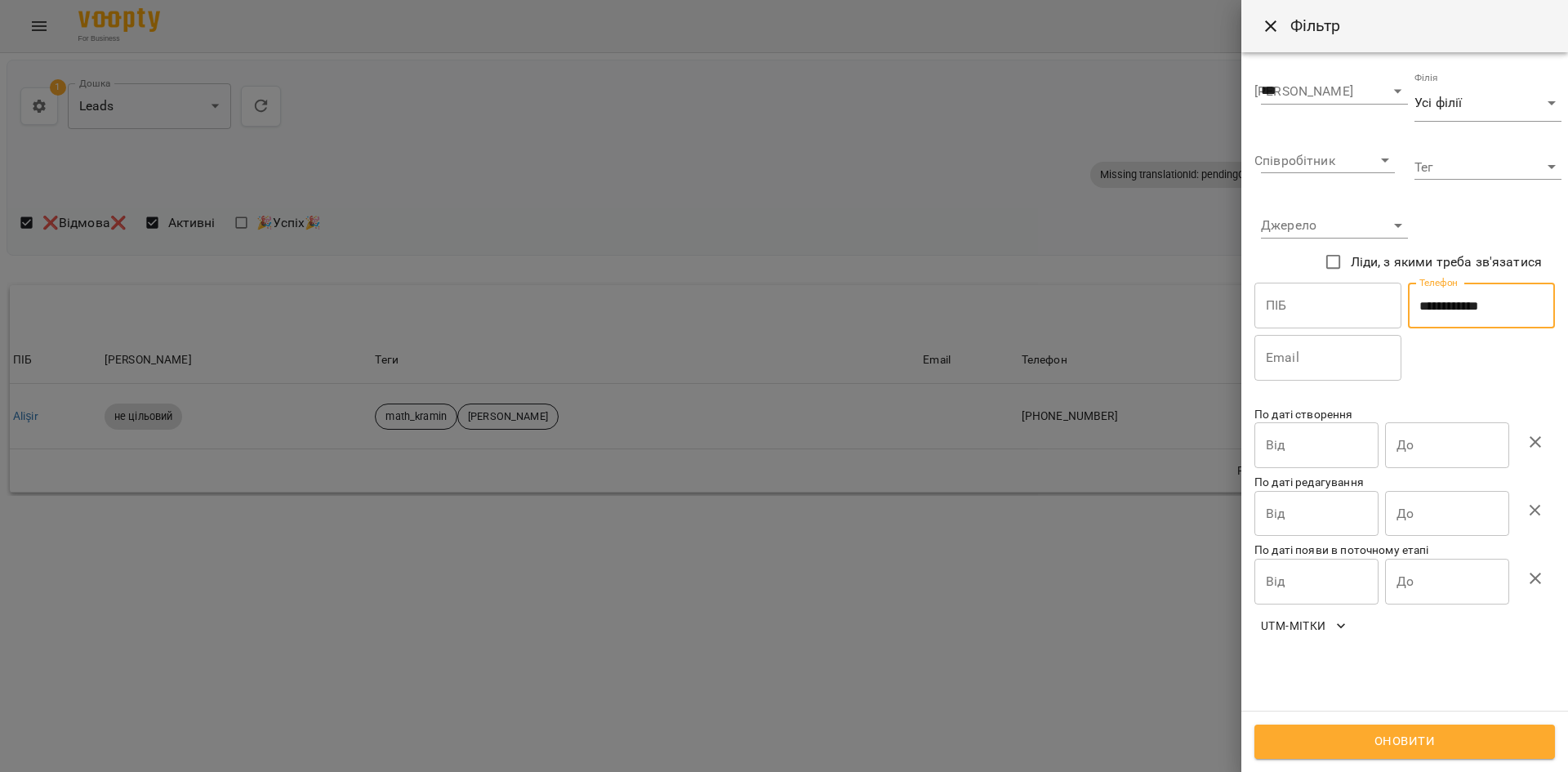
click at [1480, 303] on input "**********" at bounding box center [1481, 305] width 147 height 45
paste input "text"
type input "**********"
click at [1391, 741] on span "Оновити" at bounding box center [1405, 741] width 264 height 21
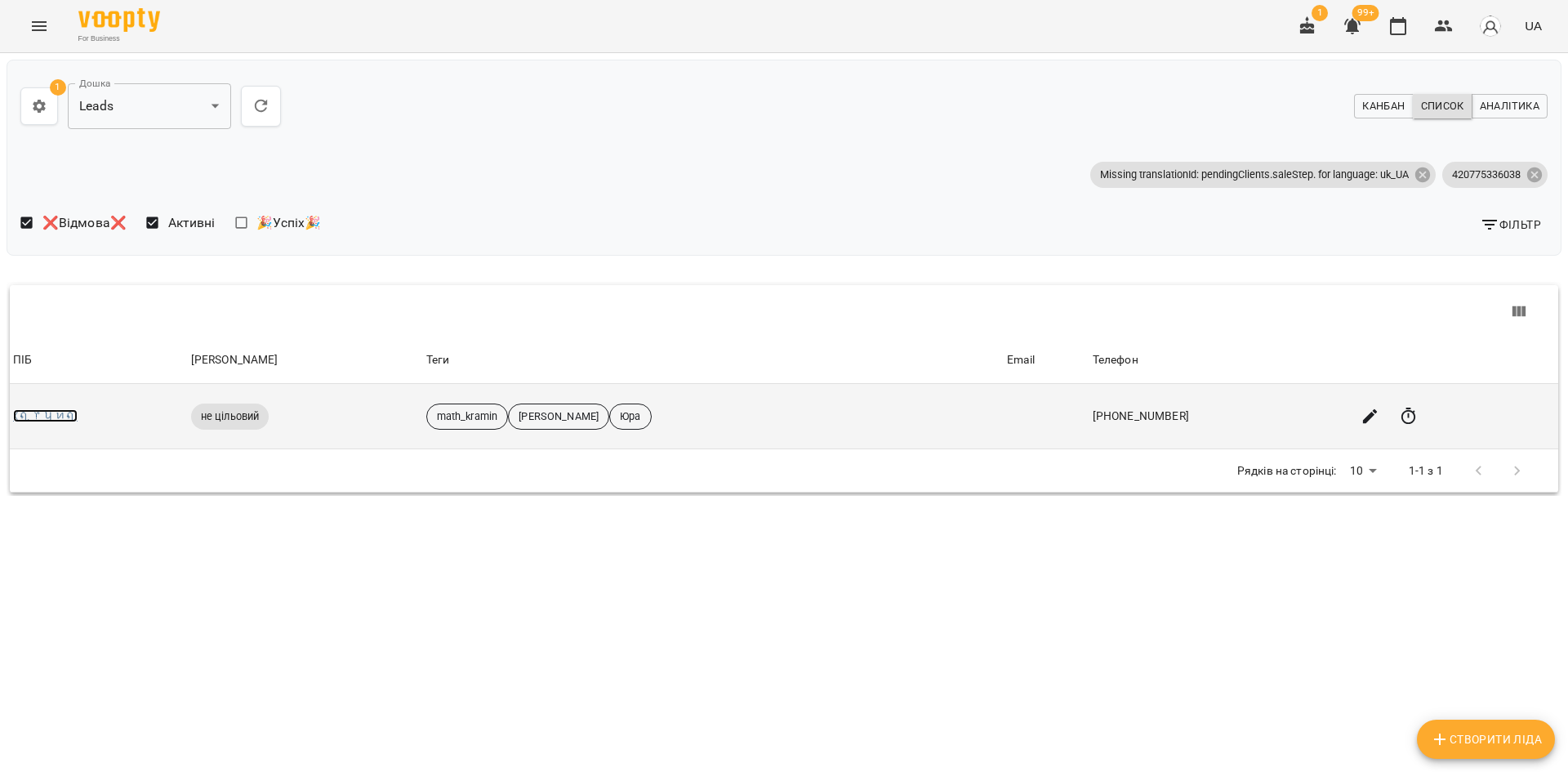
click at [45, 419] on link "ᛕꪖ᥅ꪗꪀꪖ" at bounding box center [45, 416] width 64 height 13
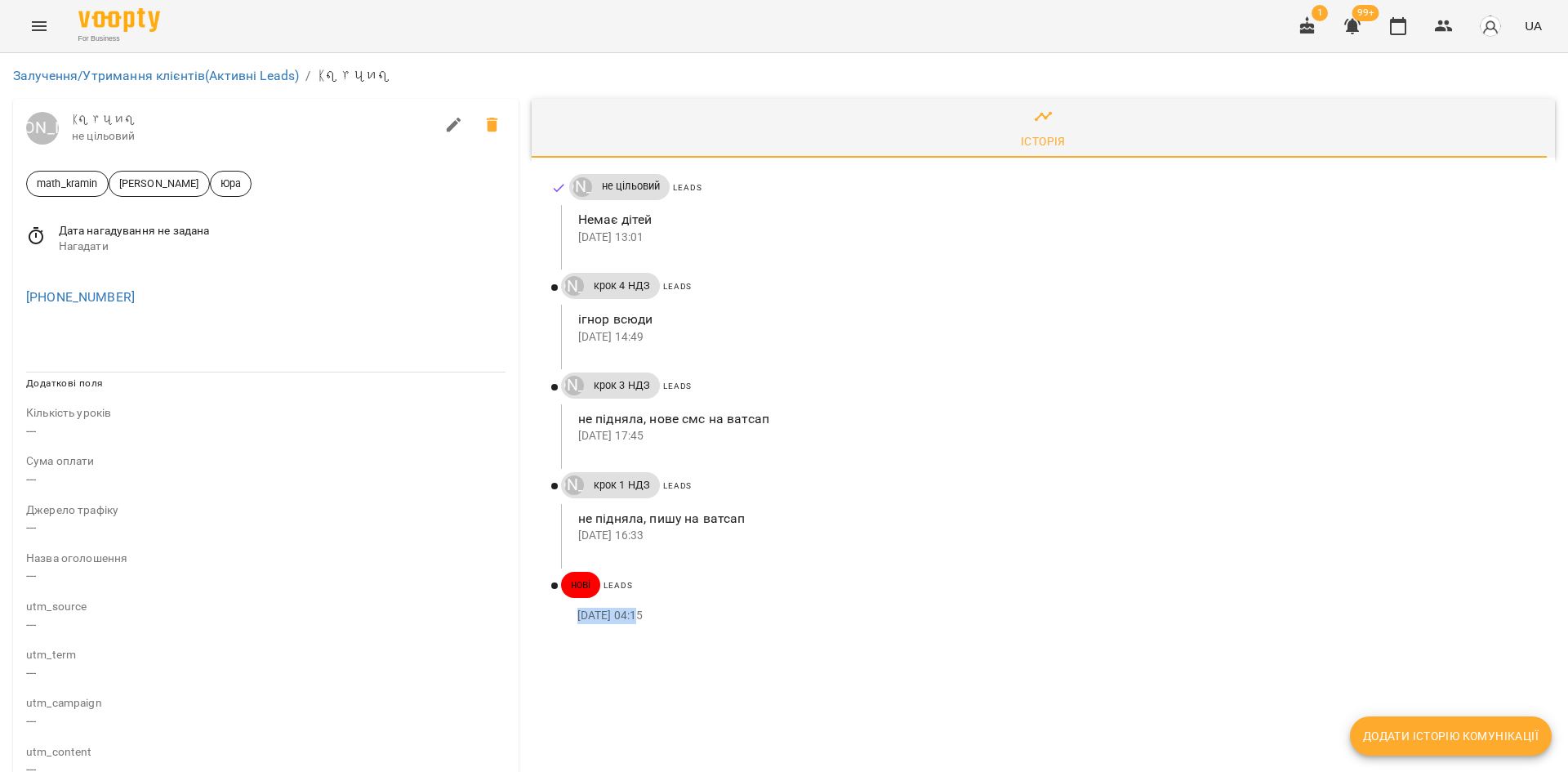
drag, startPoint x: 571, startPoint y: 618, endPoint x: 637, endPoint y: 624, distance: 66.3
click at [637, 624] on div "06 вер 2025 04:15" at bounding box center [1049, 616] width 974 height 26
copy p "06 вер 2025"
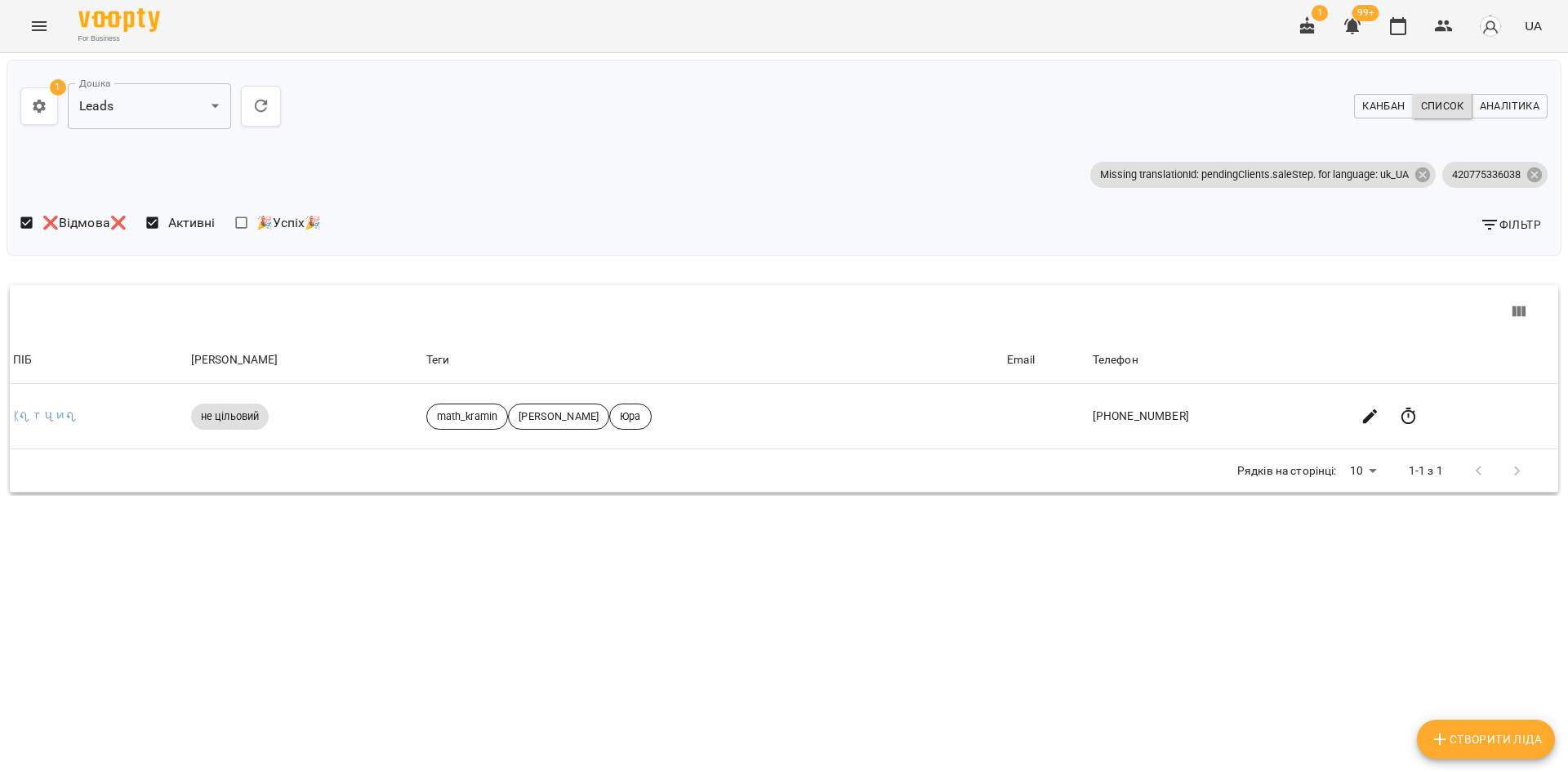
click at [1476, 231] on button "Фільтр" at bounding box center [1510, 225] width 74 height 30
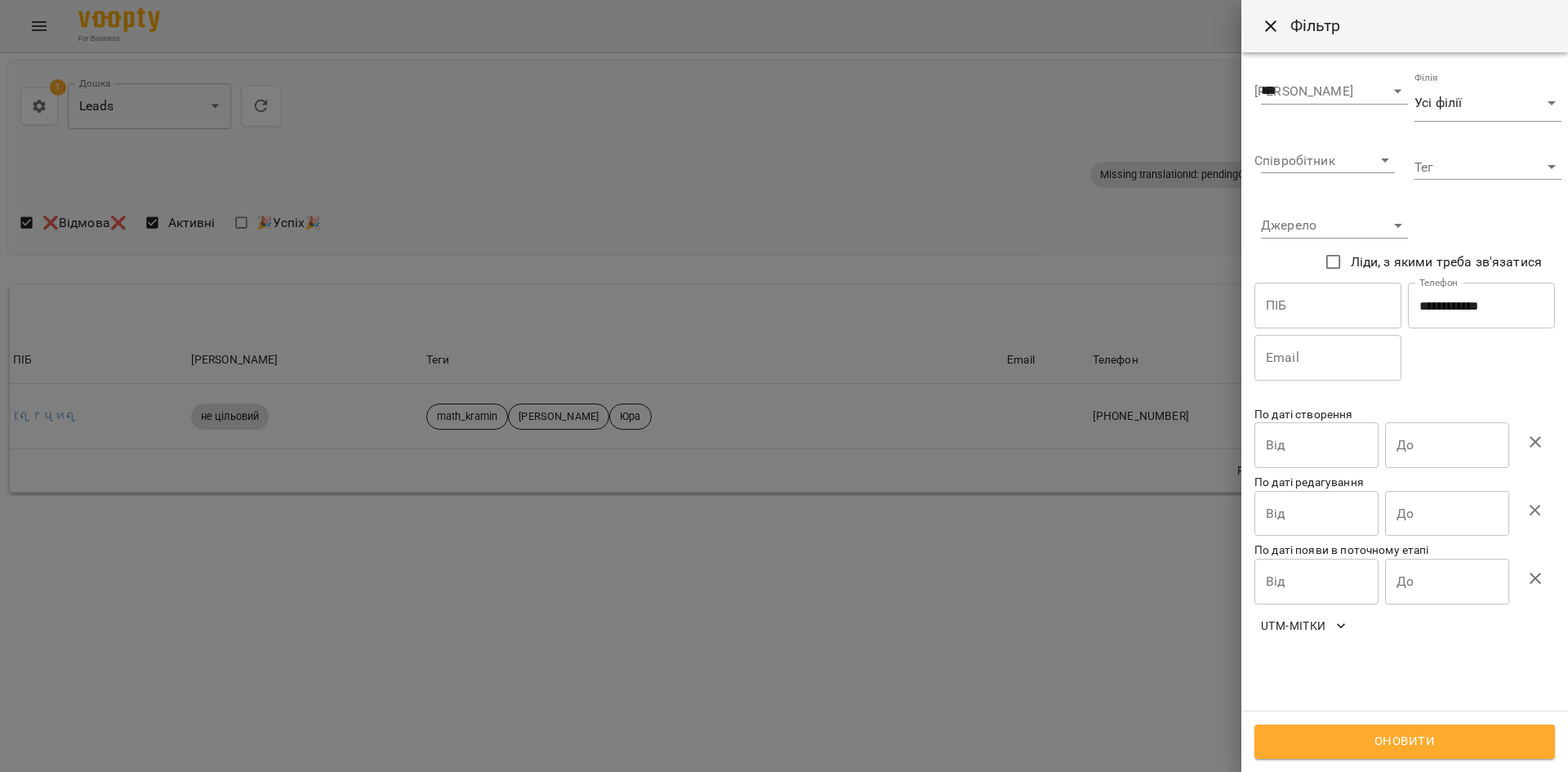
click at [1448, 311] on input "**********" at bounding box center [1481, 305] width 147 height 45
drag, startPoint x: 1448, startPoint y: 311, endPoint x: 1434, endPoint y: 457, distance: 146.7
click at [1448, 312] on input "**********" at bounding box center [1481, 305] width 147 height 45
paste input "text"
type input "**********"
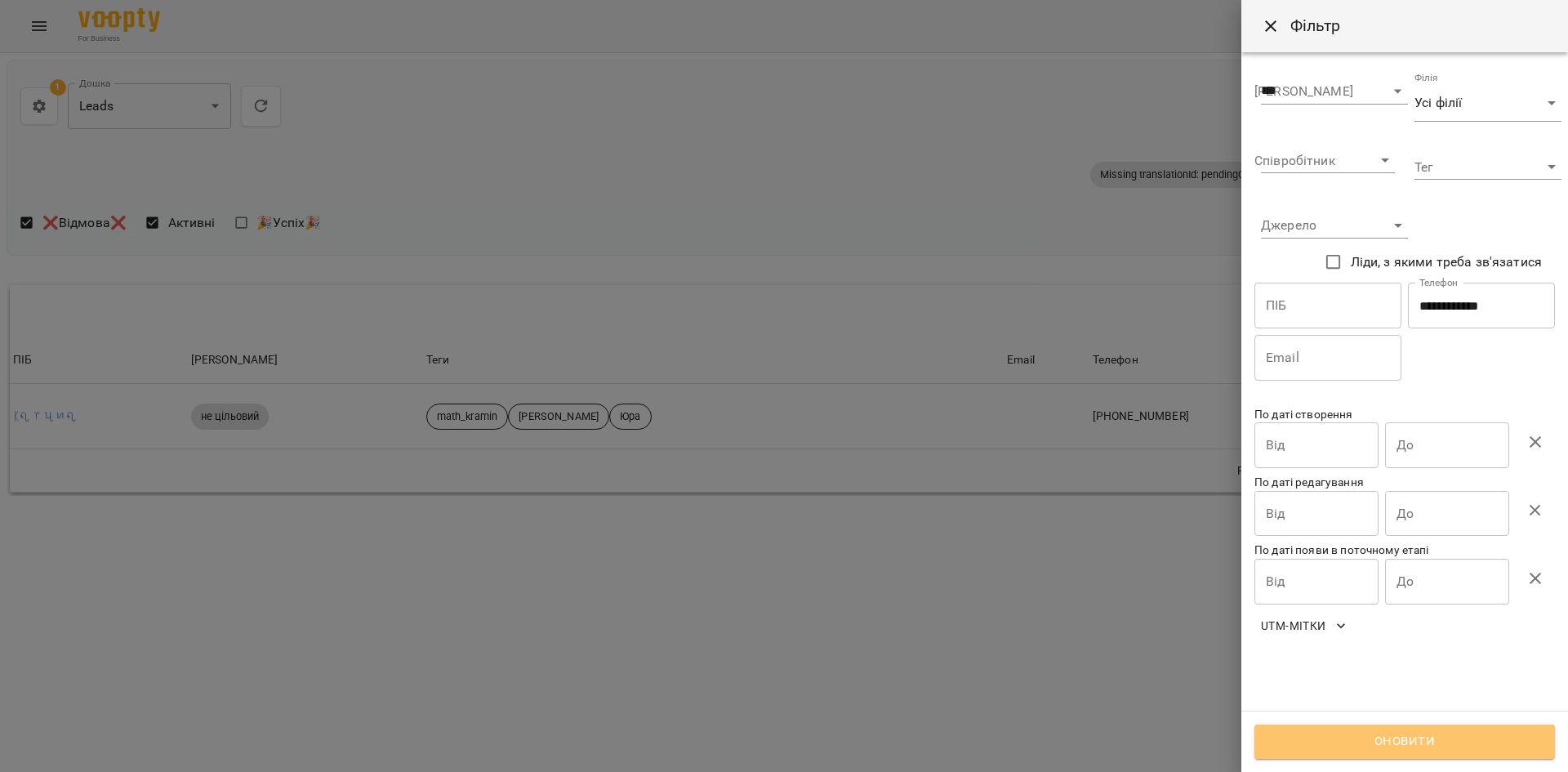
click at [1380, 746] on span "Оновити" at bounding box center [1405, 741] width 264 height 21
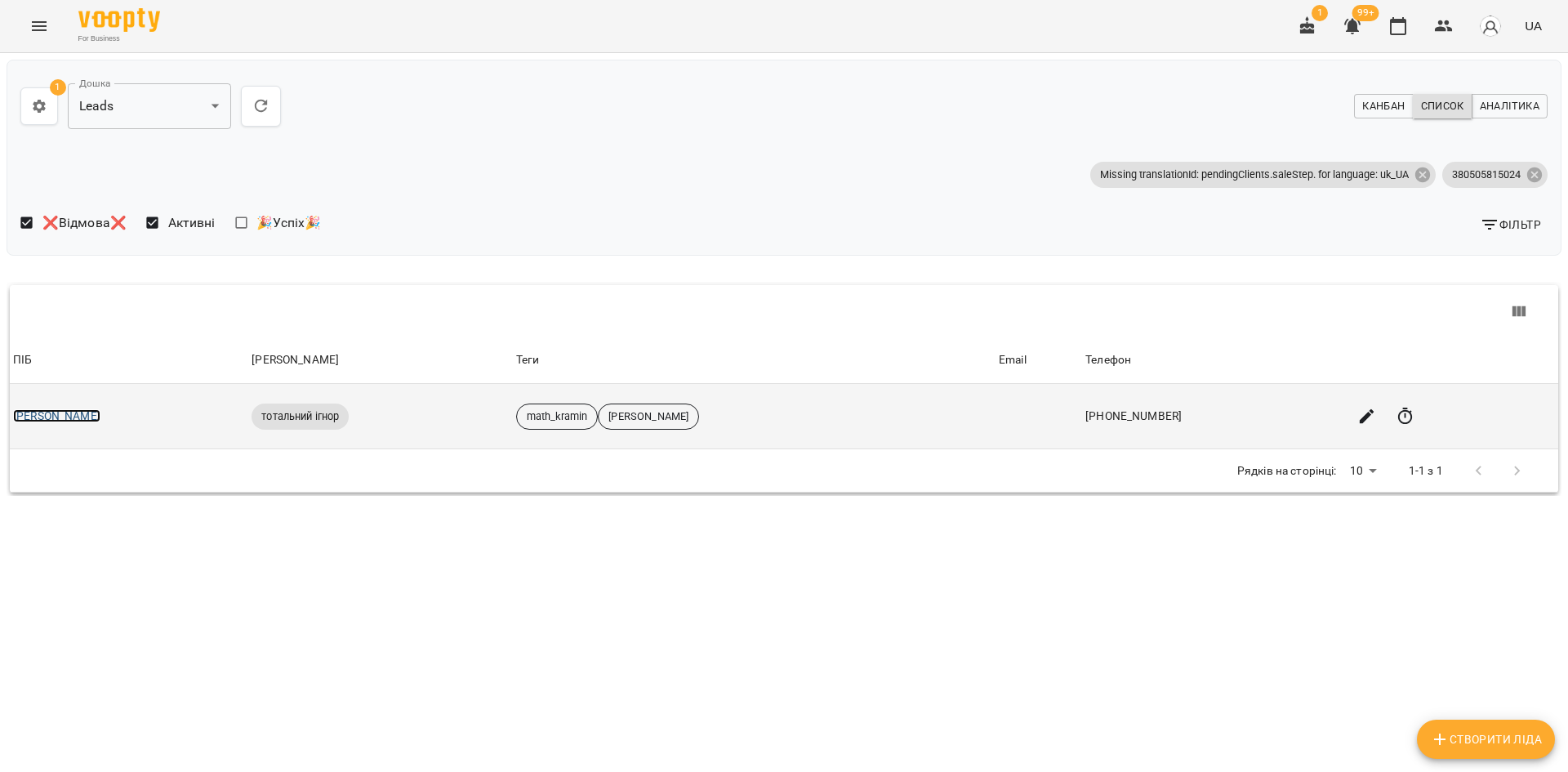
click at [26, 413] on link "Александр" at bounding box center [57, 416] width 88 height 13
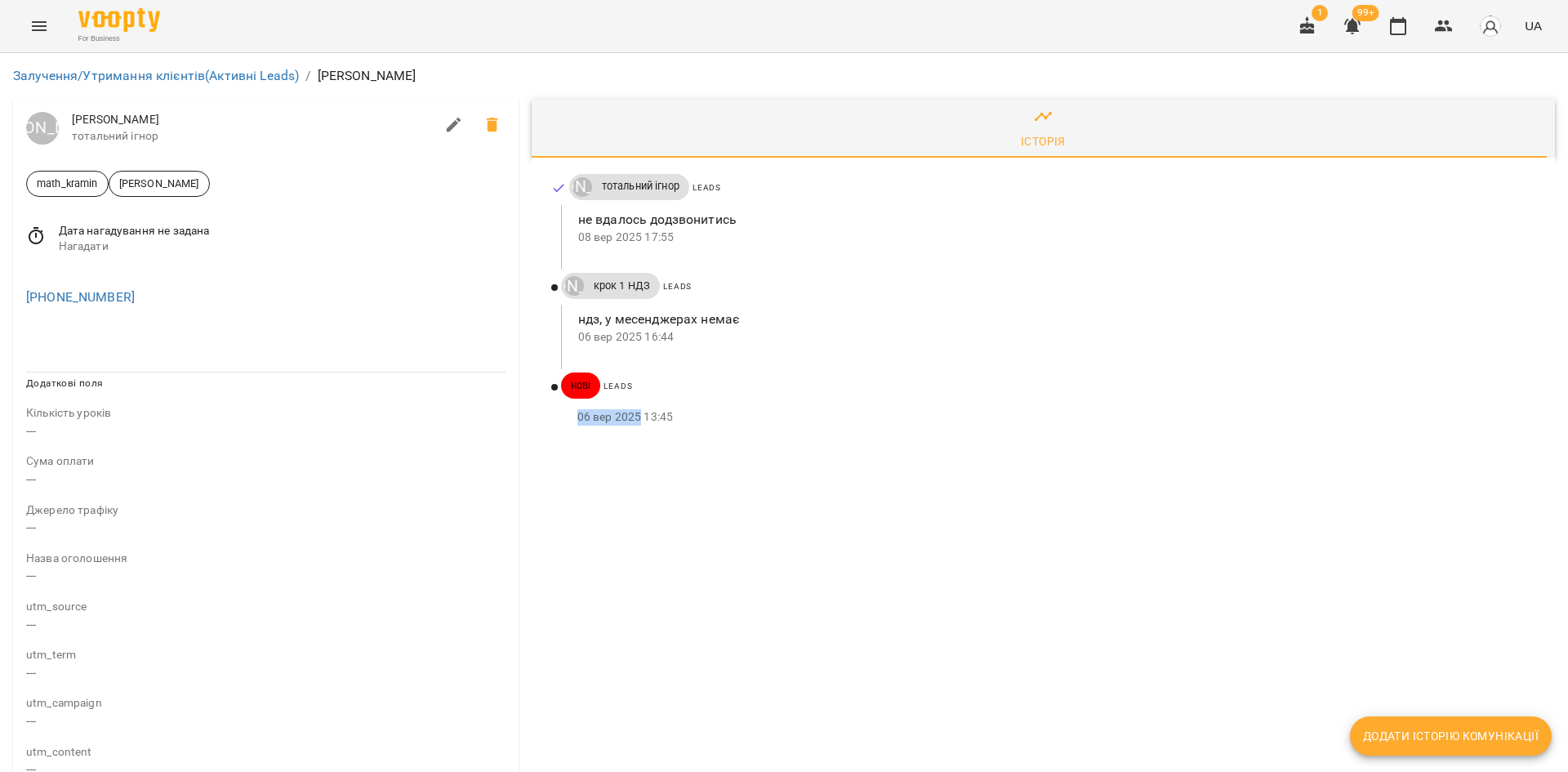
drag, startPoint x: 569, startPoint y: 414, endPoint x: 637, endPoint y: 425, distance: 68.9
click at [637, 425] on div "06 вер 2025 13:45" at bounding box center [1049, 418] width 974 height 26
copy p "06 вер 2025"
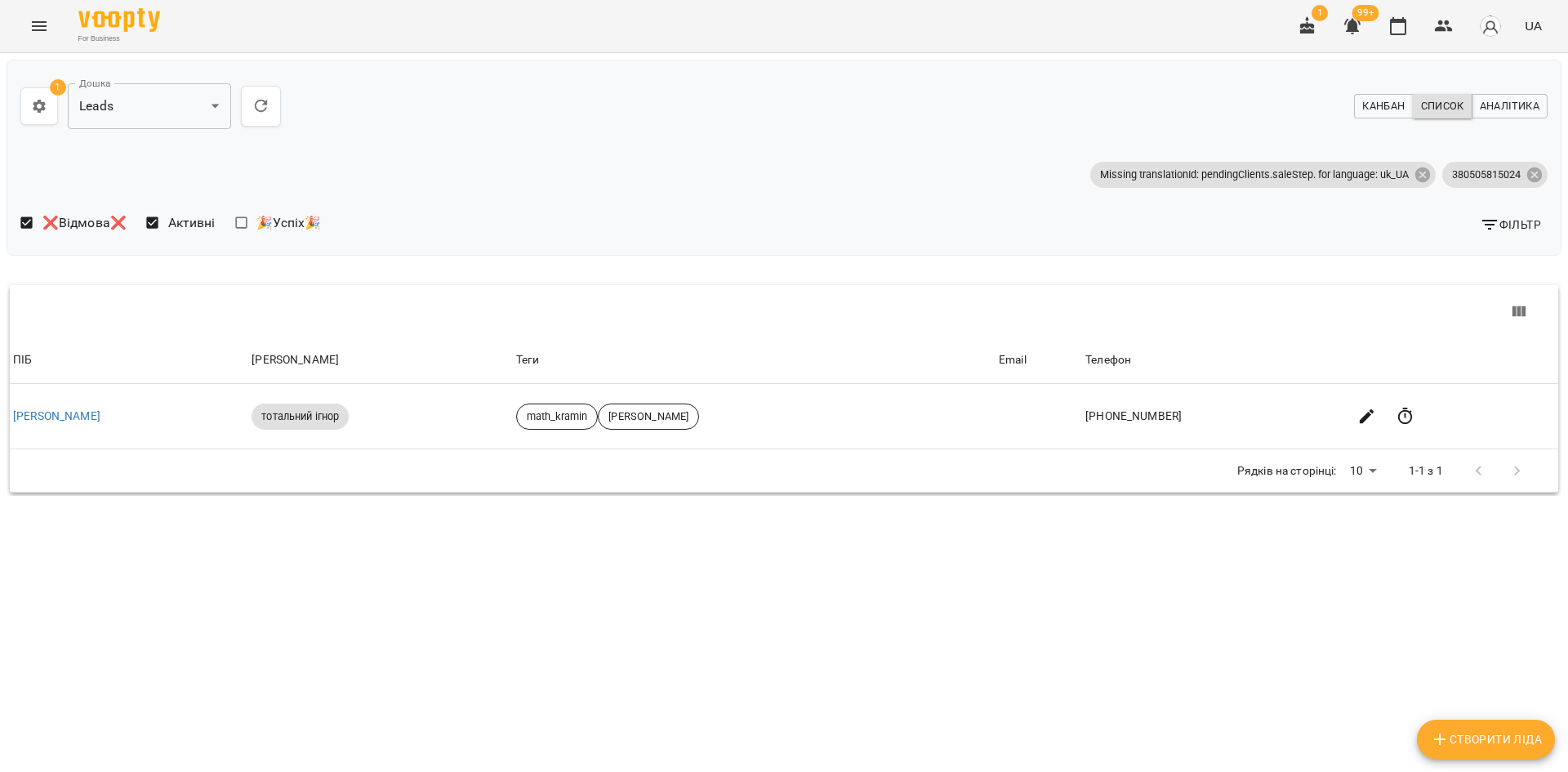
click at [1499, 215] on span "Фільтр" at bounding box center [1510, 225] width 61 height 20
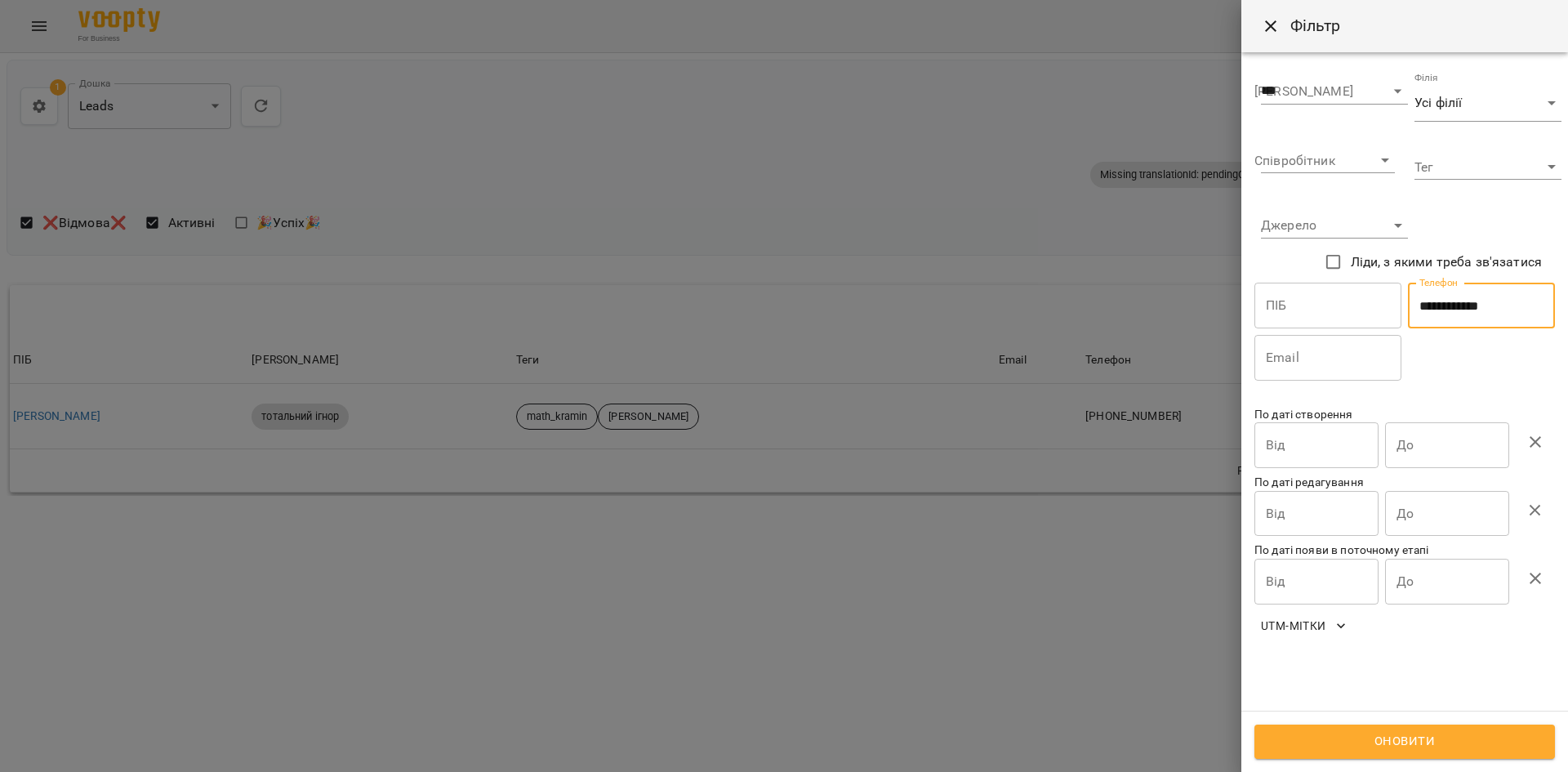
click at [1473, 302] on input "**********" at bounding box center [1481, 305] width 147 height 45
paste input "text"
type input "**********"
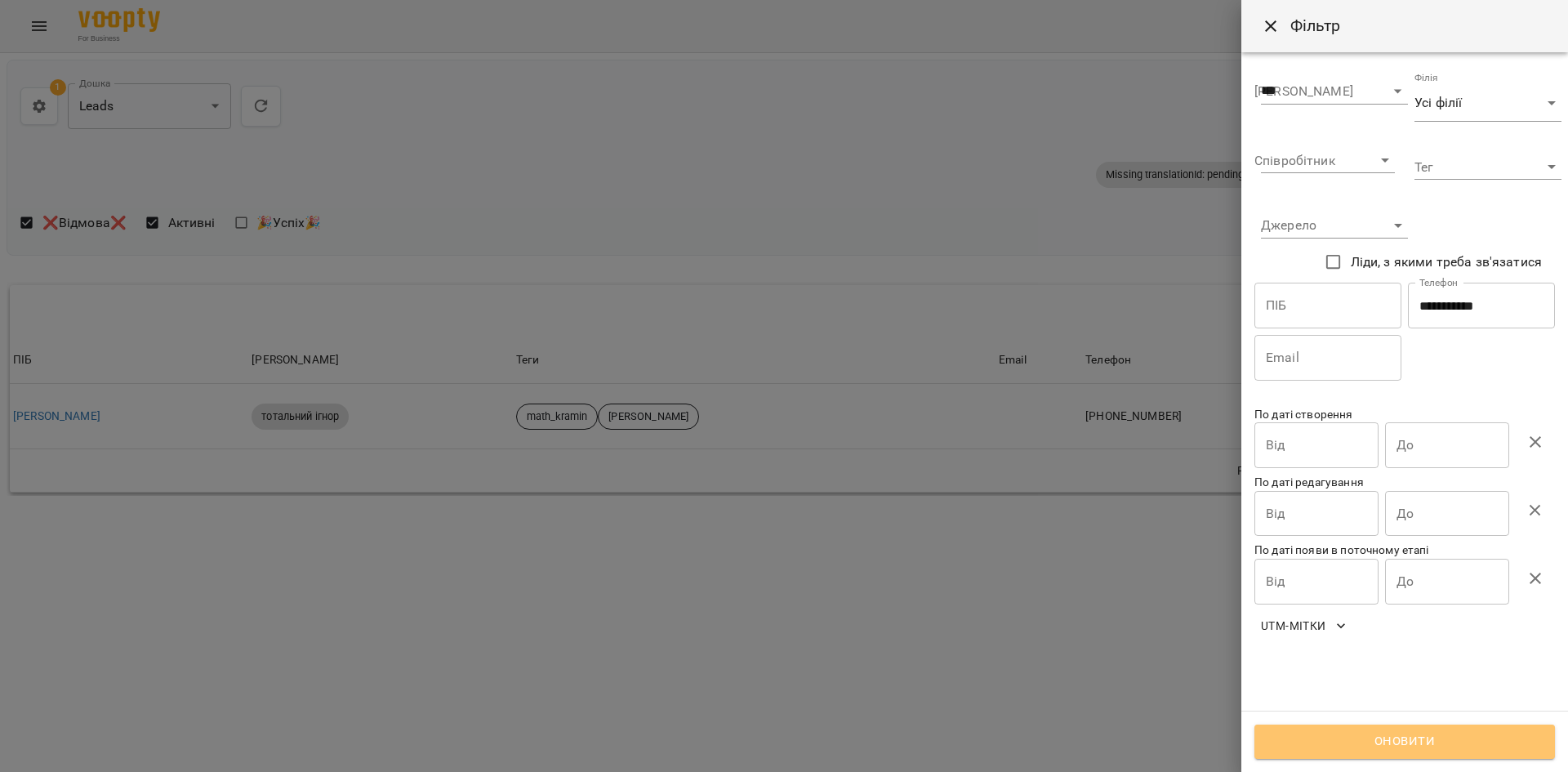
click at [1395, 739] on span "Оновити" at bounding box center [1405, 741] width 264 height 21
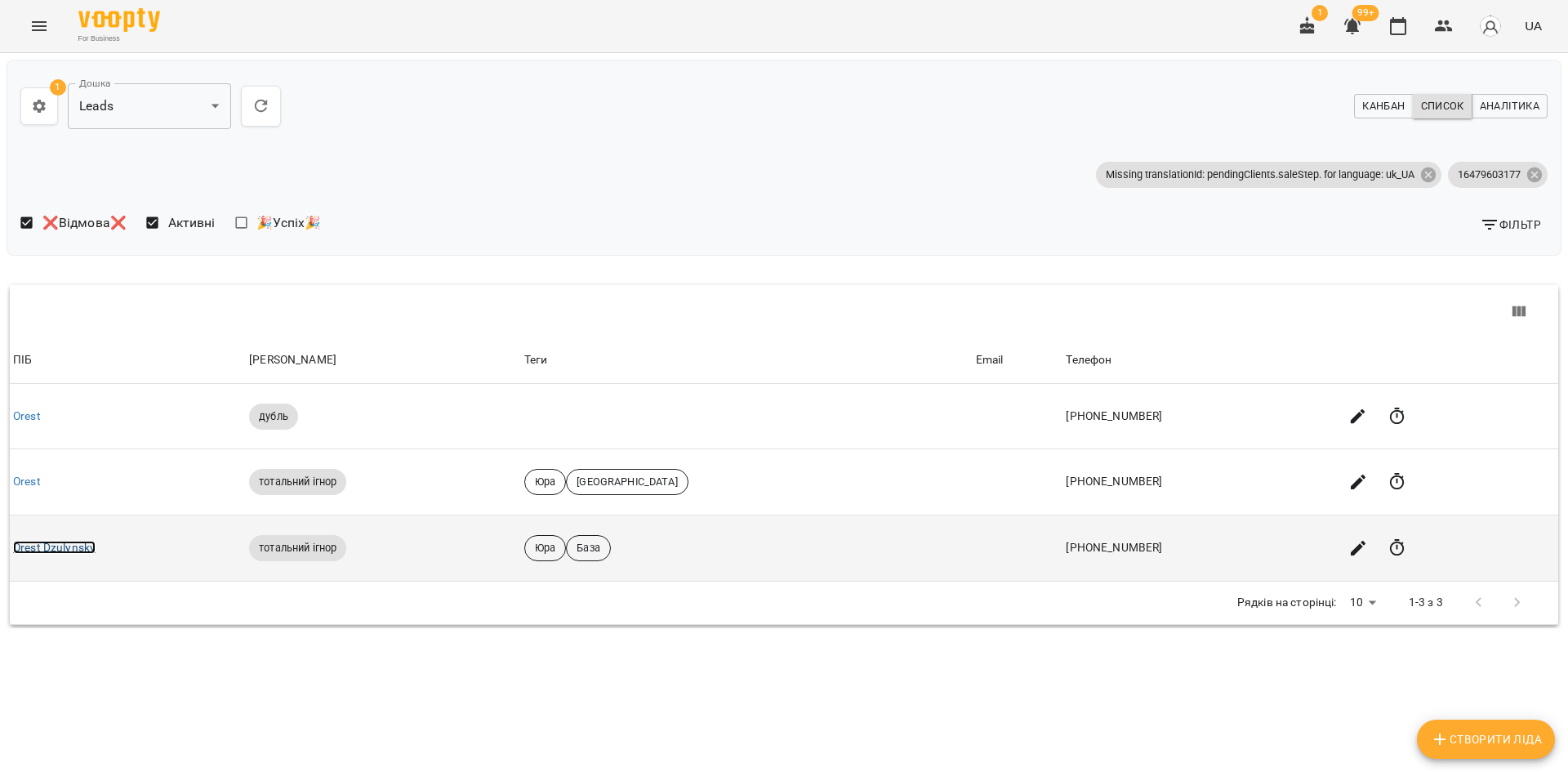
click at [32, 542] on link "Orest Dzulynsky" at bounding box center [54, 547] width 83 height 13
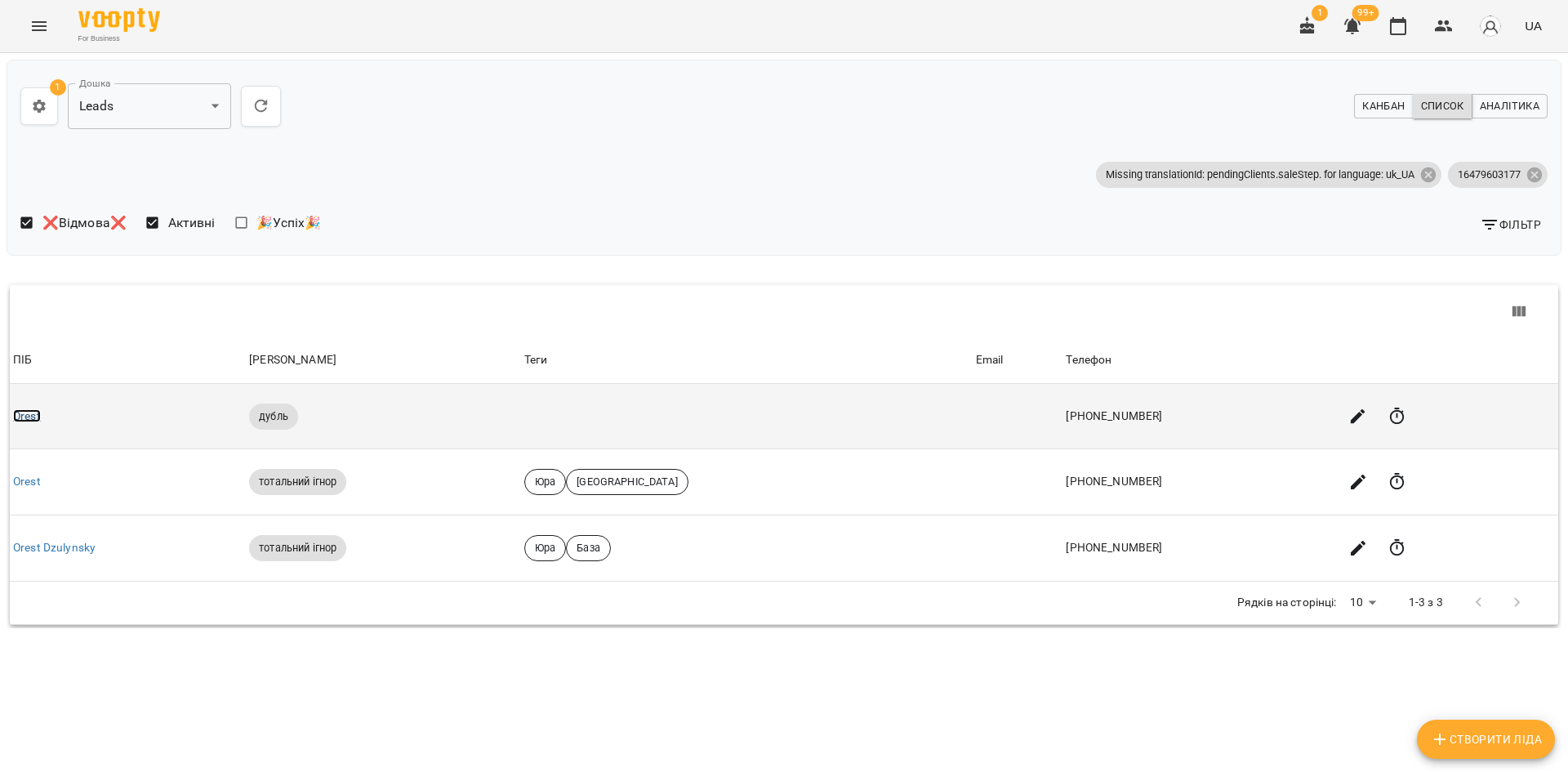
click at [34, 418] on link "Orest" at bounding box center [27, 416] width 28 height 13
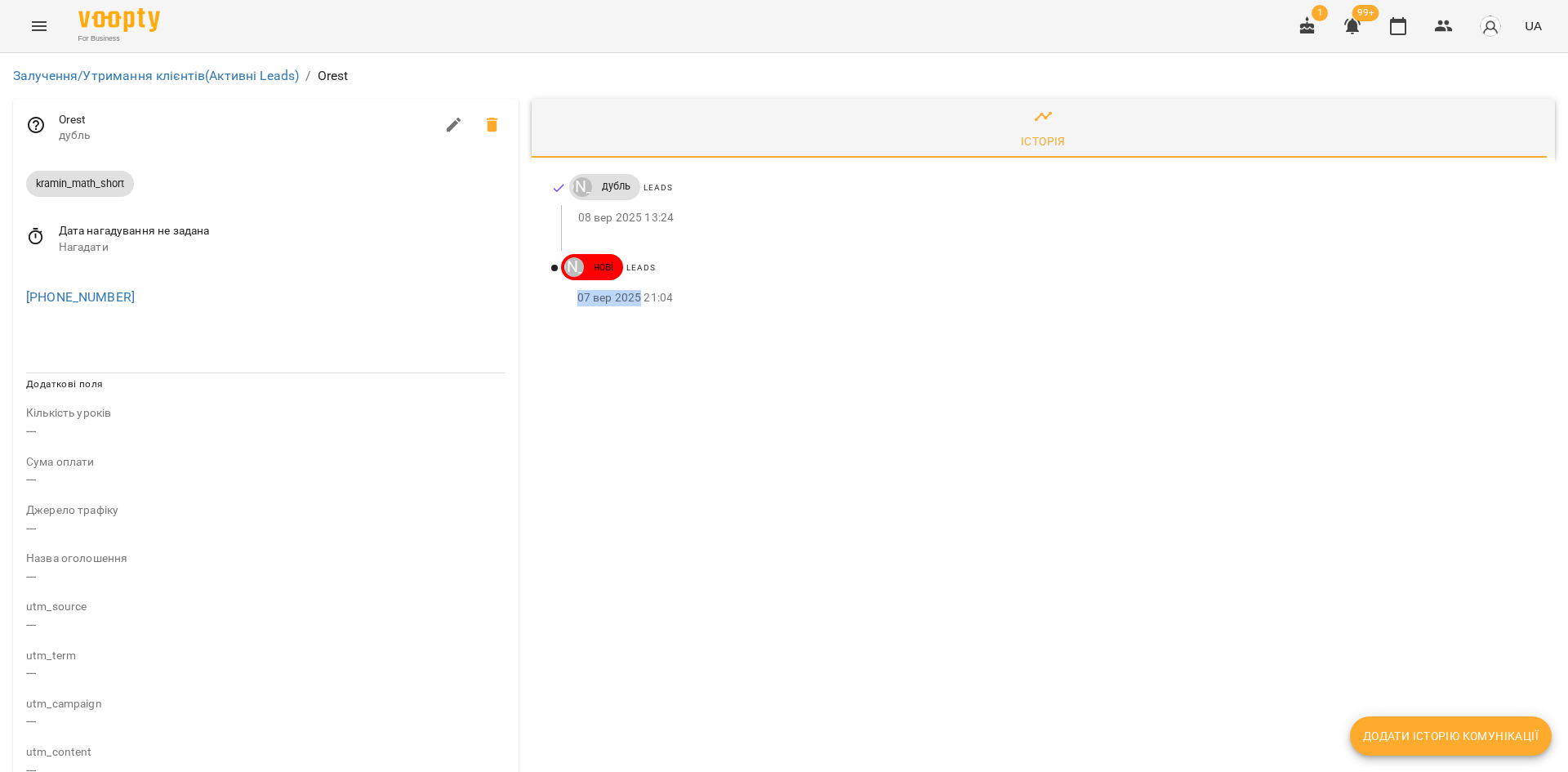
drag, startPoint x: 565, startPoint y: 296, endPoint x: 635, endPoint y: 301, distance: 70.2
click at [635, 301] on div "07 вер 2025 21:04" at bounding box center [1049, 298] width 974 height 26
copy p "07 вер 2025"
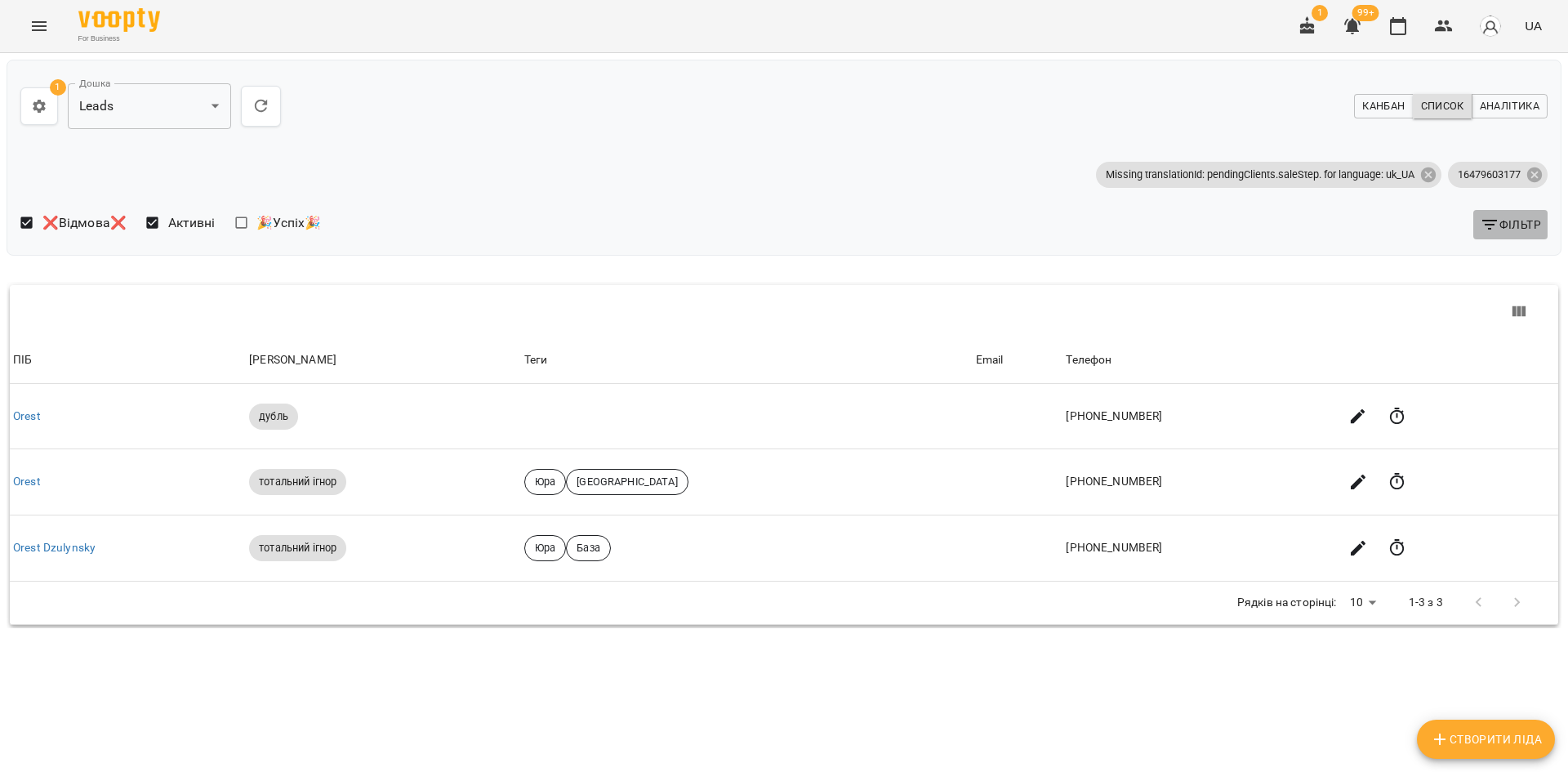
click at [1531, 212] on button "Фільтр" at bounding box center [1510, 225] width 74 height 30
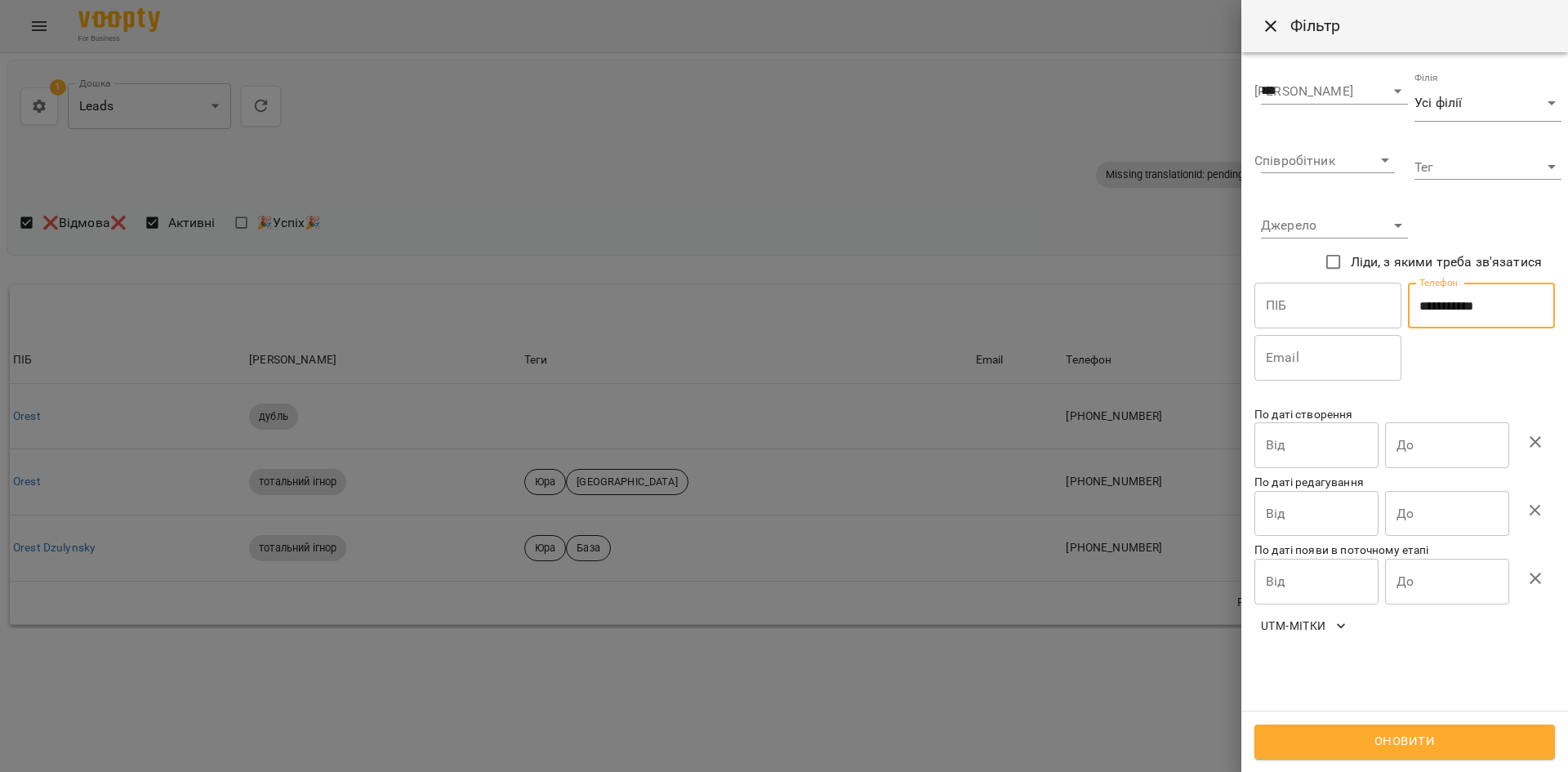
click at [1451, 319] on input "**********" at bounding box center [1481, 305] width 147 height 45
paste input "*"
type input "**********"
click at [1359, 754] on button "Оновити" at bounding box center [1405, 741] width 301 height 35
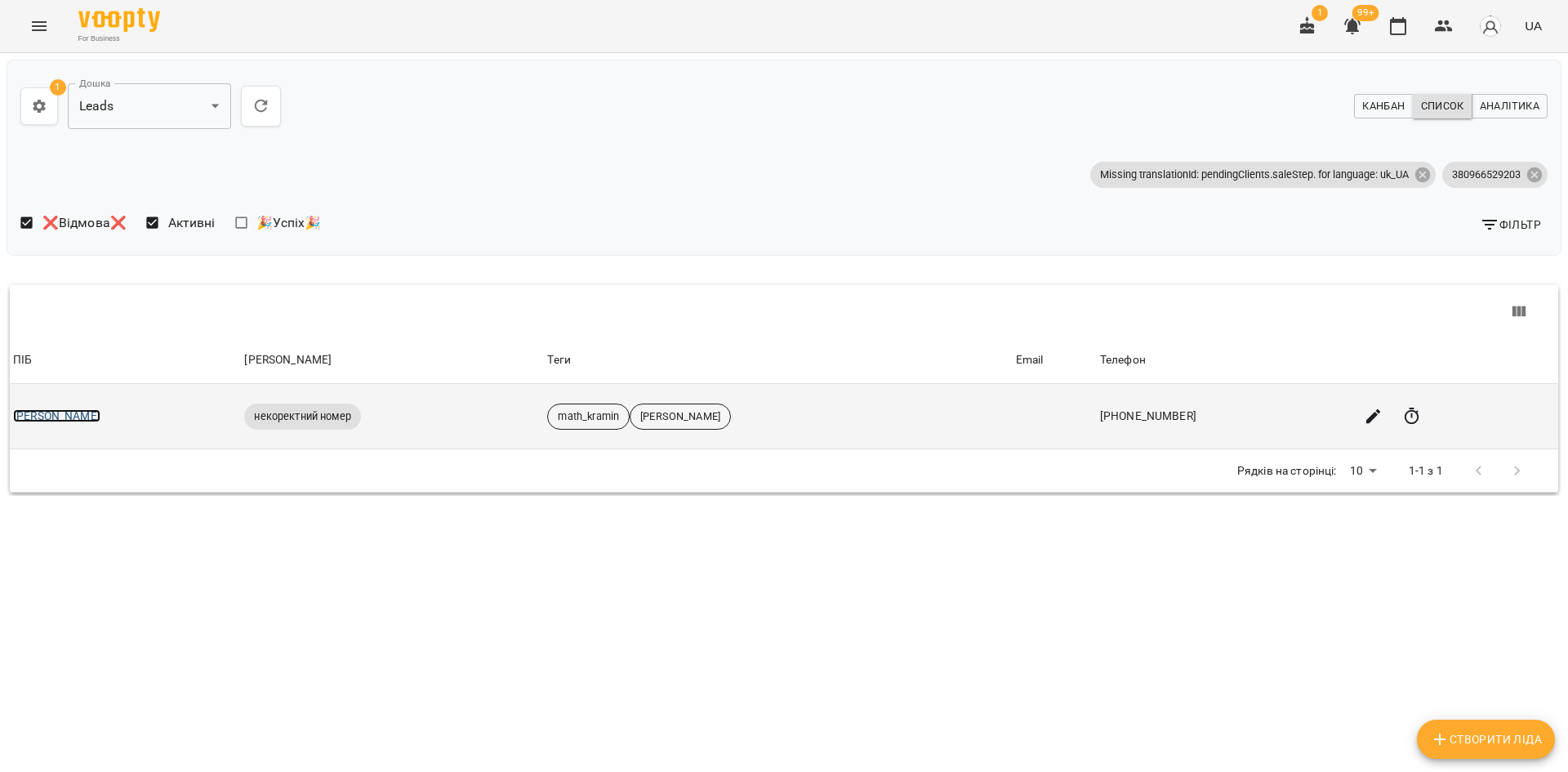
click at [57, 414] on link "Христина" at bounding box center [57, 416] width 88 height 13
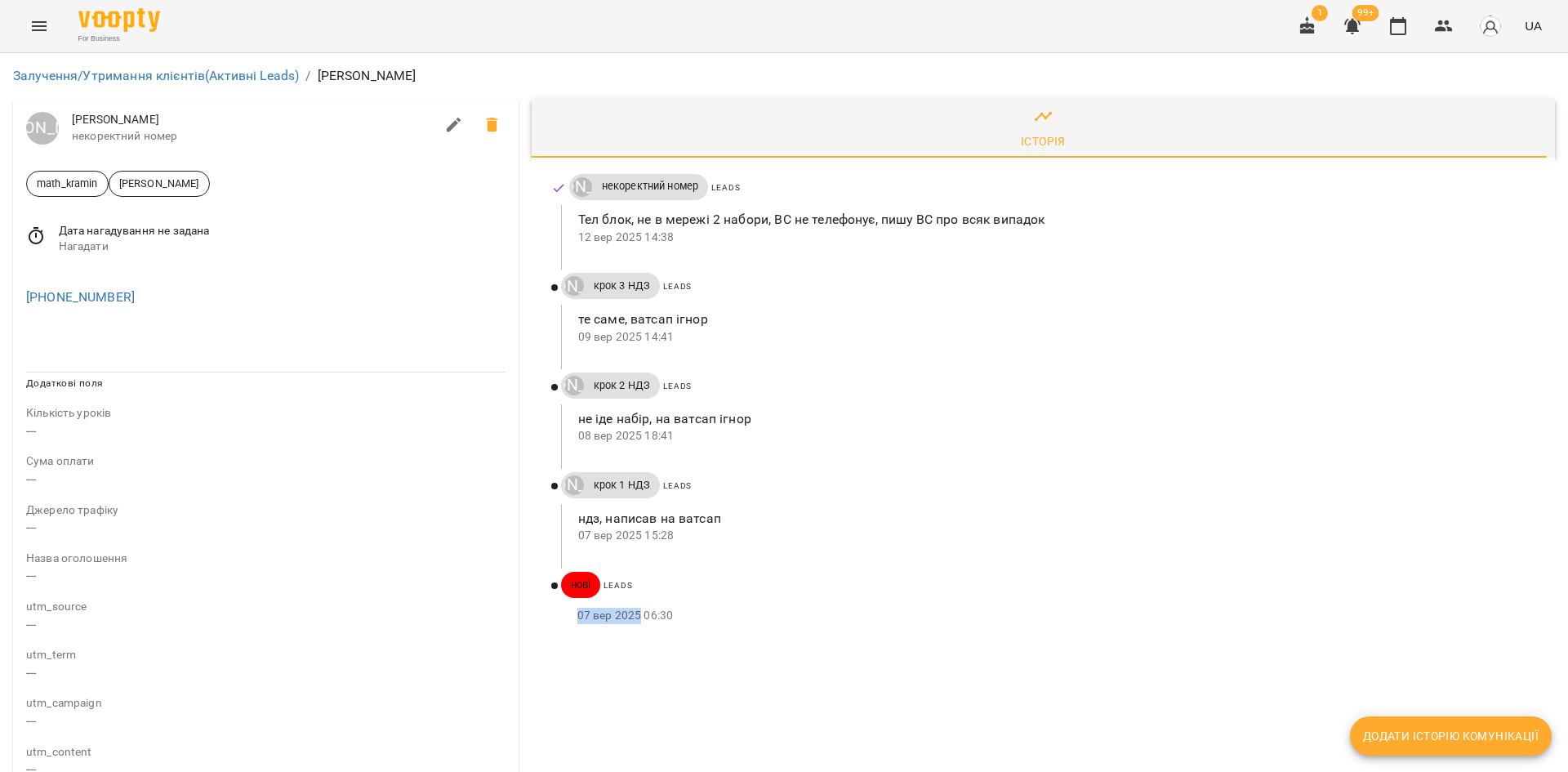
drag, startPoint x: 571, startPoint y: 615, endPoint x: 636, endPoint y: 623, distance: 65.5
click at [636, 623] on div "07 вер 2025 06:30" at bounding box center [1049, 616] width 974 height 26
copy p "07 вер 2025"
drag, startPoint x: 697, startPoint y: 186, endPoint x: 600, endPoint y: 190, distance: 97.1
click at [600, 190] on span "некоректний номер" at bounding box center [650, 187] width 116 height 15
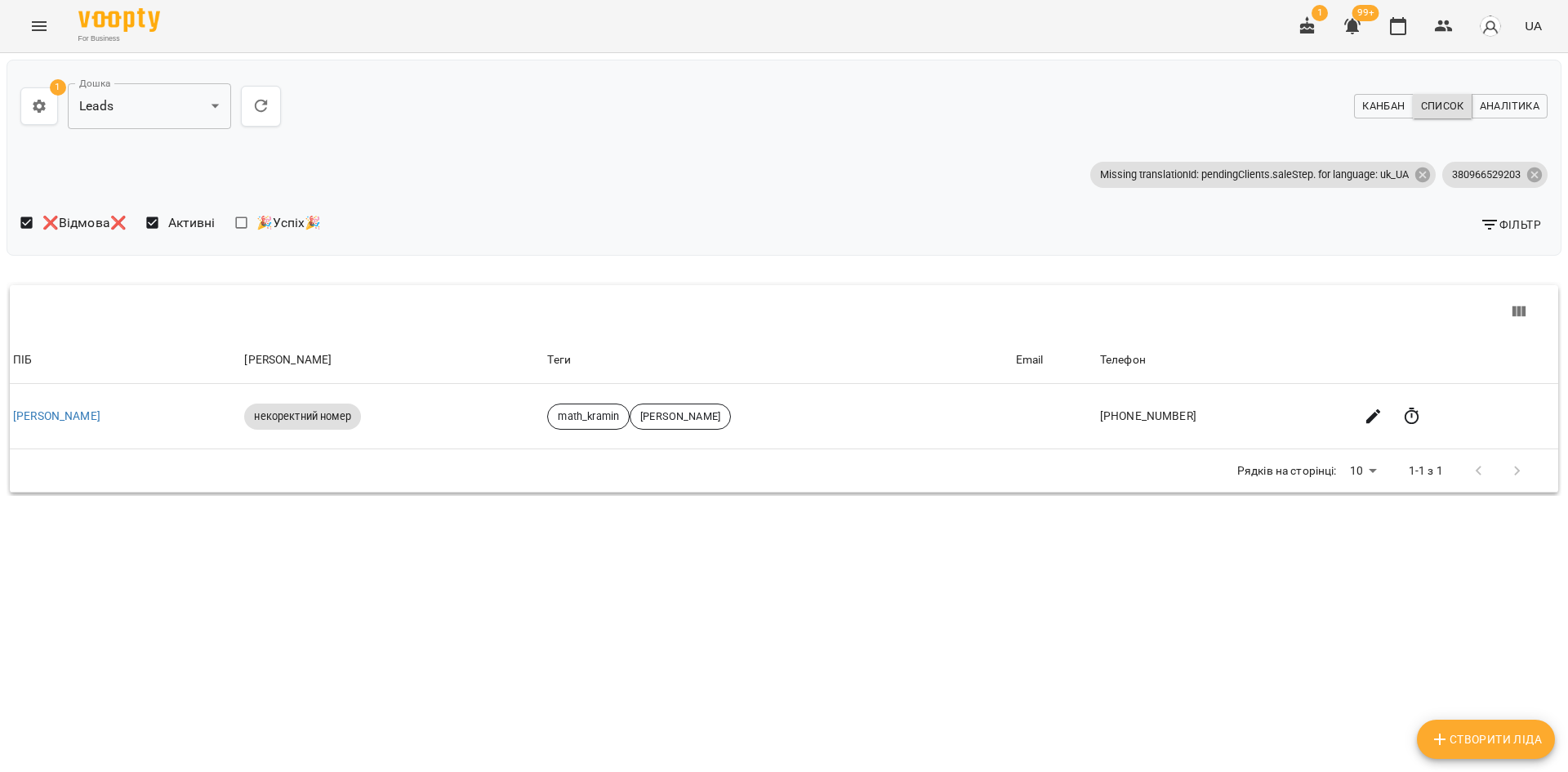
click at [1509, 201] on div "❌Відмова❌ Активні 🎉Успіх🎉 Фільтр" at bounding box center [784, 225] width 1541 height 48
click at [1507, 228] on span "Фільтр" at bounding box center [1510, 225] width 61 height 20
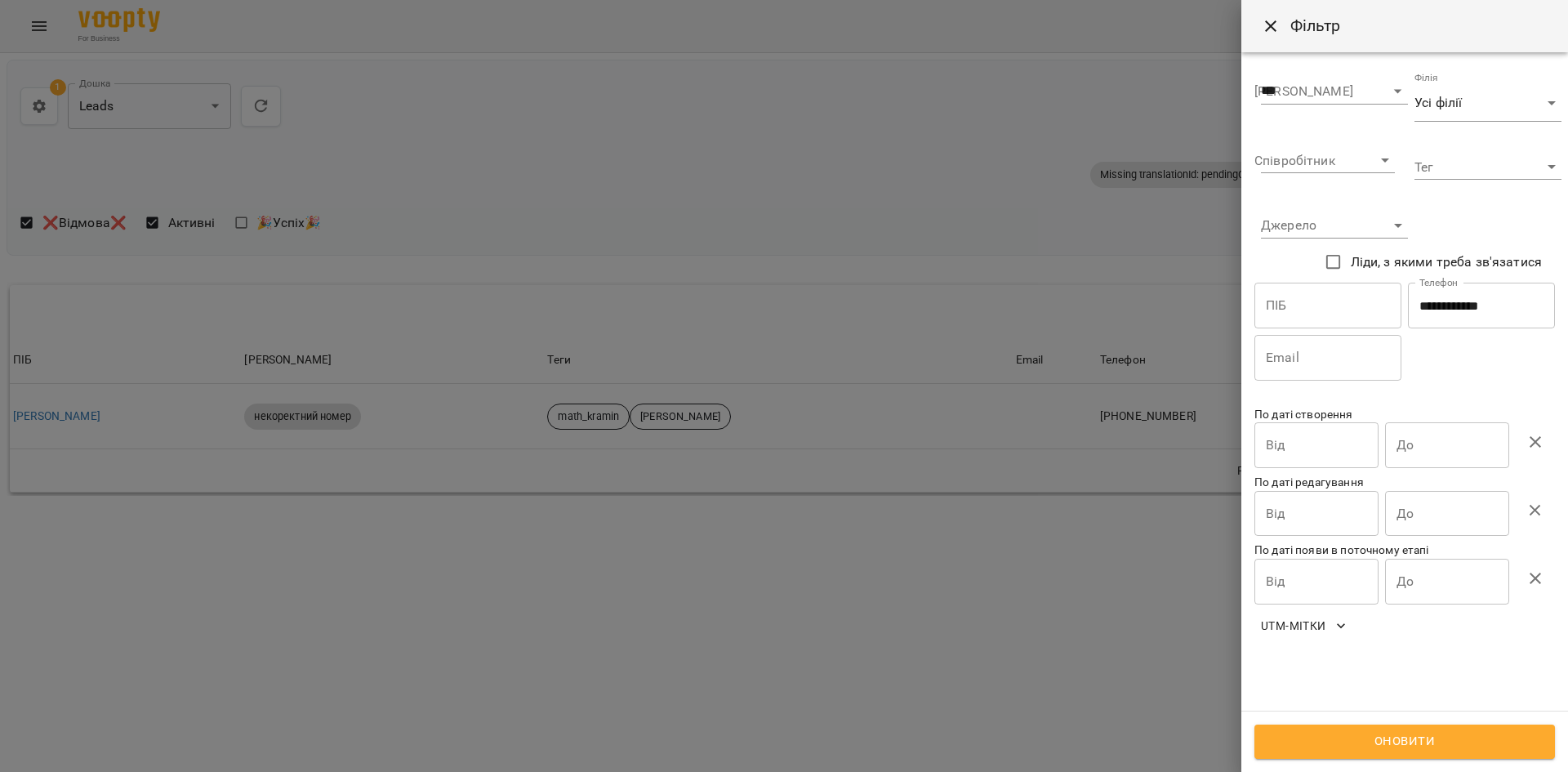
click at [1469, 319] on input "**********" at bounding box center [1481, 305] width 147 height 45
paste input "text"
type input "**********"
click at [1349, 742] on span "Оновити" at bounding box center [1405, 741] width 264 height 21
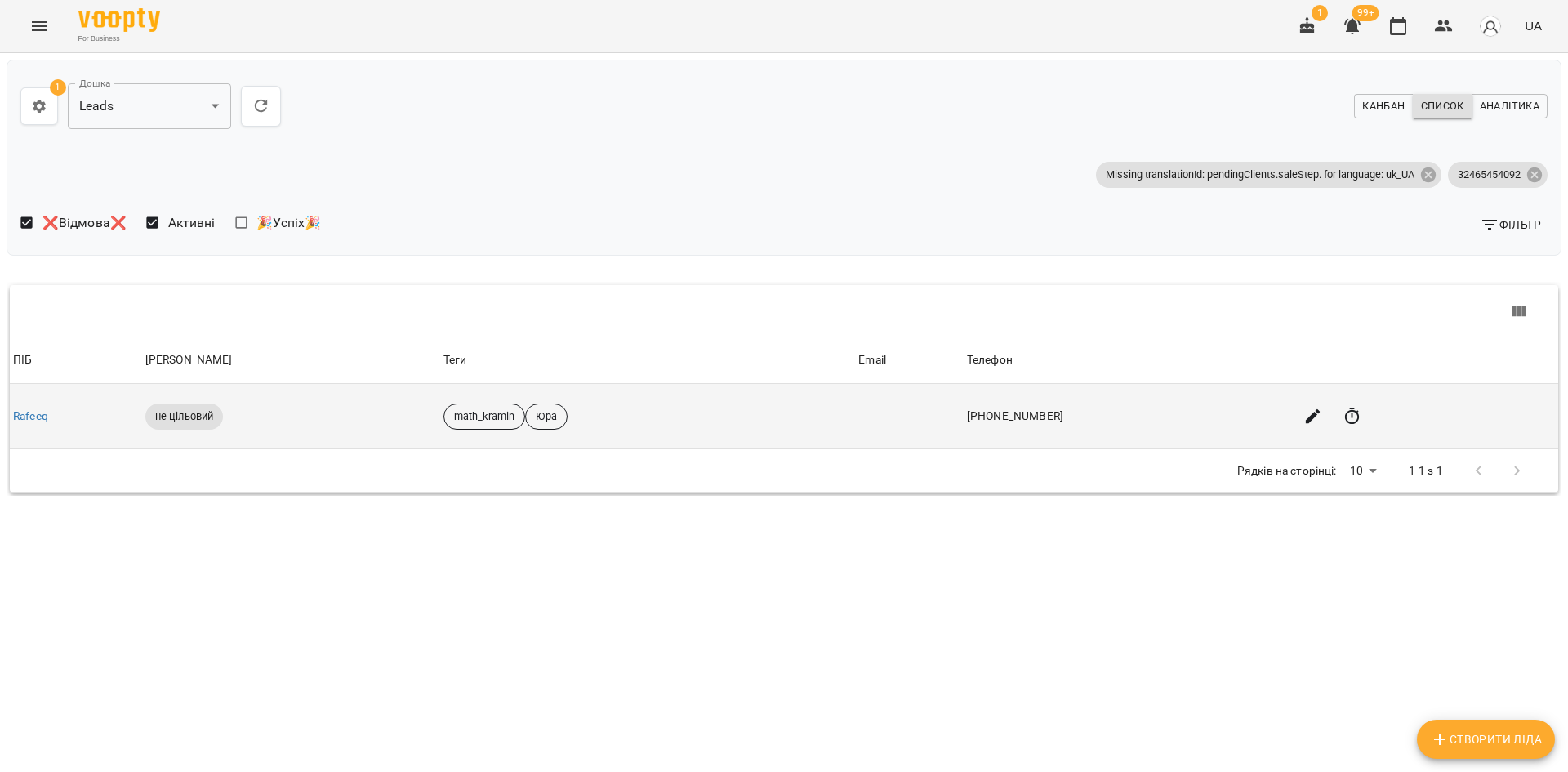
click at [39, 424] on td "Rafeeq" at bounding box center [76, 416] width 132 height 65
click at [40, 419] on link "Rafeeq" at bounding box center [31, 416] width 36 height 13
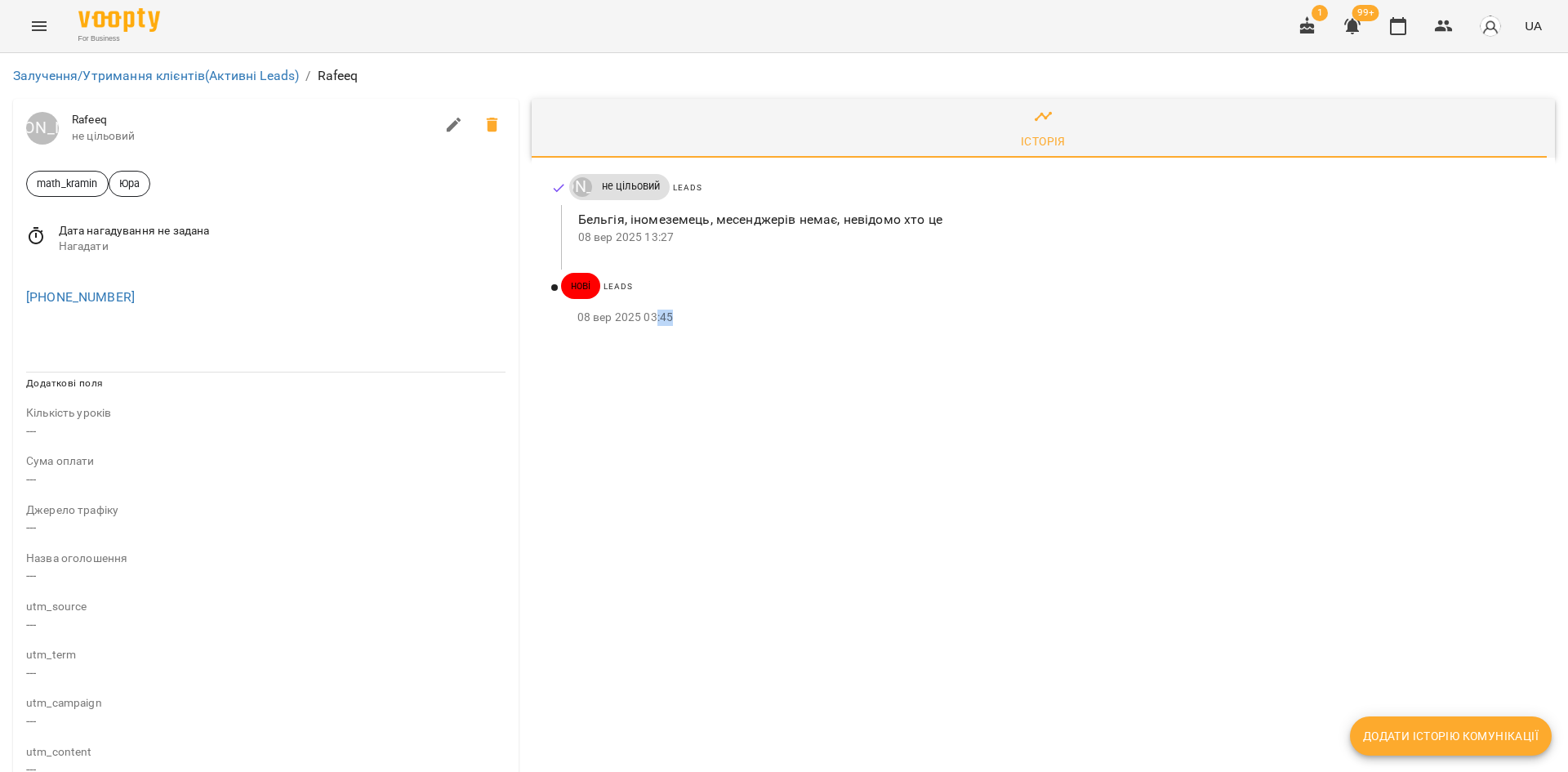
drag, startPoint x: 670, startPoint y: 320, endPoint x: 648, endPoint y: 323, distance: 22.2
click at [648, 323] on p "08 вер 2025 03:45" at bounding box center [1053, 318] width 951 height 17
drag, startPoint x: 572, startPoint y: 320, endPoint x: 638, endPoint y: 323, distance: 66.1
click at [638, 323] on p "08 вер 2025 03:45" at bounding box center [1053, 318] width 951 height 17
drag, startPoint x: 659, startPoint y: 191, endPoint x: 599, endPoint y: 192, distance: 60.0
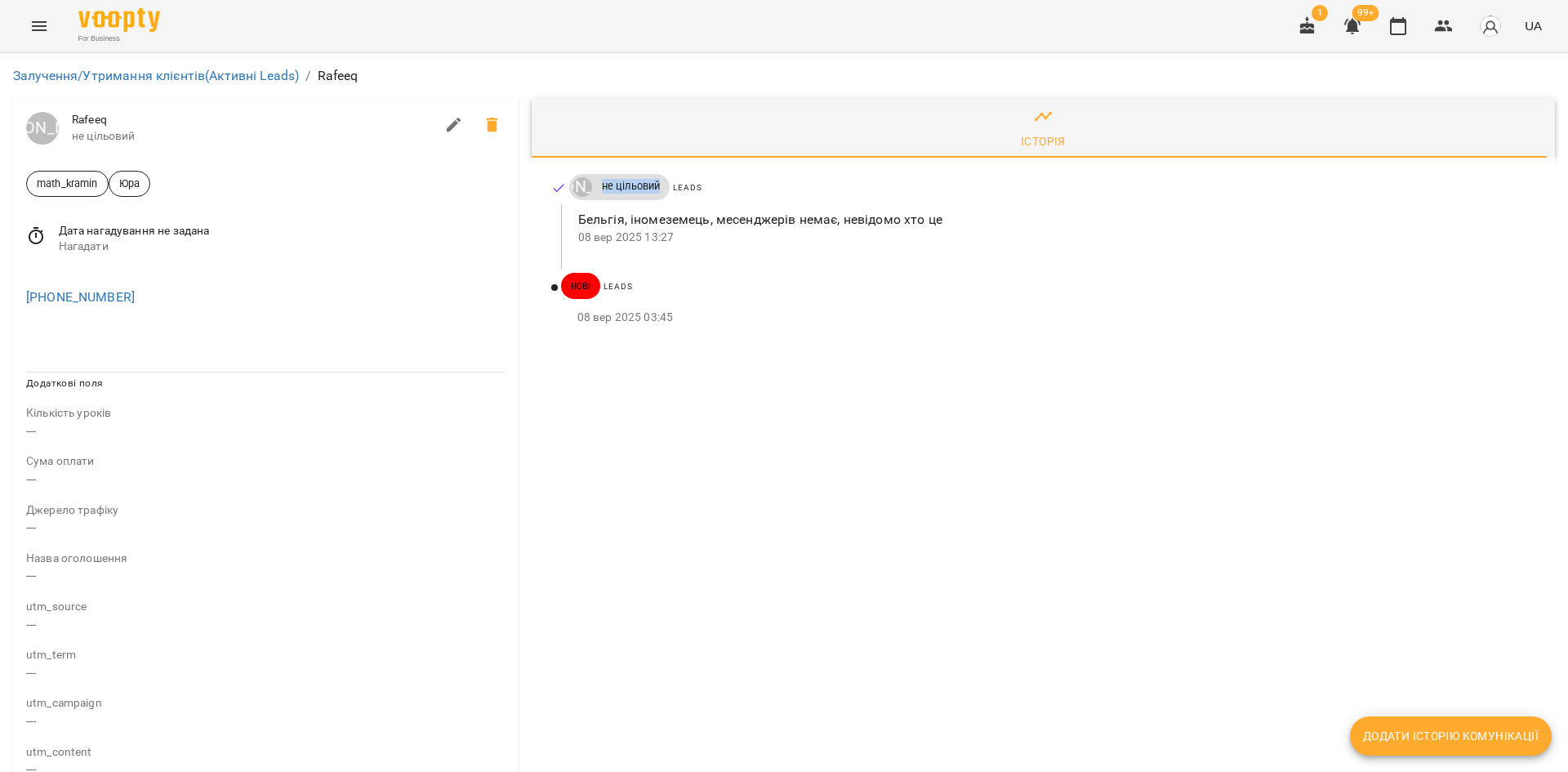
click at [599, 192] on span "не цільовий" at bounding box center [631, 187] width 78 height 15
drag, startPoint x: 154, startPoint y: 301, endPoint x: 36, endPoint y: 301, distance: 118.0
click at [36, 301] on div "[PHONE_NUMBER]" at bounding box center [266, 297] width 486 height 26
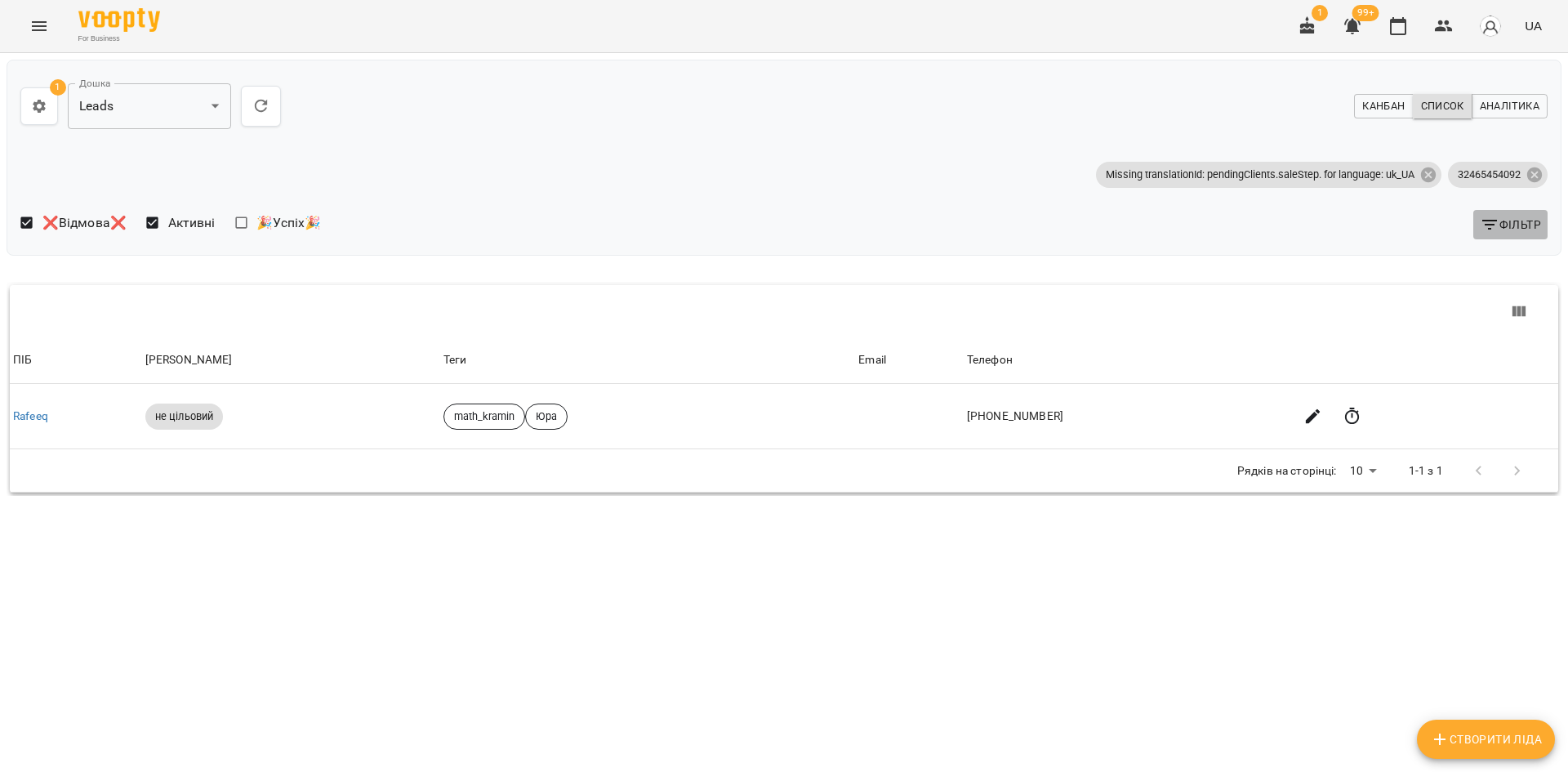
click at [1517, 227] on span "Фільтр" at bounding box center [1510, 225] width 61 height 20
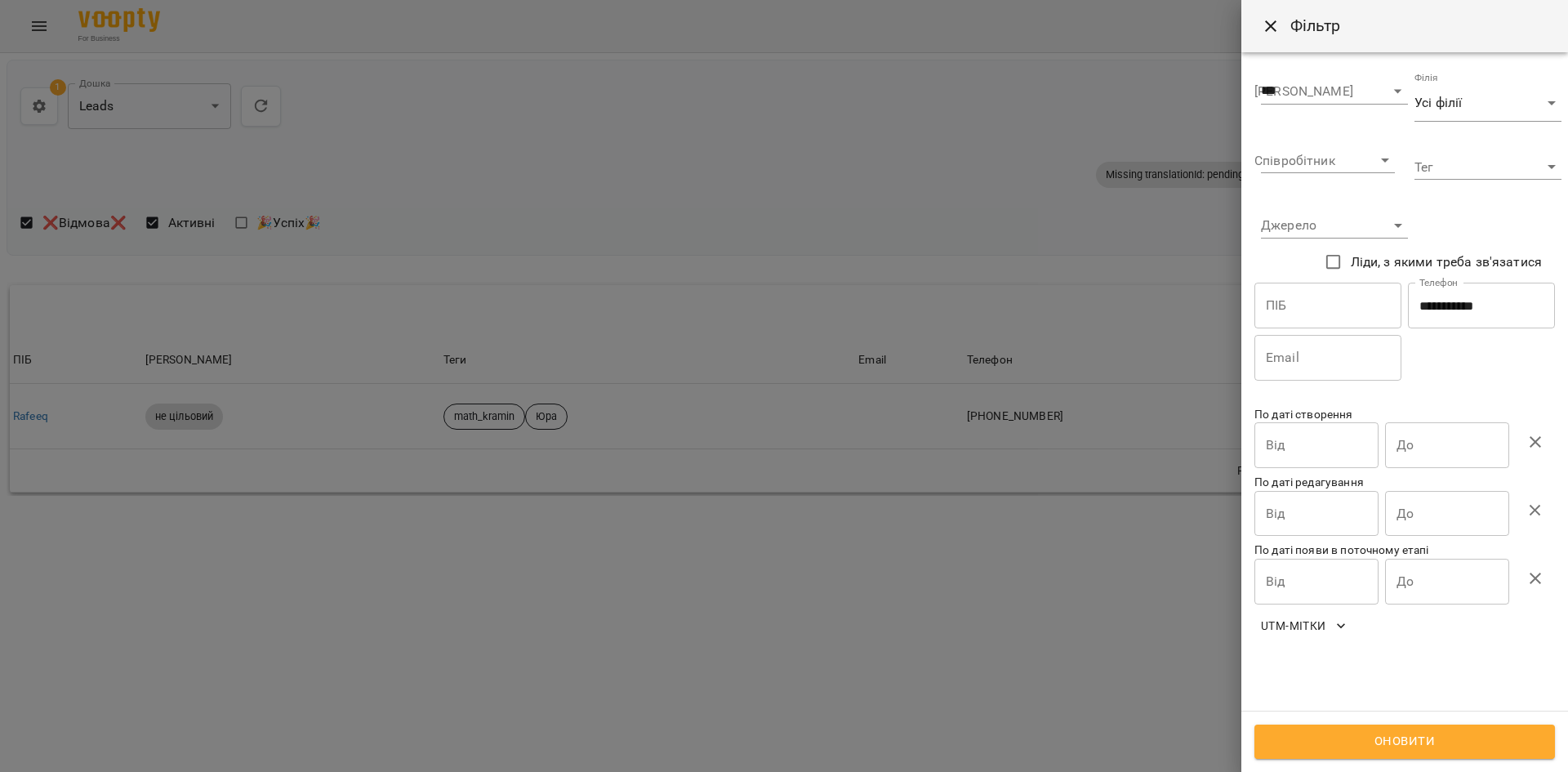
click at [1457, 312] on input "**********" at bounding box center [1481, 305] width 147 height 45
paste input "*"
type input "**********"
click at [1372, 732] on span "Оновити" at bounding box center [1405, 741] width 264 height 21
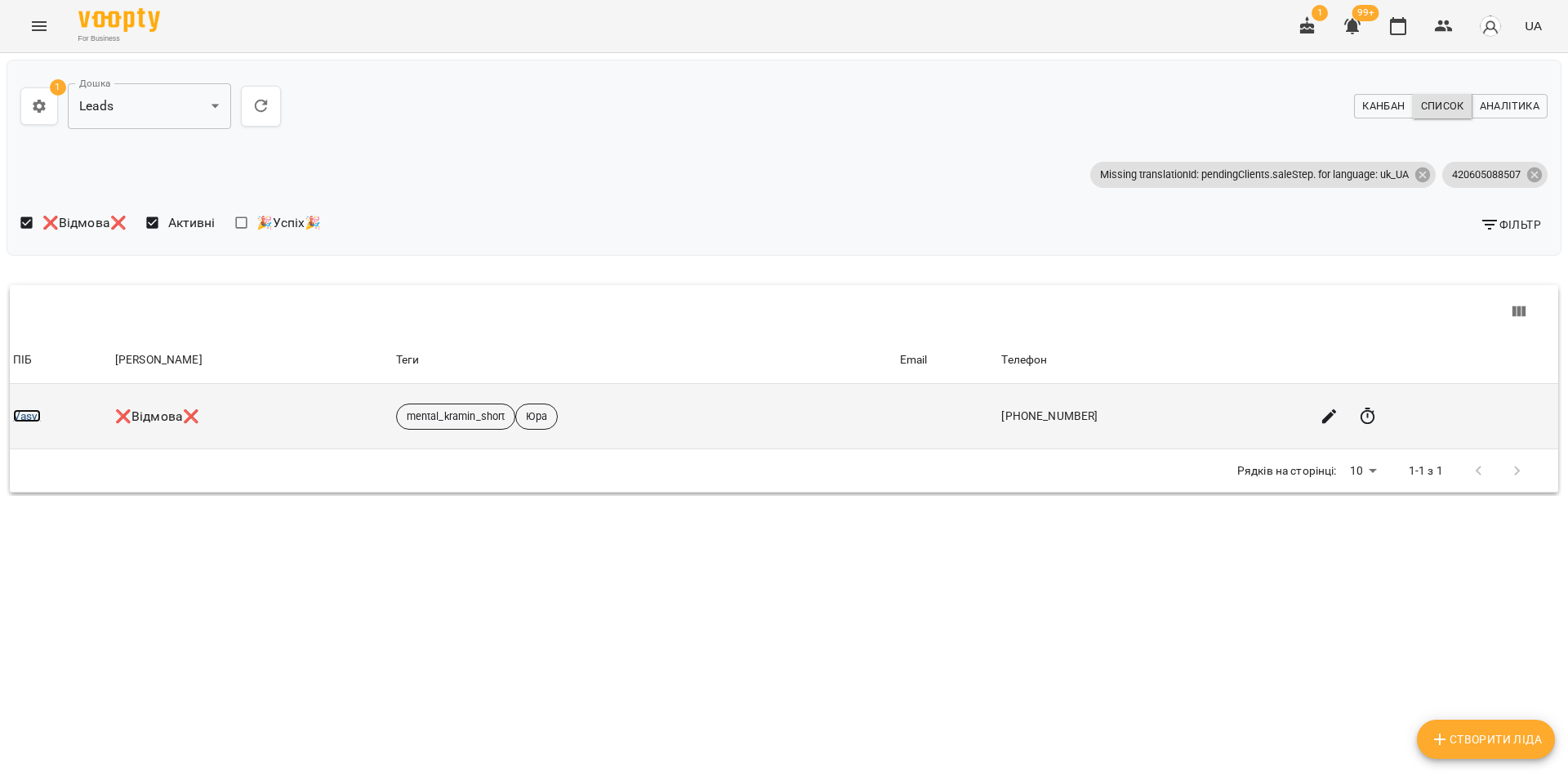
click at [40, 412] on link "Vasyl" at bounding box center [27, 416] width 28 height 13
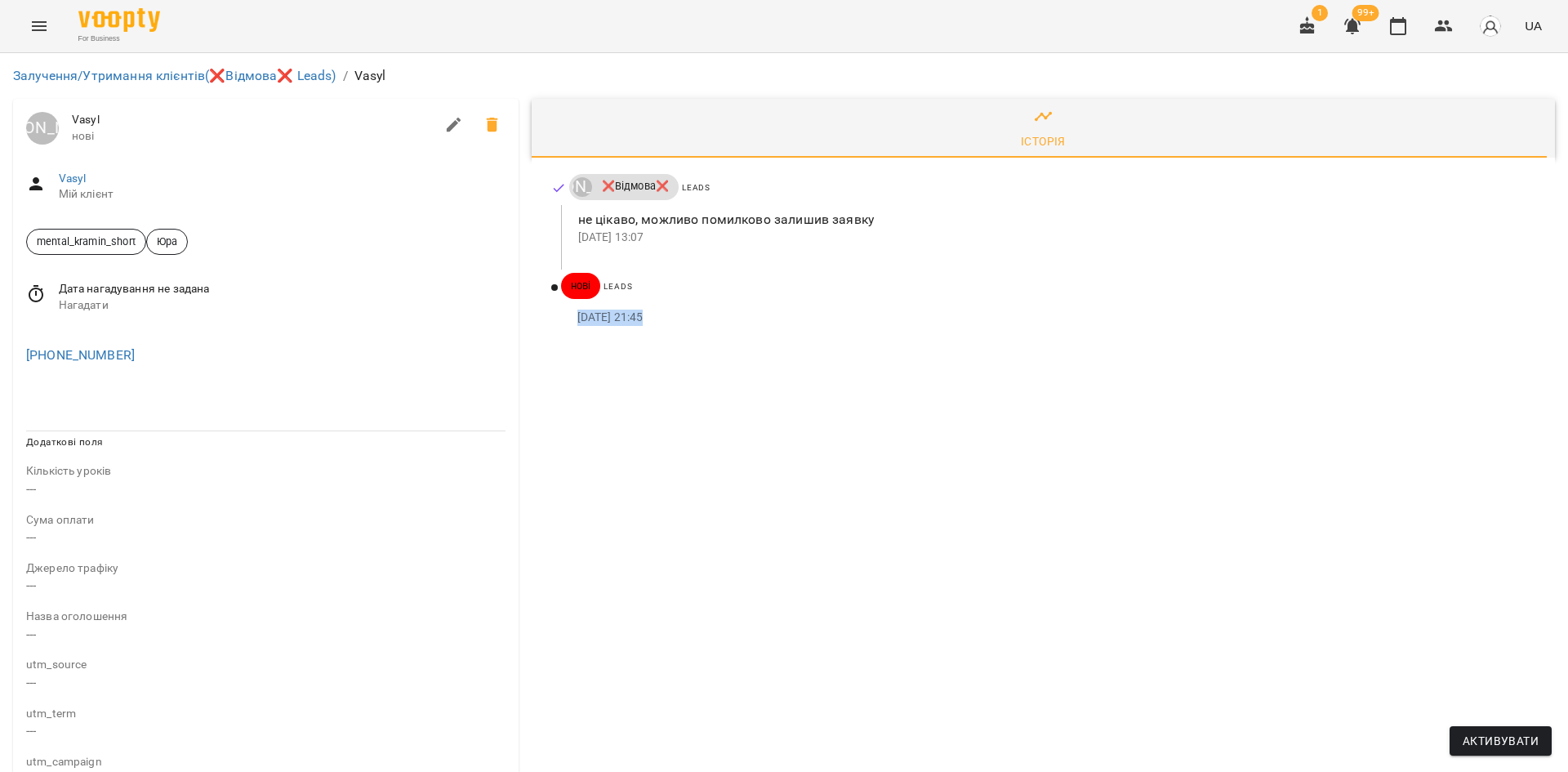
drag, startPoint x: 559, startPoint y: 320, endPoint x: 642, endPoint y: 331, distance: 83.7
click at [642, 331] on div "Юрій Тимочко ❌Відмова❌ Leads не цікаво, можливо помилково залишив заявку 09 сер…" at bounding box center [1043, 253] width 1023 height 192
drag, startPoint x: 667, startPoint y: 182, endPoint x: 602, endPoint y: 188, distance: 65.3
click at [602, 188] on span "❌Відмова❌" at bounding box center [635, 187] width 87 height 15
drag, startPoint x: 138, startPoint y: 348, endPoint x: 32, endPoint y: 353, distance: 106.1
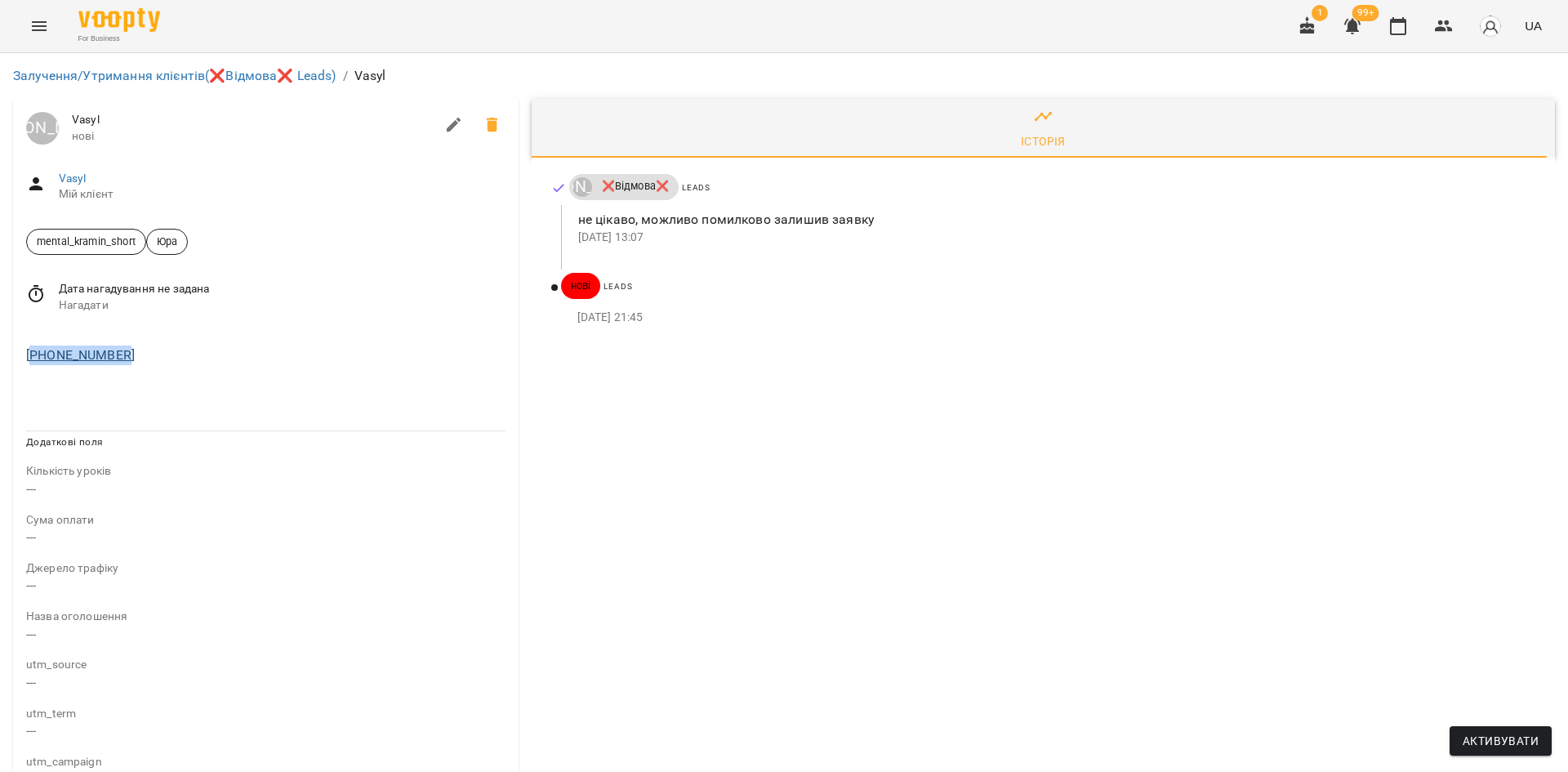
click at [32, 353] on div "+420605088507" at bounding box center [266, 355] width 486 height 26
click at [224, 288] on span "Дата нагадування не задана" at bounding box center [282, 289] width 447 height 17
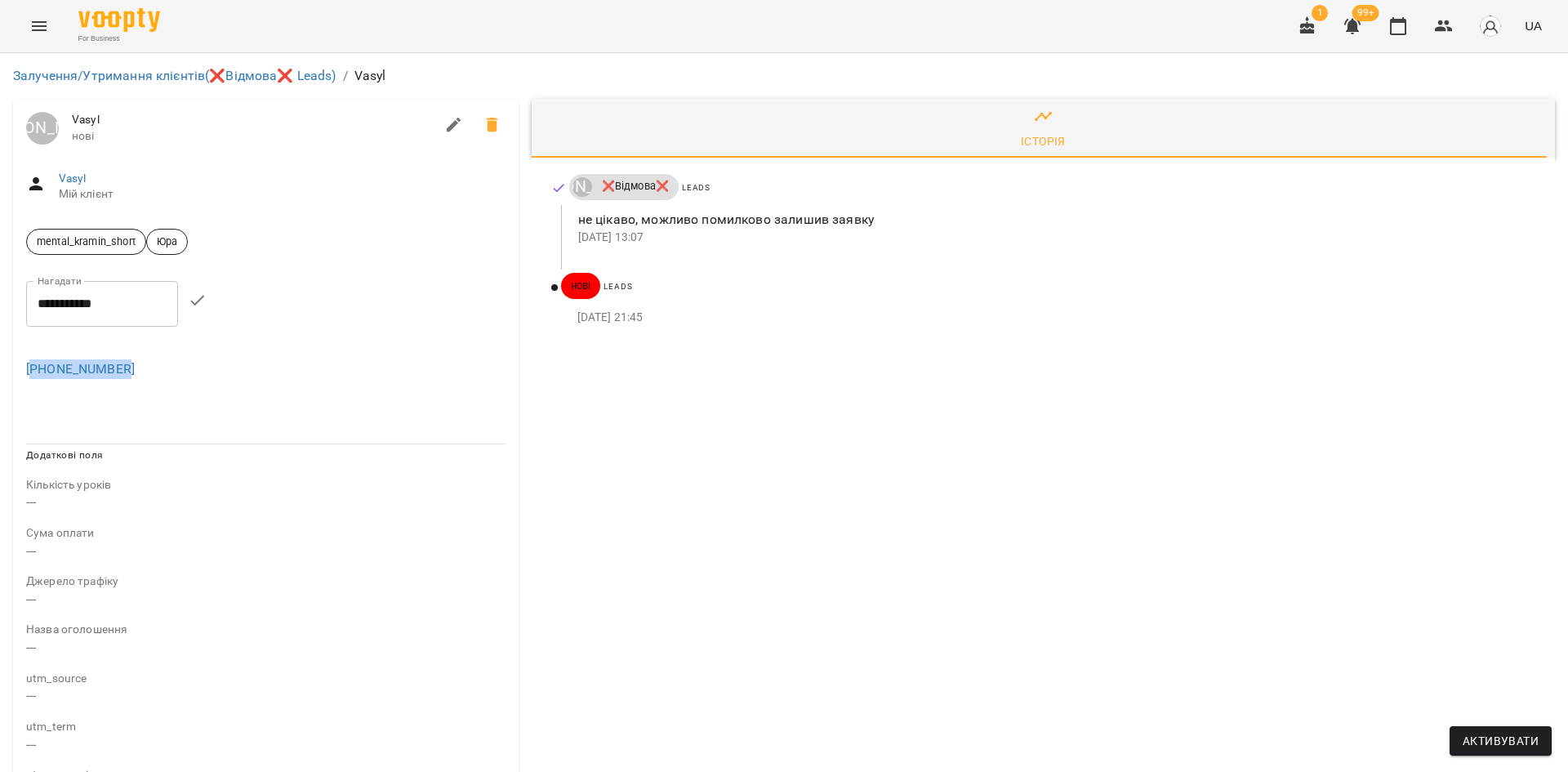
drag, startPoint x: 144, startPoint y: 370, endPoint x: 36, endPoint y: 381, distance: 108.6
click at [36, 381] on div "+420605088507" at bounding box center [266, 369] width 486 height 26
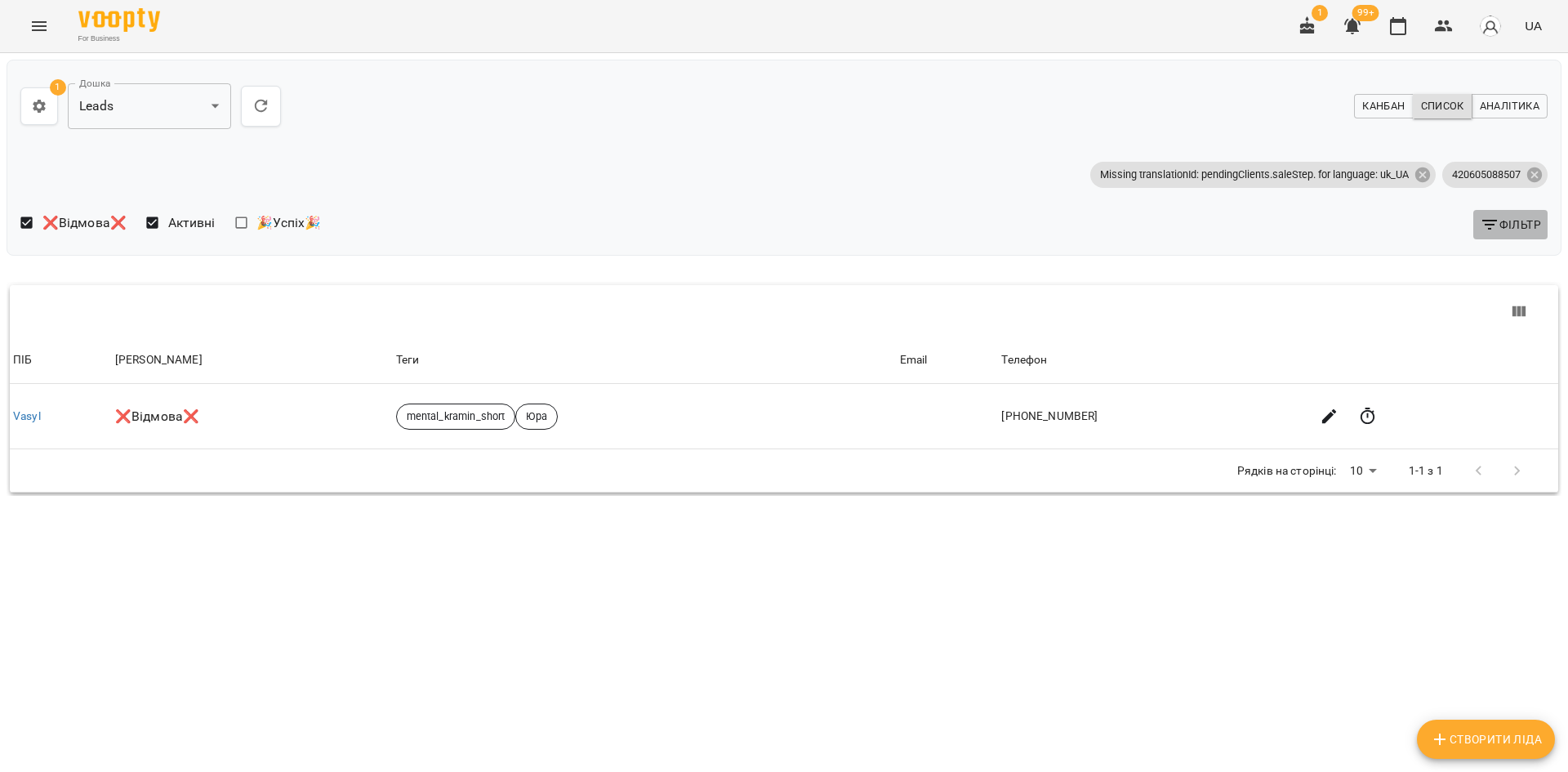
click at [1501, 226] on span "Фільтр" at bounding box center [1510, 225] width 61 height 20
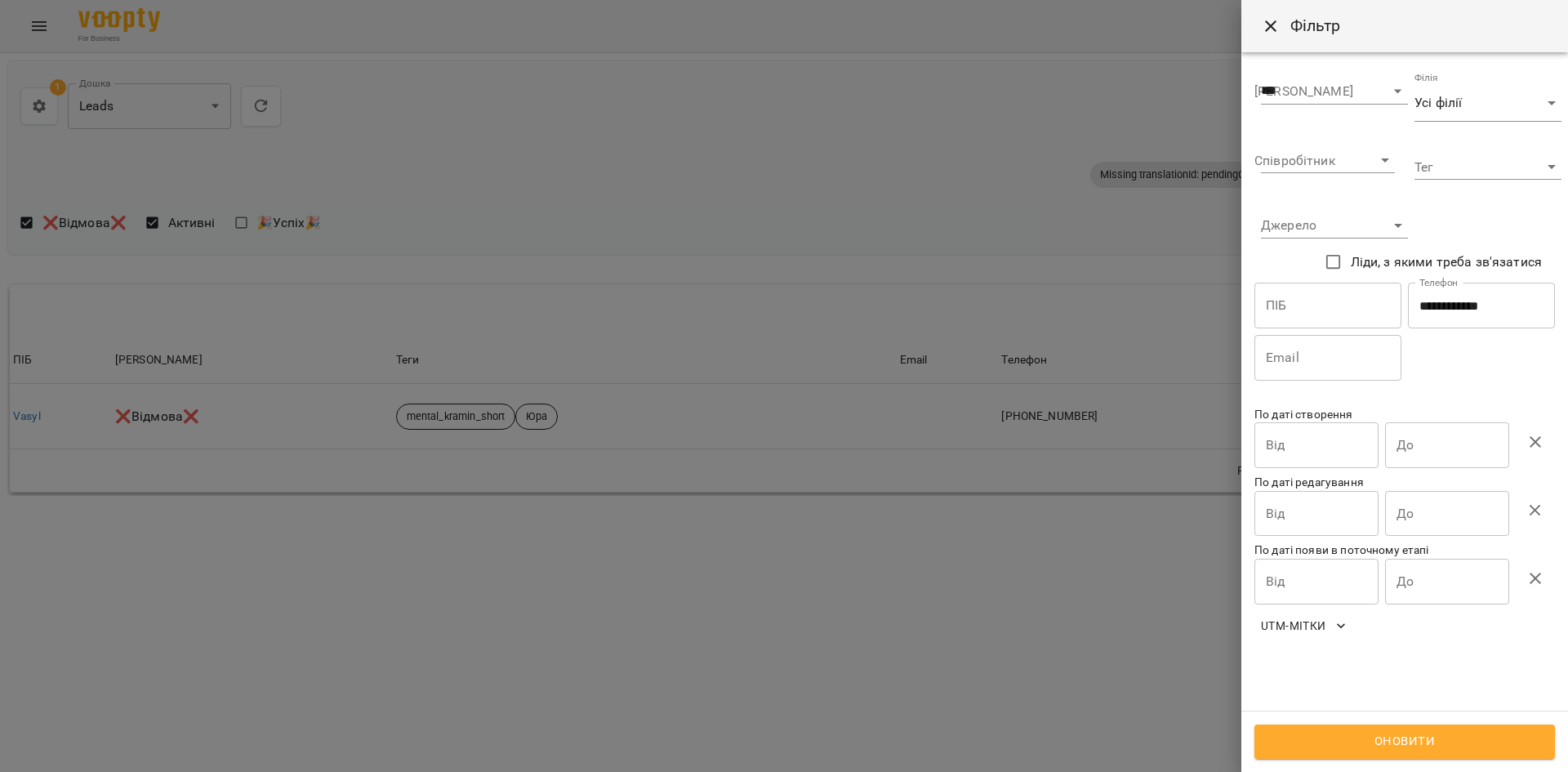
click at [1457, 308] on input "**********" at bounding box center [1481, 305] width 147 height 45
paste input "text"
drag, startPoint x: 1432, startPoint y: 305, endPoint x: 1422, endPoint y: 306, distance: 10.0
click at [1422, 306] on input "**********" at bounding box center [1481, 305] width 147 height 45
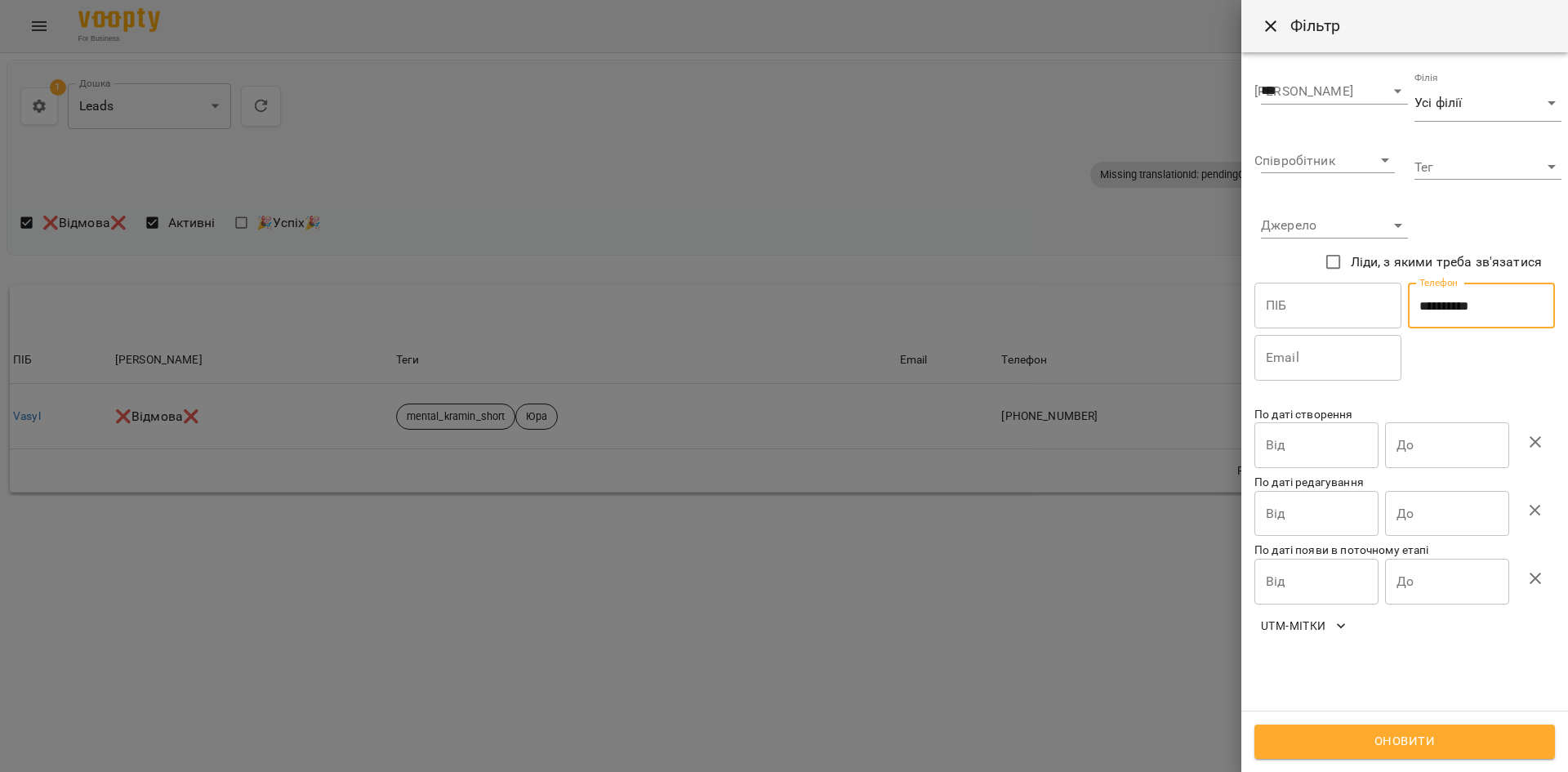
type input "**********"
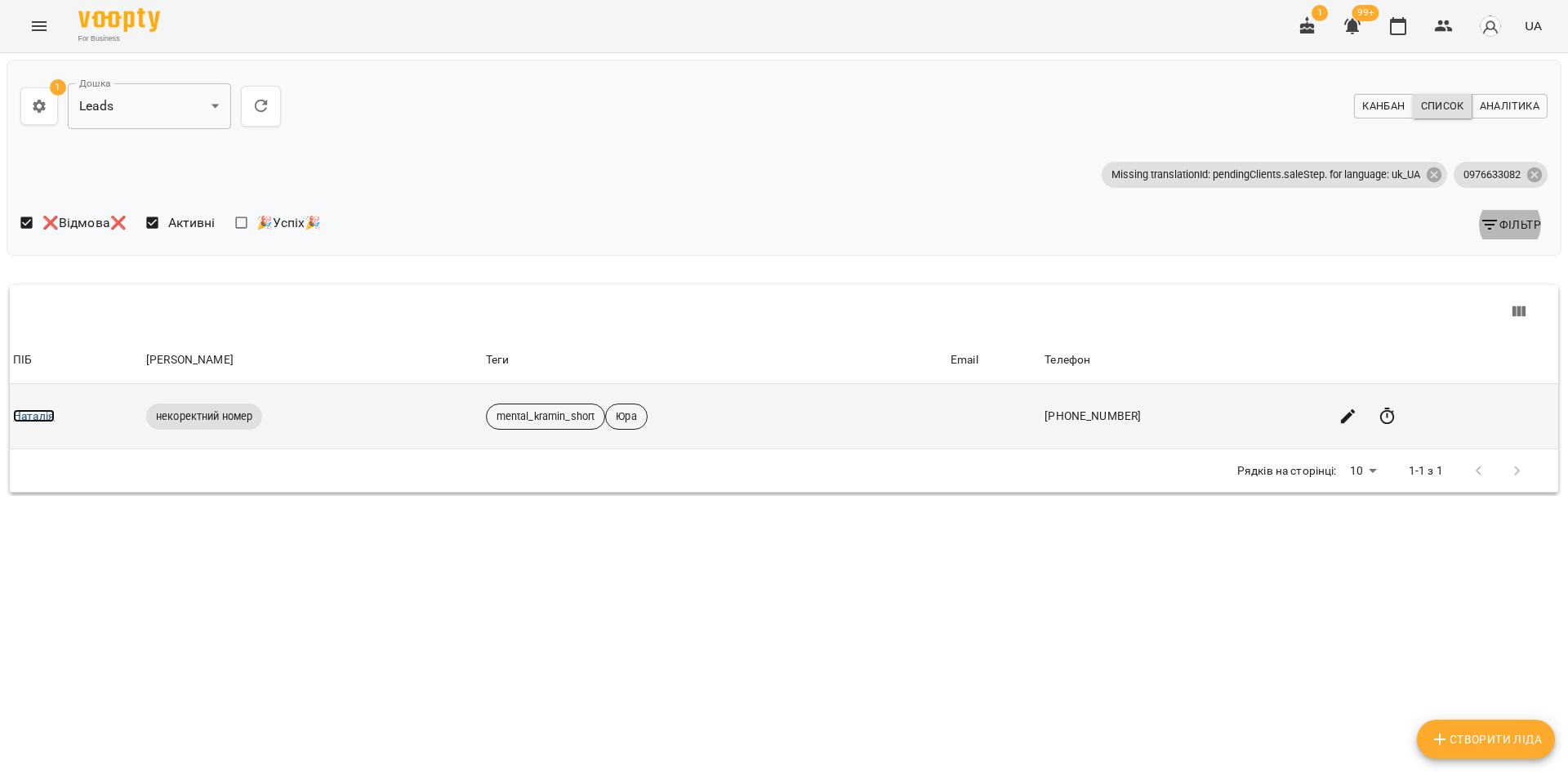
click at [46, 410] on link "Наталія" at bounding box center [34, 416] width 41 height 13
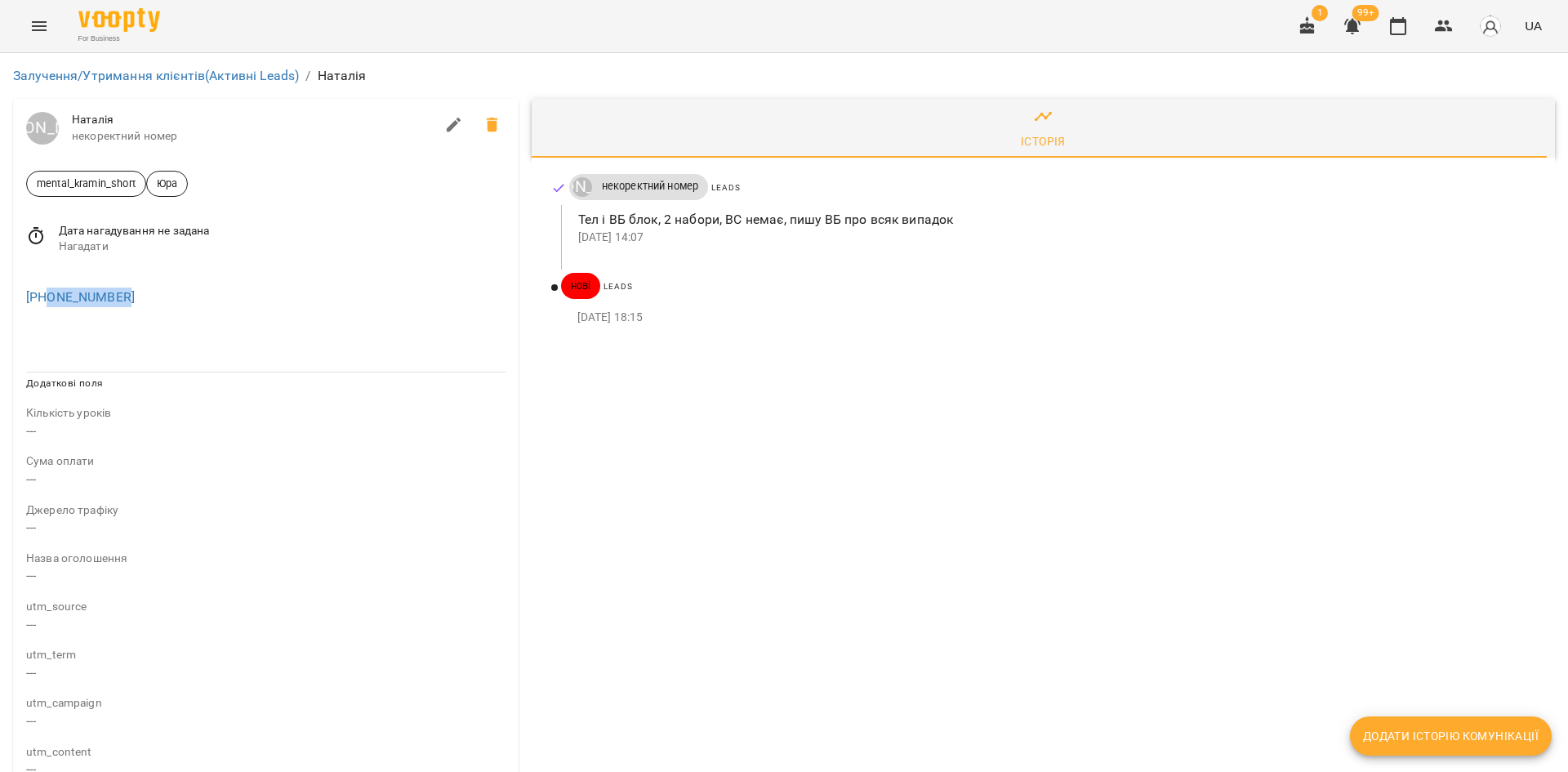
drag, startPoint x: 110, startPoint y: 296, endPoint x: 47, endPoint y: 305, distance: 63.6
click at [47, 305] on div "+380976633082" at bounding box center [266, 297] width 486 height 26
drag, startPoint x: 570, startPoint y: 323, endPoint x: 642, endPoint y: 333, distance: 72.7
click at [642, 333] on div "Юрій Тимочко некоректний номер Leads Тел і ВБ блок, 2 набори, ВС немає, пишу ВБ…" at bounding box center [1043, 253] width 1023 height 192
drag, startPoint x: 599, startPoint y: 179, endPoint x: 699, endPoint y: 188, distance: 100.4
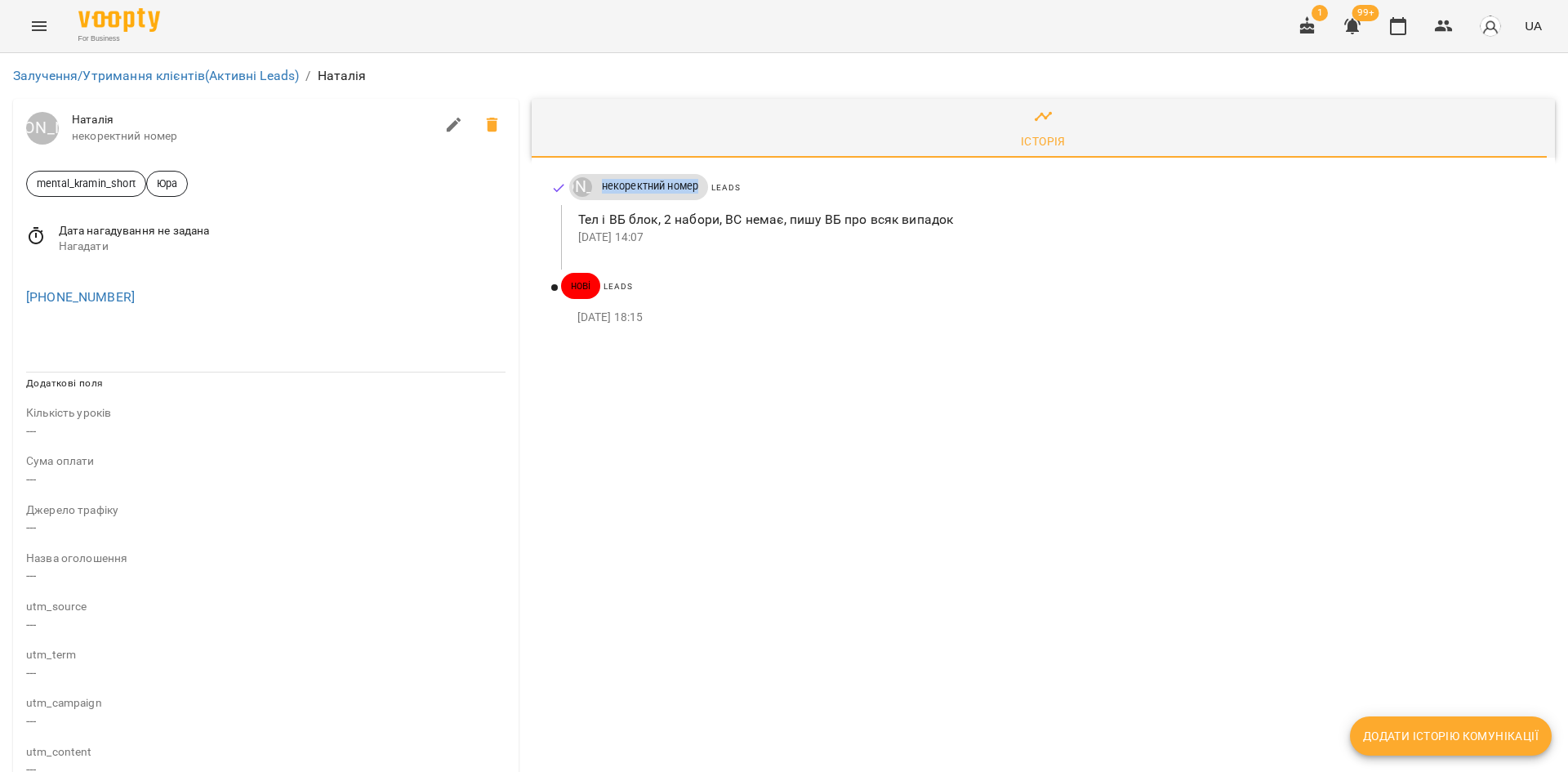
click at [699, 188] on span "некоректний номер" at bounding box center [650, 187] width 116 height 15
drag, startPoint x: 141, startPoint y: 303, endPoint x: 45, endPoint y: 315, distance: 96.7
click at [45, 315] on div "+380976633082" at bounding box center [266, 293] width 505 height 52
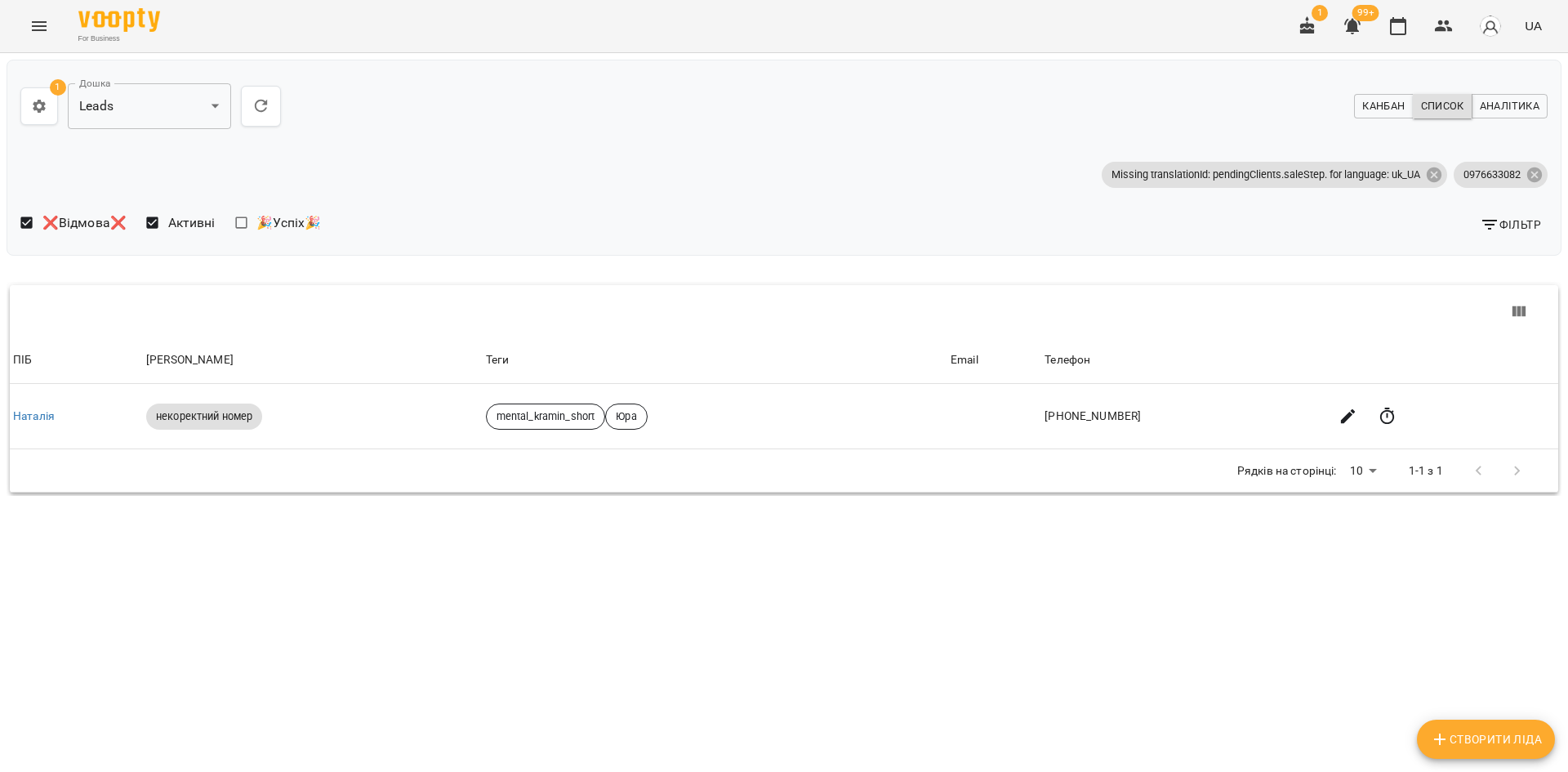
click at [1507, 227] on span "Фільтр" at bounding box center [1510, 225] width 61 height 20
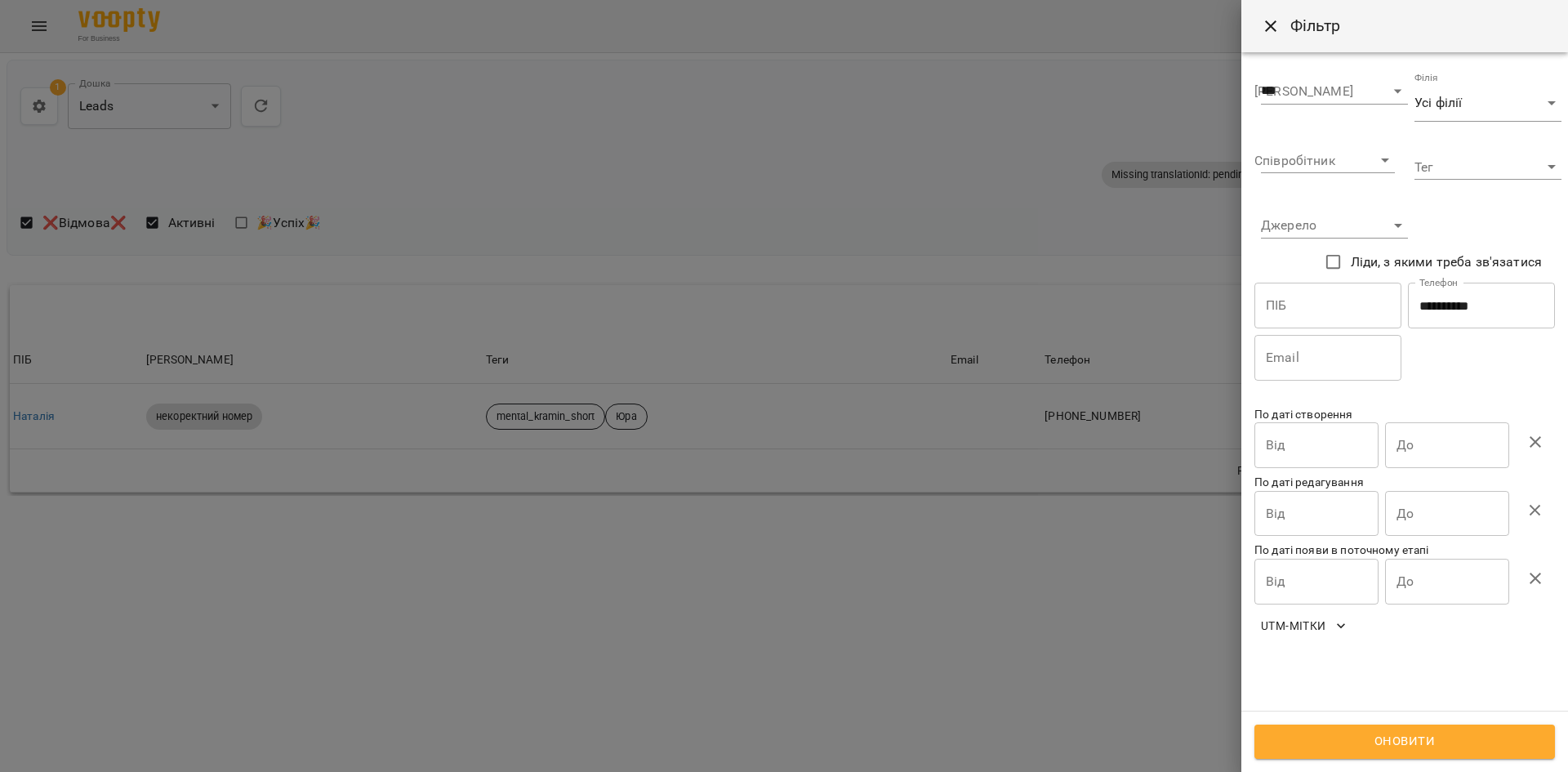
click at [1479, 308] on input "**********" at bounding box center [1481, 305] width 147 height 45
drag, startPoint x: 1479, startPoint y: 308, endPoint x: 1452, endPoint y: 452, distance: 146.5
click at [1479, 310] on input "**********" at bounding box center [1481, 305] width 147 height 45
paste input "**"
type input "**********"
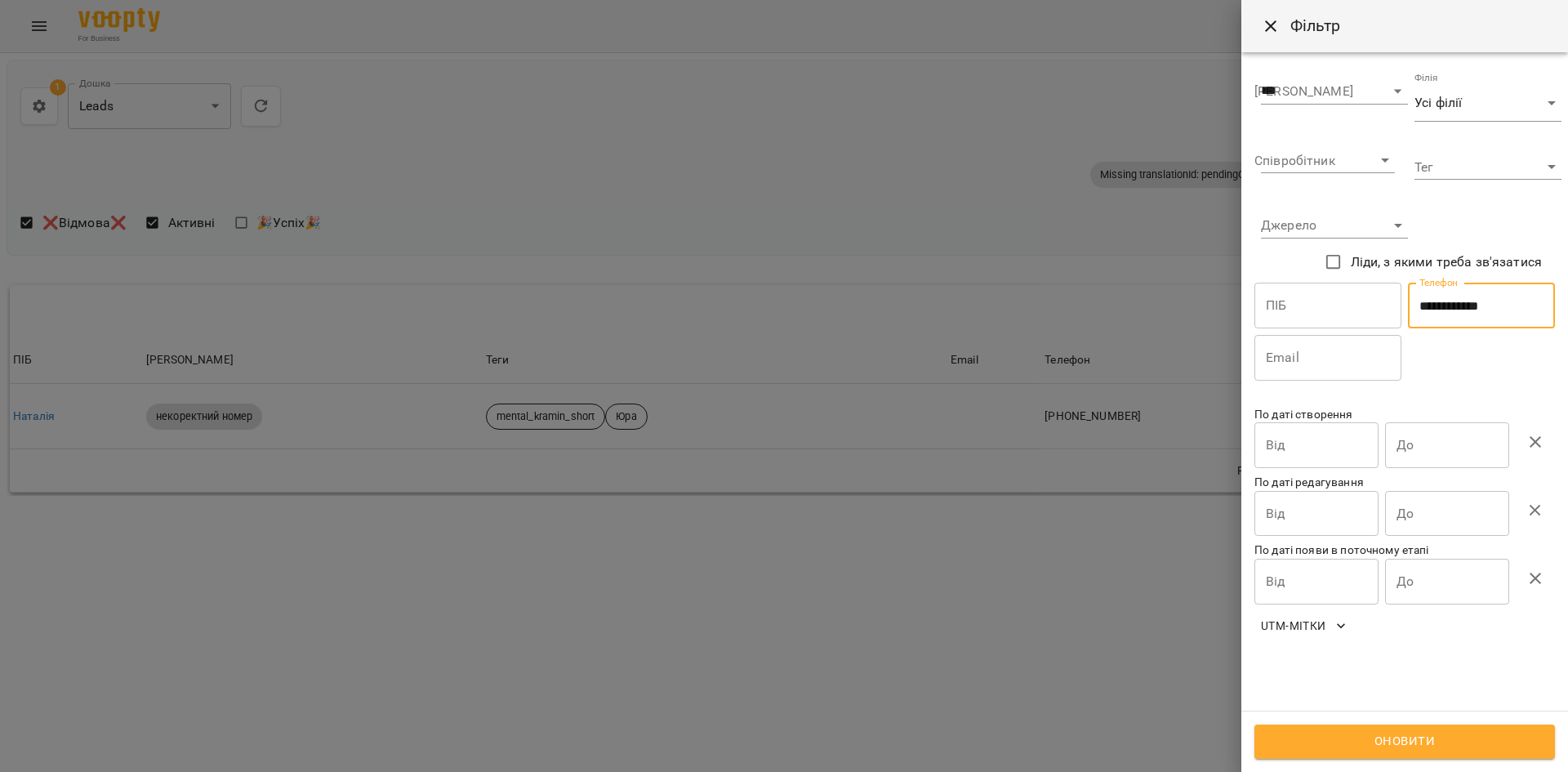
click at [1401, 743] on span "Оновити" at bounding box center [1405, 741] width 264 height 21
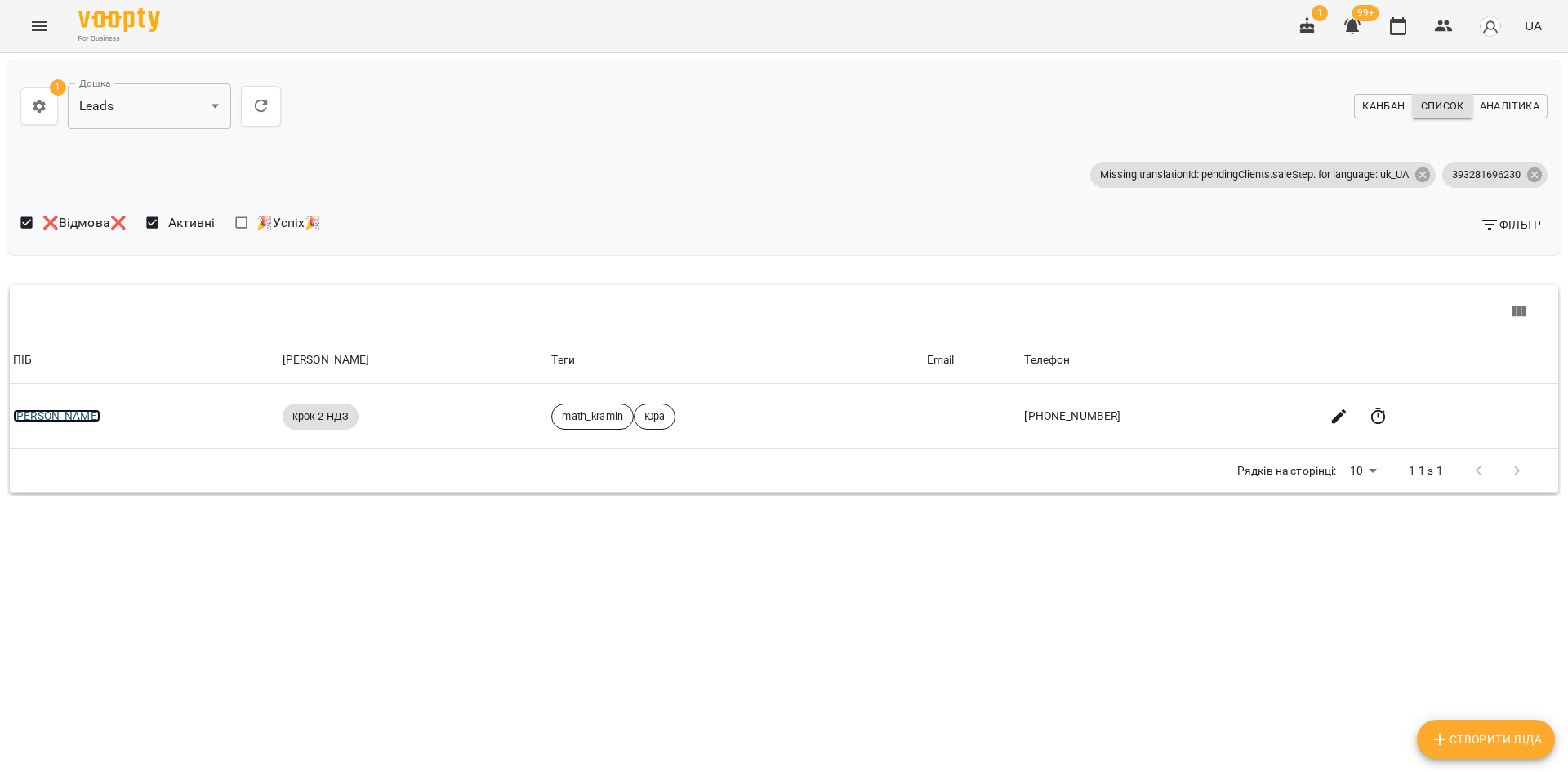
click at [35, 414] on link "Надія" at bounding box center [57, 416] width 88 height 13
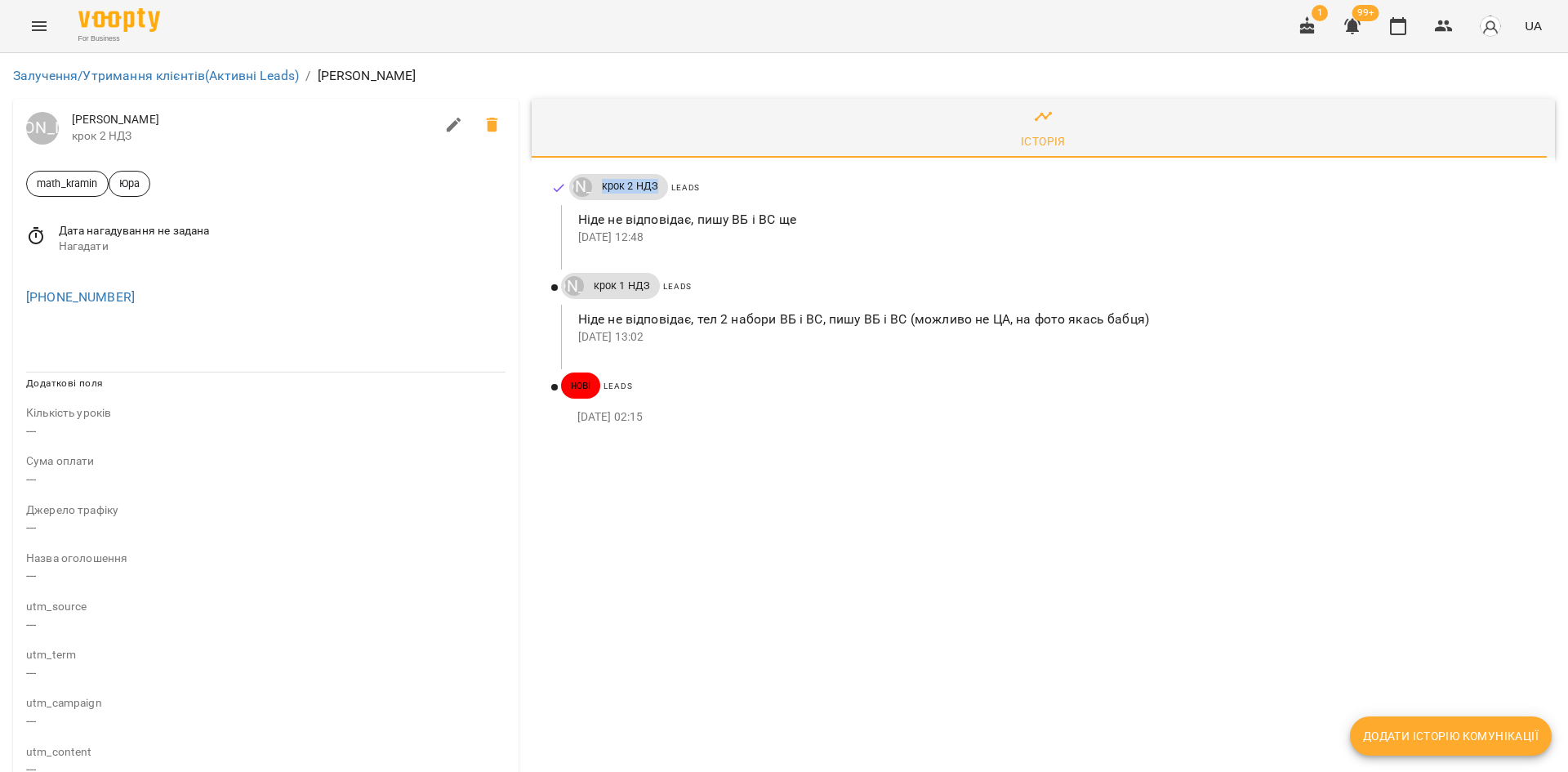
drag, startPoint x: 596, startPoint y: 183, endPoint x: 655, endPoint y: 187, distance: 59.1
click at [655, 187] on span "крок 2 НДЗ" at bounding box center [630, 187] width 76 height 15
drag, startPoint x: 571, startPoint y: 419, endPoint x: 637, endPoint y: 422, distance: 66.1
click at [637, 422] on div "10 вер 2025 02:15" at bounding box center [1049, 418] width 974 height 26
drag, startPoint x: 593, startPoint y: 191, endPoint x: 669, endPoint y: 179, distance: 76.9
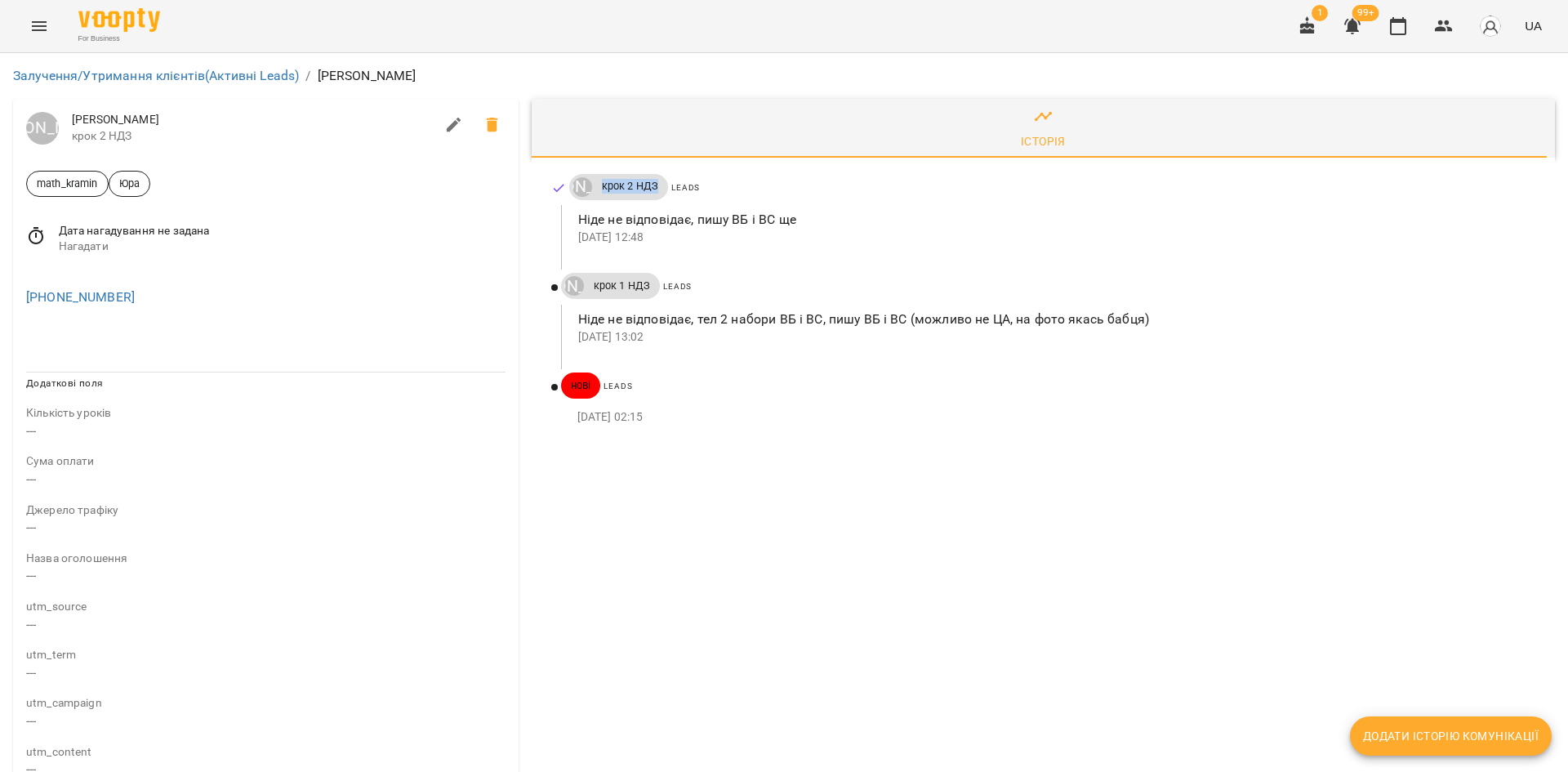
click at [669, 179] on div "Юрій Тимочко крок 2 НДЗ Leads" at bounding box center [1054, 188] width 969 height 29
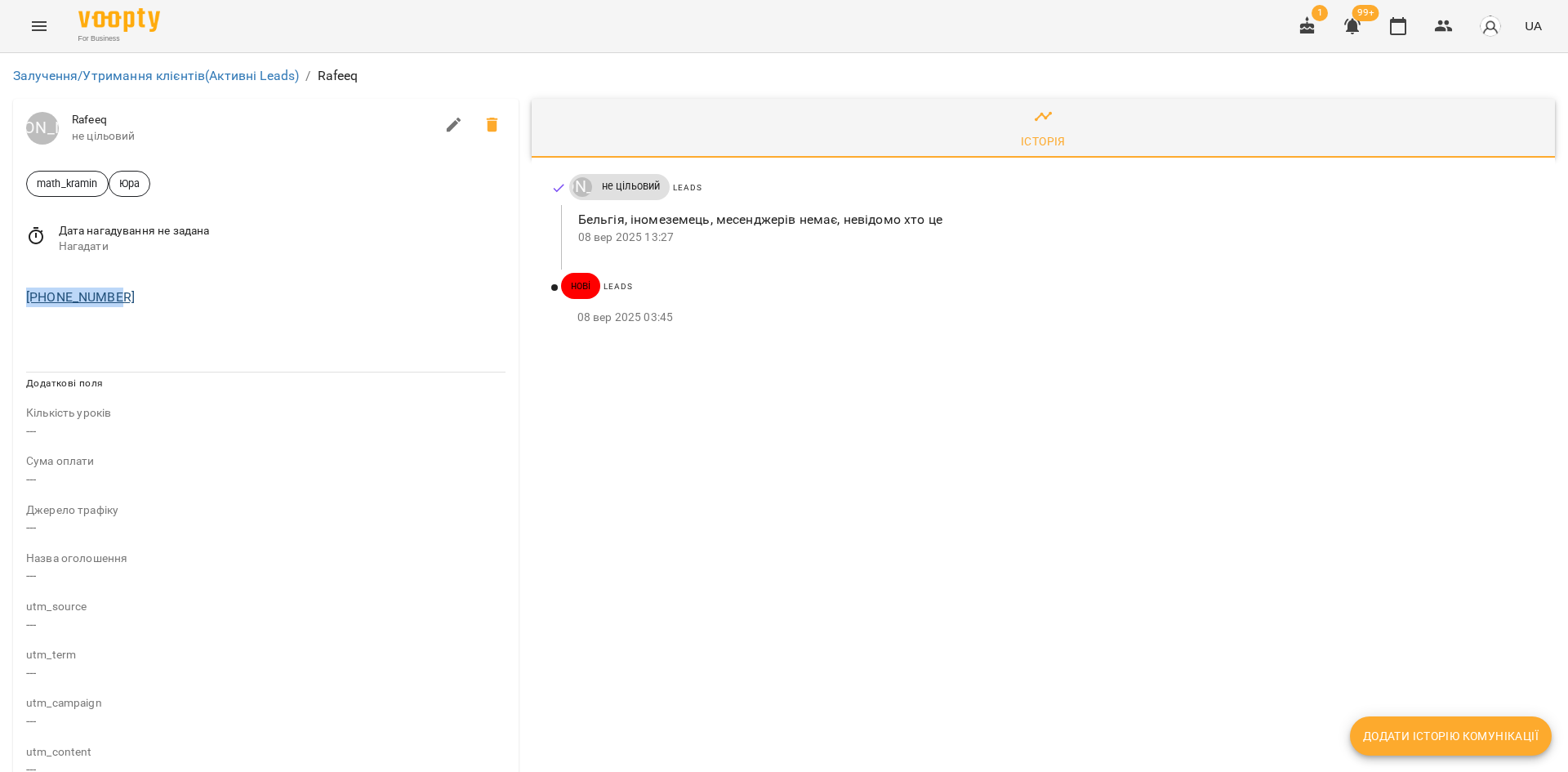
drag, startPoint x: 131, startPoint y: 299, endPoint x: 45, endPoint y: 301, distance: 86.0
click at [29, 300] on div "[PHONE_NUMBER]" at bounding box center [266, 297] width 486 height 26
click at [155, 302] on div "[PHONE_NUMBER]" at bounding box center [266, 297] width 486 height 26
drag, startPoint x: 125, startPoint y: 301, endPoint x: 32, endPoint y: 310, distance: 93.4
click at [32, 310] on div "[PHONE_NUMBER]" at bounding box center [266, 297] width 486 height 26
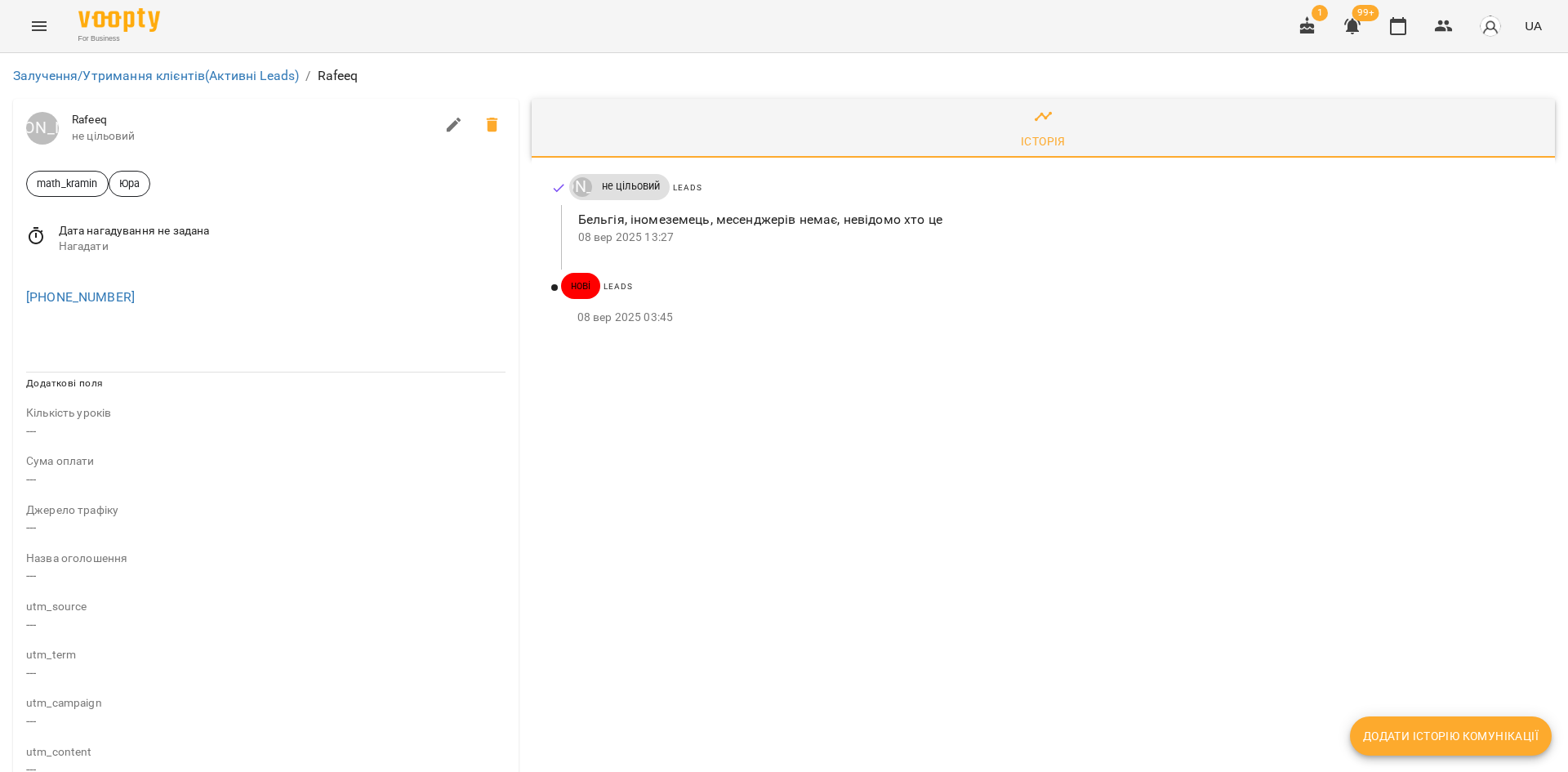
drag, startPoint x: 73, startPoint y: 276, endPoint x: 40, endPoint y: 329, distance: 62.4
click at [32, 333] on ul at bounding box center [266, 339] width 480 height 13
drag, startPoint x: 122, startPoint y: 294, endPoint x: 37, endPoint y: 305, distance: 85.7
click at [37, 305] on div "[PHONE_NUMBER]" at bounding box center [266, 297] width 486 height 26
copy link "32465454092"
